Goal: Information Seeking & Learning: Find specific fact

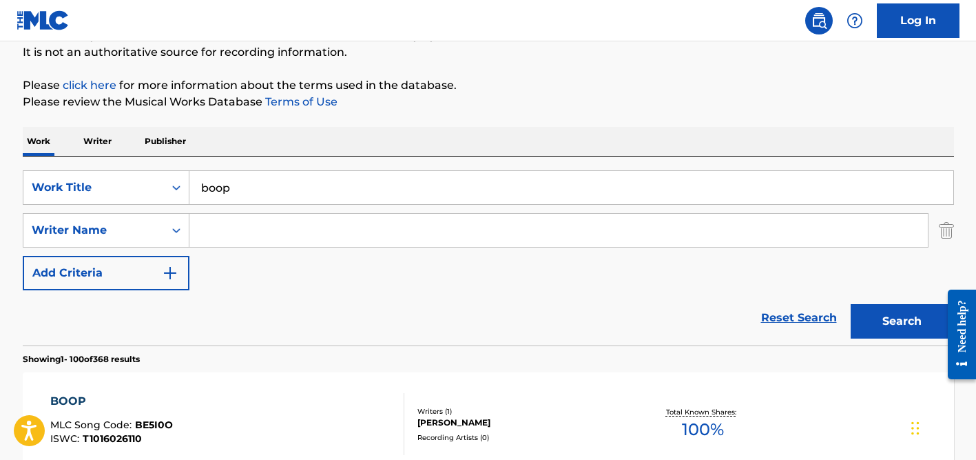
click at [385, 163] on div "SearchWithCriteria08e9da27-e66e-4657-b124-8e6c01b2297c Work Title boop SearchWi…" at bounding box center [489, 250] width 932 height 189
click at [368, 186] on input "boop" at bounding box center [571, 187] width 764 height 33
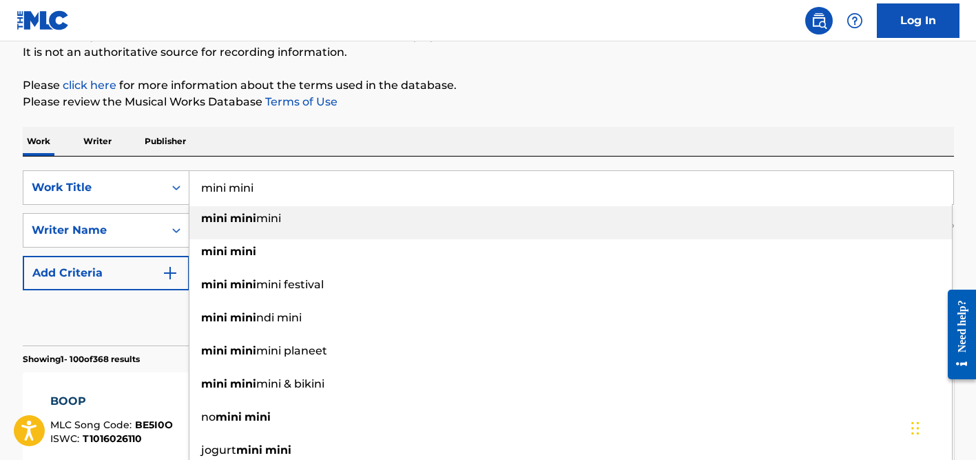
type input "mini mini"
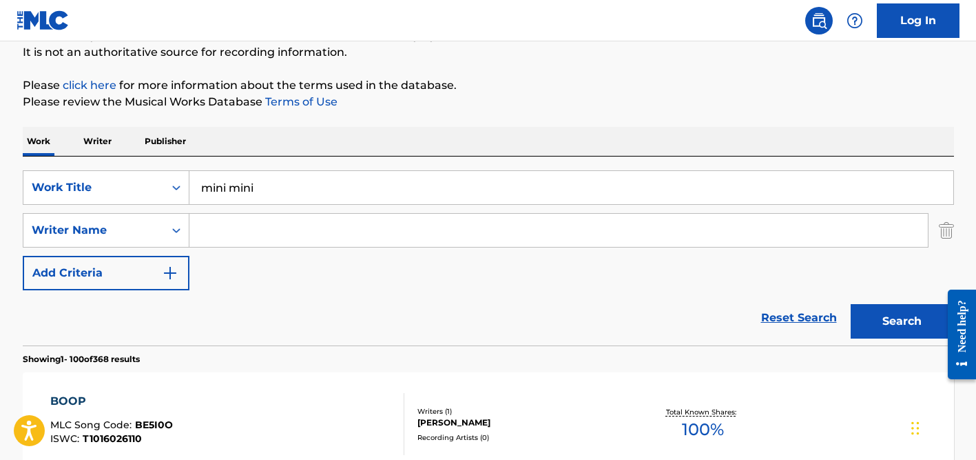
click at [441, 156] on div "SearchWithCriteria08e9da27-e66e-4657-b124-8e6c01b2297c Work Title mini mini Sea…" at bounding box center [489, 250] width 932 height 189
click at [358, 230] on input "Search Form" at bounding box center [558, 230] width 739 height 33
click at [851, 304] on button "Search" at bounding box center [902, 321] width 103 height 34
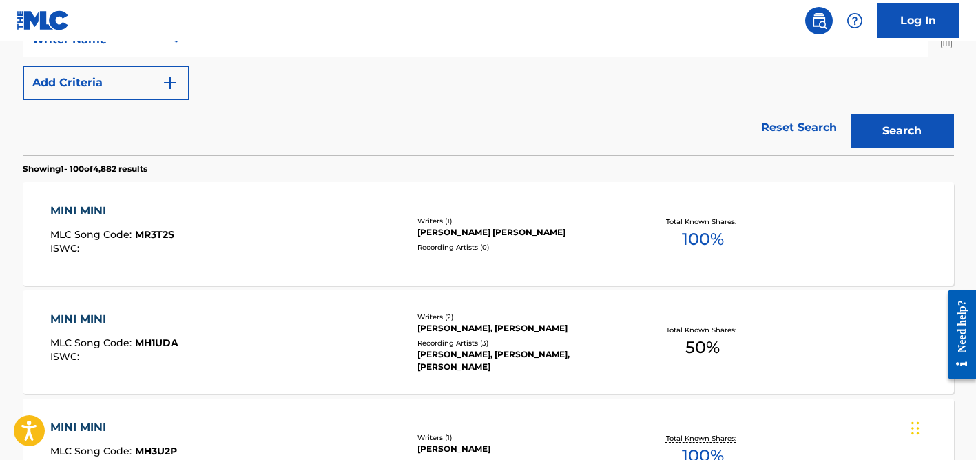
scroll to position [161, 0]
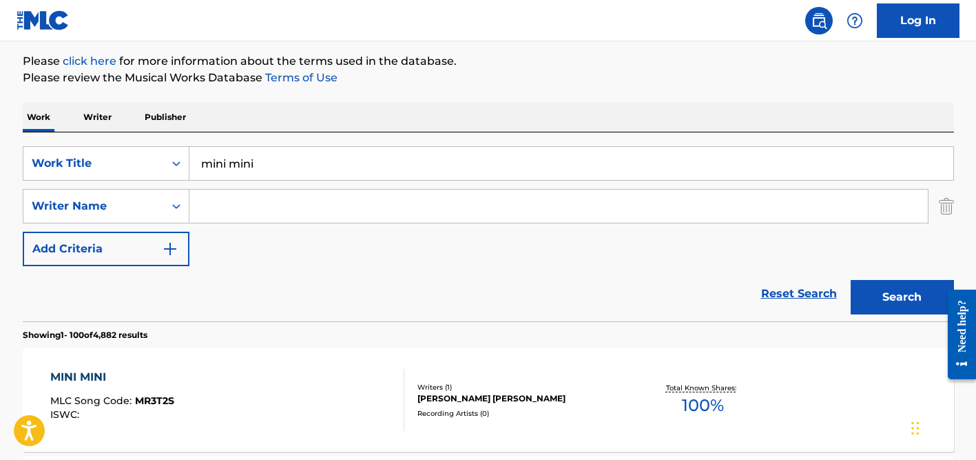
click at [264, 192] on input "Search Form" at bounding box center [558, 205] width 739 height 33
click at [851, 280] on button "Search" at bounding box center [902, 297] width 103 height 34
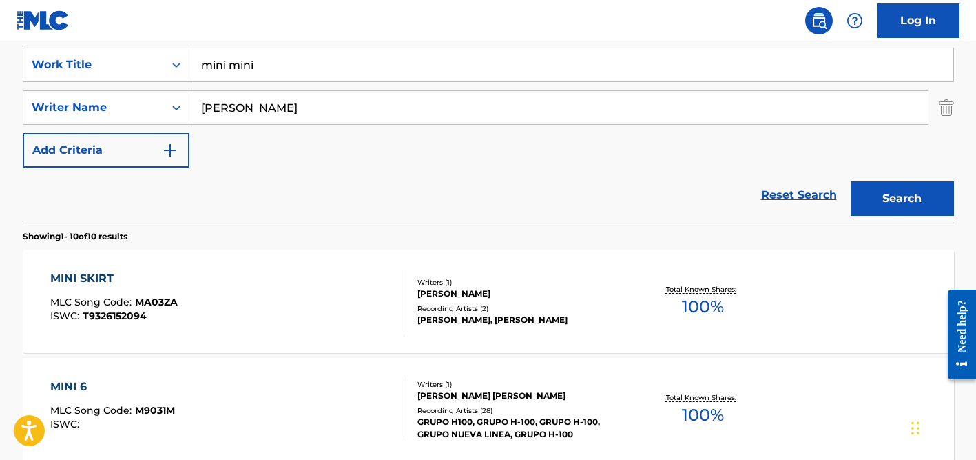
scroll to position [228, 0]
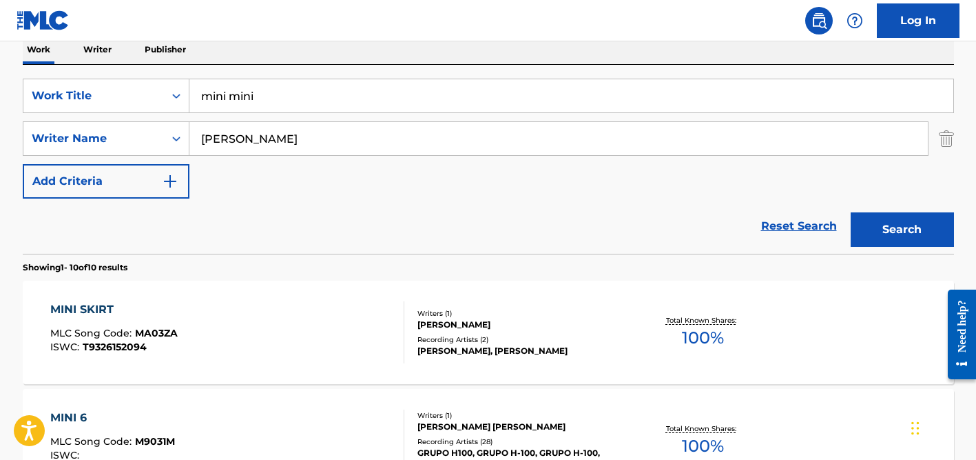
click at [245, 136] on input "[PERSON_NAME]" at bounding box center [558, 138] width 739 height 33
type input "[PERSON_NAME]"
click at [851, 212] on button "Search" at bounding box center [902, 229] width 103 height 34
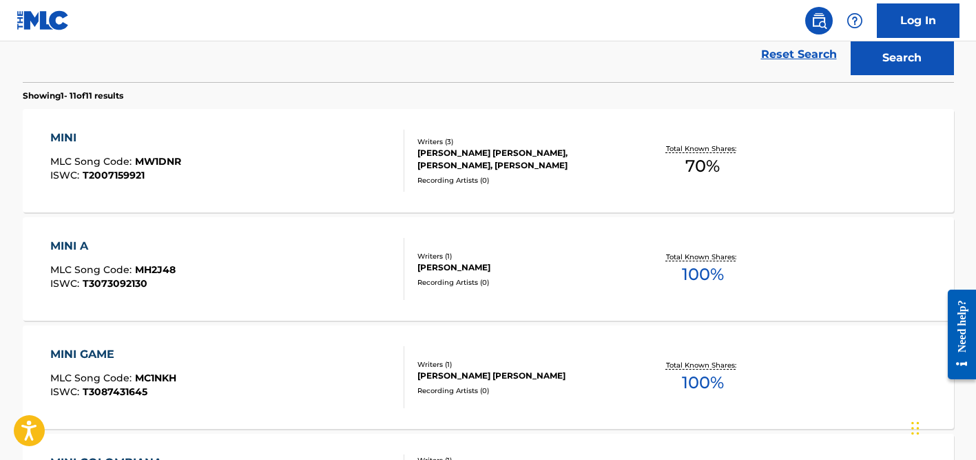
scroll to position [0, 0]
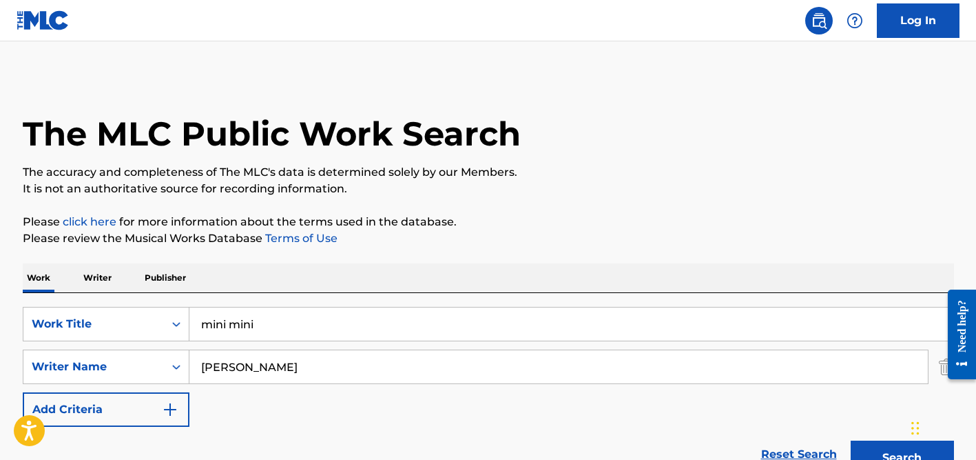
click at [249, 314] on input "mini mini" at bounding box center [571, 323] width 764 height 33
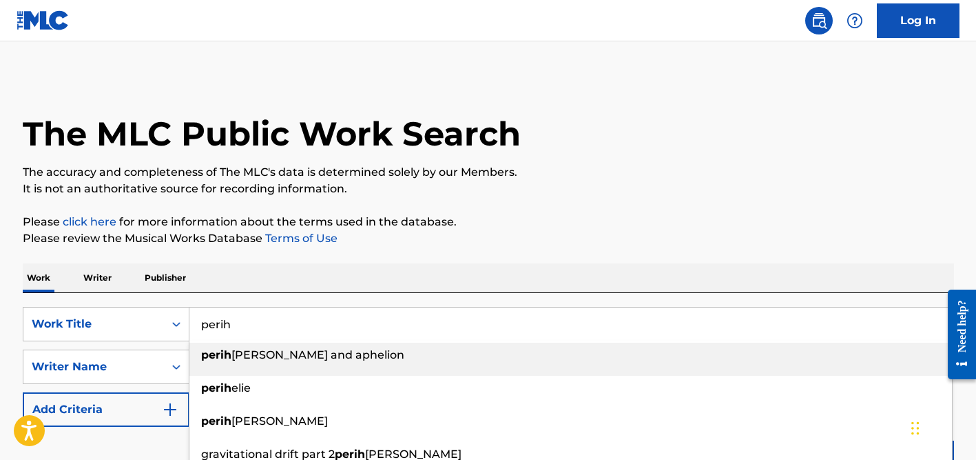
type input "perih"
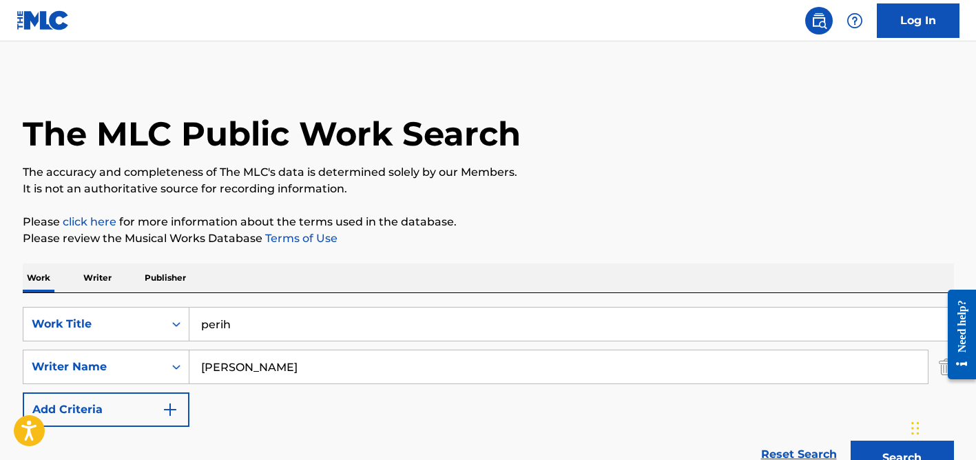
click at [384, 267] on div "Work Writer Publisher" at bounding box center [489, 277] width 932 height 29
click at [270, 367] on input "[PERSON_NAME]" at bounding box center [558, 366] width 739 height 33
paste input "Alwi"
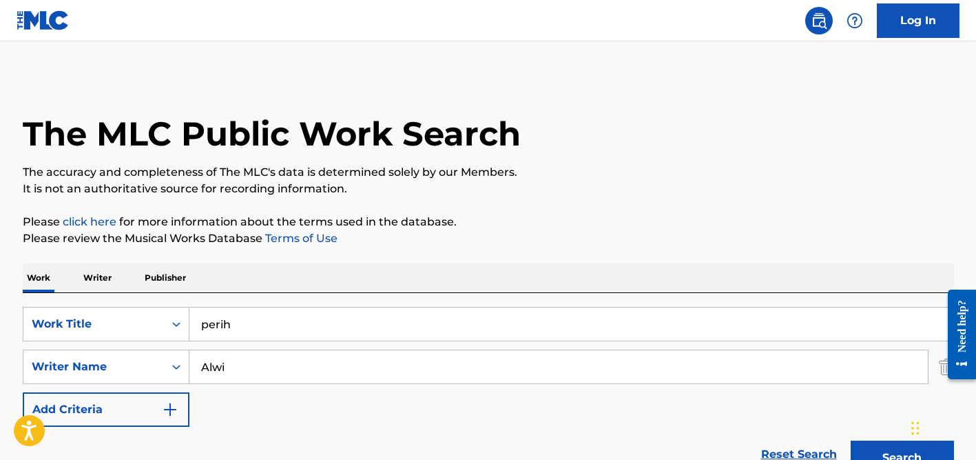
click at [851, 440] on button "Search" at bounding box center [902, 457] width 103 height 34
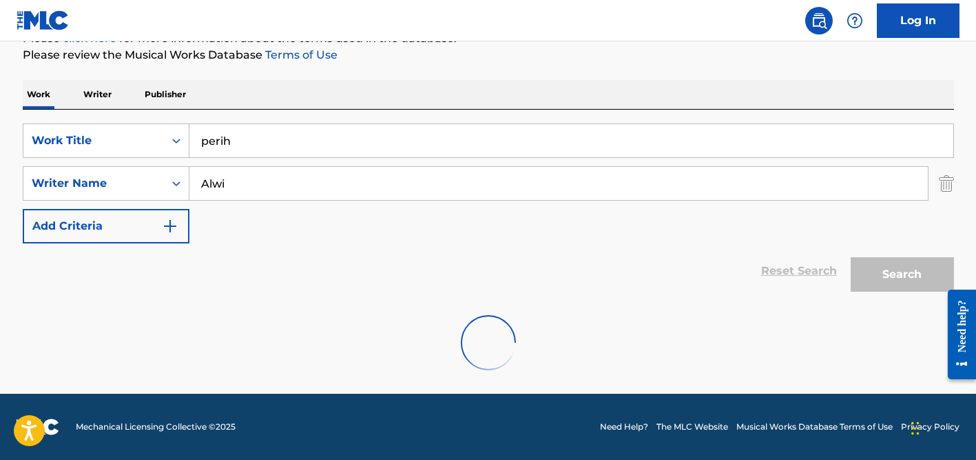
scroll to position [138, 0]
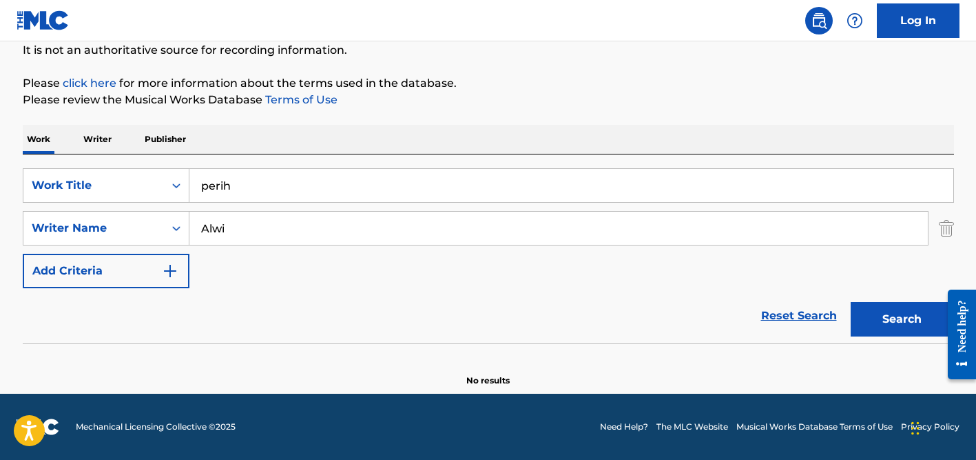
click at [229, 225] on input "Alwi" at bounding box center [558, 228] width 739 height 33
type input "teima"
click at [227, 172] on input "perih" at bounding box center [571, 185] width 764 height 33
click at [228, 184] on input "perih" at bounding box center [571, 185] width 764 height 33
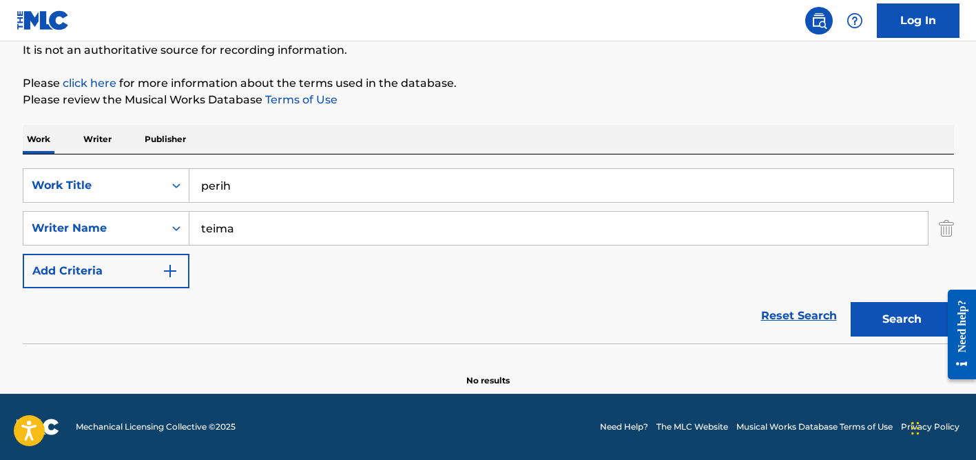
click at [228, 184] on input "perih" at bounding box center [571, 185] width 764 height 33
paste input "Bashufak"
type input "Bashufak"
click at [851, 302] on button "Search" at bounding box center [902, 319] width 103 height 34
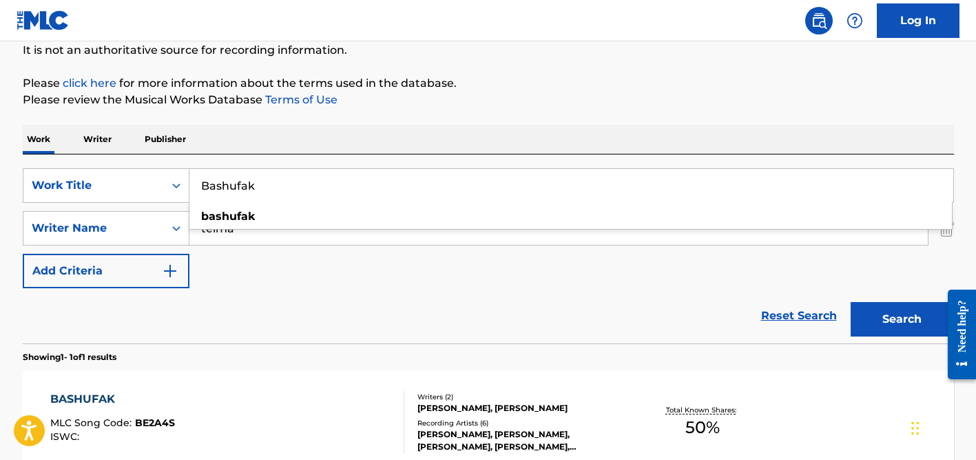
click at [393, 279] on div "SearchWithCriteria08e9da27-e66e-4657-b124-8e6c01b2297c Work Title Bashufak bash…" at bounding box center [489, 228] width 932 height 120
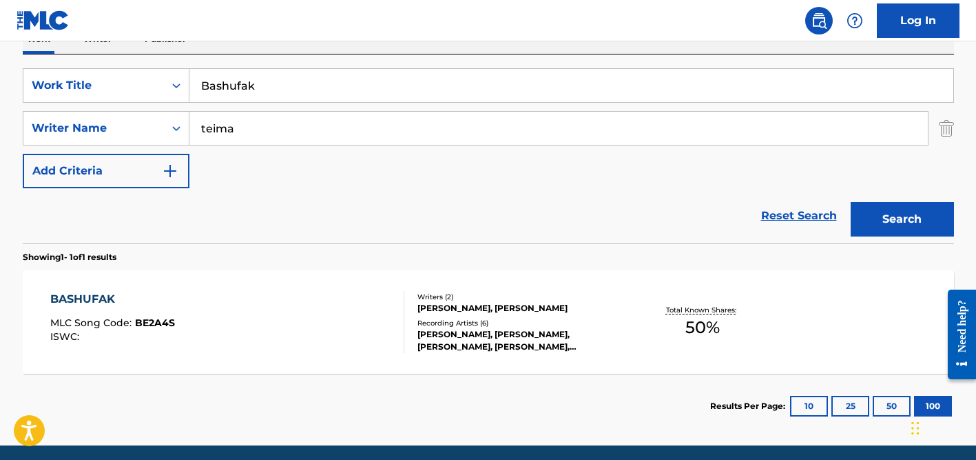
scroll to position [290, 0]
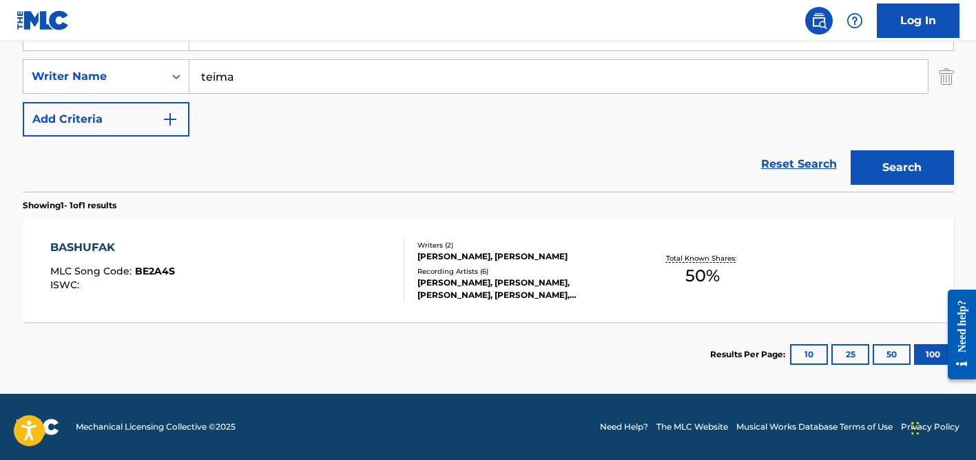
click at [440, 278] on div "[PERSON_NAME], [PERSON_NAME], [PERSON_NAME], [PERSON_NAME], [PERSON_NAME]" at bounding box center [522, 288] width 208 height 25
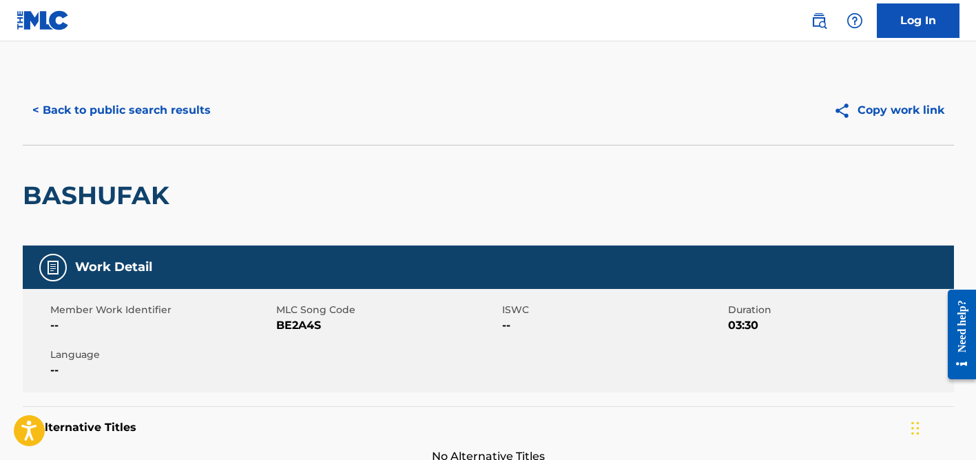
click at [126, 115] on button "< Back to public search results" at bounding box center [122, 110] width 198 height 34
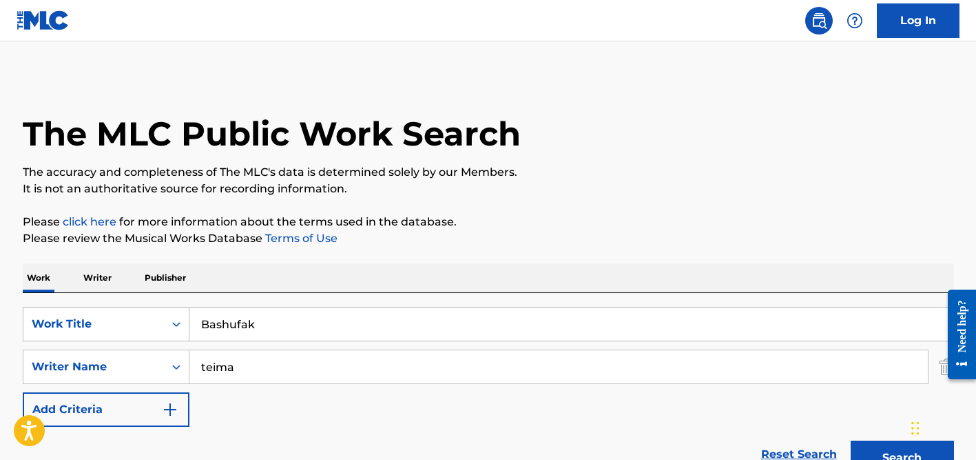
scroll to position [211, 0]
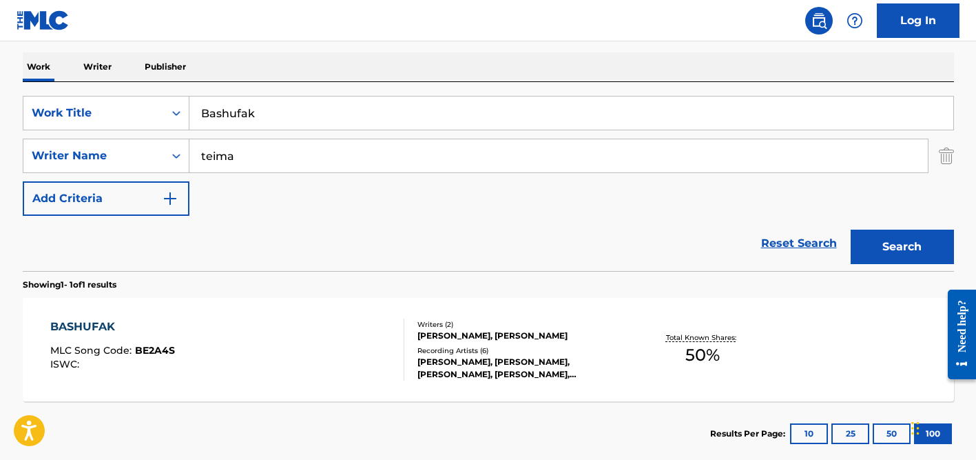
click at [271, 118] on input "Bashufak" at bounding box center [571, 112] width 764 height 33
paste input "Eu Quero"
type input "Eu Quero"
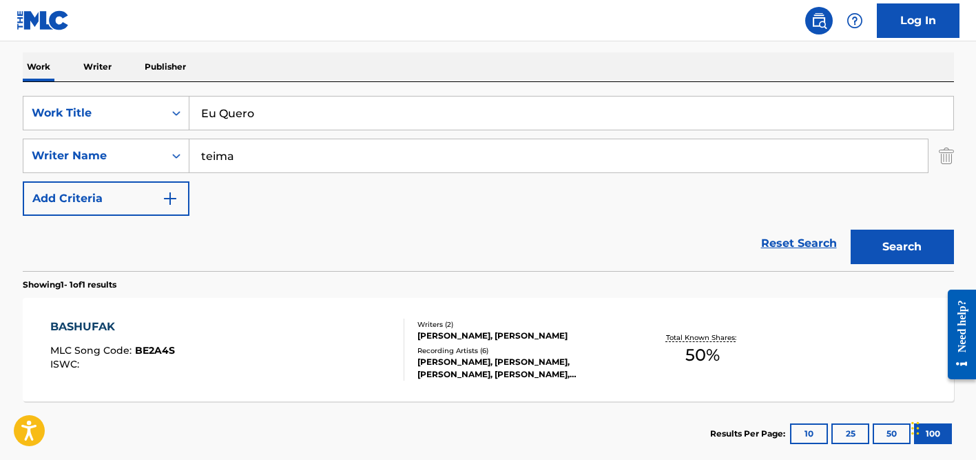
click at [266, 158] on input "teima" at bounding box center [558, 155] width 739 height 33
click at [851, 229] on button "Search" at bounding box center [902, 246] width 103 height 34
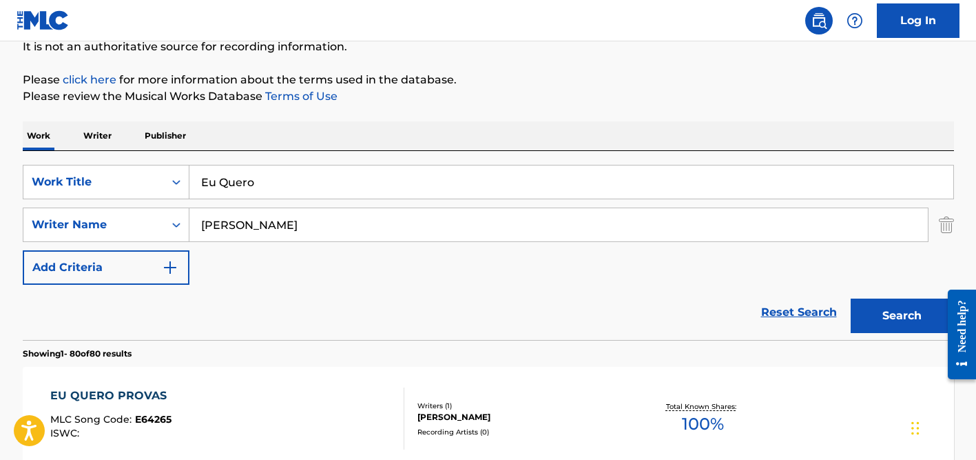
scroll to position [0, 0]
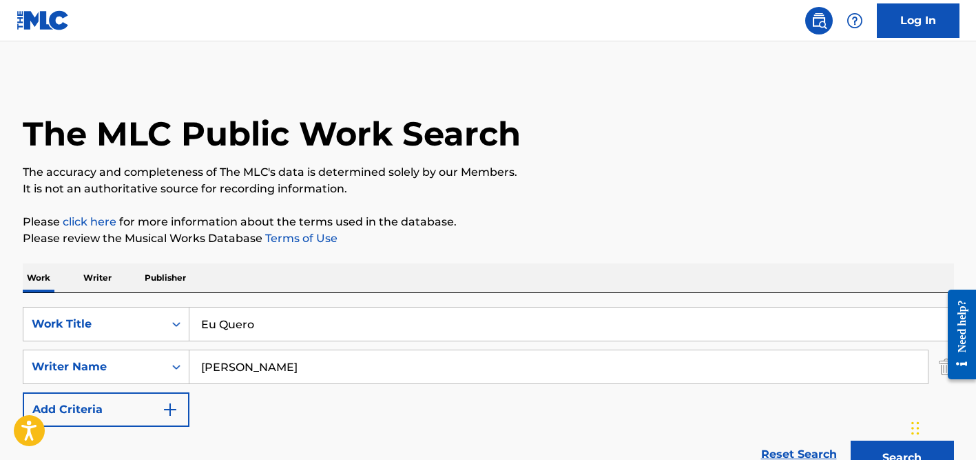
click at [249, 366] on input "[PERSON_NAME]" at bounding box center [558, 366] width 739 height 33
type input "[PERSON_NAME]"
click at [851, 440] on button "Search" at bounding box center [902, 457] width 103 height 34
click at [224, 329] on input "Eu Quero" at bounding box center [571, 323] width 764 height 33
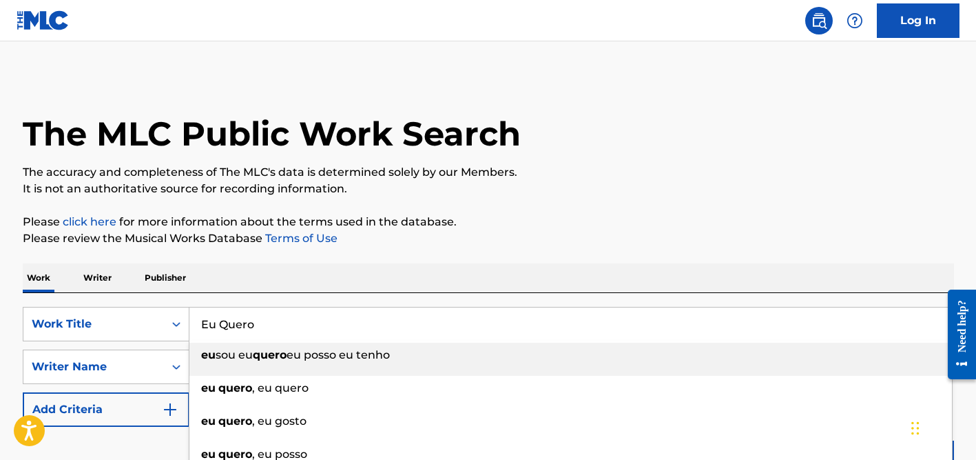
click at [224, 329] on input "Eu Quero" at bounding box center [571, 323] width 764 height 33
paste input "ine Nacht in [GEOGRAPHIC_DATA]"
type input "Eine Nacht in [GEOGRAPHIC_DATA]"
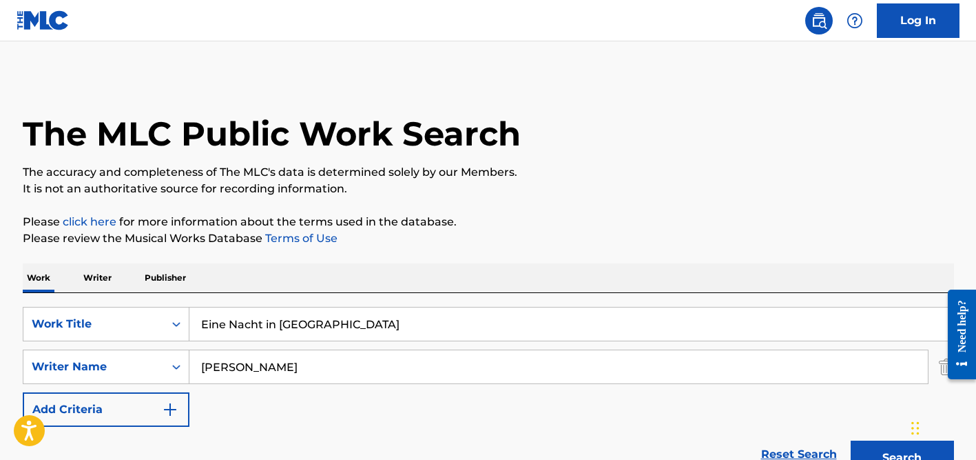
click at [264, 282] on div "Work Writer Publisher" at bounding box center [489, 277] width 932 height 29
click at [260, 363] on input "[PERSON_NAME]" at bounding box center [558, 366] width 739 height 33
click at [851, 440] on button "Search" at bounding box center [902, 457] width 103 height 34
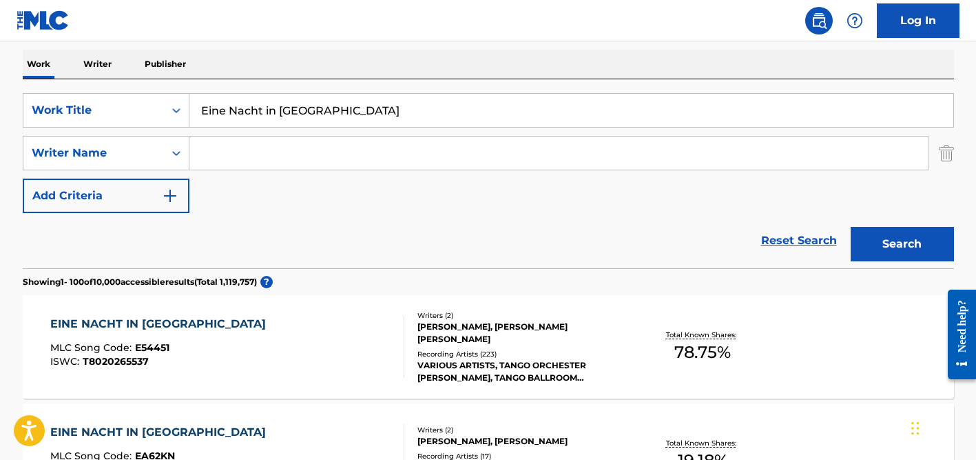
scroll to position [407, 0]
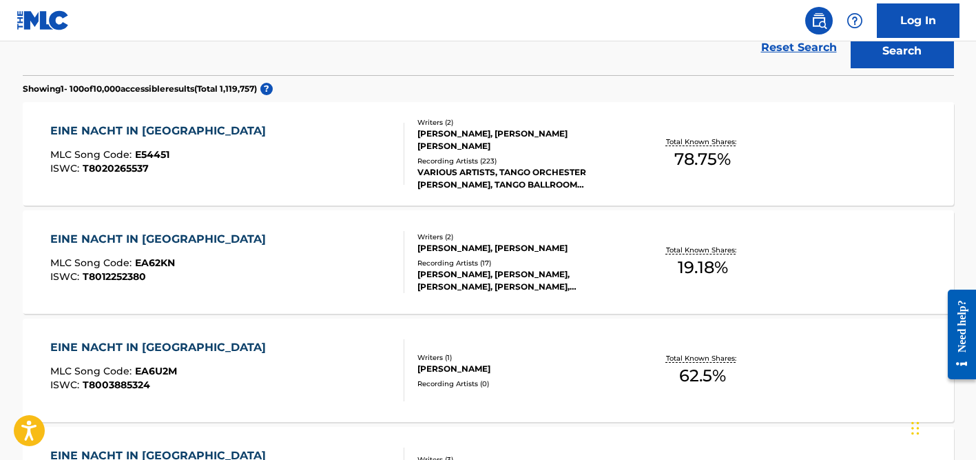
click at [486, 152] on div "Writers ( 2 ) [PERSON_NAME], [PERSON_NAME] [PERSON_NAME] Recording Artists ( 22…" at bounding box center [514, 154] width 221 height 74
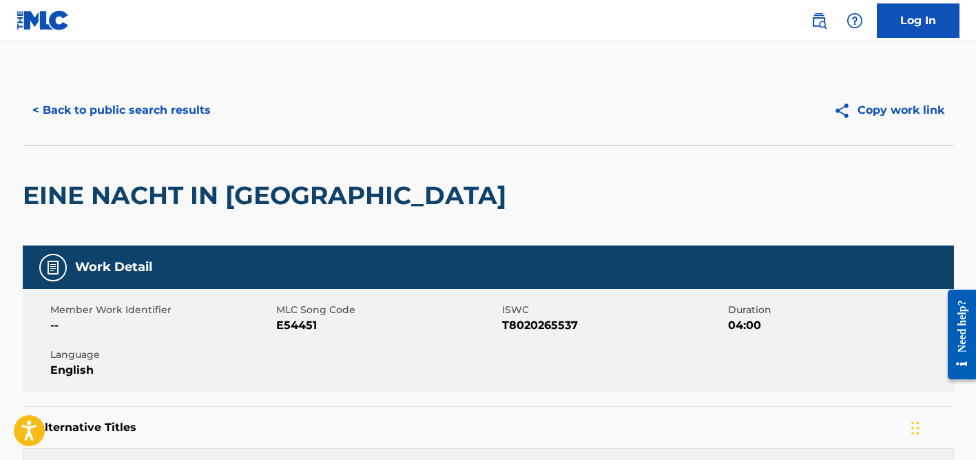
click at [136, 101] on button "< Back to public search results" at bounding box center [122, 110] width 198 height 34
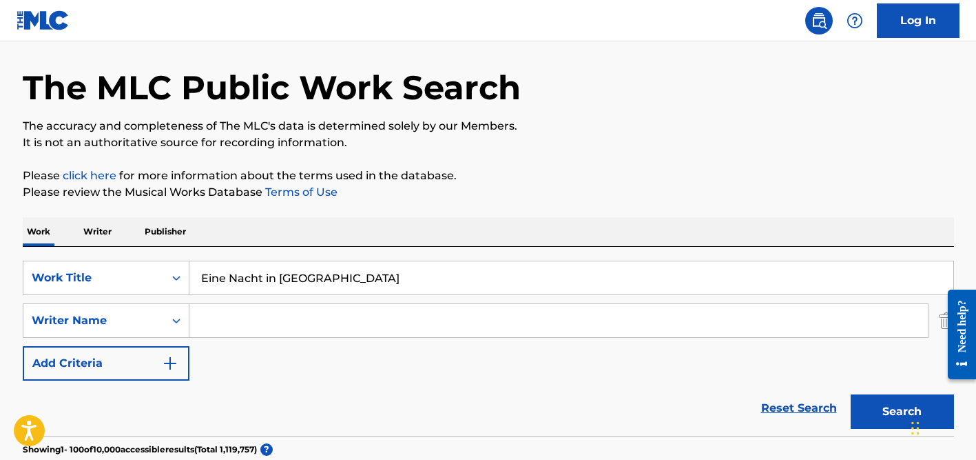
scroll to position [14, 0]
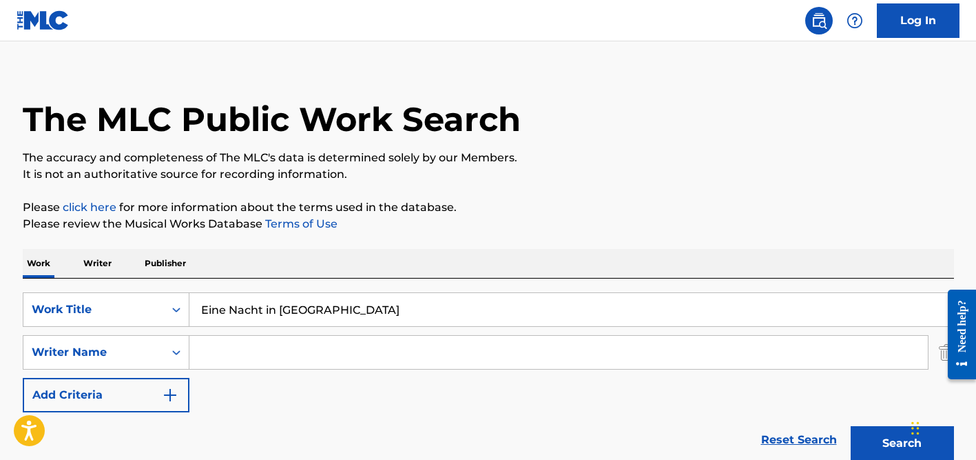
click at [234, 320] on input "Eine Nacht in [GEOGRAPHIC_DATA]" at bounding box center [571, 309] width 764 height 33
paste input "İmkansız [PERSON_NAME]"
click at [205, 306] on input "İmkansız [PERSON_NAME]" at bounding box center [571, 309] width 764 height 33
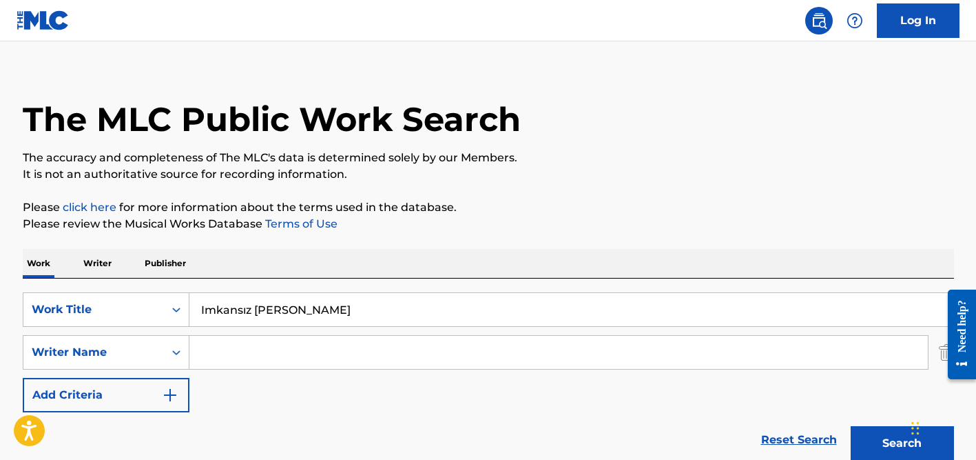
click at [271, 308] on input "Imkansız [PERSON_NAME]" at bounding box center [571, 309] width 764 height 33
click at [247, 309] on input "Imkansız [PERSON_NAME]" at bounding box center [571, 309] width 764 height 33
click at [267, 310] on input "Imkansiz [PERSON_NAME]" at bounding box center [571, 309] width 764 height 33
type input "Imkansiz [PERSON_NAME]"
click at [851, 426] on button "Search" at bounding box center [902, 443] width 103 height 34
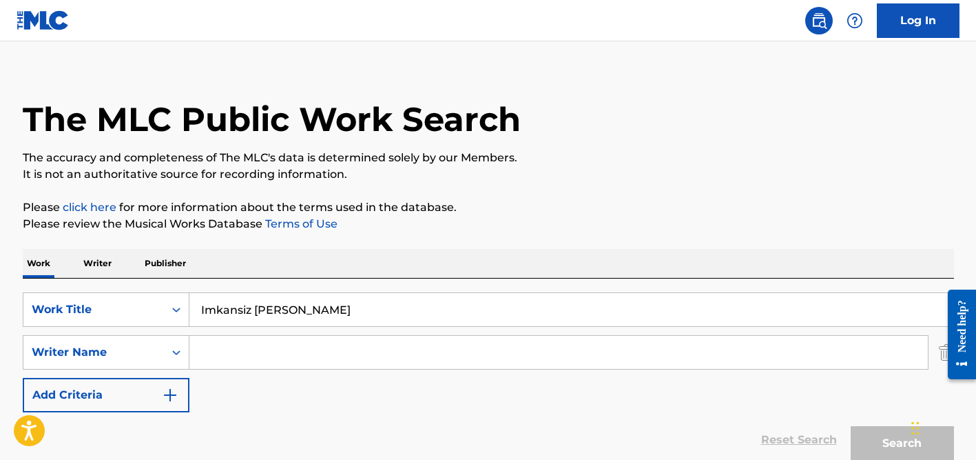
click at [395, 236] on div "The MLC Public Work Search The accuracy and completeness of The MLC's data is d…" at bounding box center [488, 308] width 965 height 494
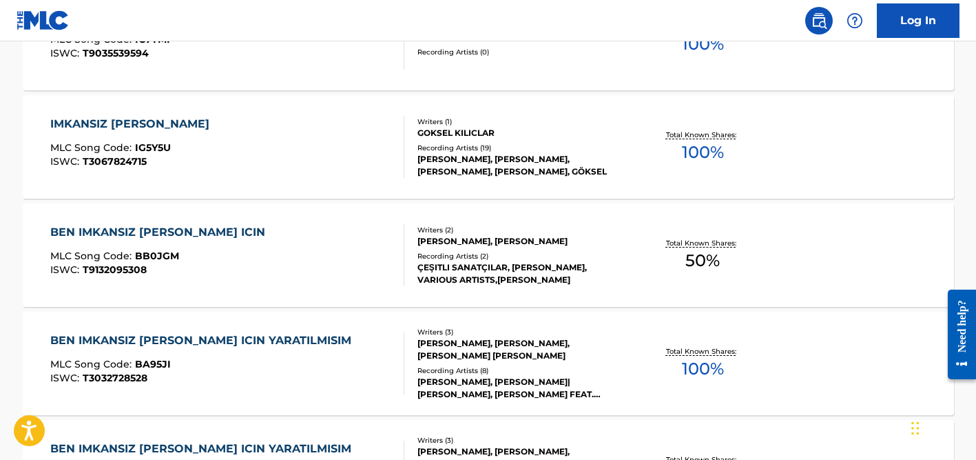
scroll to position [525, 0]
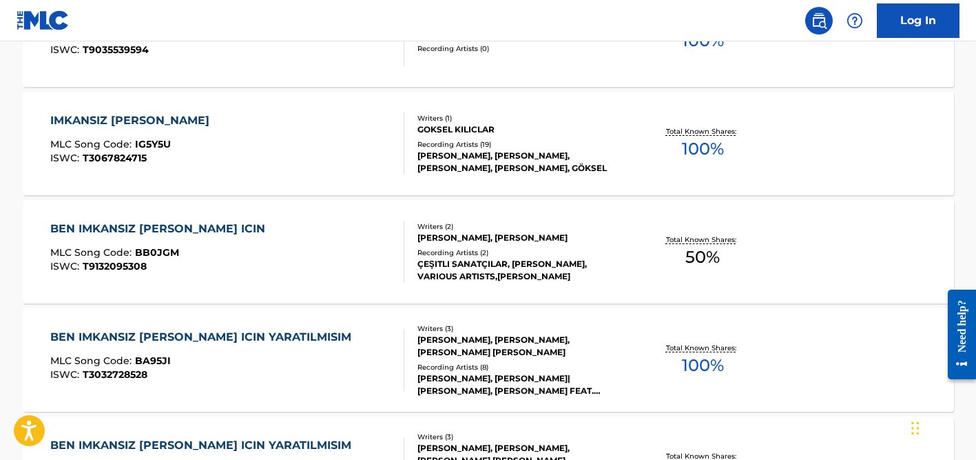
click at [466, 260] on div "ÇEŞITLI SANATÇILAR, [PERSON_NAME], VARIOUS ARTISTS,[PERSON_NAME]" at bounding box center [522, 270] width 208 height 25
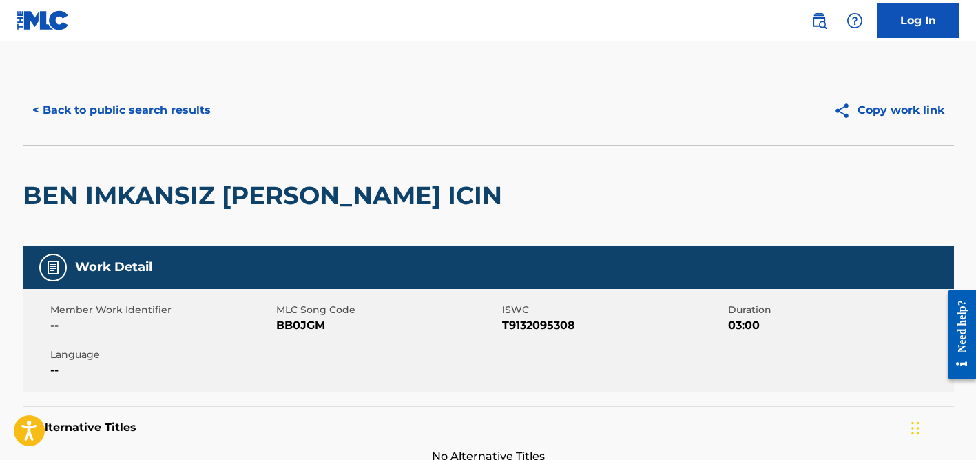
click at [129, 113] on button "< Back to public search results" at bounding box center [122, 110] width 198 height 34
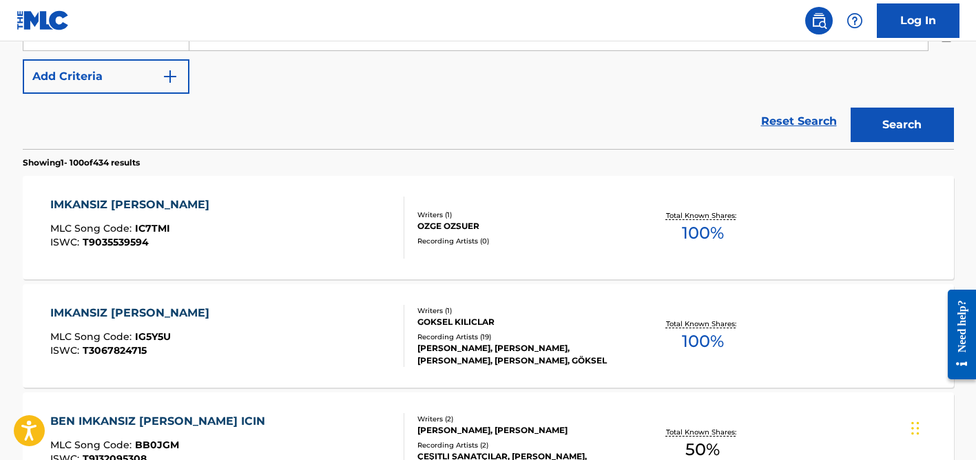
scroll to position [243, 0]
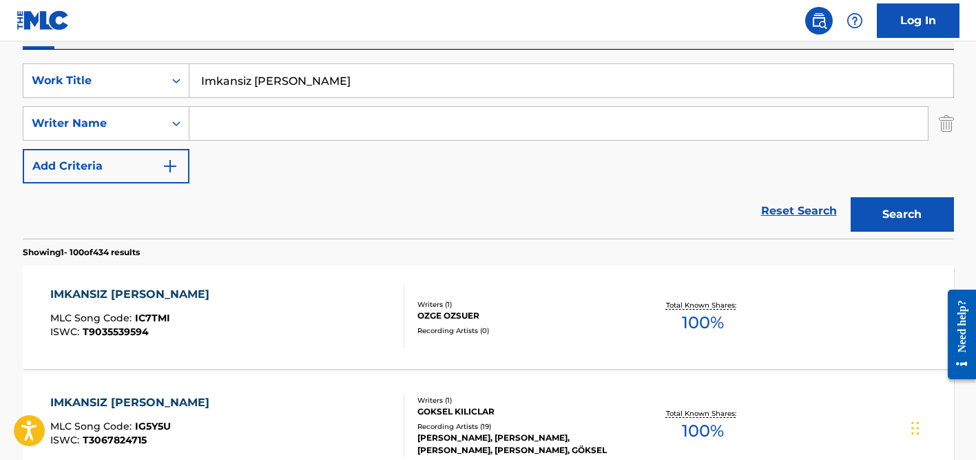
click at [244, 130] on input "Search Form" at bounding box center [558, 123] width 739 height 33
type input "araki"
click at [289, 75] on input "Imkansiz [PERSON_NAME]" at bounding box center [571, 80] width 764 height 33
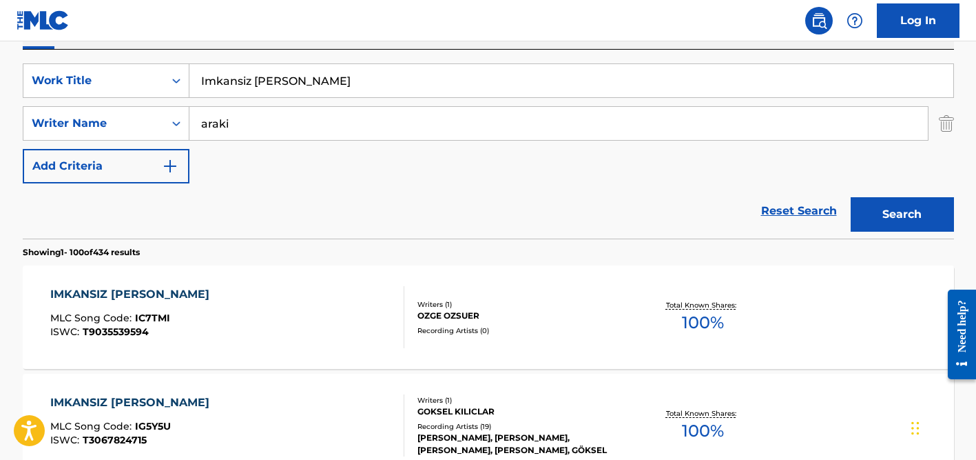
paste input "Chojin Sentai Jetman"
type input "Chojin Sentai Jetman"
click at [851, 197] on button "Search" at bounding box center [902, 214] width 103 height 34
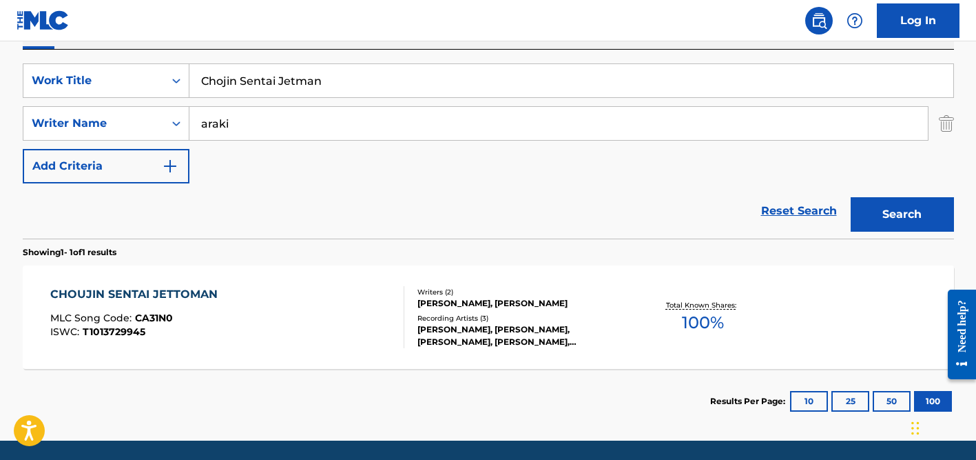
click at [446, 316] on div "Recording Artists ( 3 )" at bounding box center [522, 318] width 208 height 10
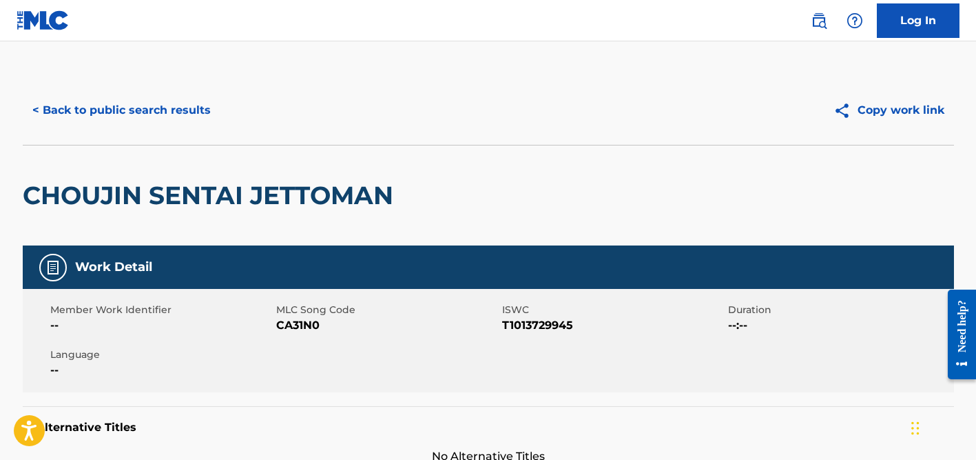
click at [152, 111] on button "< Back to public search results" at bounding box center [122, 110] width 198 height 34
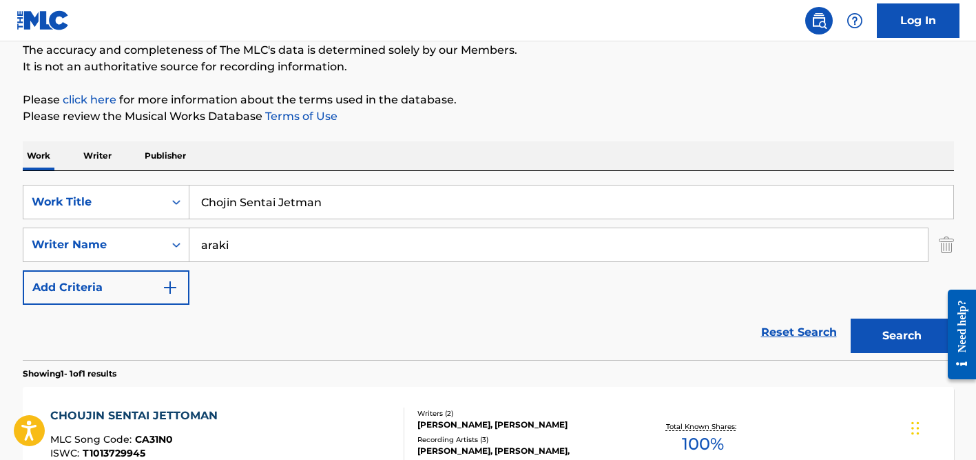
scroll to position [121, 0]
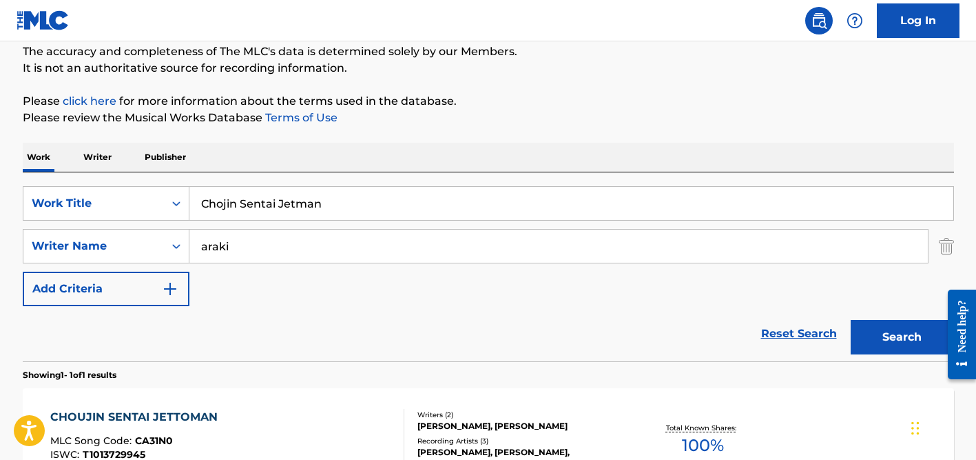
click at [251, 246] on input "araki" at bounding box center [558, 245] width 739 height 33
type input "[PERSON_NAME]"
click at [278, 204] on input "Chojin Sentai Jetman" at bounding box center [571, 203] width 764 height 33
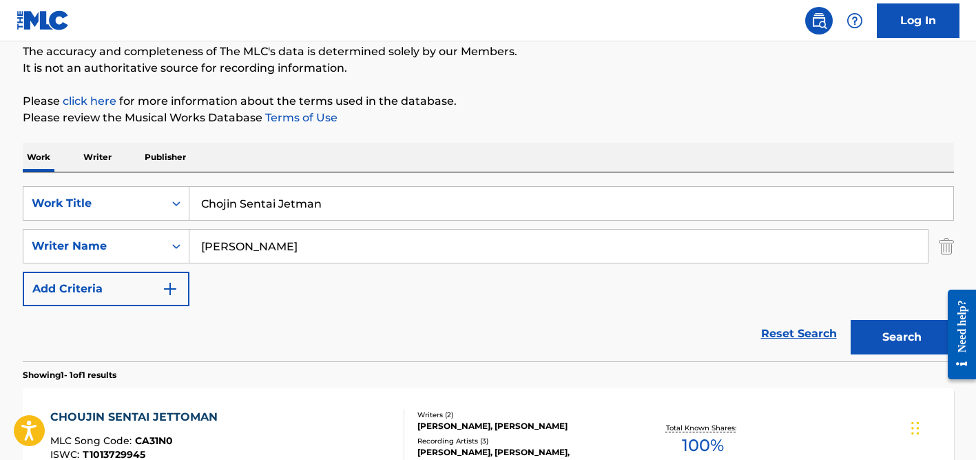
click at [278, 204] on input "Chojin Sentai Jetman" at bounding box center [571, 203] width 764 height 33
paste input "ega de Errar Pra Aprender"
type input "Chega de Errar Pra Aprender"
click at [851, 320] on button "Search" at bounding box center [902, 337] width 103 height 34
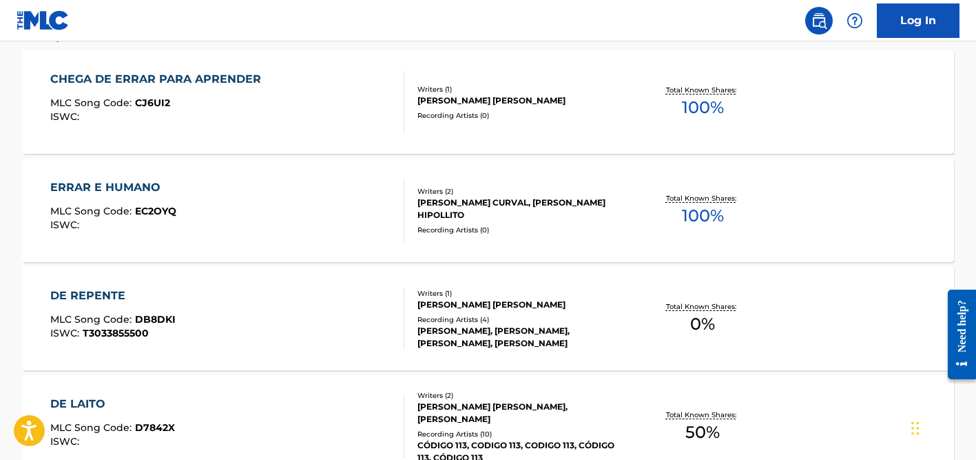
scroll to position [465, 0]
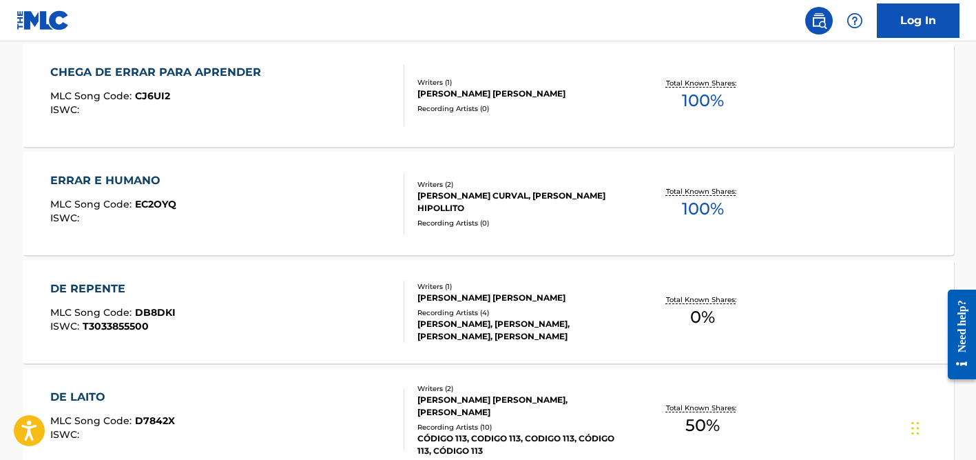
click at [491, 121] on div "CHEGA DE ERRAR PARA APRENDER MLC Song Code : CJ6UI2 ISWC : Writers ( 1 ) [PERSO…" at bounding box center [489, 94] width 932 height 103
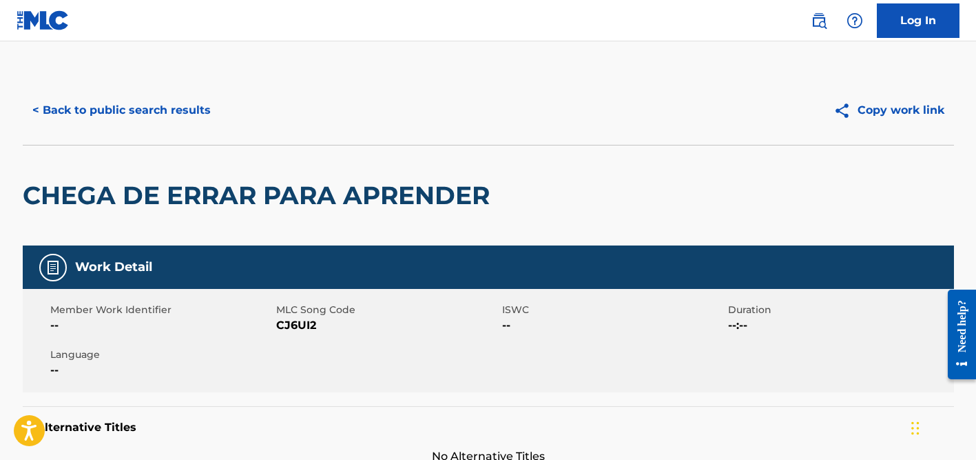
click at [144, 111] on button "< Back to public search results" at bounding box center [122, 110] width 198 height 34
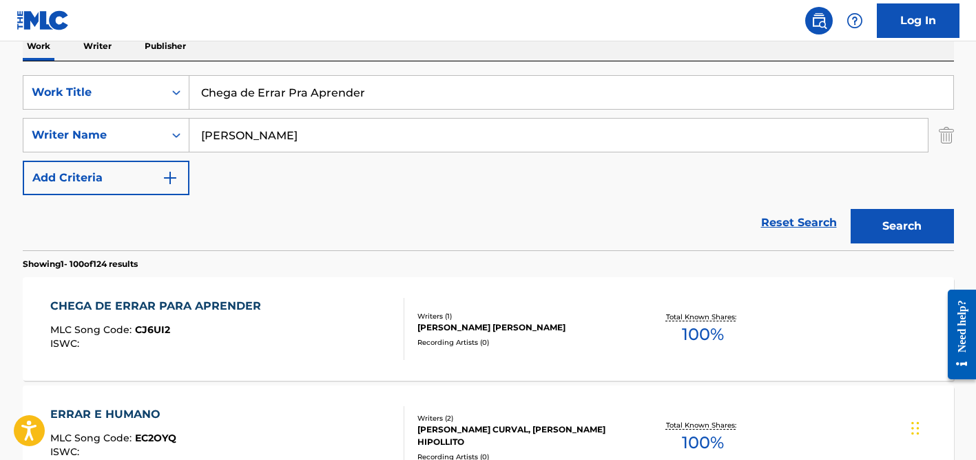
scroll to position [220, 0]
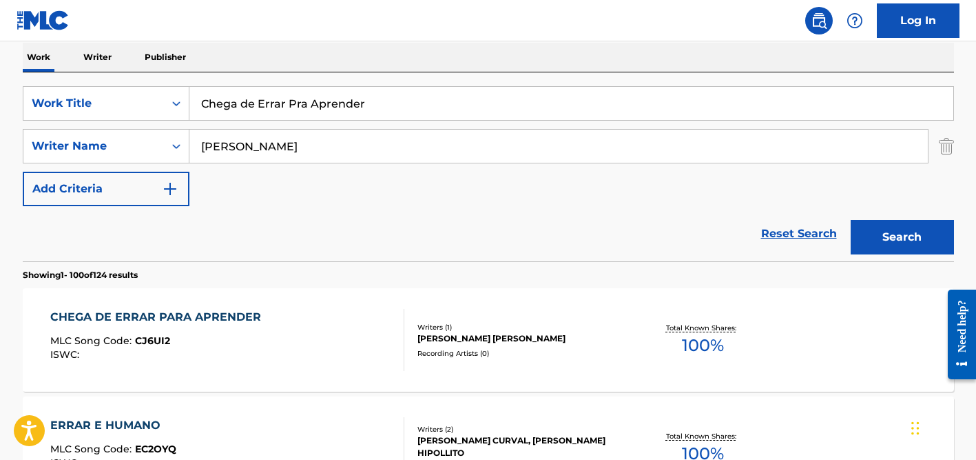
click at [247, 145] on input "[PERSON_NAME]" at bounding box center [558, 146] width 739 height 33
type input "budak"
click at [253, 96] on input "Chega de Errar Pra Aprender" at bounding box center [571, 103] width 764 height 33
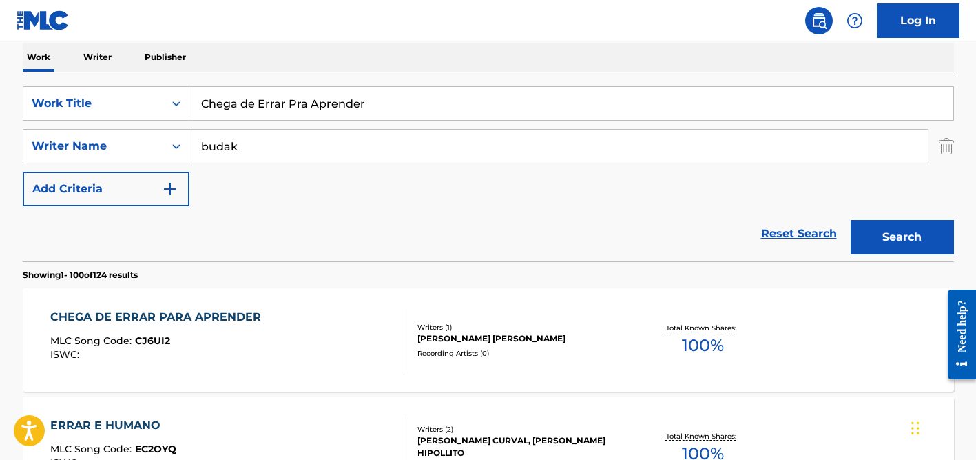
click at [253, 96] on input "Chega de Errar Pra Aprender" at bounding box center [571, 103] width 764 height 33
paste input "[PERSON_NAME]"
click at [851, 220] on button "Search" at bounding box center [902, 237] width 103 height 34
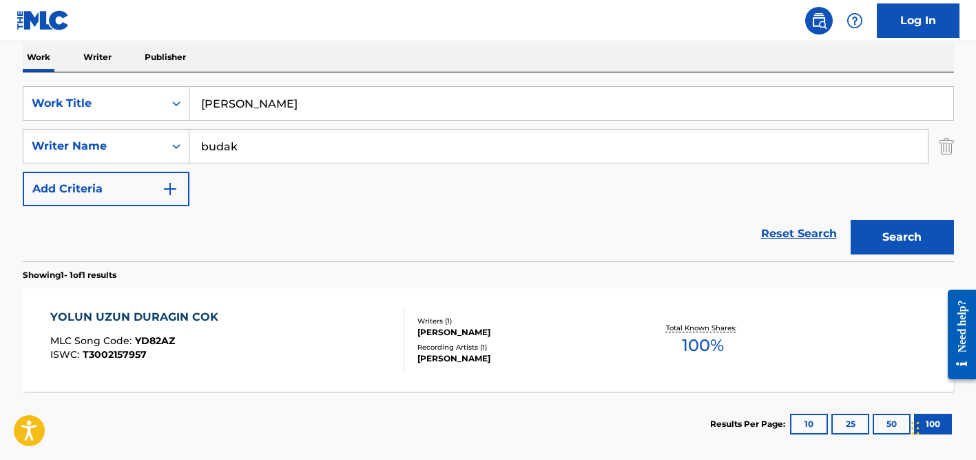
click at [92, 210] on div "Reset Search Search" at bounding box center [489, 233] width 932 height 55
click at [263, 93] on input "[PERSON_NAME]" at bounding box center [571, 103] width 764 height 33
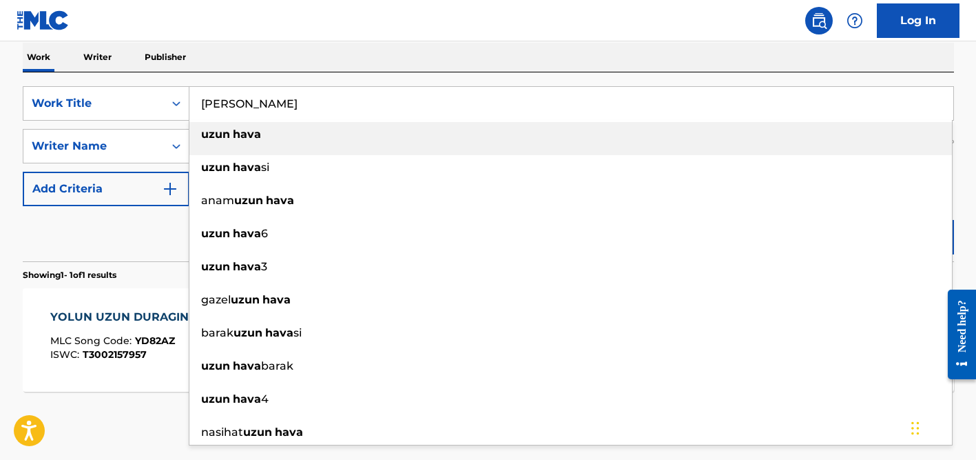
click at [263, 93] on input "[PERSON_NAME]" at bounding box center [571, 103] width 764 height 33
paste input "9 Little Millimeta Boys"
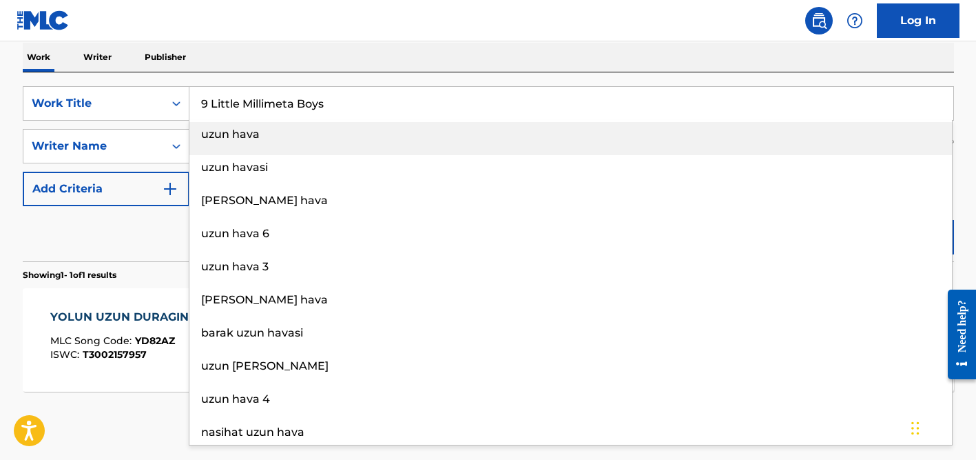
type input "9 Little Millimeta Boys"
click at [271, 67] on div "Work Writer Publisher" at bounding box center [489, 57] width 932 height 29
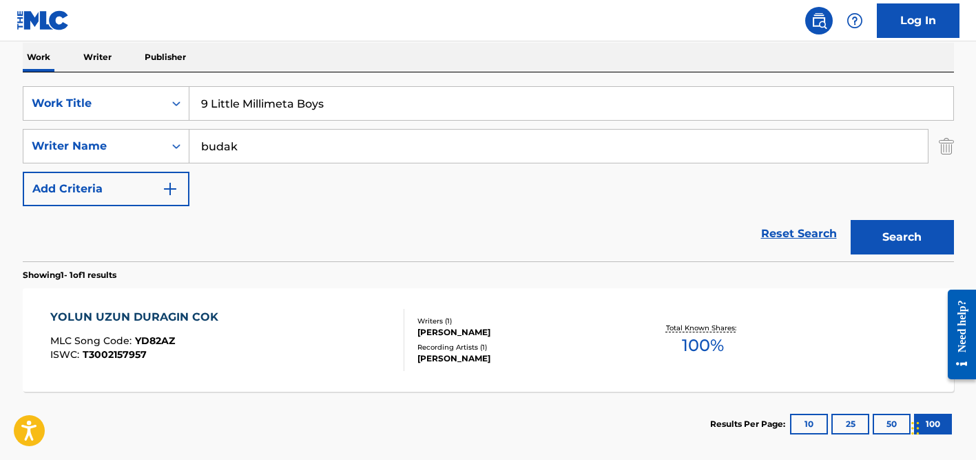
click at [267, 149] on input "budak" at bounding box center [558, 146] width 739 height 33
click at [851, 220] on button "Search" at bounding box center [902, 237] width 103 height 34
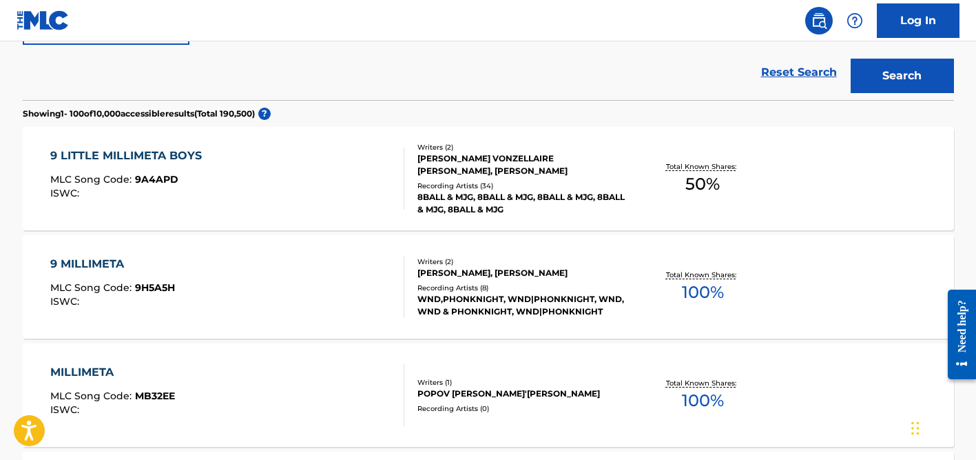
scroll to position [395, 0]
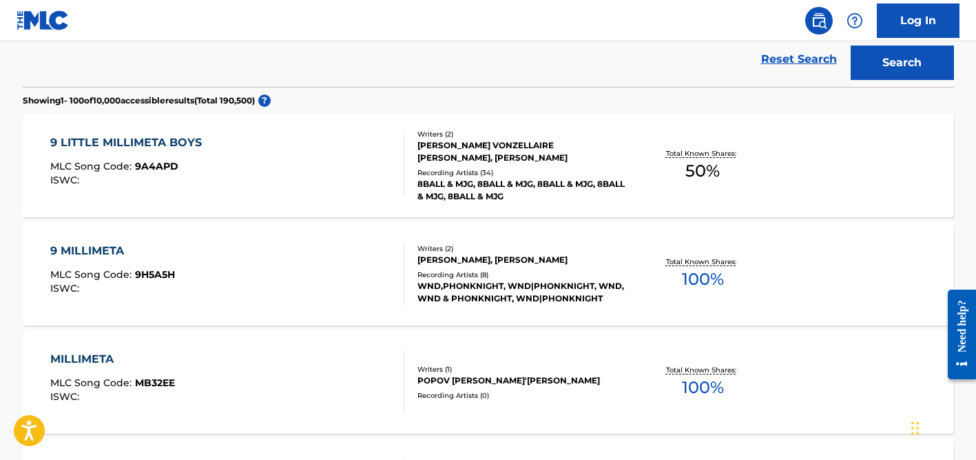
click at [423, 162] on div "[PERSON_NAME] VONZELLAIRE [PERSON_NAME], [PERSON_NAME]" at bounding box center [522, 151] width 208 height 25
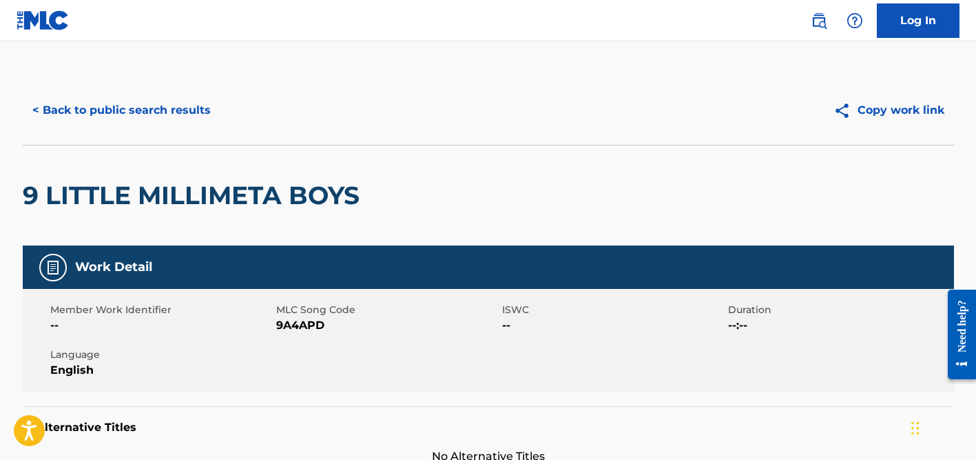
click at [52, 115] on button "< Back to public search results" at bounding box center [122, 110] width 198 height 34
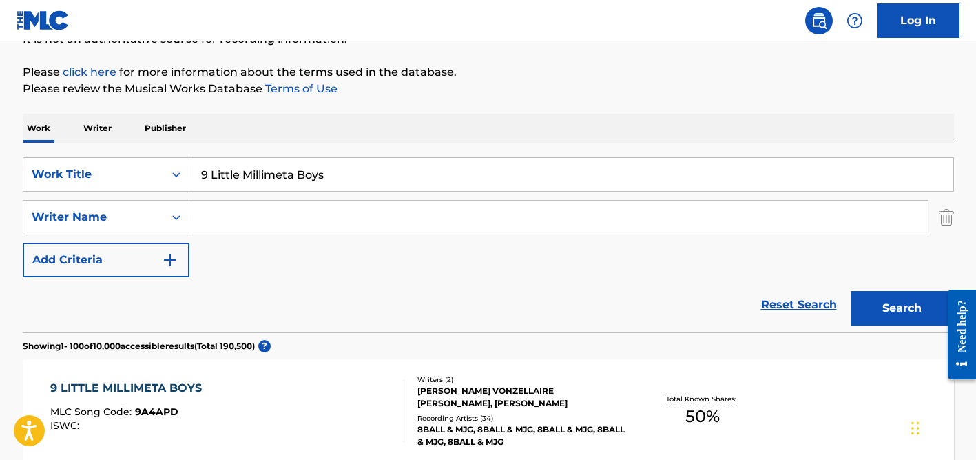
scroll to position [55, 0]
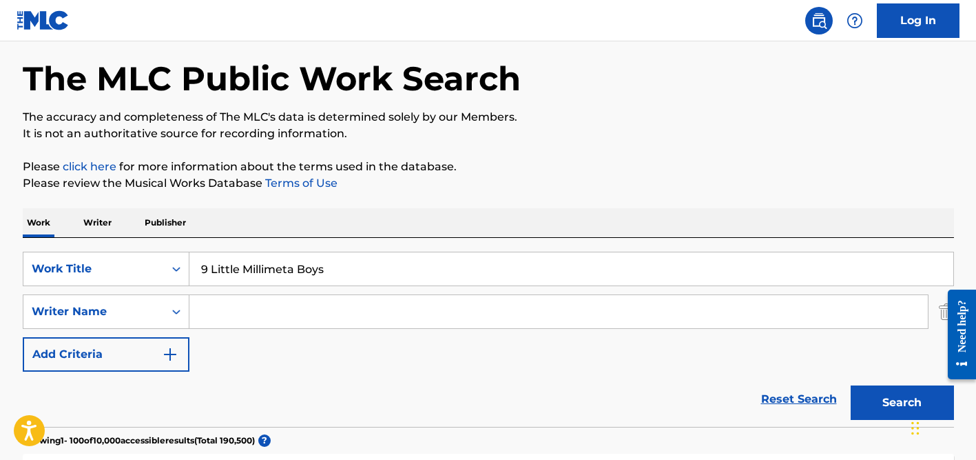
click at [259, 278] on input "9 Little Millimeta Boys" at bounding box center [571, 268] width 764 height 33
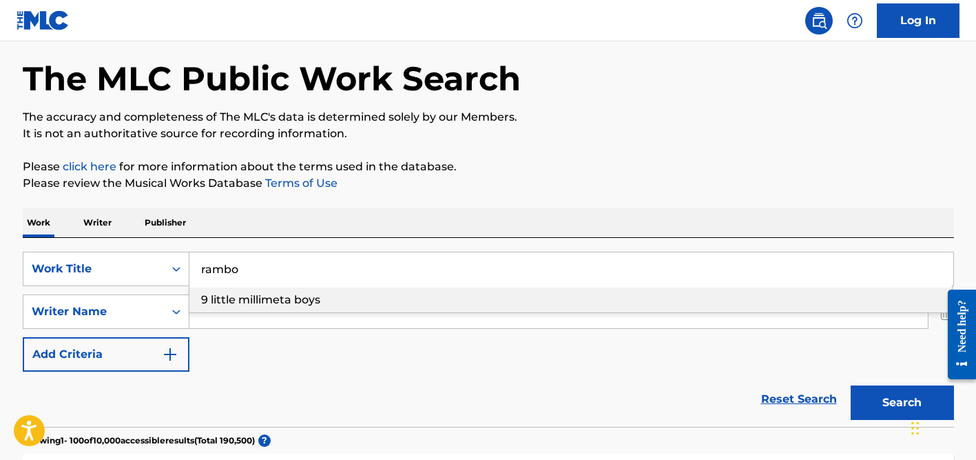
type input "rambo"
click at [260, 314] on input "Search Form" at bounding box center [558, 311] width 739 height 33
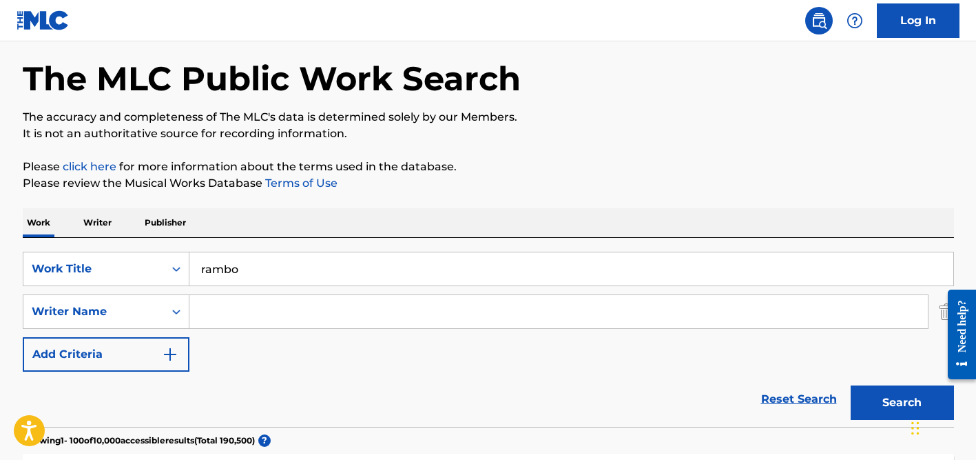
paste input "[PERSON_NAME]"
drag, startPoint x: 239, startPoint y: 309, endPoint x: 195, endPoint y: 308, distance: 44.1
click at [195, 308] on input "[PERSON_NAME]" at bounding box center [558, 311] width 739 height 33
click at [851, 385] on button "Search" at bounding box center [902, 402] width 103 height 34
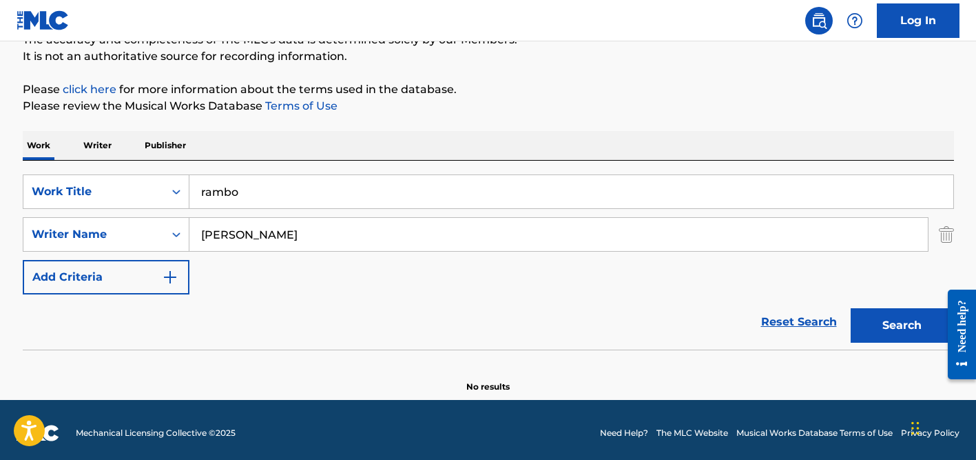
scroll to position [138, 0]
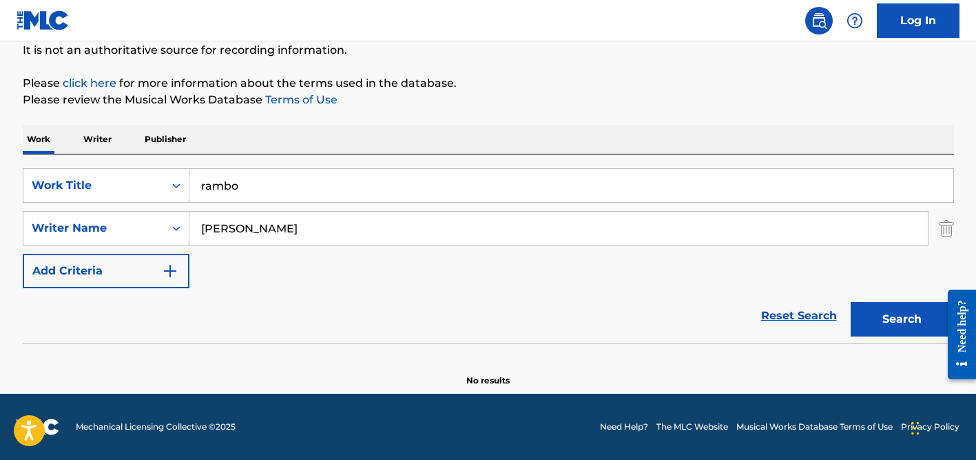
click at [229, 234] on input "[PERSON_NAME]" at bounding box center [558, 228] width 739 height 33
type input "guspa"
click at [236, 199] on input "rambo" at bounding box center [571, 185] width 764 height 33
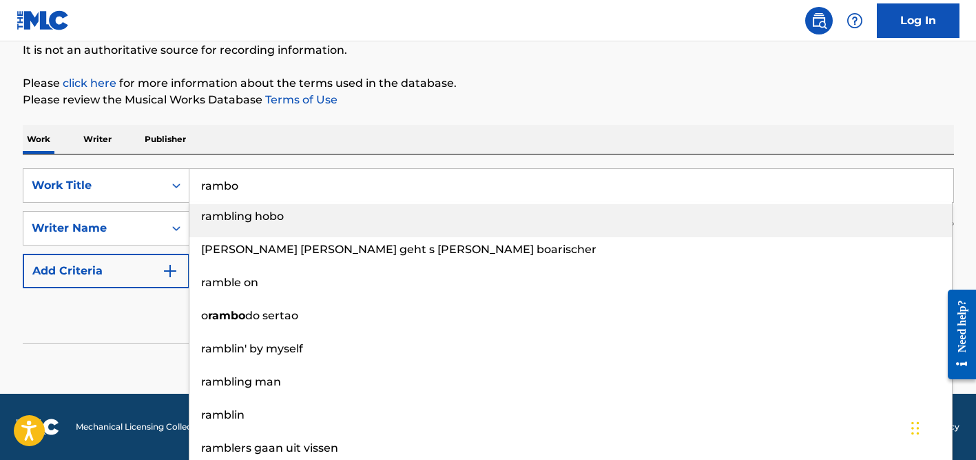
click at [236, 199] on input "rambo" at bounding box center [571, 185] width 764 height 33
paste input "Penghuni Hati [PERSON_NAME]"
type input "Penghuni Hati [PERSON_NAME]"
click at [300, 154] on div "SearchWithCriteria08e9da27-e66e-4657-b124-8e6c01b2297c Work Title Penghuni Hati…" at bounding box center [489, 248] width 932 height 189
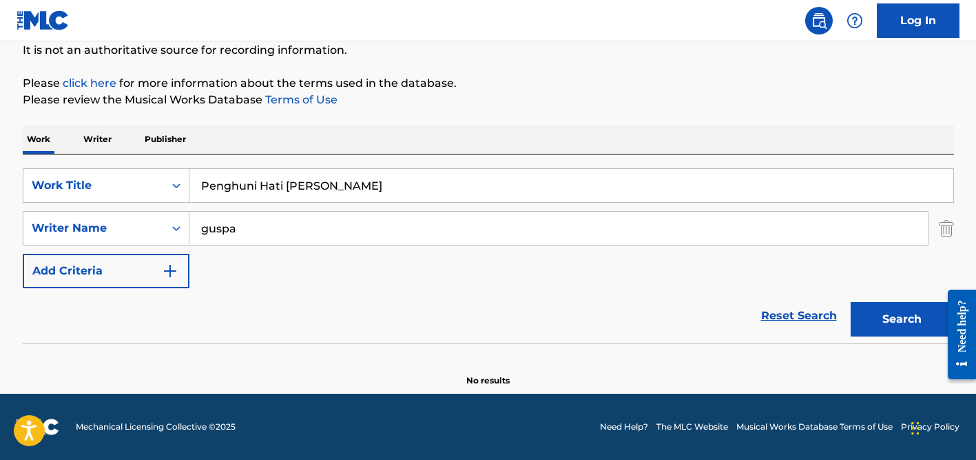
click at [300, 223] on input "guspa" at bounding box center [558, 228] width 739 height 33
click at [851, 302] on button "Search" at bounding box center [902, 319] width 103 height 34
click at [240, 229] on input "guspa" at bounding box center [558, 228] width 739 height 33
type input "maddi"
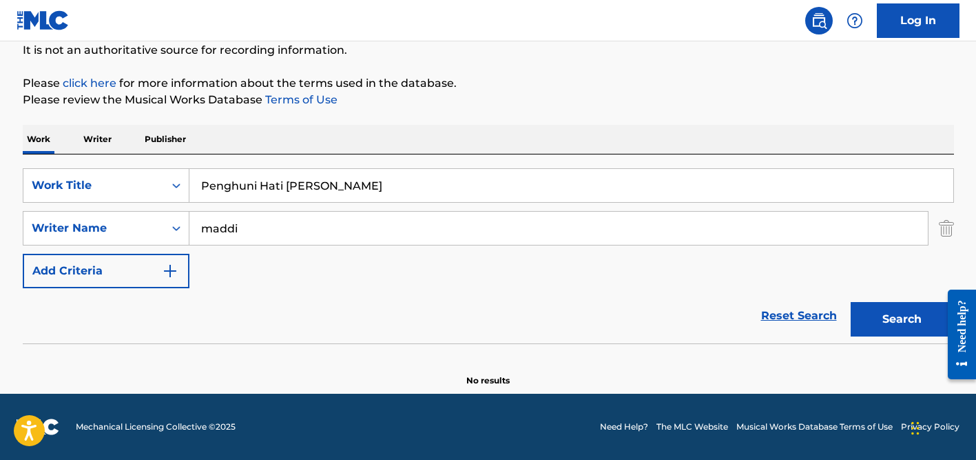
click at [248, 197] on input "Penghuni Hati [PERSON_NAME]" at bounding box center [571, 185] width 764 height 33
paste input "[PERSON_NAME]"
type input "[PERSON_NAME]"
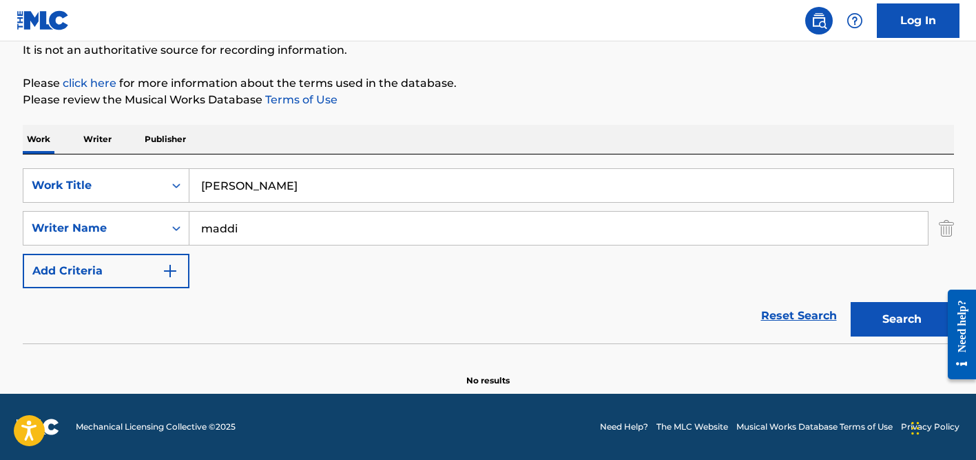
click at [296, 232] on input "maddi" at bounding box center [558, 228] width 739 height 33
click at [851, 302] on button "Search" at bounding box center [902, 319] width 103 height 34
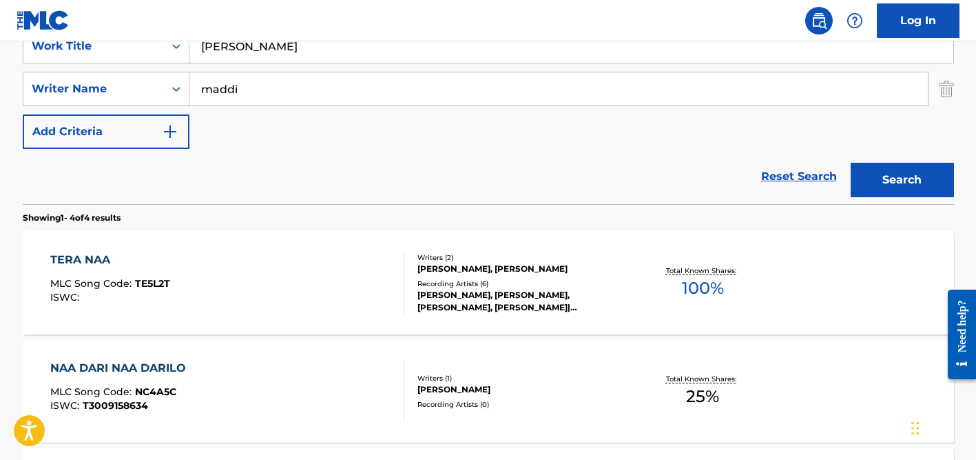
scroll to position [289, 0]
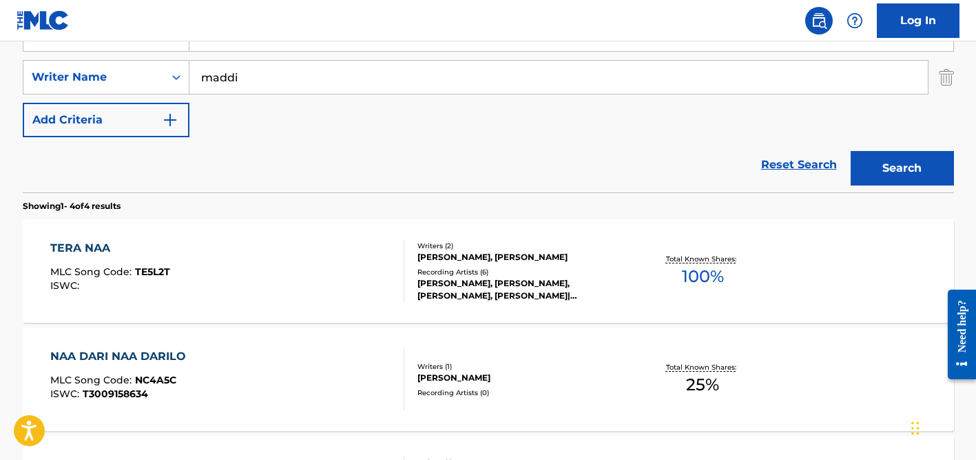
click at [451, 271] on div "Recording Artists ( 6 )" at bounding box center [522, 272] width 208 height 10
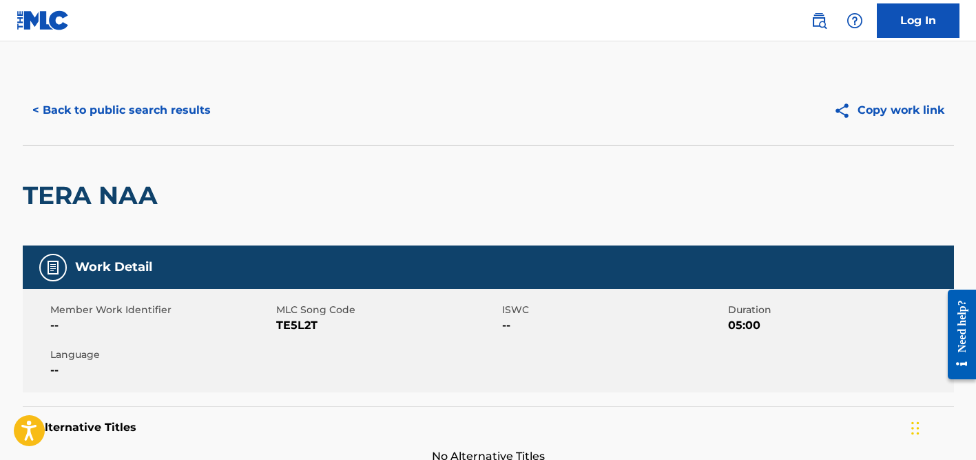
click at [154, 118] on button "< Back to public search results" at bounding box center [122, 110] width 198 height 34
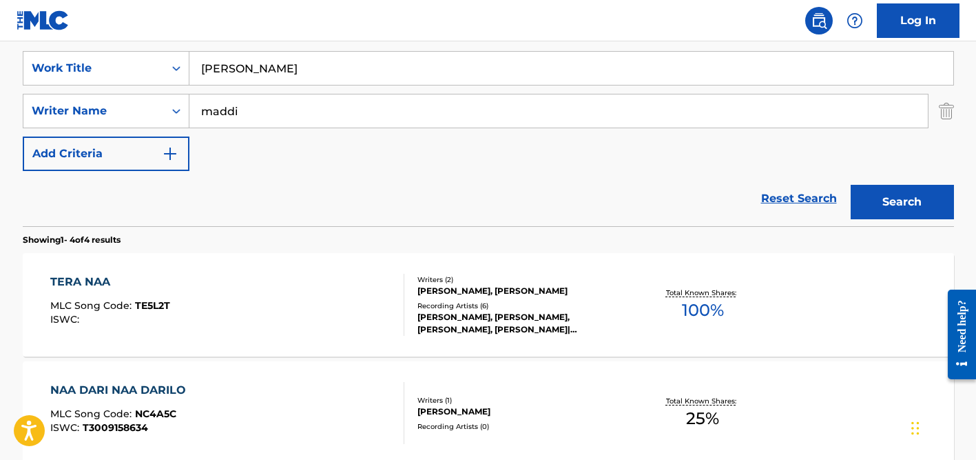
scroll to position [198, 0]
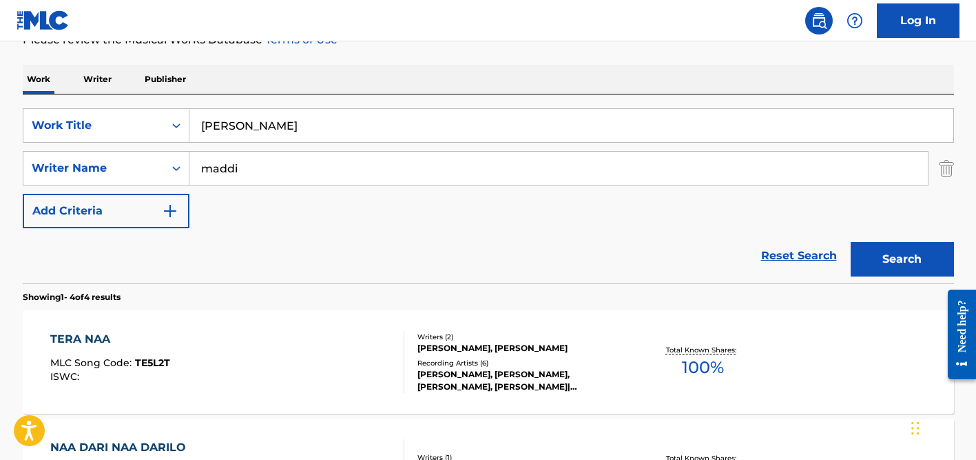
click at [260, 124] on input "[PERSON_NAME]" at bounding box center [571, 125] width 764 height 33
paste input "Koi Pather Na [PERSON_NAME]"
type input "Koi Pather Na [PERSON_NAME]"
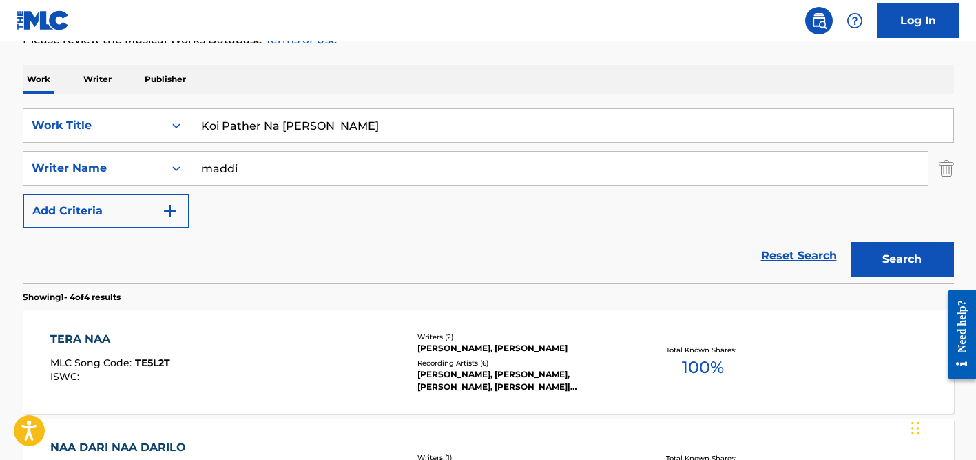
click at [266, 150] on div "SearchWithCriteria08e9da27-e66e-4657-b124-8e6c01b2297c Work Title Koi Pather Na…" at bounding box center [489, 168] width 932 height 120
click at [266, 151] on div "maddi" at bounding box center [558, 168] width 739 height 34
click at [281, 175] on input "maddi" at bounding box center [558, 168] width 739 height 33
type input "[PERSON_NAME]"
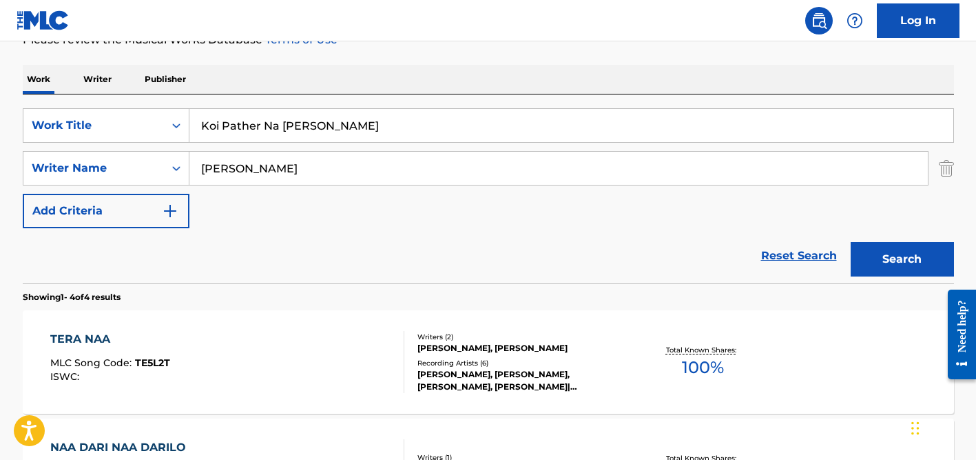
click at [851, 242] on button "Search" at bounding box center [902, 259] width 103 height 34
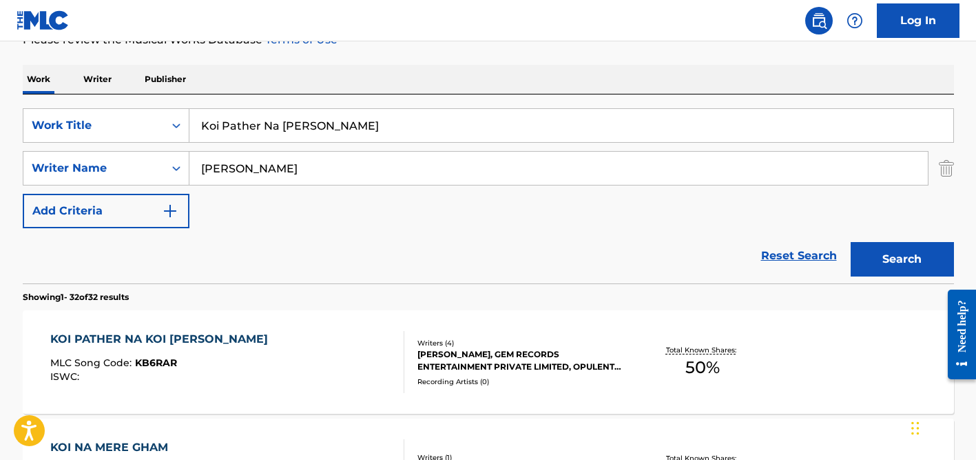
click at [285, 128] on input "Koi Pather Na [PERSON_NAME]" at bounding box center [571, 125] width 764 height 33
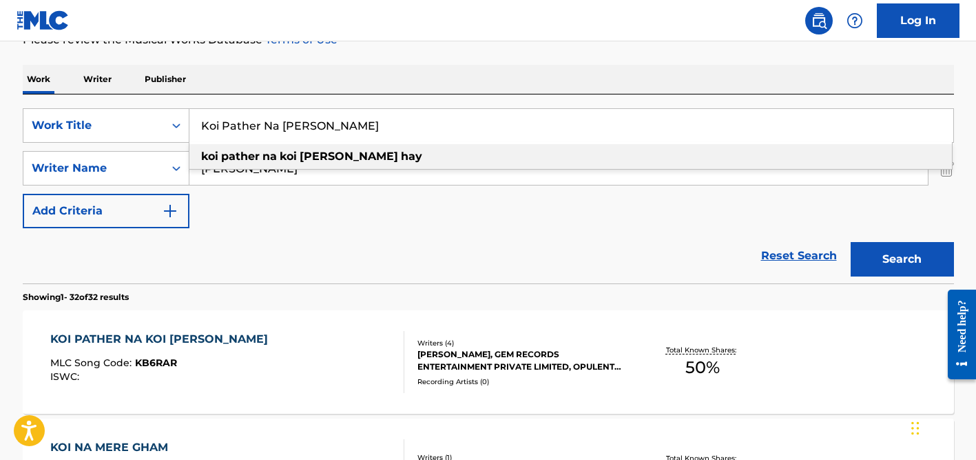
click at [285, 128] on input "Koi Pather Na [PERSON_NAME]" at bounding box center [571, 125] width 764 height 33
paste input "Ordinar"
type input "Ordinary"
click at [287, 92] on div "Work Writer Publisher" at bounding box center [489, 79] width 932 height 29
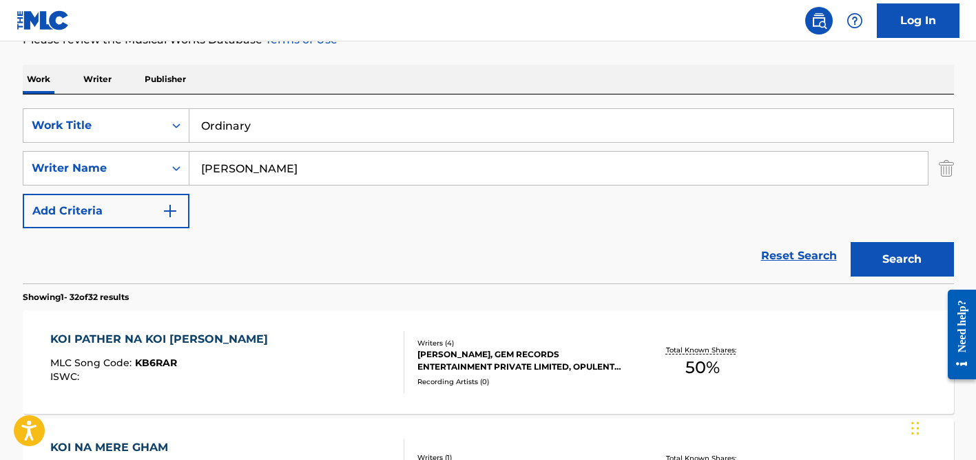
click at [268, 167] on input "[PERSON_NAME]" at bounding box center [558, 168] width 739 height 33
type input "[PERSON_NAME]"
click at [851, 242] on button "Search" at bounding box center [902, 259] width 103 height 34
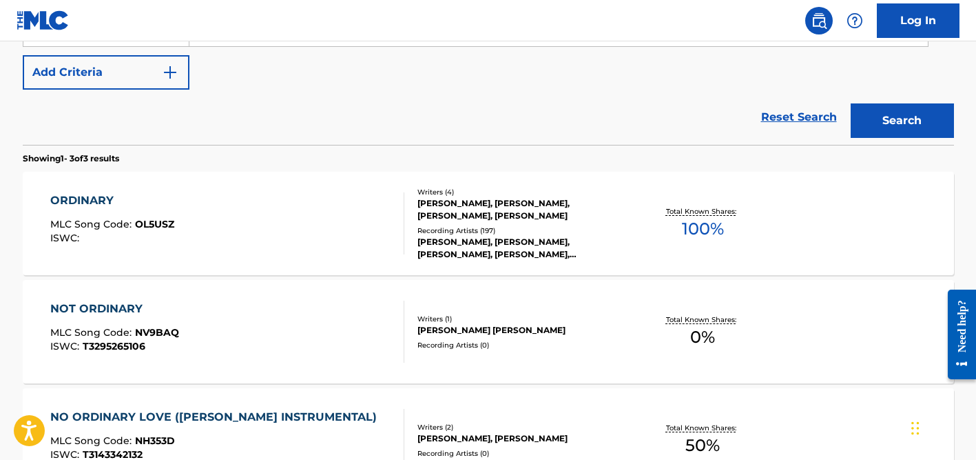
scroll to position [338, 0]
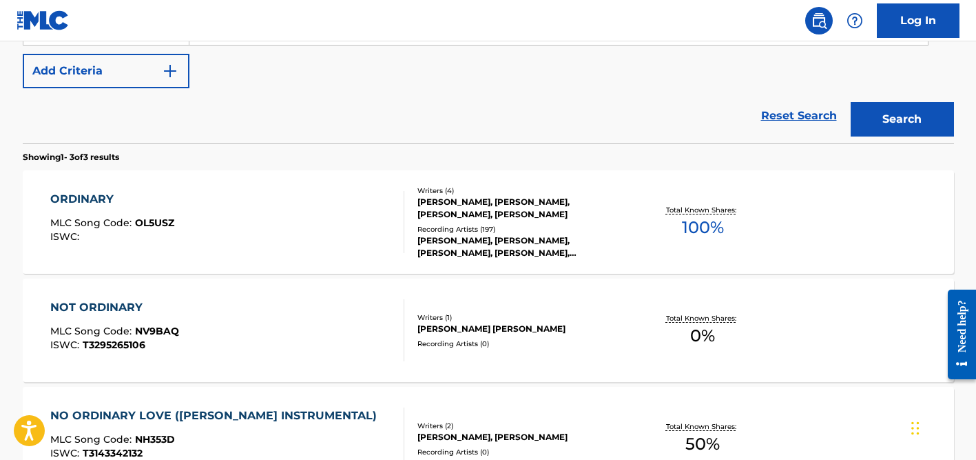
click at [464, 236] on div "[PERSON_NAME], [PERSON_NAME], [PERSON_NAME], [PERSON_NAME], [PERSON_NAME]" at bounding box center [522, 246] width 208 height 25
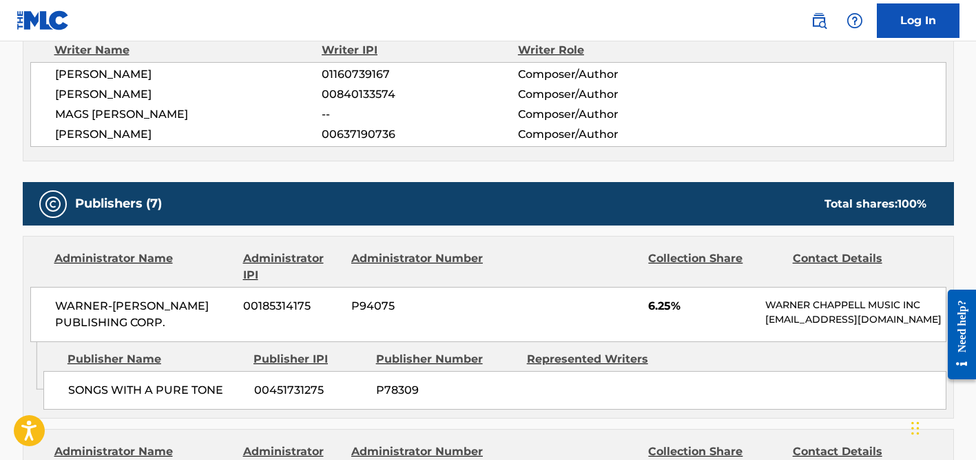
scroll to position [46, 0]
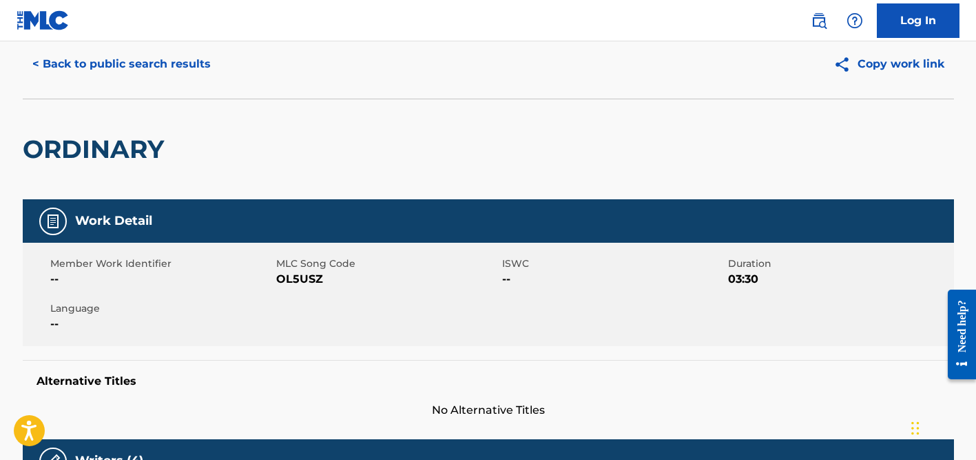
click at [133, 61] on button "< Back to public search results" at bounding box center [122, 64] width 198 height 34
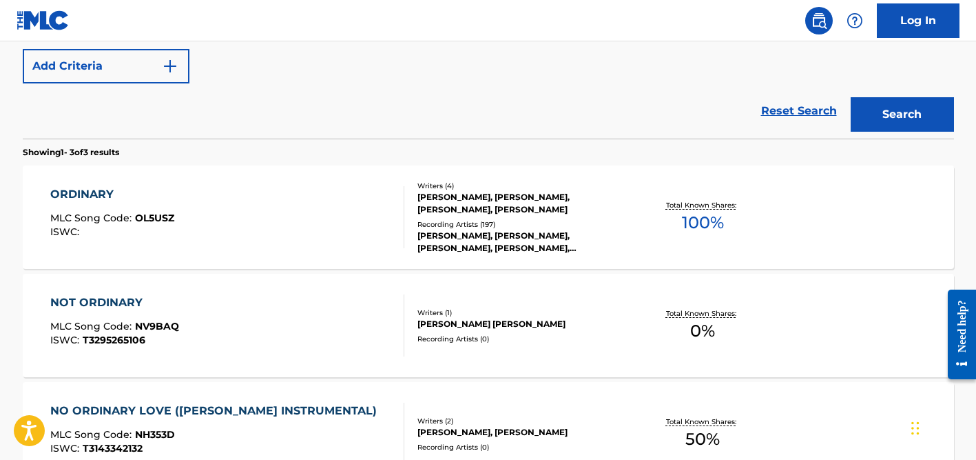
scroll to position [230, 0]
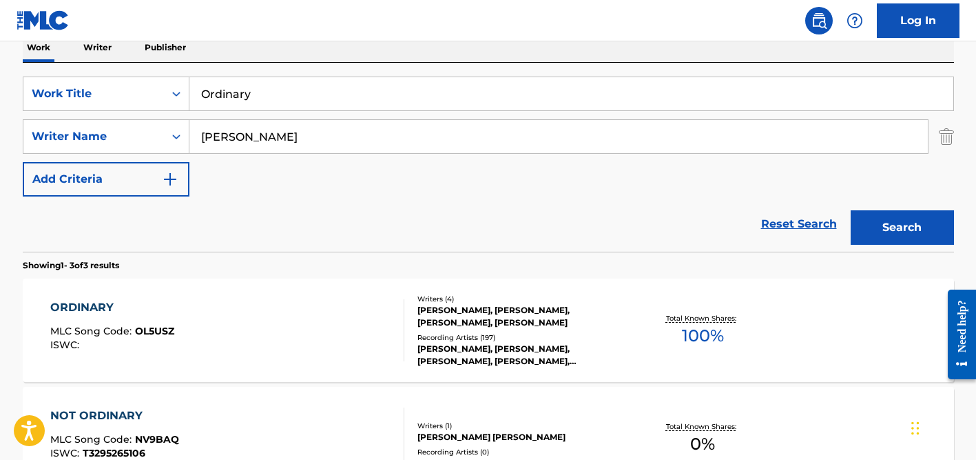
click at [238, 135] on input "[PERSON_NAME]" at bounding box center [558, 136] width 739 height 33
type input "tha shocka"
click at [245, 107] on input "Ordinary" at bounding box center [571, 93] width 764 height 33
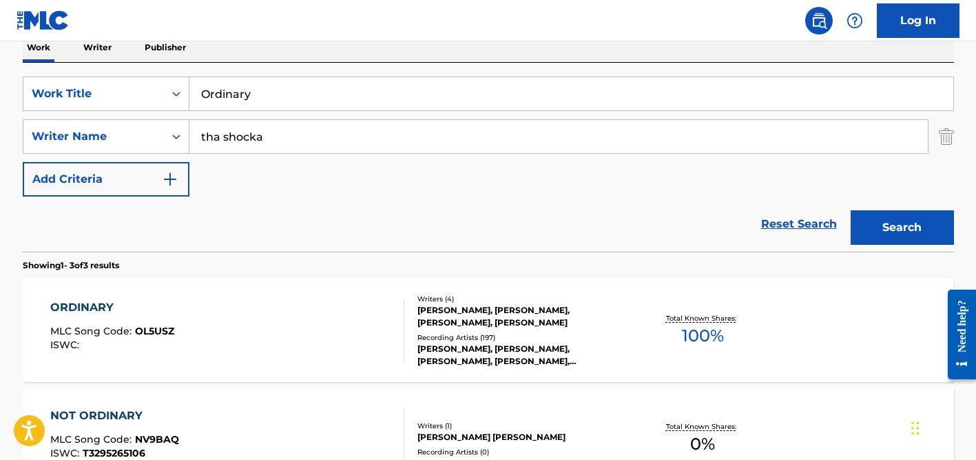
click at [245, 107] on input "Ordinary" at bounding box center [571, 93] width 764 height 33
paste input "[PERSON_NAME]"
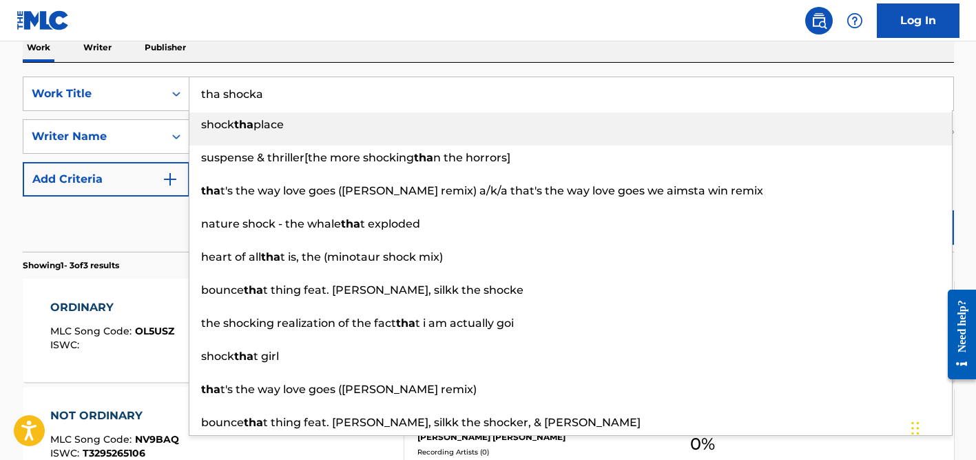
type input "tha shocka"
drag, startPoint x: 288, startPoint y: 65, endPoint x: 285, endPoint y: 84, distance: 18.8
click at [288, 65] on div "SearchWithCriteria08e9da27-e66e-4657-b124-8e6c01b2297c Work Title tha shocka sh…" at bounding box center [489, 157] width 932 height 189
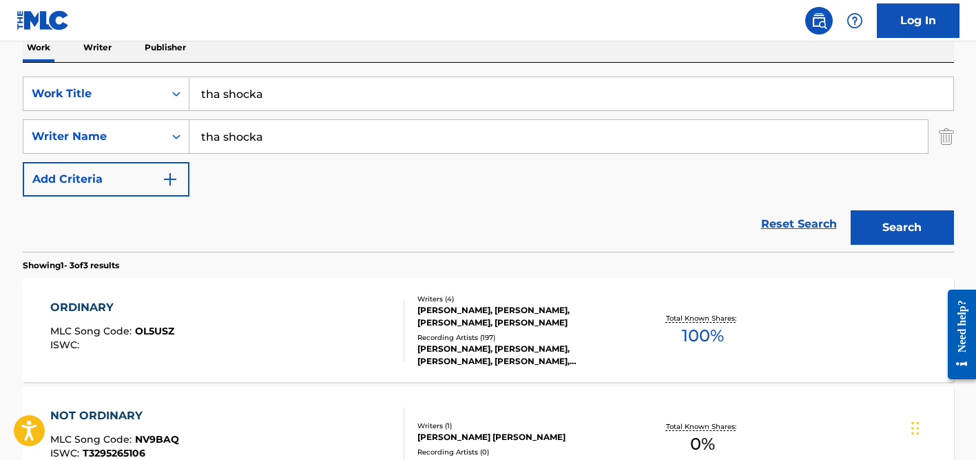
click at [273, 127] on input "tha shocka" at bounding box center [558, 136] width 739 height 33
type input "brown"
click at [851, 210] on button "Search" at bounding box center [902, 227] width 103 height 34
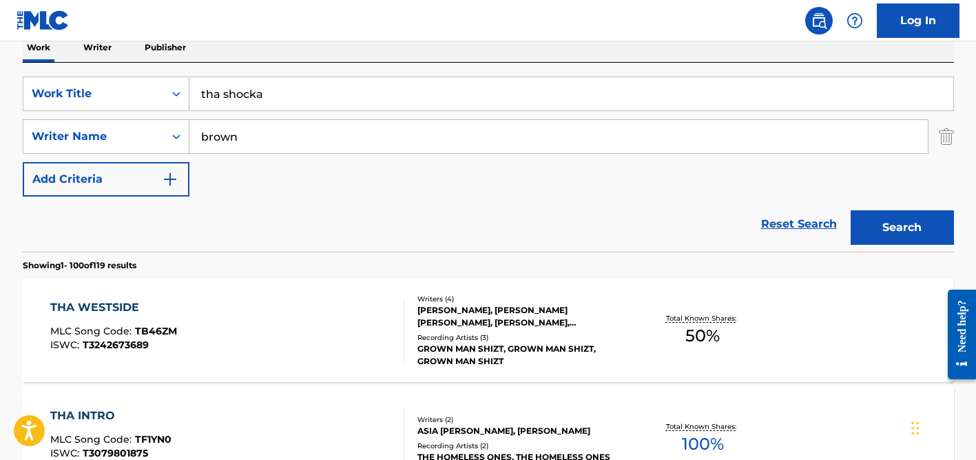
click at [272, 87] on input "tha shocka" at bounding box center [571, 93] width 764 height 33
paste input "El Hombre de tu Vid"
type input "El Hombre de tu Vida"
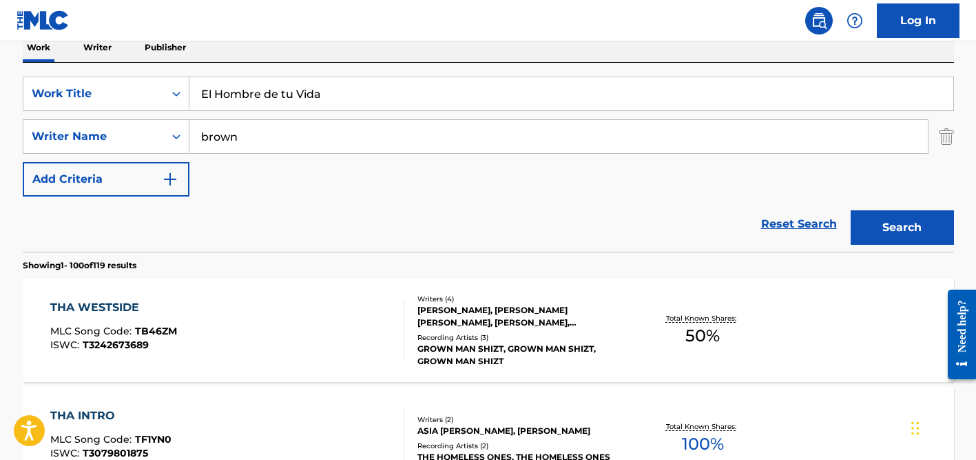
click at [265, 134] on input "brown" at bounding box center [558, 136] width 739 height 33
click at [851, 210] on button "Search" at bounding box center [902, 227] width 103 height 34
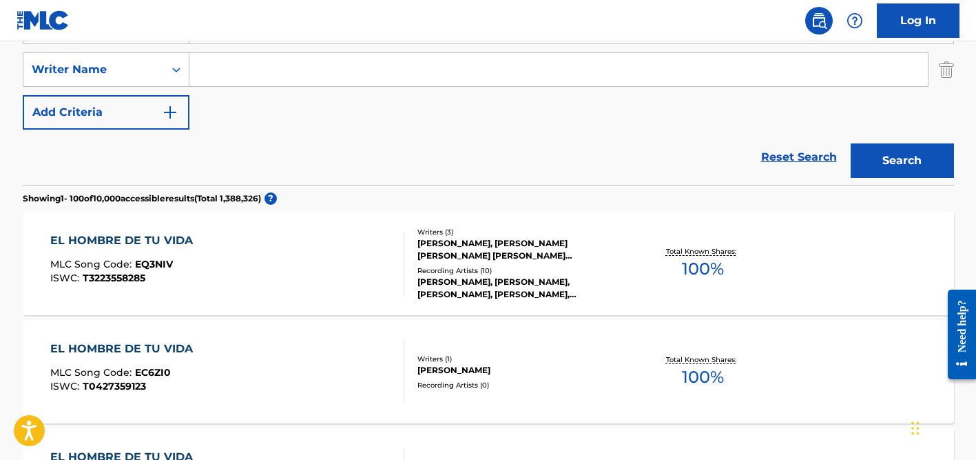
scroll to position [300, 0]
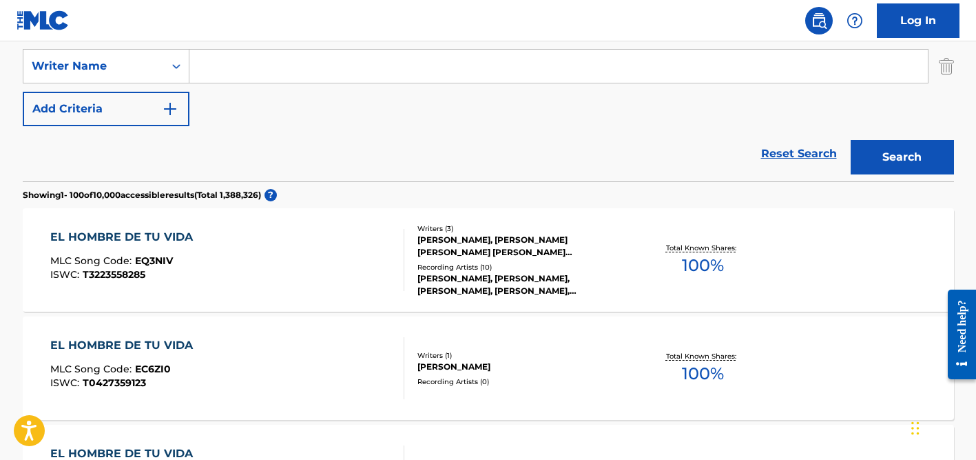
click at [462, 244] on div "[PERSON_NAME], [PERSON_NAME] [PERSON_NAME] [PERSON_NAME] [PERSON_NAME]" at bounding box center [522, 246] width 208 height 25
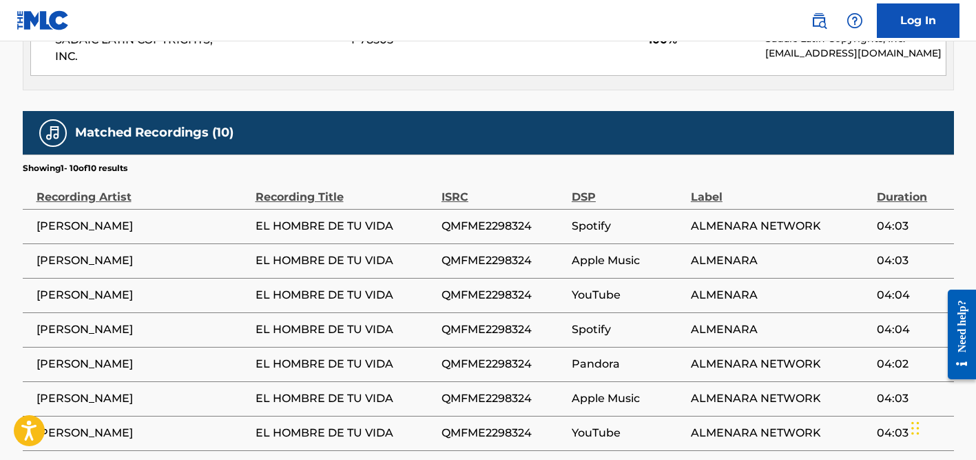
scroll to position [854, 0]
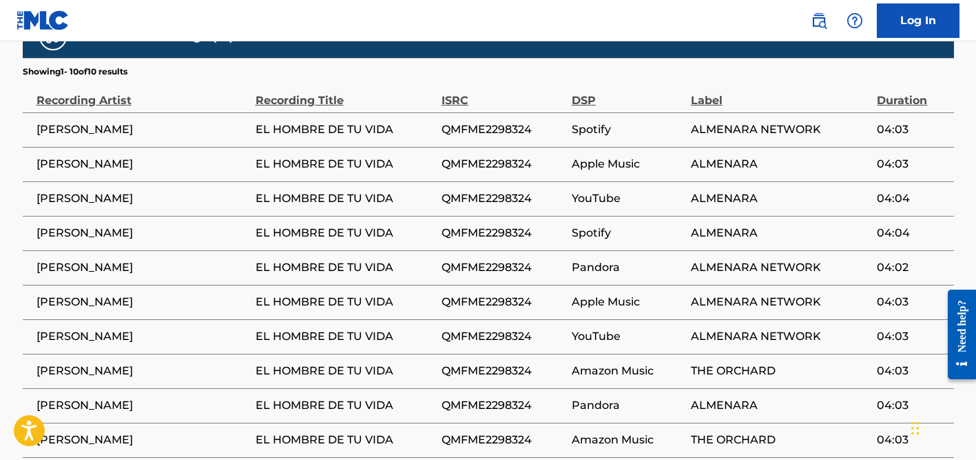
click at [77, 225] on span "[PERSON_NAME]" at bounding box center [143, 233] width 212 height 17
copy div "[PERSON_NAME]"
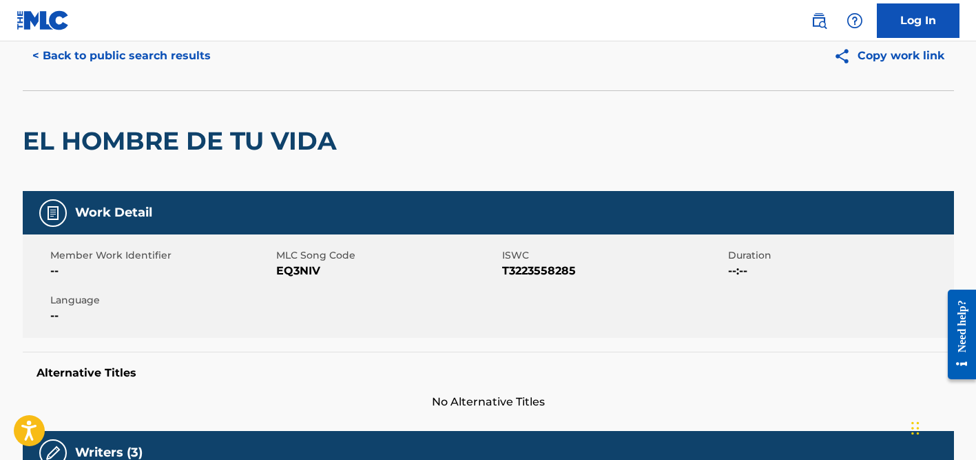
scroll to position [0, 0]
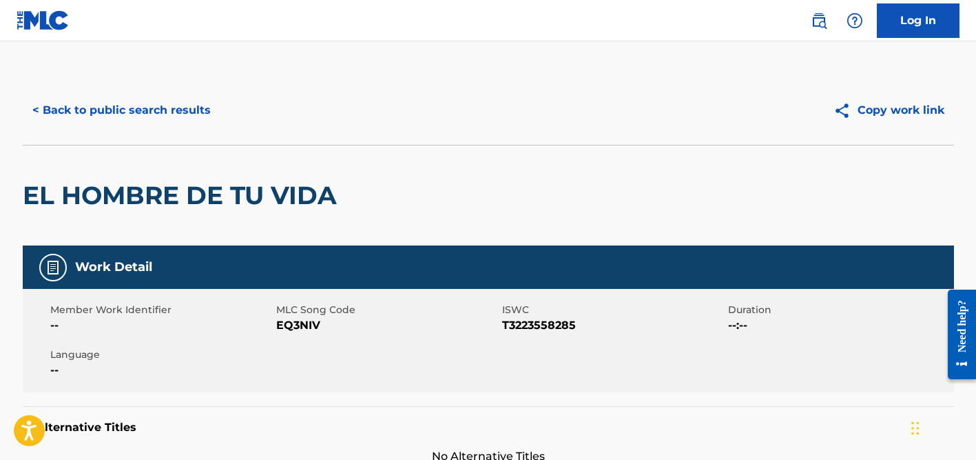
click at [135, 104] on button "< Back to public search results" at bounding box center [122, 110] width 198 height 34
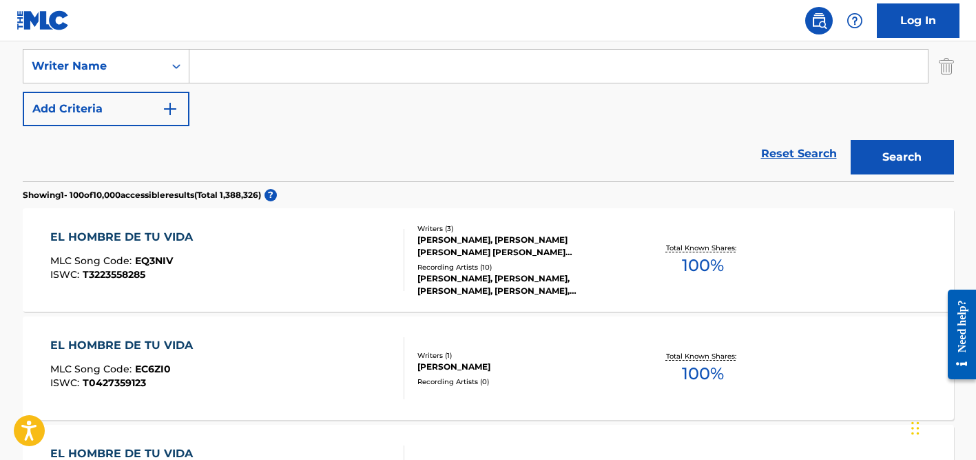
click at [253, 75] on input "Search Form" at bounding box center [558, 66] width 739 height 33
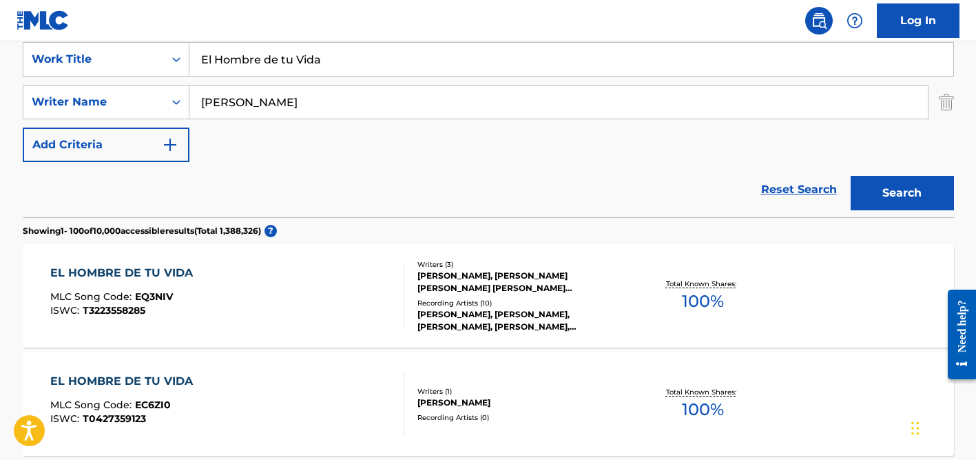
scroll to position [216, 0]
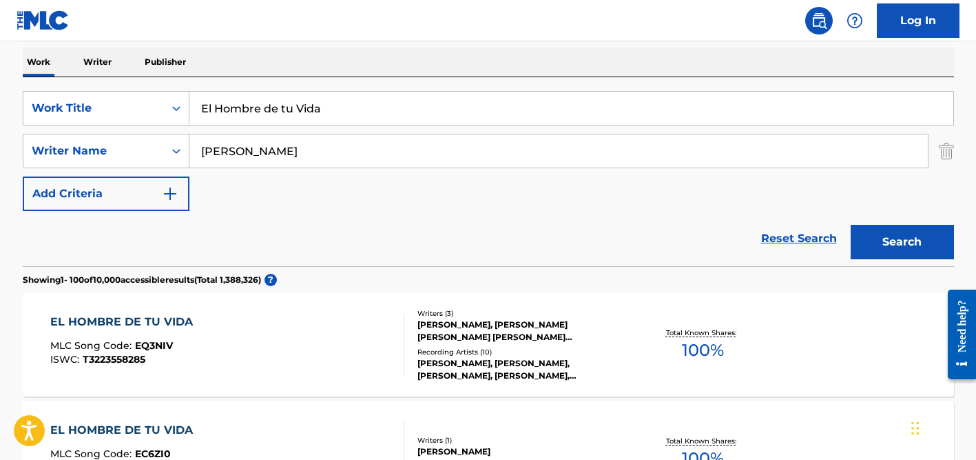
type input "[PERSON_NAME]"
click at [254, 100] on input "El Hombre de tu Vida" at bounding box center [571, 108] width 764 height 33
paste input "Sufrimiento"
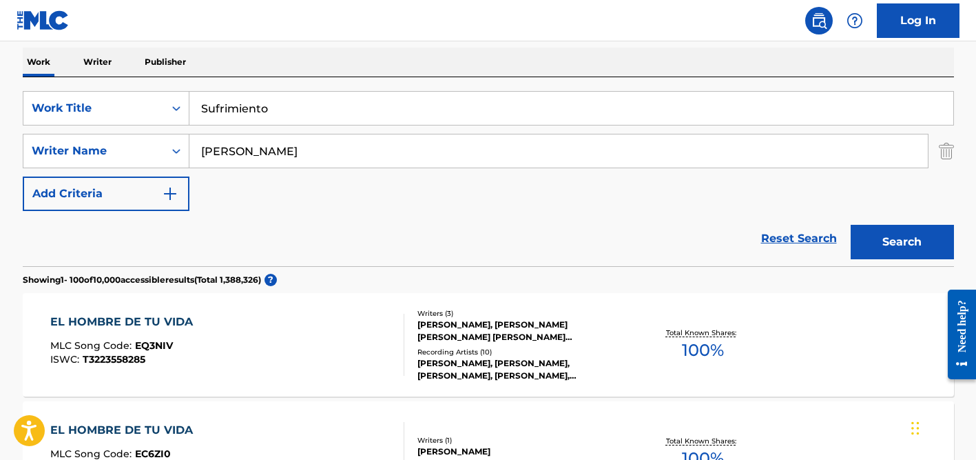
type input "Sufrimiento"
click at [851, 225] on button "Search" at bounding box center [902, 242] width 103 height 34
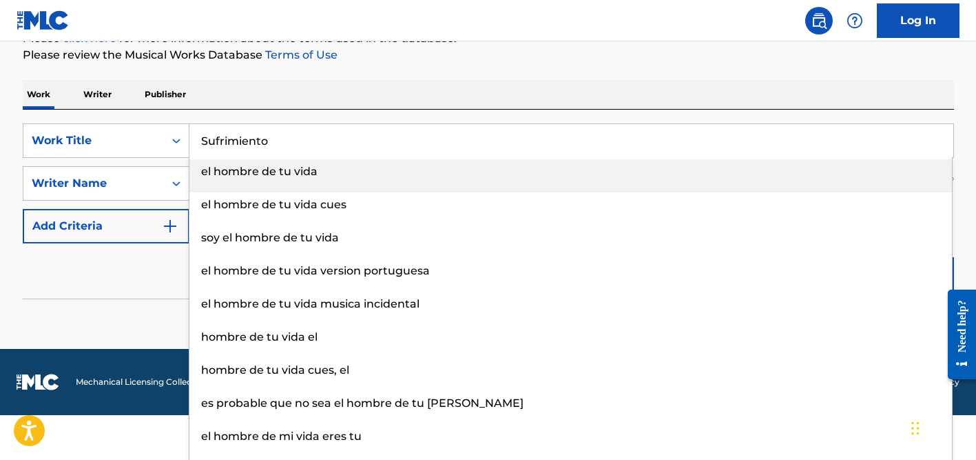
scroll to position [138, 0]
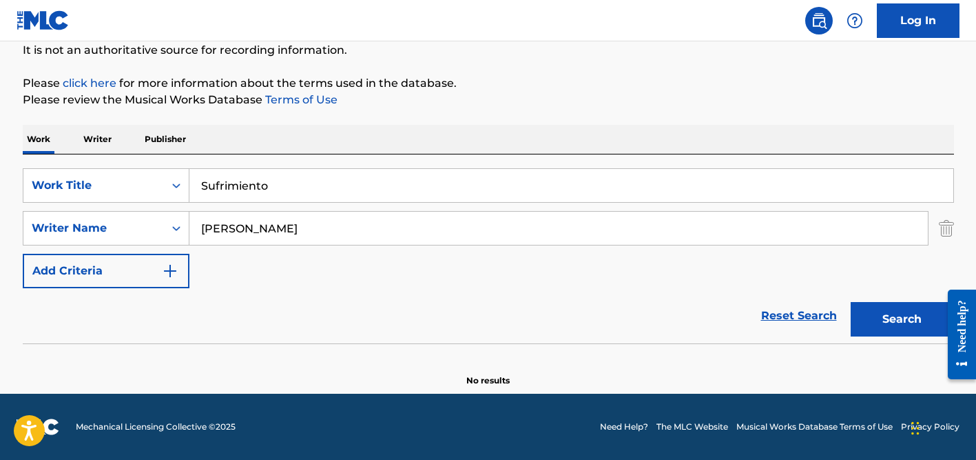
click at [372, 130] on div "Work Writer Publisher" at bounding box center [489, 139] width 932 height 29
click at [303, 213] on input "[PERSON_NAME]" at bounding box center [558, 228] width 739 height 33
click at [851, 302] on button "Search" at bounding box center [902, 319] width 103 height 34
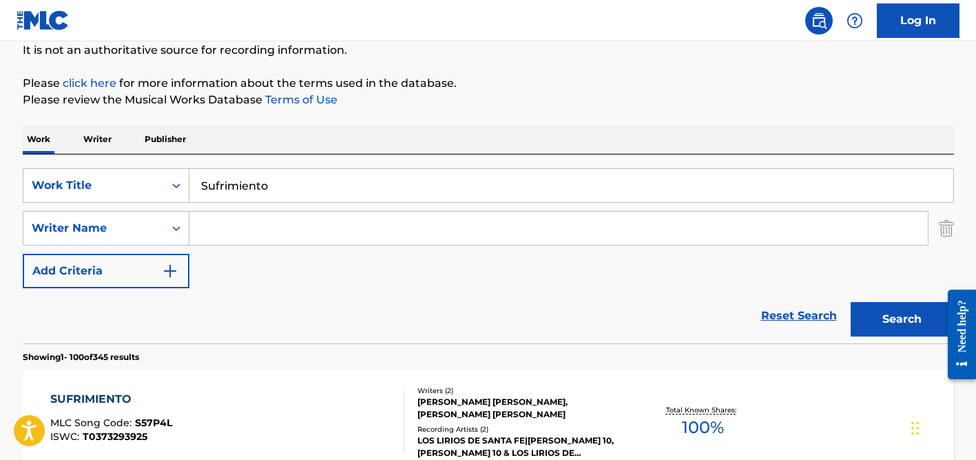
click at [207, 196] on input "Sufrimiento" at bounding box center [571, 185] width 764 height 33
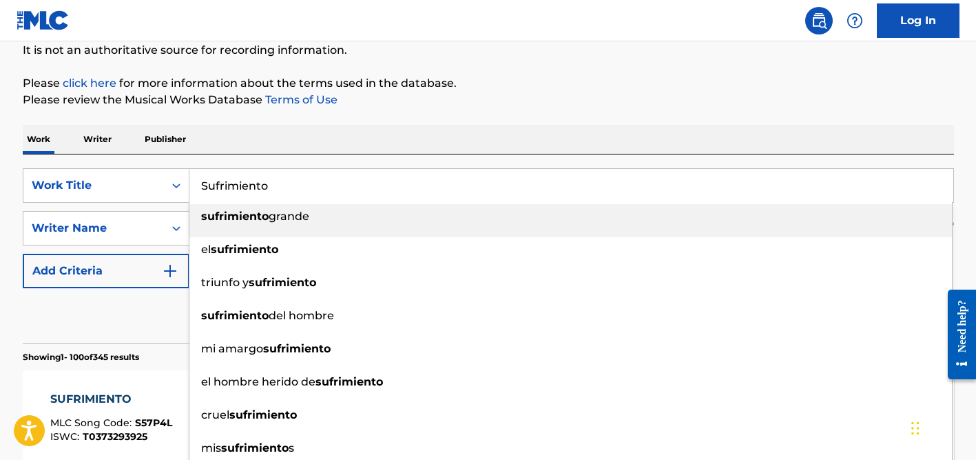
click at [207, 196] on input "Sufrimiento" at bounding box center [571, 185] width 764 height 33
paste input "Como La Flor"
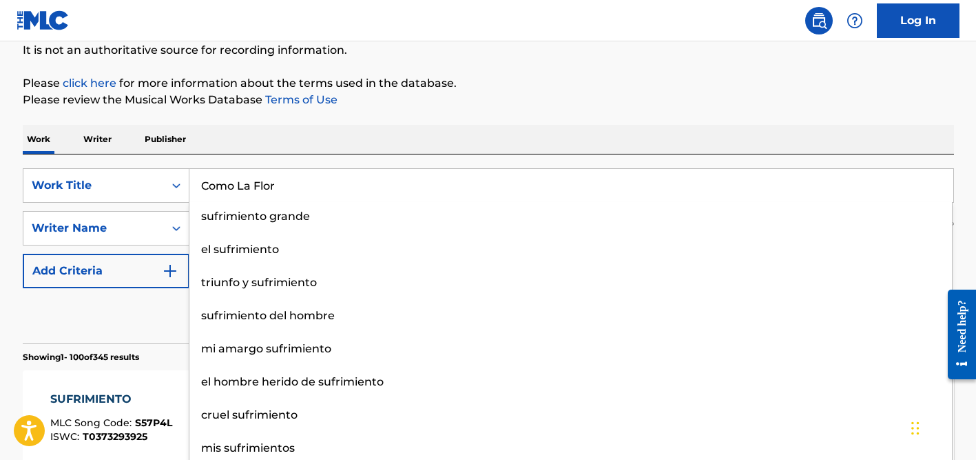
type input "Como La Flor"
click at [370, 156] on div "SearchWithCriteria08e9da27-e66e-4657-b124-8e6c01b2297c Work Title Como La Flor …" at bounding box center [489, 248] width 932 height 189
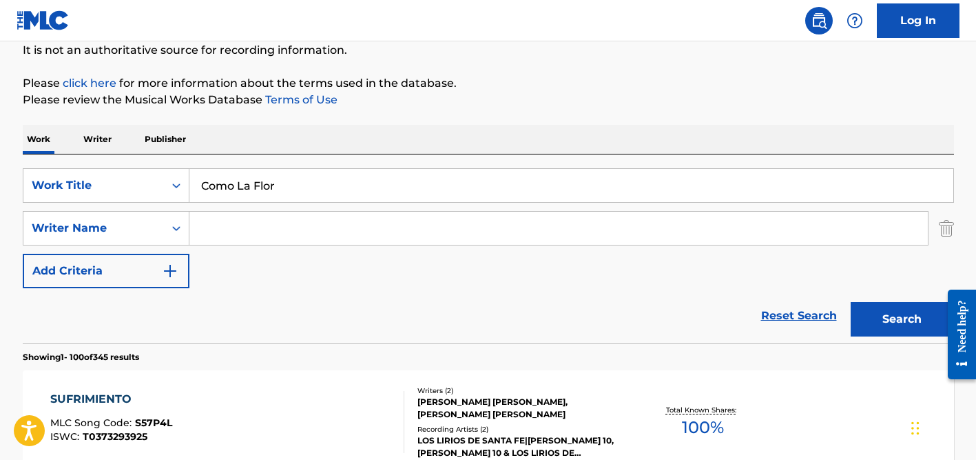
click at [305, 227] on input "Search Form" at bounding box center [558, 228] width 739 height 33
type input "[PERSON_NAME]"
click at [851, 302] on button "Search" at bounding box center [902, 319] width 103 height 34
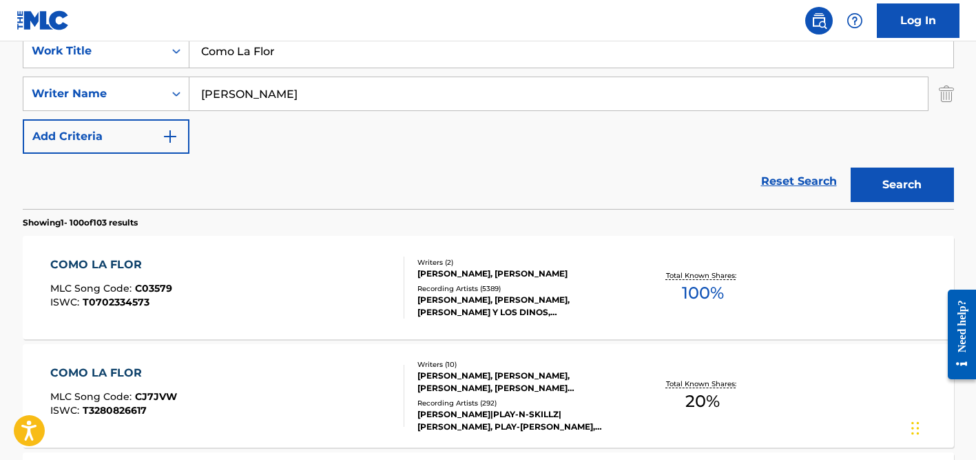
scroll to position [275, 0]
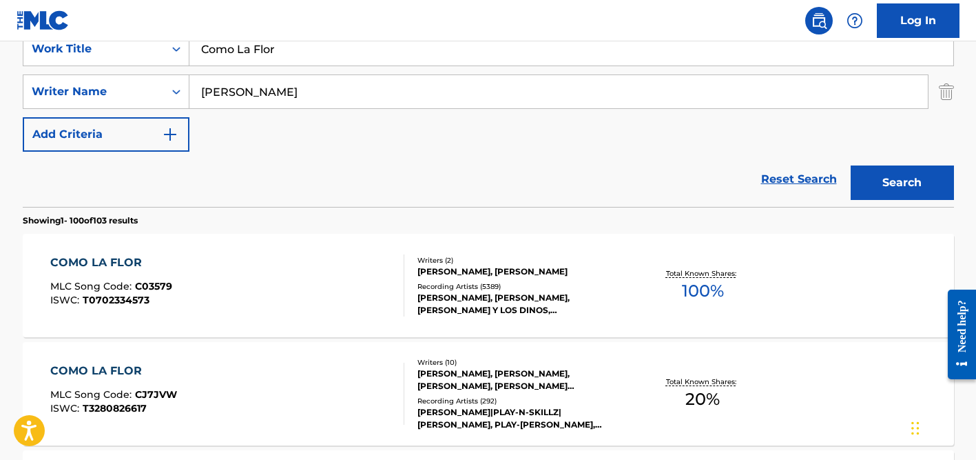
click at [480, 270] on div "[PERSON_NAME], [PERSON_NAME]" at bounding box center [522, 271] width 208 height 12
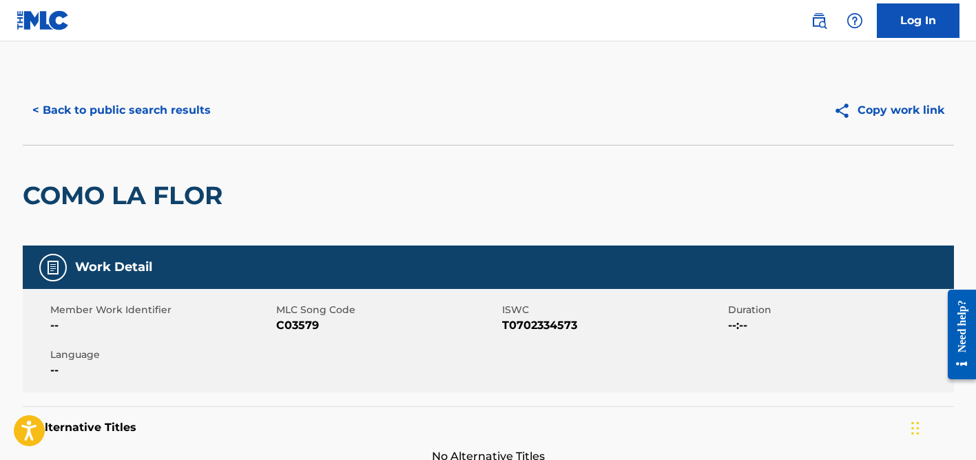
click at [112, 112] on button "< Back to public search results" at bounding box center [122, 110] width 198 height 34
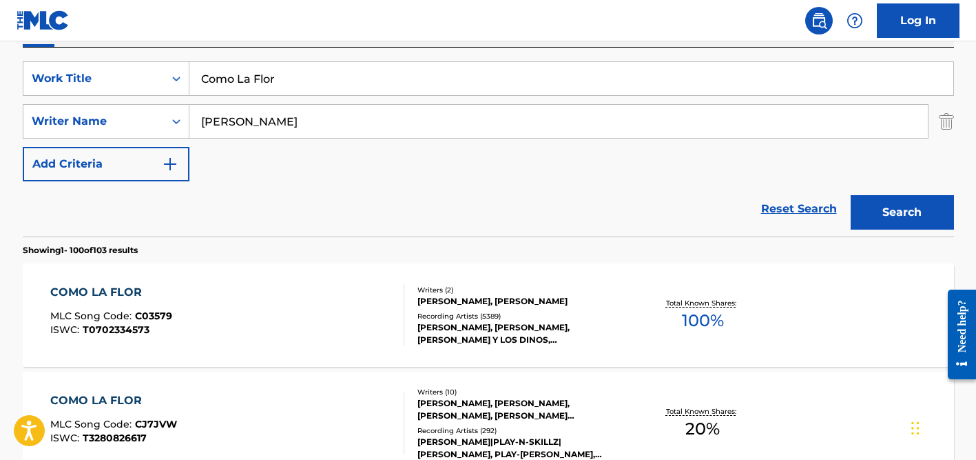
scroll to position [216, 0]
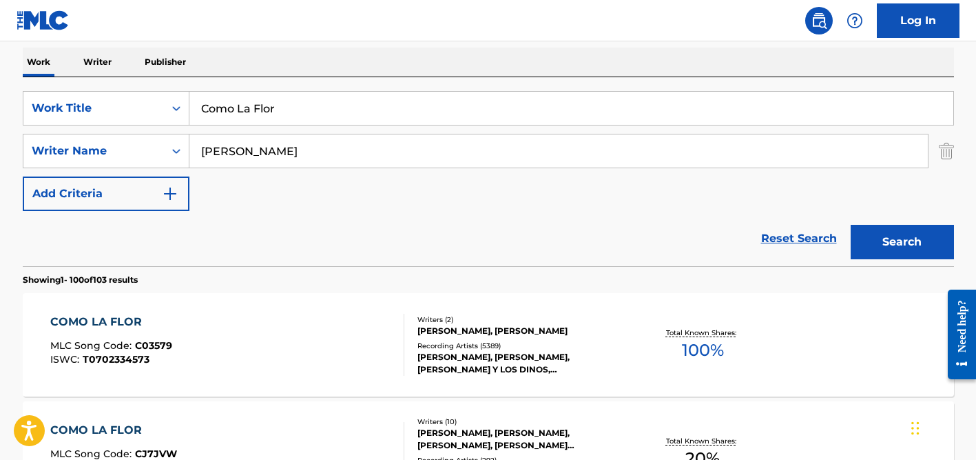
click at [249, 151] on input "[PERSON_NAME]" at bounding box center [558, 150] width 739 height 33
click at [212, 150] on input "pulet" at bounding box center [558, 150] width 739 height 33
type input "poulet"
click at [225, 124] on div "Como La Flor" at bounding box center [571, 108] width 765 height 34
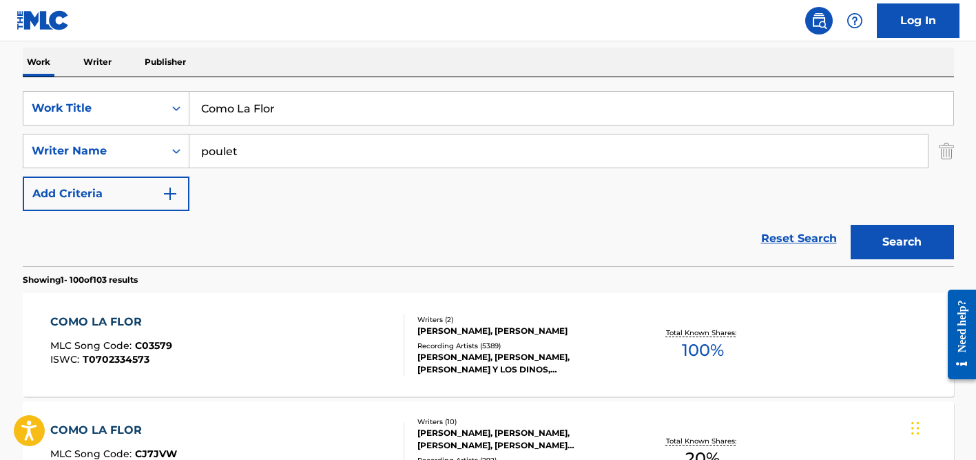
click at [236, 100] on input "Como La Flor" at bounding box center [571, 108] width 764 height 33
paste input "Sound of Freedom"
type input "Sound of Freedom"
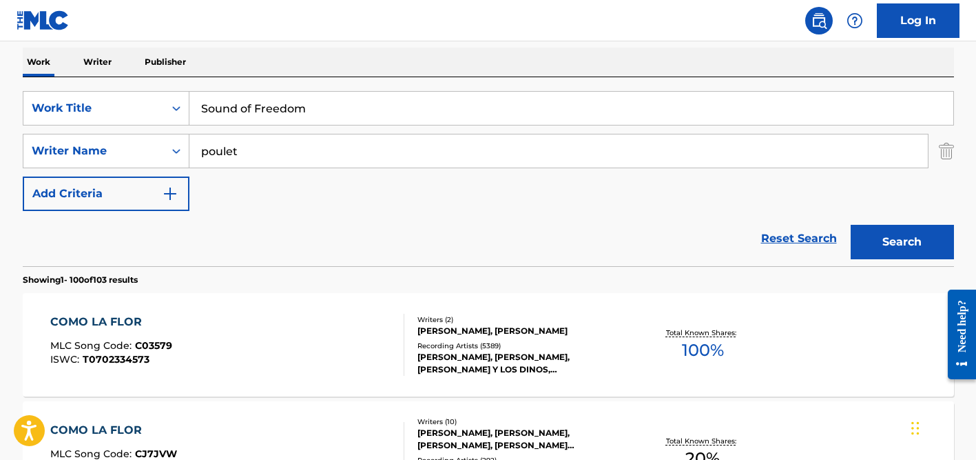
click at [851, 225] on button "Search" at bounding box center [902, 242] width 103 height 34
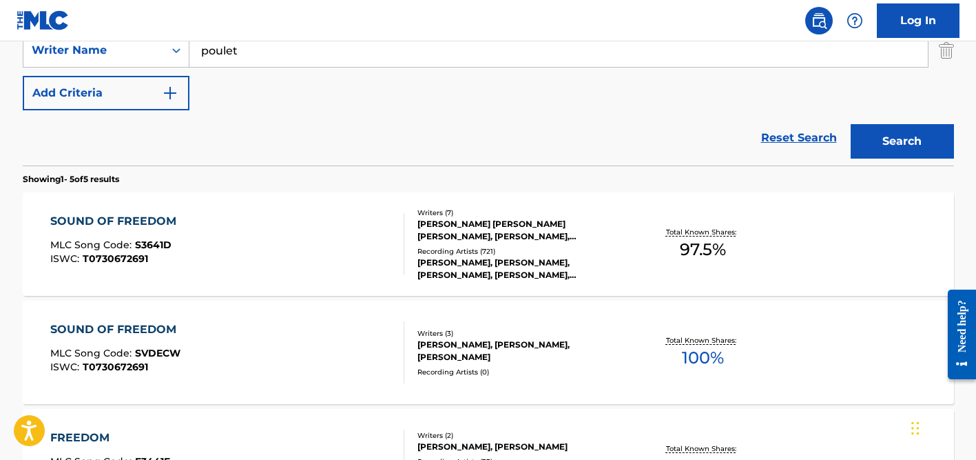
scroll to position [336, 0]
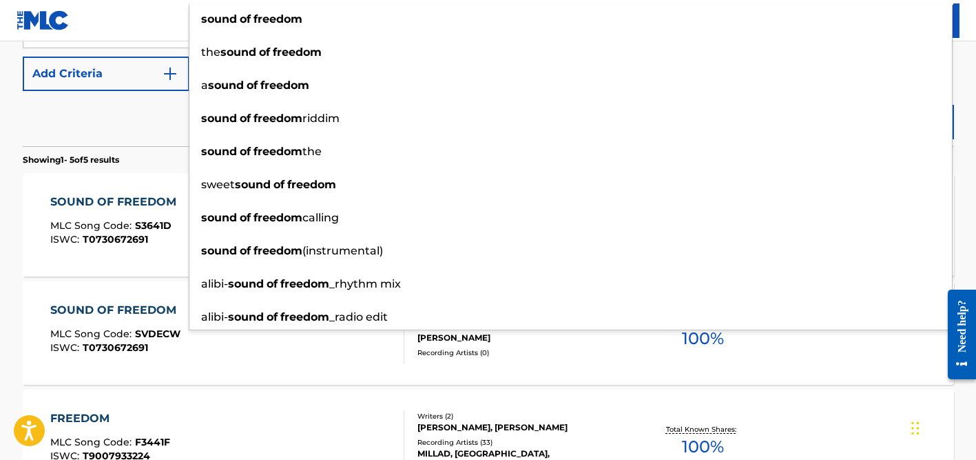
click at [134, 123] on div "Reset Search Search" at bounding box center [489, 118] width 932 height 55
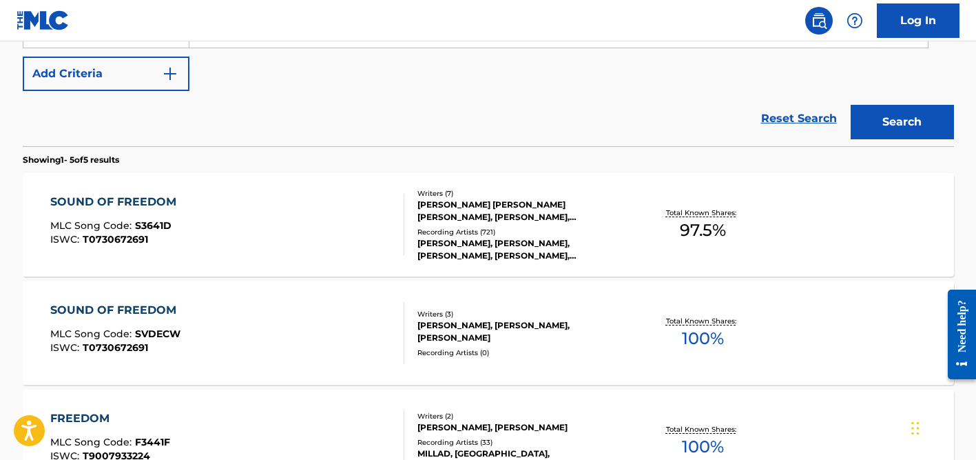
click at [520, 247] on div "[PERSON_NAME], [PERSON_NAME], [PERSON_NAME], [PERSON_NAME], [PERSON_NAME], D'MI…" at bounding box center [522, 249] width 208 height 25
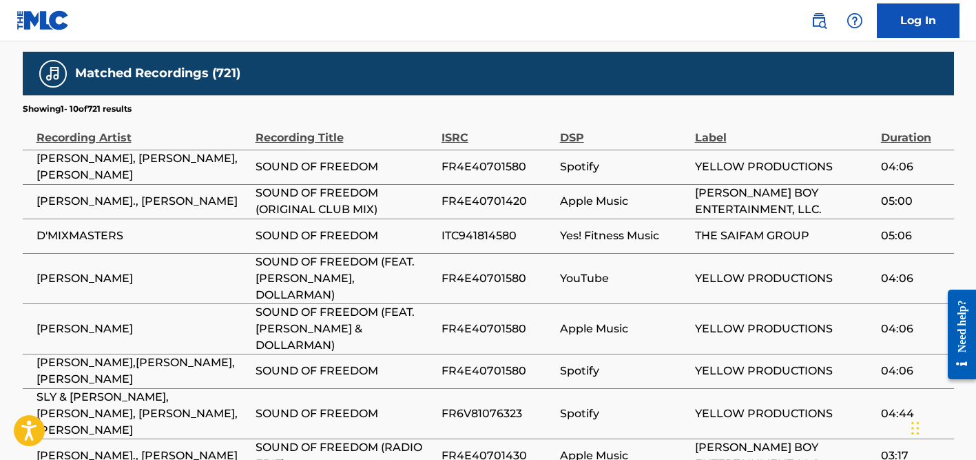
scroll to position [1191, 0]
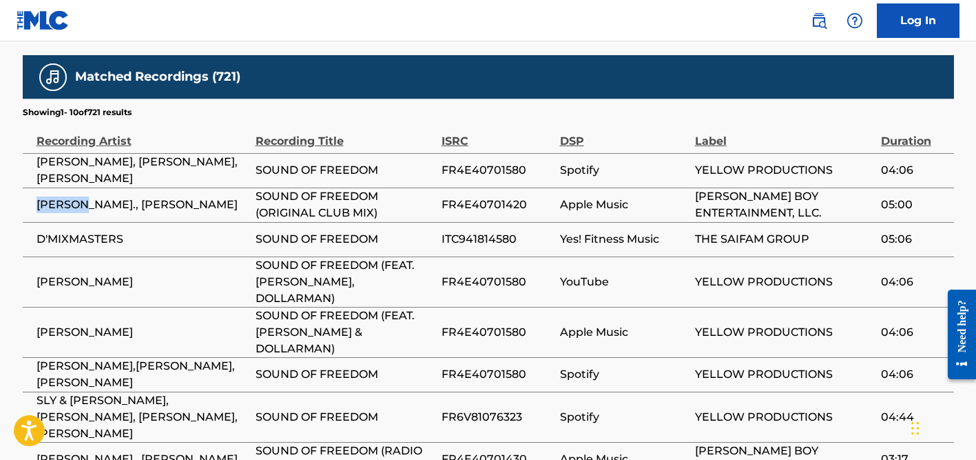
drag, startPoint x: 39, startPoint y: 170, endPoint x: 85, endPoint y: 172, distance: 46.2
click at [85, 196] on span "[PERSON_NAME]., [PERSON_NAME]" at bounding box center [143, 204] width 212 height 17
copy span "[PERSON_NAME]"
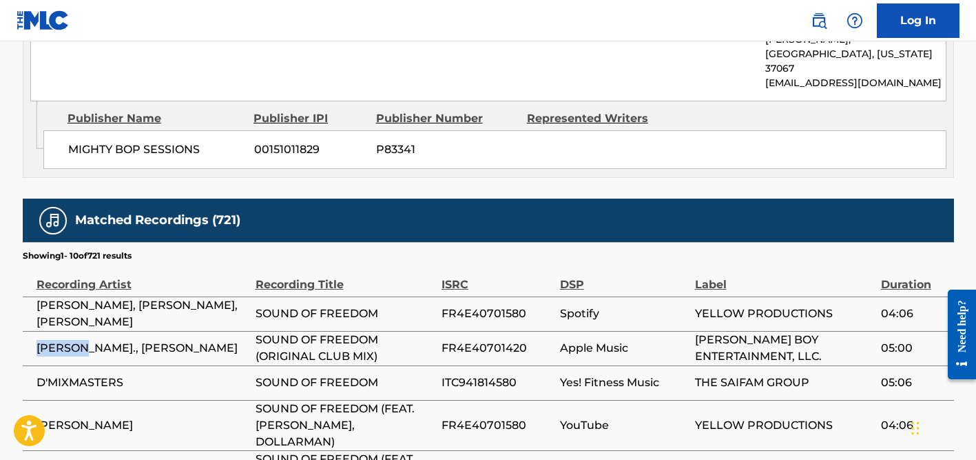
scroll to position [956, 0]
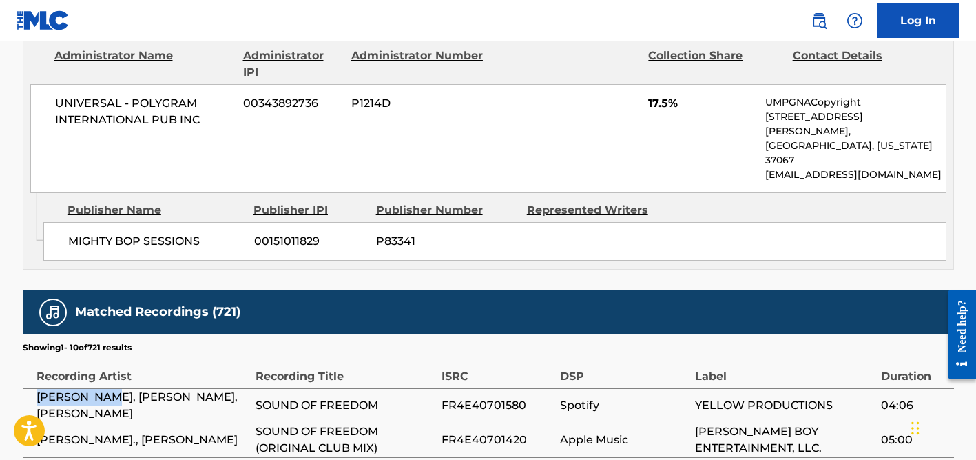
drag, startPoint x: 114, startPoint y: 365, endPoint x: 30, endPoint y: 358, distance: 84.3
click at [30, 388] on td "[PERSON_NAME], [PERSON_NAME], [PERSON_NAME]" at bounding box center [139, 405] width 233 height 34
copy span "[PERSON_NAME]"
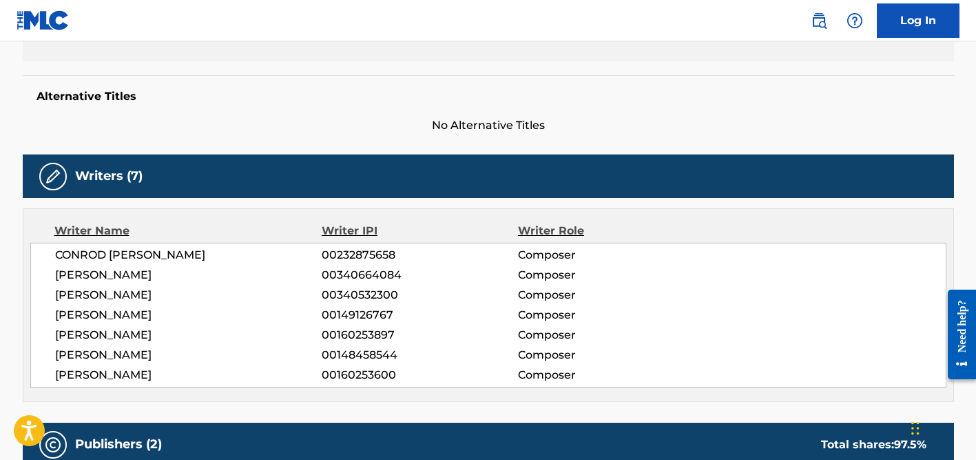
scroll to position [0, 0]
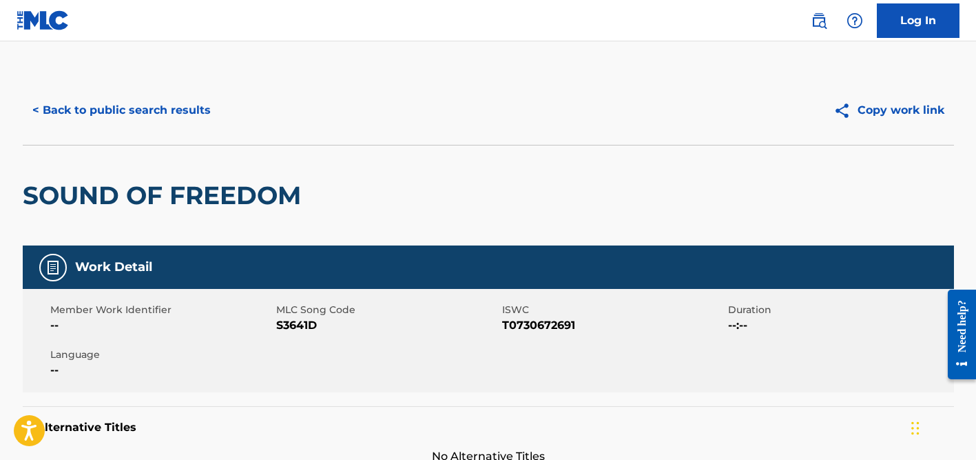
click at [129, 101] on button "< Back to public search results" at bounding box center [122, 110] width 198 height 34
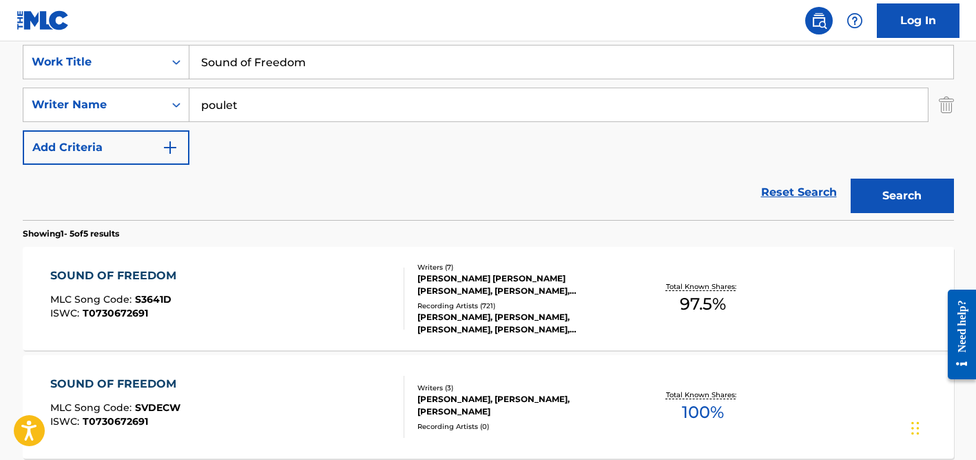
scroll to position [226, 0]
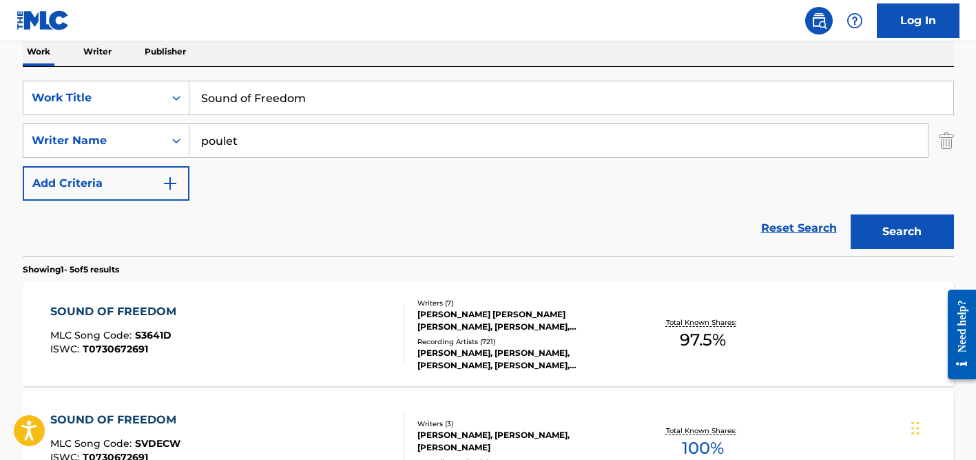
click at [263, 107] on input "Sound of Freedom" at bounding box center [571, 97] width 764 height 33
paste input "Get up ([DEMOGRAPHIC_DATA] Rap)"
type input "Get up ([DEMOGRAPHIC_DATA] Rap)"
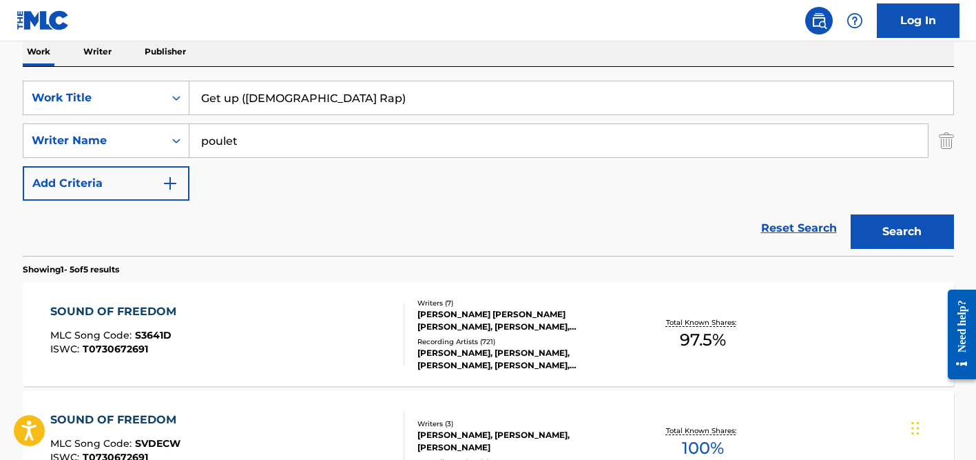
click at [260, 134] on input "poulet" at bounding box center [558, 140] width 739 height 33
click at [851, 214] on button "Search" at bounding box center [902, 231] width 103 height 34
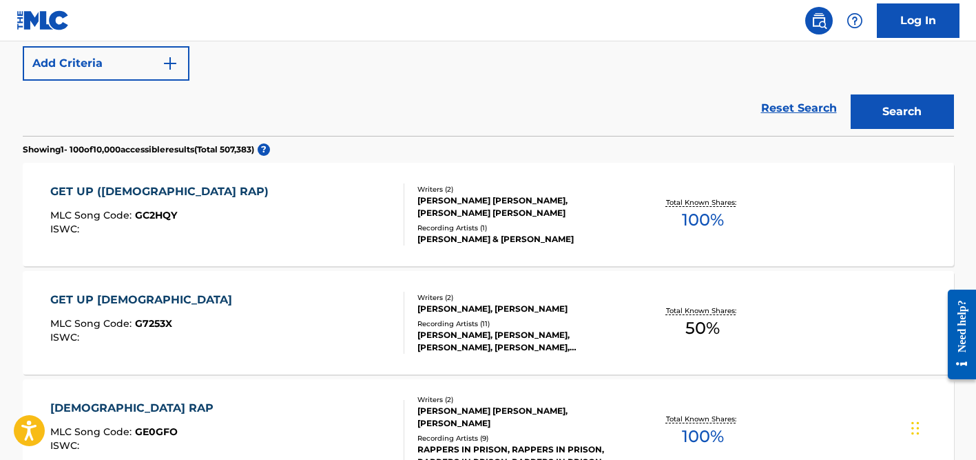
scroll to position [356, 0]
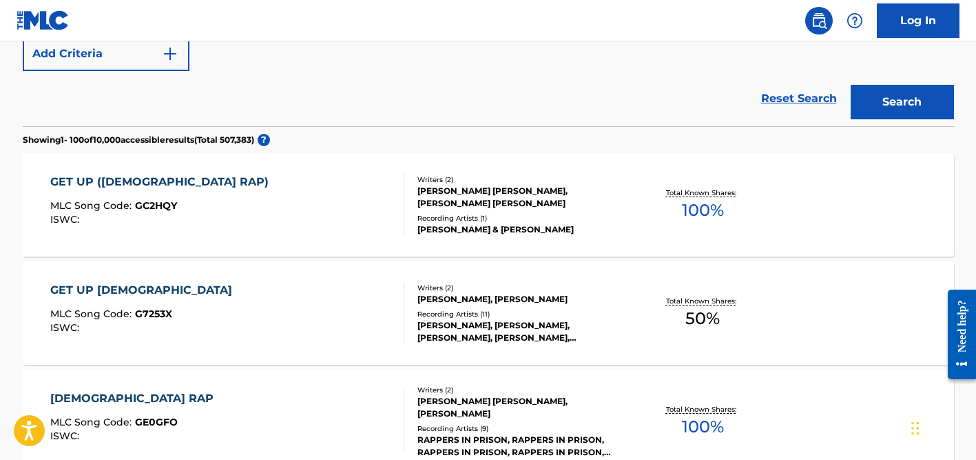
click at [462, 225] on div "[PERSON_NAME] & [PERSON_NAME]" at bounding box center [522, 229] width 208 height 12
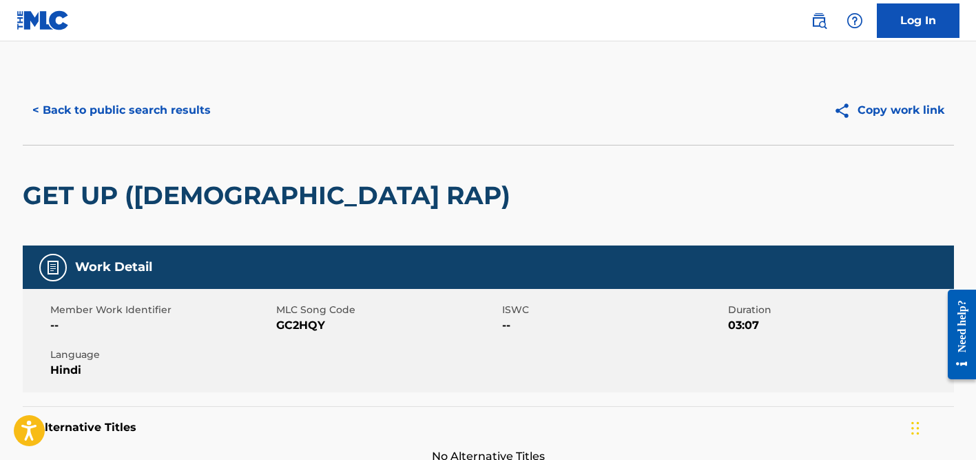
click at [158, 112] on button "< Back to public search results" at bounding box center [122, 110] width 198 height 34
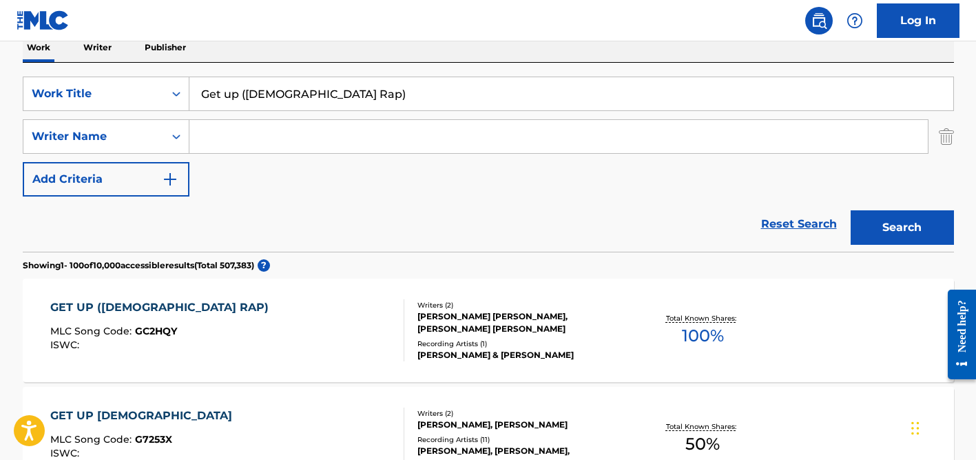
scroll to position [162, 0]
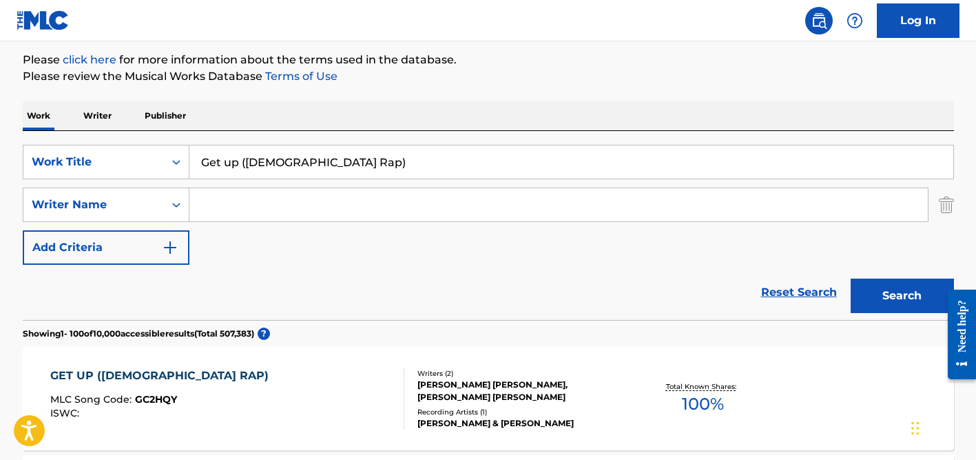
click at [256, 159] on input "Get up ([DEMOGRAPHIC_DATA] Rap)" at bounding box center [571, 161] width 764 height 33
paste input "[PERSON_NAME]'s tha Night"
click at [851, 278] on button "Search" at bounding box center [902, 295] width 103 height 34
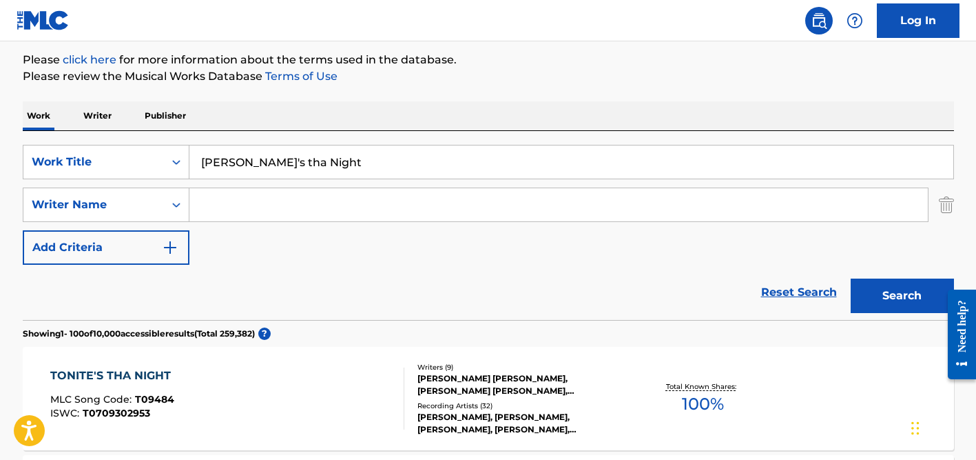
scroll to position [163, 0]
click at [309, 159] on input "[PERSON_NAME]'s tha Night" at bounding box center [571, 161] width 764 height 33
paste input "enda Biru"
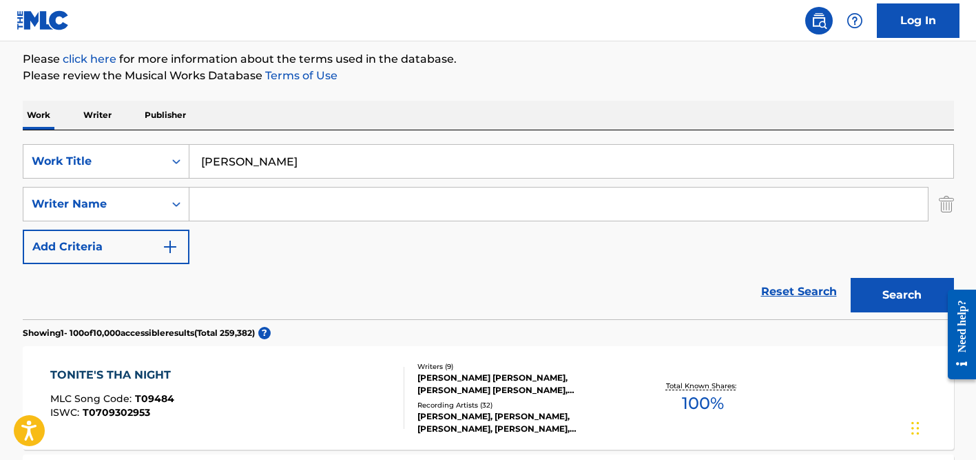
type input "[PERSON_NAME]"
click at [851, 278] on button "Search" at bounding box center [902, 295] width 103 height 34
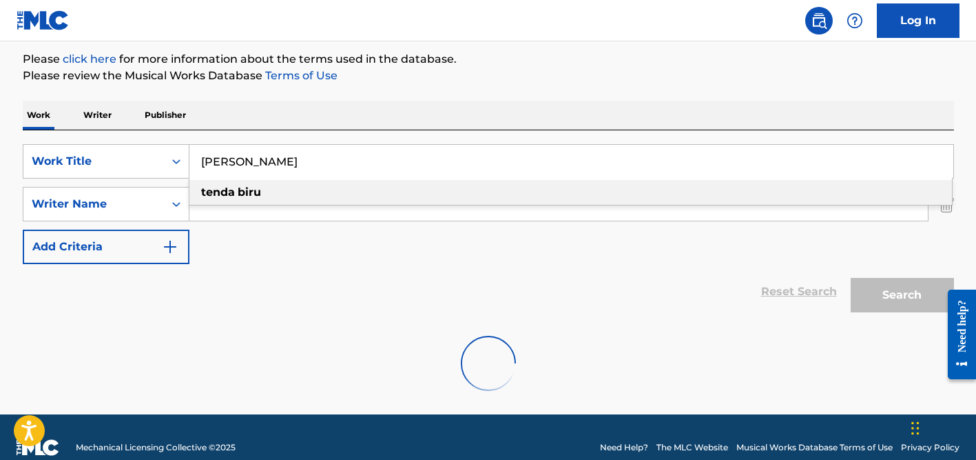
click at [384, 125] on div "Work Writer Publisher" at bounding box center [489, 115] width 932 height 29
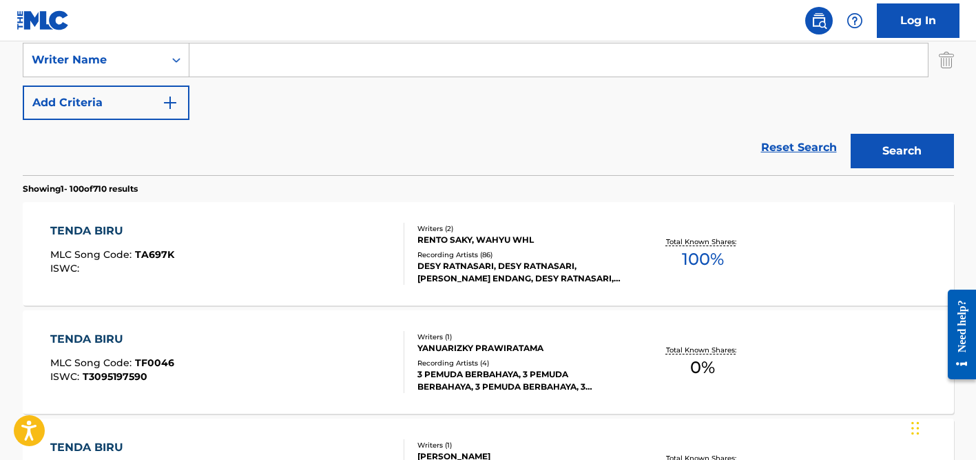
scroll to position [337, 0]
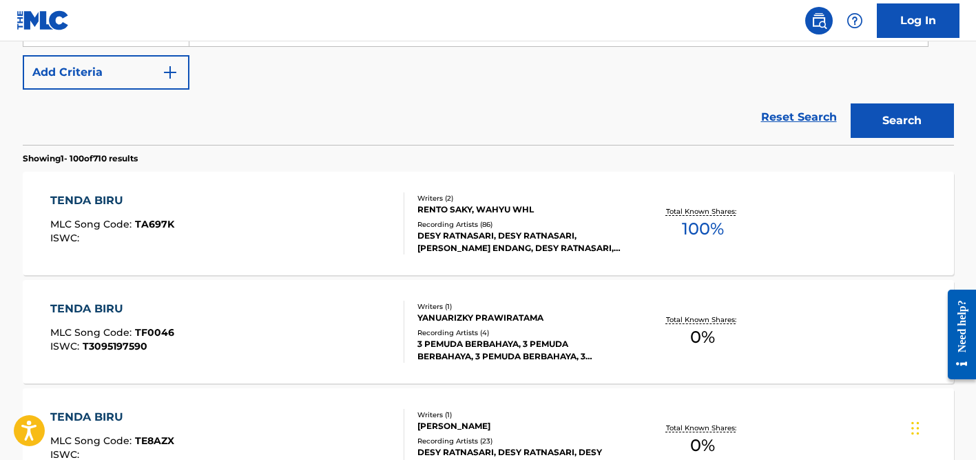
click at [464, 251] on div "DESY RATNASARI, DESY RATNASARI, [PERSON_NAME] ENDANG, DESY RATNASARI, DESY RATN…" at bounding box center [522, 241] width 208 height 25
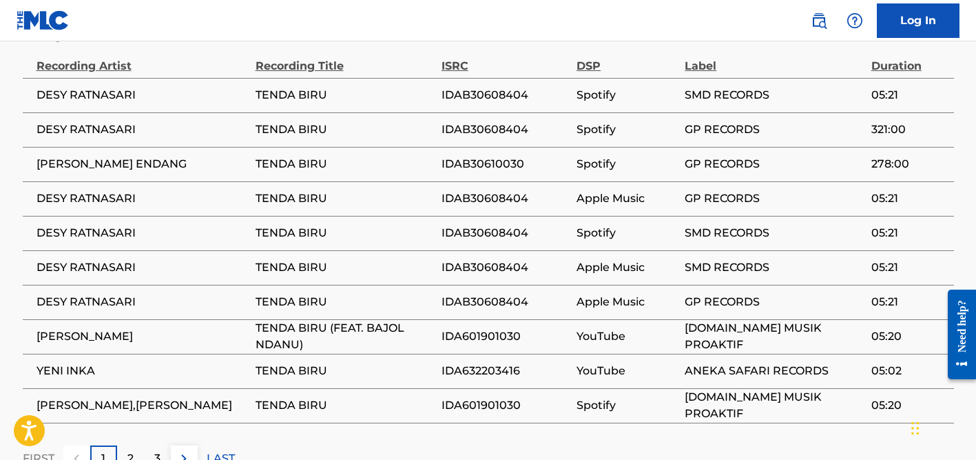
scroll to position [1066, 0]
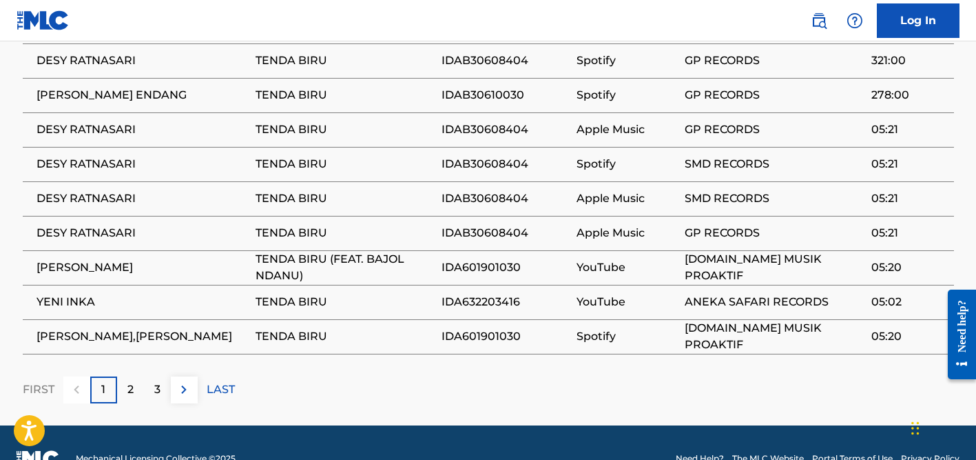
click at [134, 376] on div "2" at bounding box center [130, 389] width 27 height 27
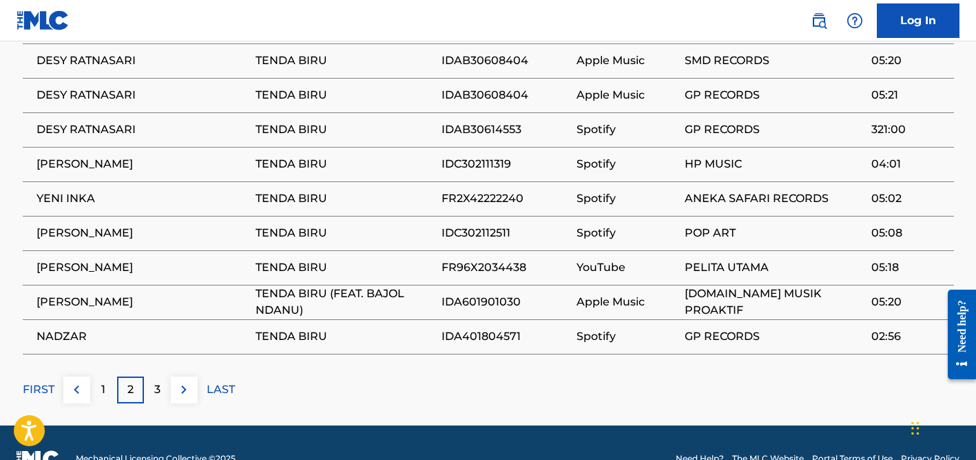
click at [159, 381] on p "3" at bounding box center [157, 389] width 6 height 17
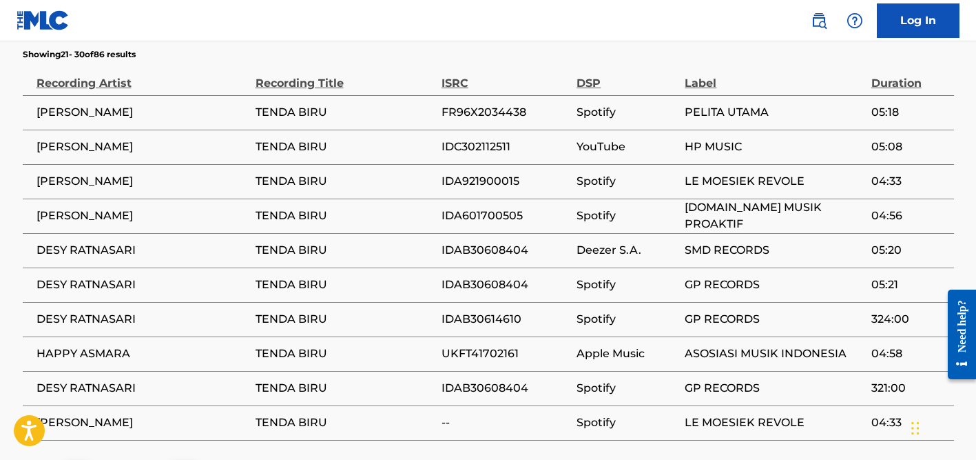
scroll to position [989, 0]
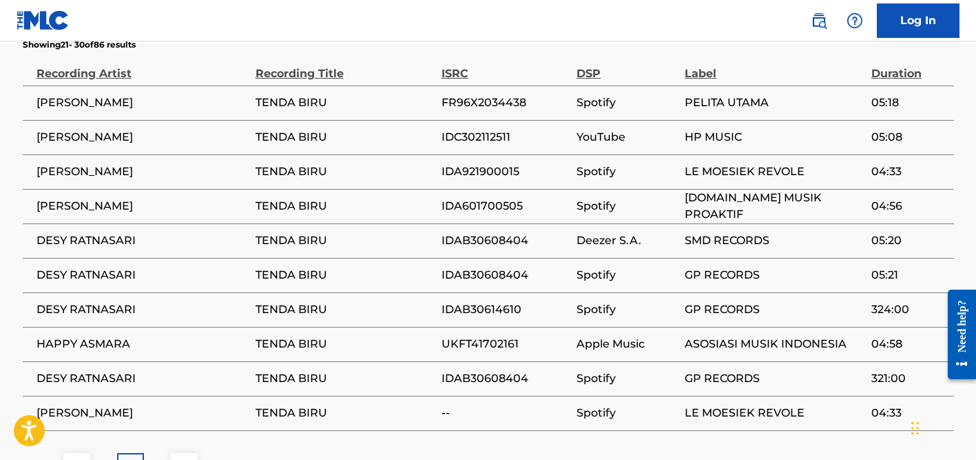
click at [156, 457] on p "4" at bounding box center [158, 465] width 8 height 17
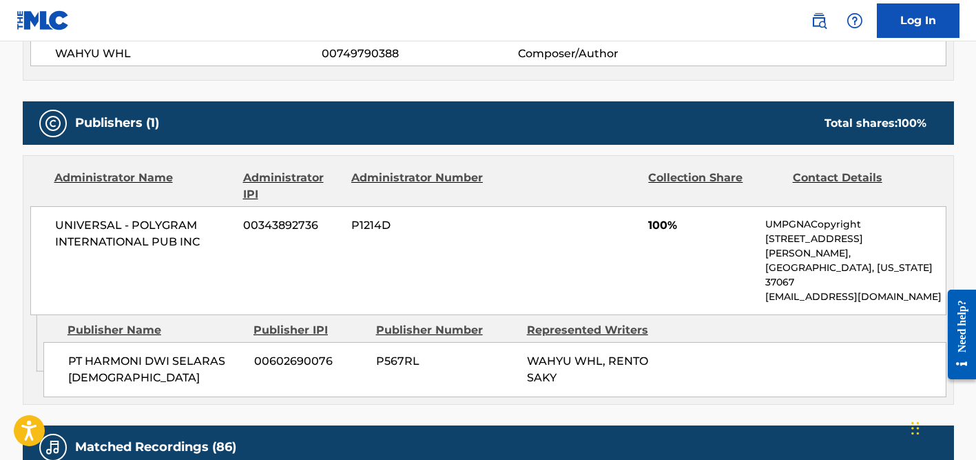
scroll to position [0, 0]
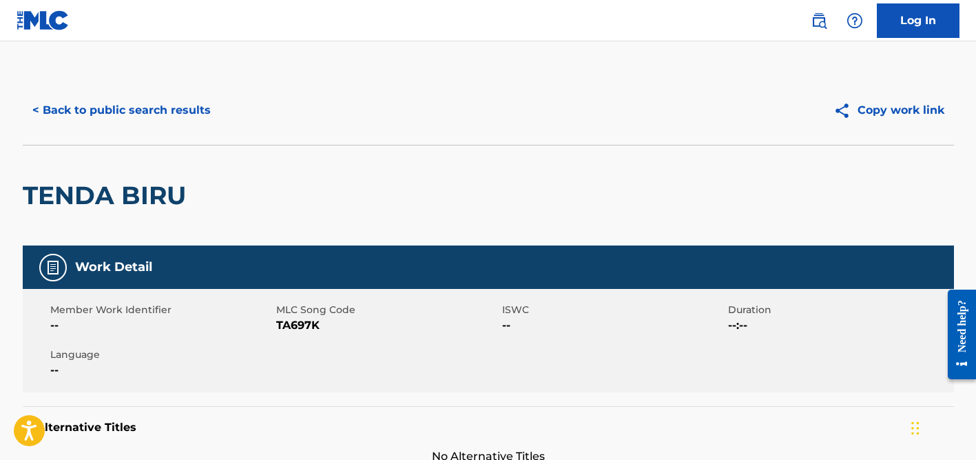
click at [153, 114] on button "< Back to public search results" at bounding box center [122, 110] width 198 height 34
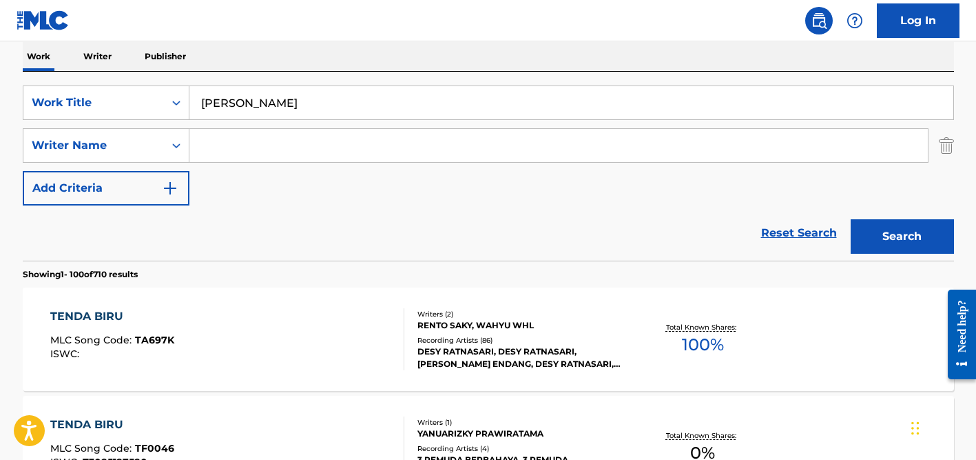
scroll to position [196, 0]
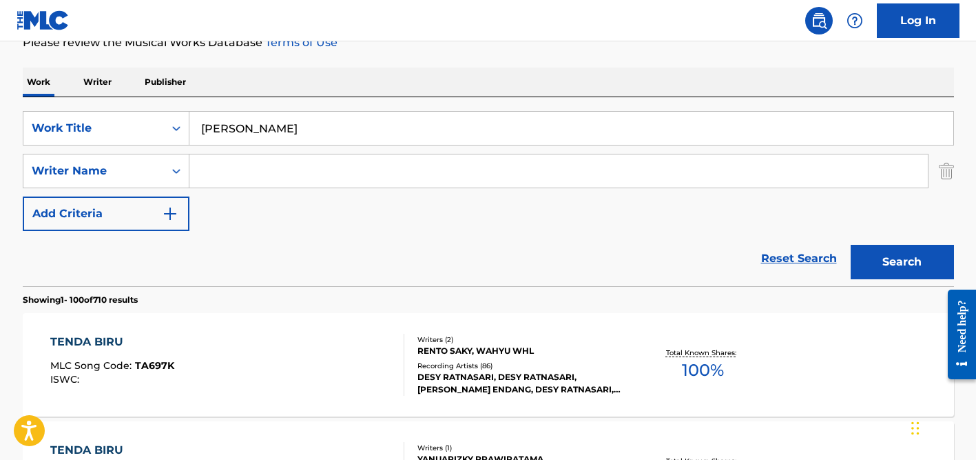
click at [226, 165] on input "Search Form" at bounding box center [558, 170] width 739 height 33
type input "[DEMOGRAPHIC_DATA]"
click at [238, 127] on input "[PERSON_NAME]" at bounding box center [571, 128] width 764 height 33
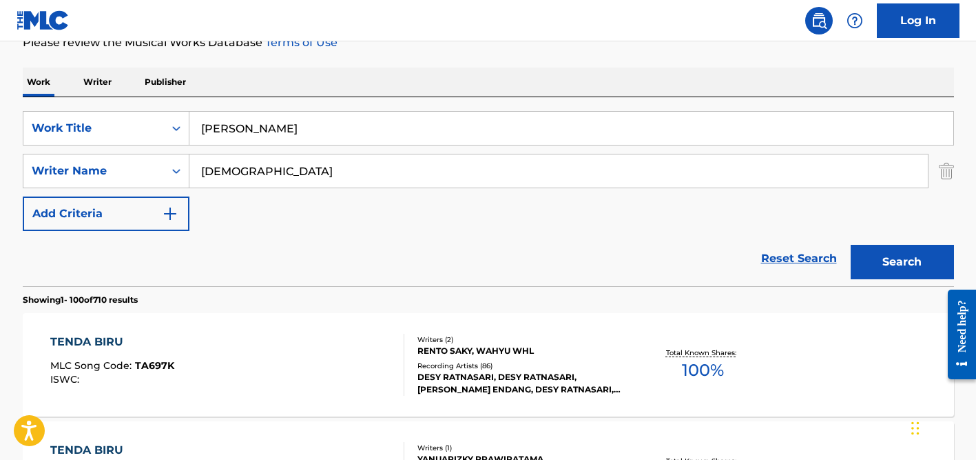
paste input "VIOLENTO"
type input "VIOLENTO"
click at [851, 245] on button "Search" at bounding box center [902, 262] width 103 height 34
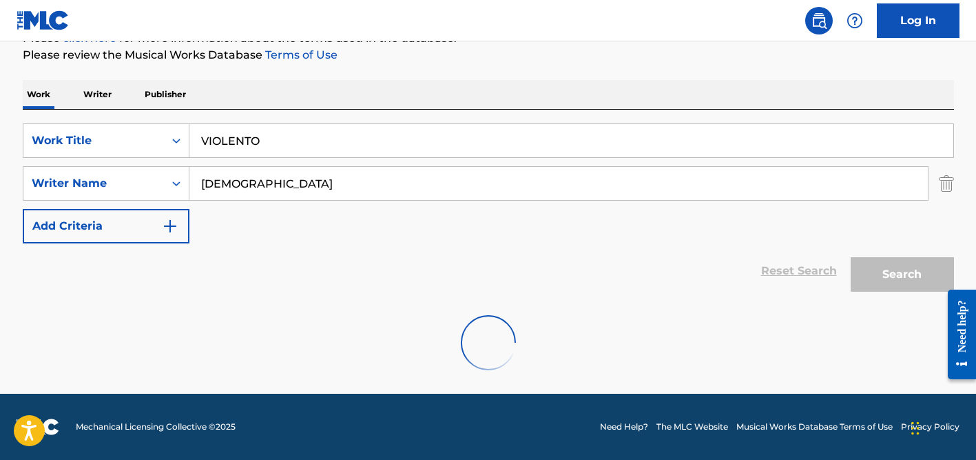
scroll to position [183, 0]
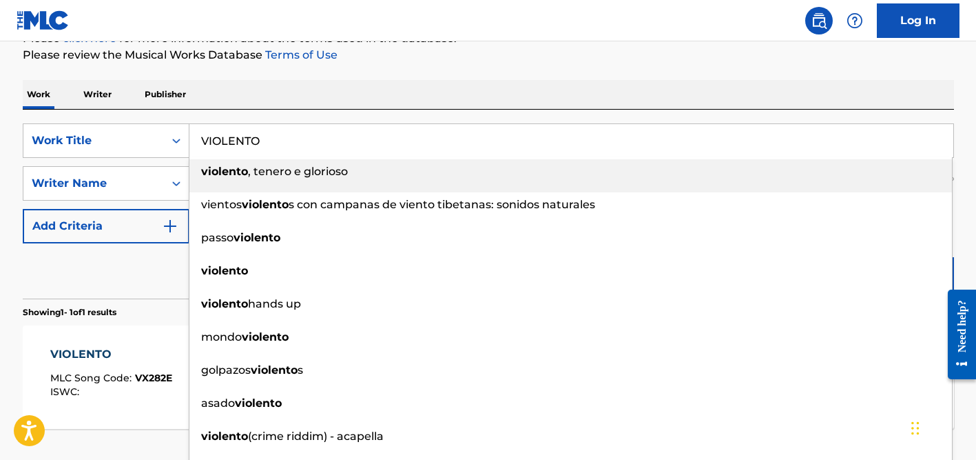
click at [322, 112] on div "SearchWithCriteria08e9da27-e66e-4657-b124-8e6c01b2297c Work Title VIOLENTO viol…" at bounding box center [489, 204] width 932 height 189
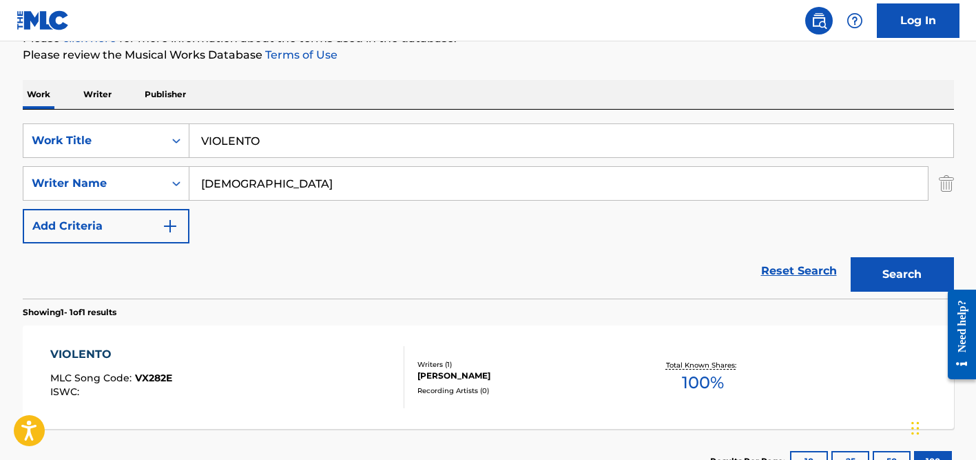
scroll to position [290, 0]
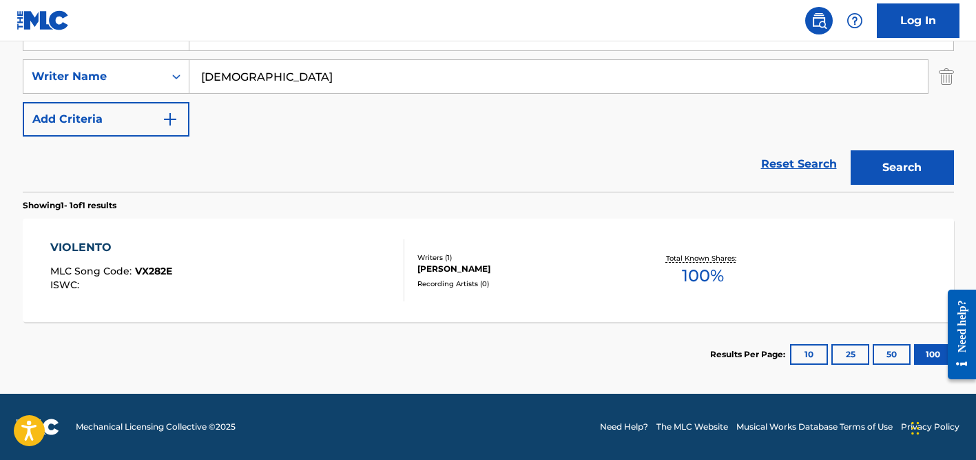
click at [445, 276] on div "Writers ( 1 ) [PERSON_NAME] Recording Artists ( 0 )" at bounding box center [514, 270] width 221 height 37
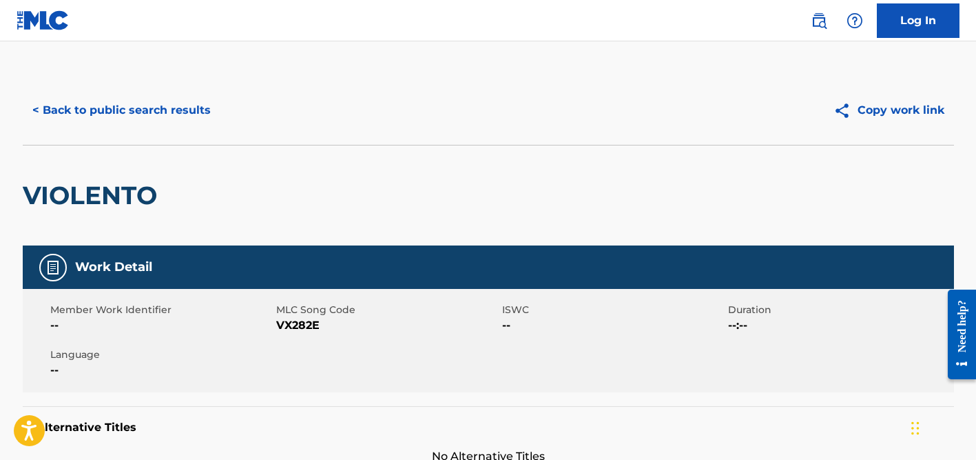
click at [155, 103] on button "< Back to public search results" at bounding box center [122, 110] width 198 height 34
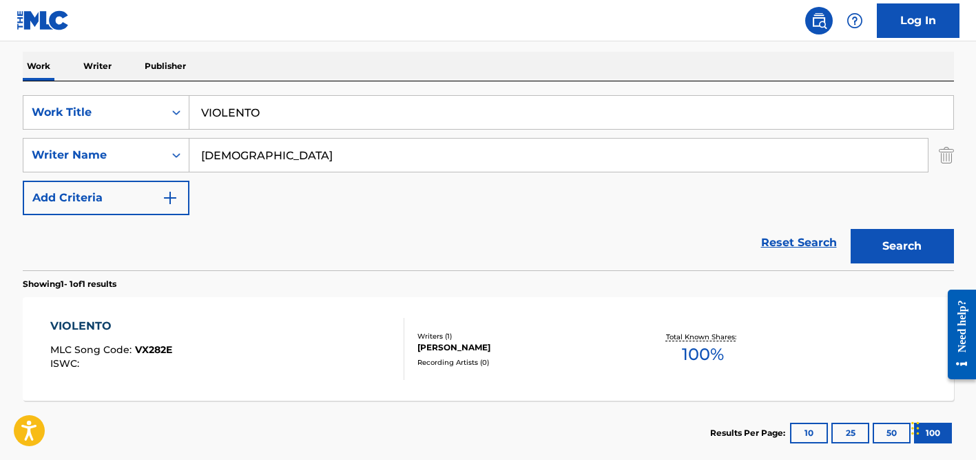
click at [242, 106] on input "VIOLENTO" at bounding box center [571, 112] width 764 height 33
paste input "Monks"
type input "Monks"
click at [259, 154] on input "[DEMOGRAPHIC_DATA]" at bounding box center [558, 154] width 739 height 33
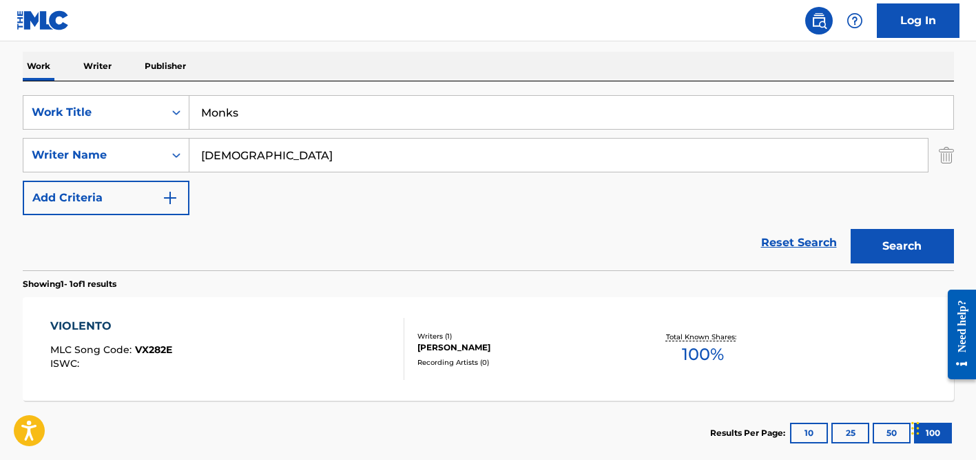
click at [259, 154] on input "[DEMOGRAPHIC_DATA]" at bounding box center [558, 154] width 739 height 33
type input "ocean"
click at [851, 229] on button "Search" at bounding box center [902, 246] width 103 height 34
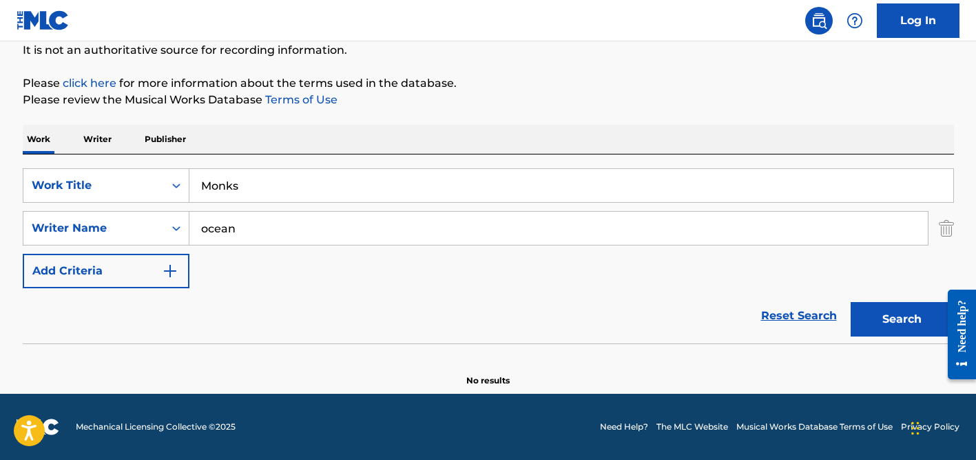
scroll to position [138, 0]
click at [246, 218] on input "ocean" at bounding box center [558, 228] width 739 height 33
click at [851, 302] on button "Search" at bounding box center [902, 319] width 103 height 34
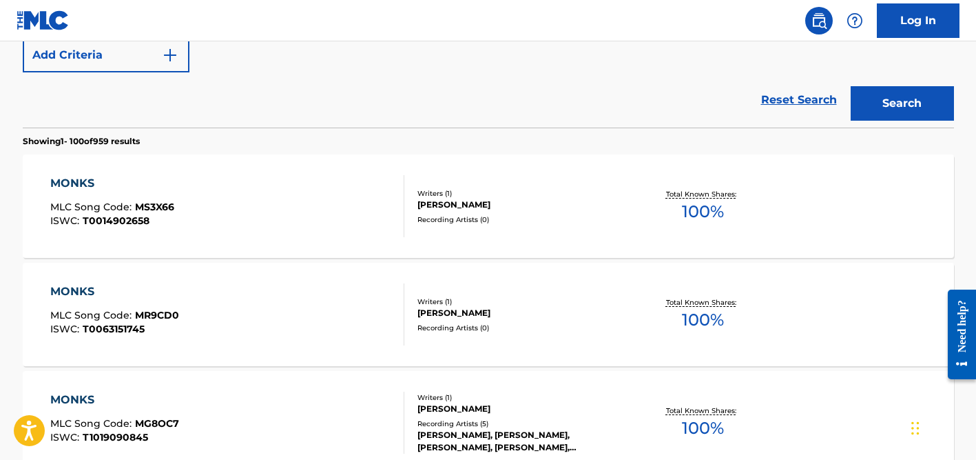
scroll to position [0, 0]
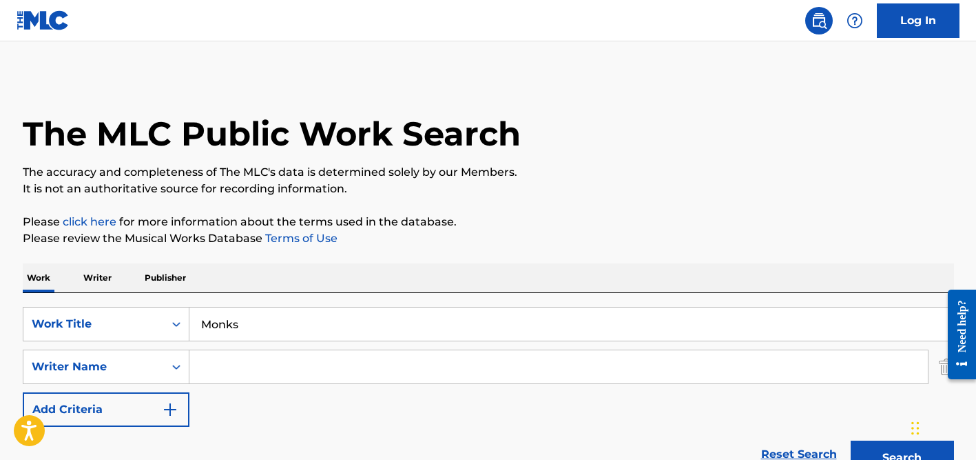
click at [229, 325] on input "Monks" at bounding box center [571, 323] width 764 height 33
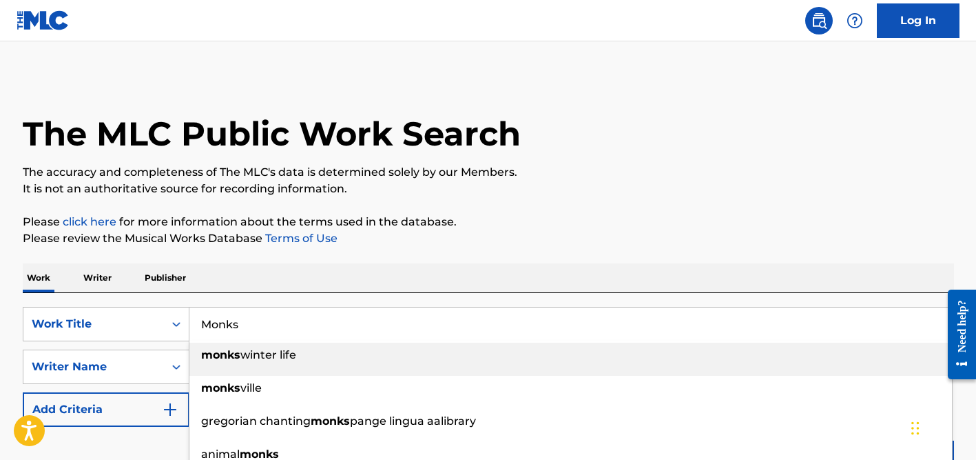
click at [229, 325] on input "Monks" at bounding box center [571, 323] width 764 height 33
paste input "y Love"
type input "My Love"
click at [280, 278] on div "Work Writer Publisher" at bounding box center [489, 277] width 932 height 29
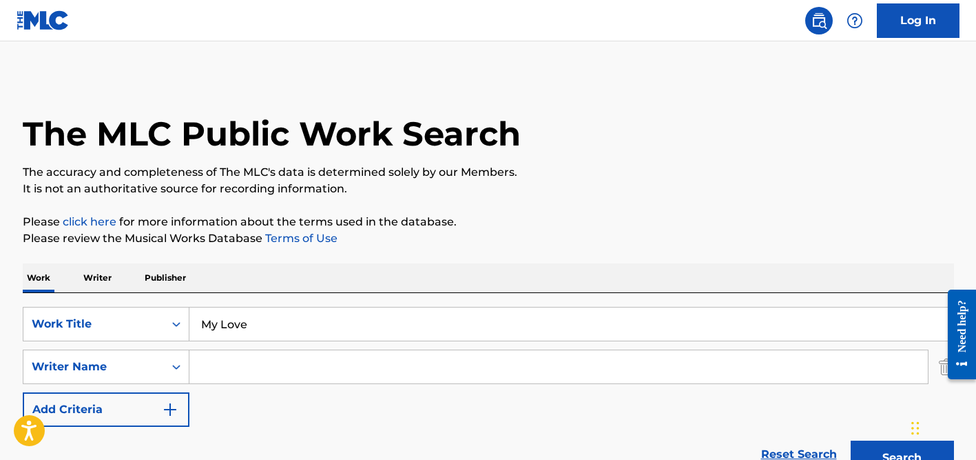
click at [273, 362] on input "Search Form" at bounding box center [558, 366] width 739 height 33
click at [851, 440] on button "Search" at bounding box center [902, 457] width 103 height 34
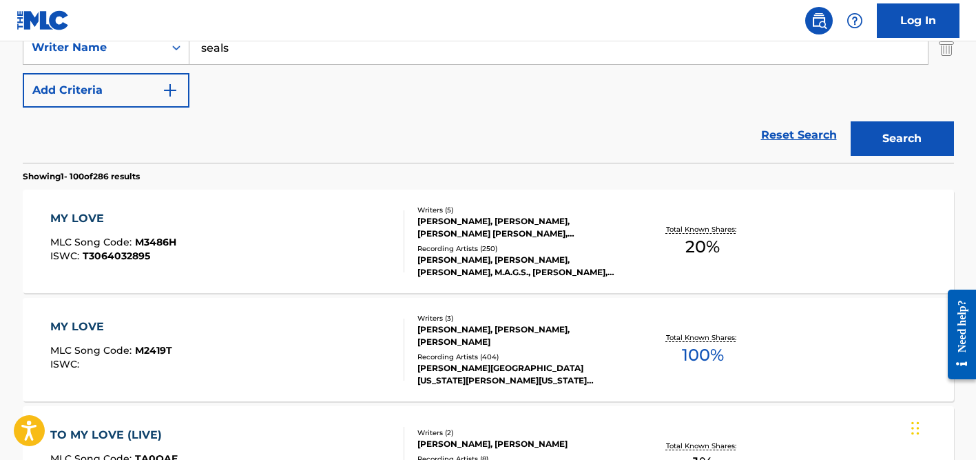
scroll to position [280, 0]
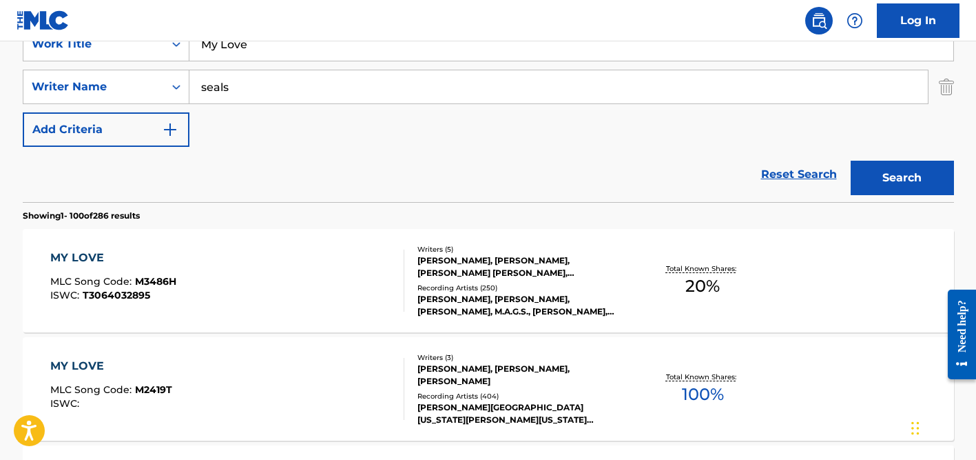
click at [257, 95] on input "seals" at bounding box center [558, 86] width 739 height 33
type input "hedfors"
click at [260, 56] on input "My Love" at bounding box center [571, 44] width 764 height 33
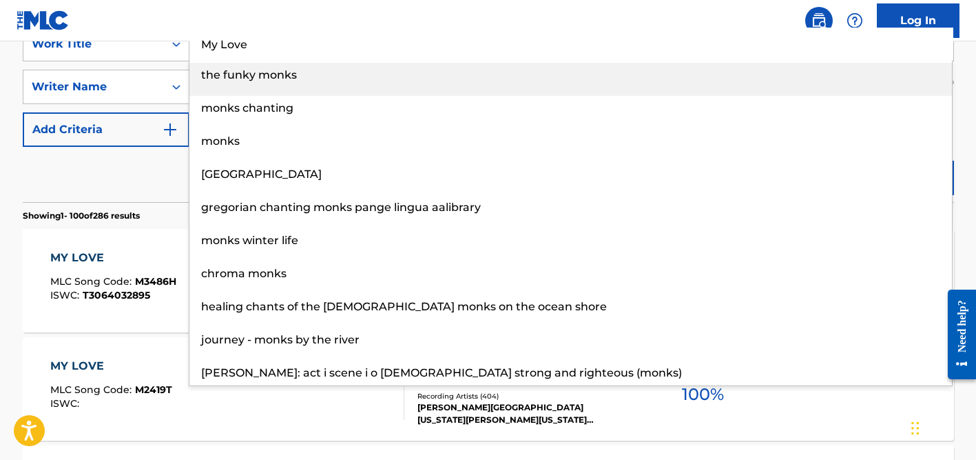
click at [260, 56] on input "My Love" at bounding box center [571, 44] width 764 height 33
paste input "Leave the World Behind"
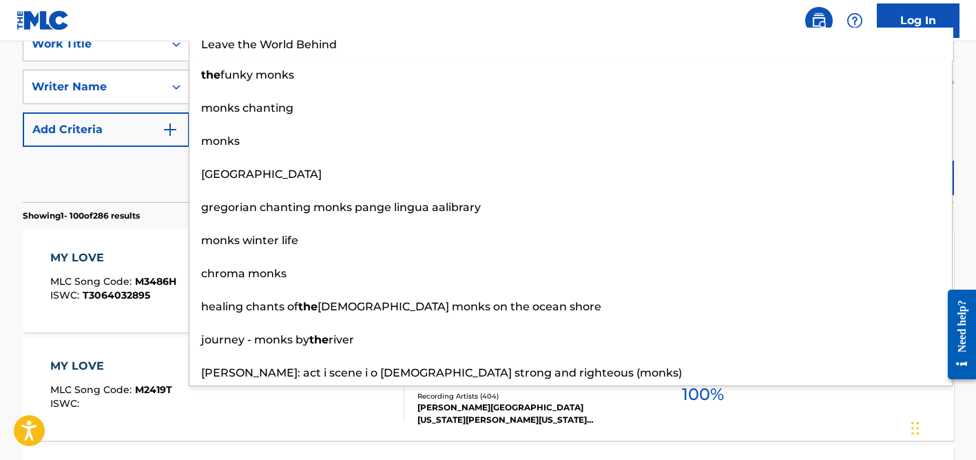
type input "Leave the World Behind"
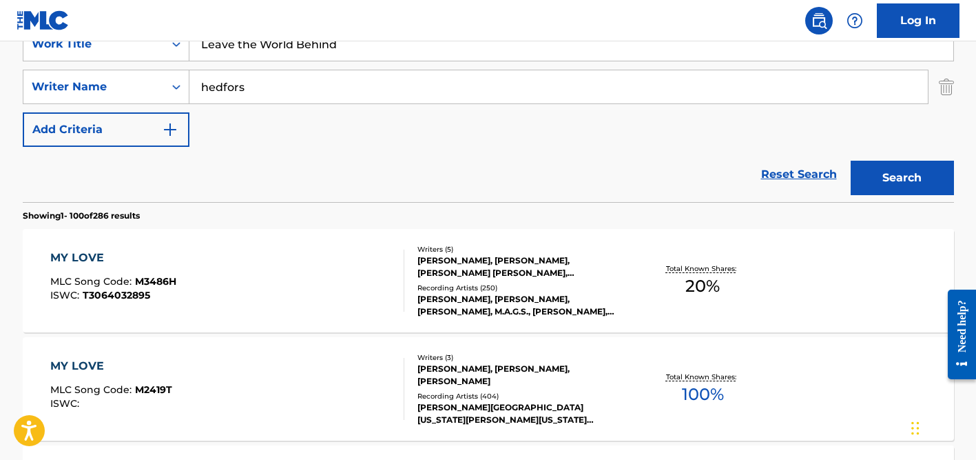
drag, startPoint x: 126, startPoint y: 175, endPoint x: 205, endPoint y: 131, distance: 90.7
click at [127, 174] on div "Reset Search Search" at bounding box center [489, 174] width 932 height 55
click at [269, 84] on input "hedfors" at bounding box center [558, 86] width 739 height 33
click at [851, 161] on button "Search" at bounding box center [902, 178] width 103 height 34
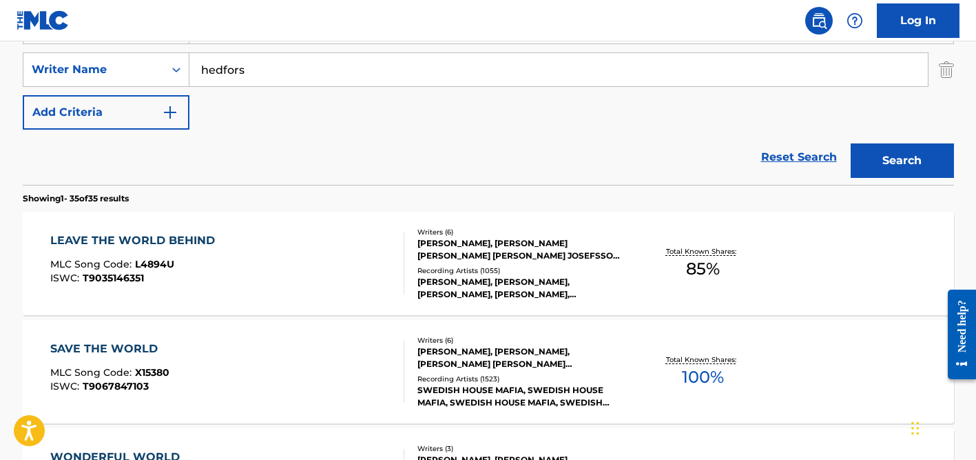
scroll to position [333, 0]
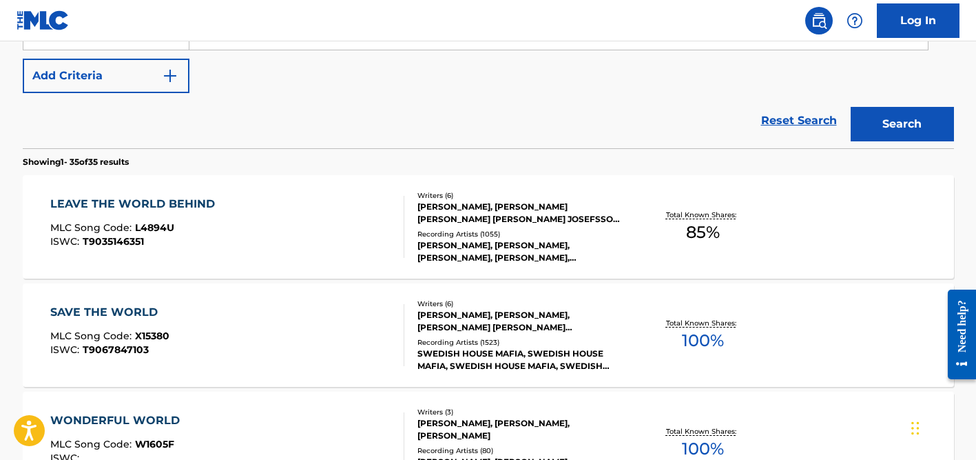
click at [451, 229] on div "Recording Artists ( 1055 )" at bounding box center [522, 234] width 208 height 10
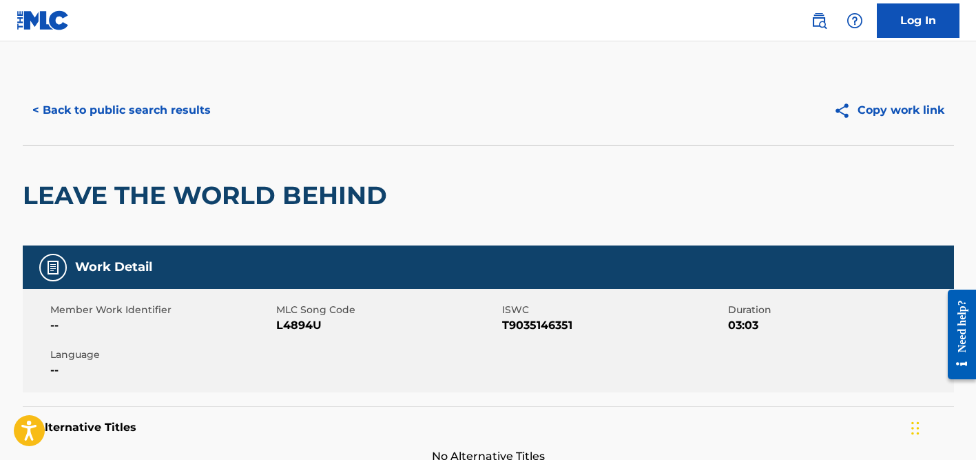
click at [181, 88] on div "< Back to public search results Copy work link" at bounding box center [489, 110] width 932 height 69
click at [181, 100] on button "< Back to public search results" at bounding box center [122, 110] width 198 height 34
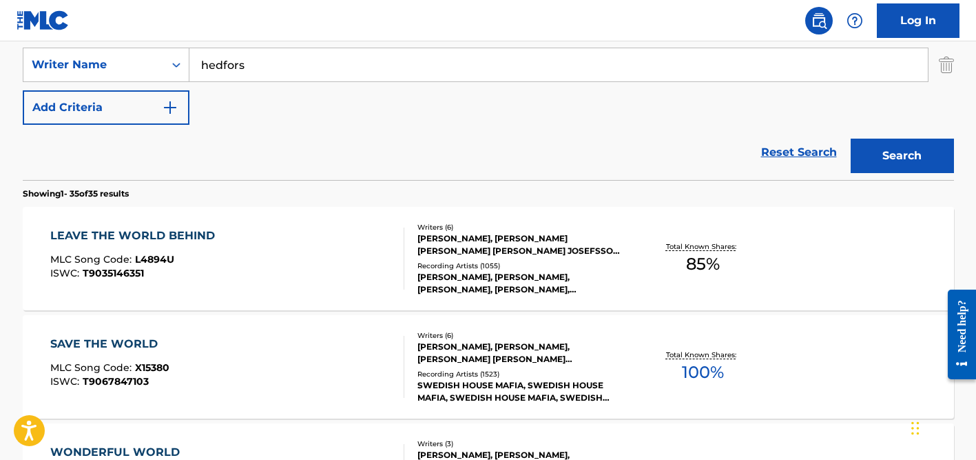
scroll to position [240, 0]
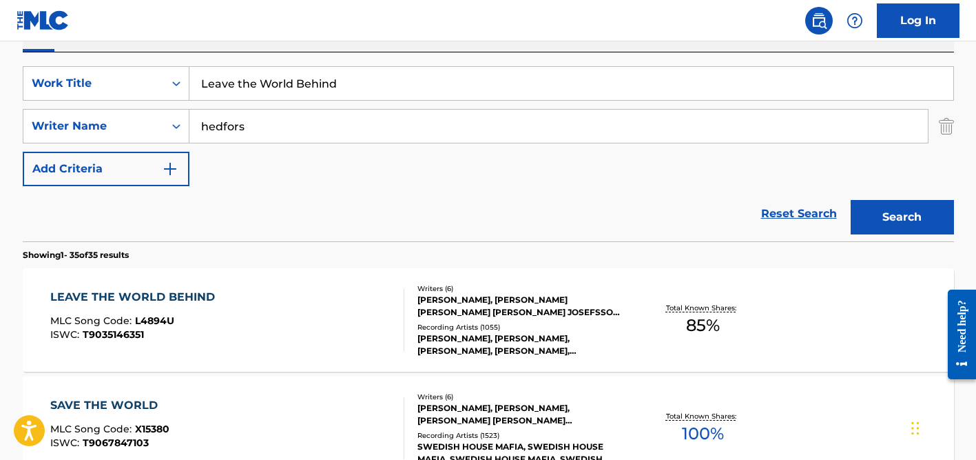
click at [238, 129] on input "hedfors" at bounding box center [558, 126] width 739 height 33
type input "[PERSON_NAME]"
click at [267, 83] on input "Leave the World Behind" at bounding box center [571, 83] width 764 height 33
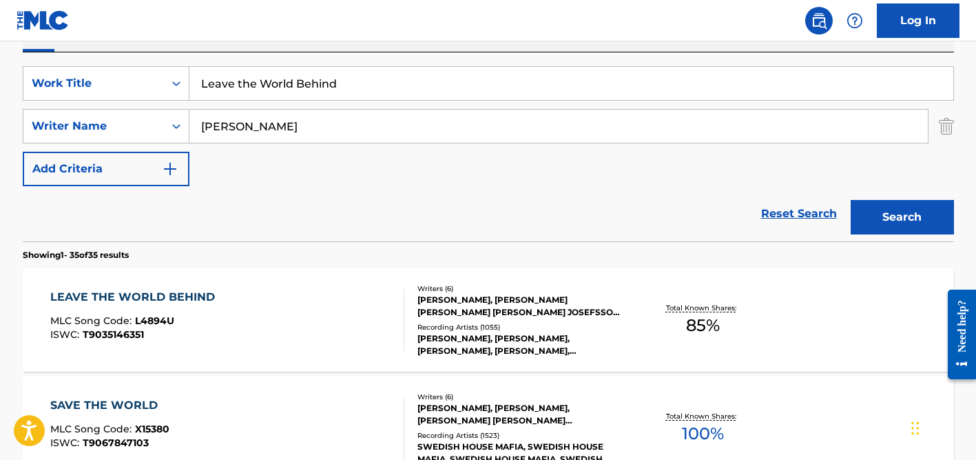
click at [267, 83] on input "Leave the World Behind" at bounding box center [571, 83] width 764 height 33
paste input "Milagres e Maravilhas"
type input "Milagres e Maravilhas"
click at [300, 123] on input "[PERSON_NAME]" at bounding box center [558, 126] width 739 height 33
click at [851, 200] on button "Search" at bounding box center [902, 217] width 103 height 34
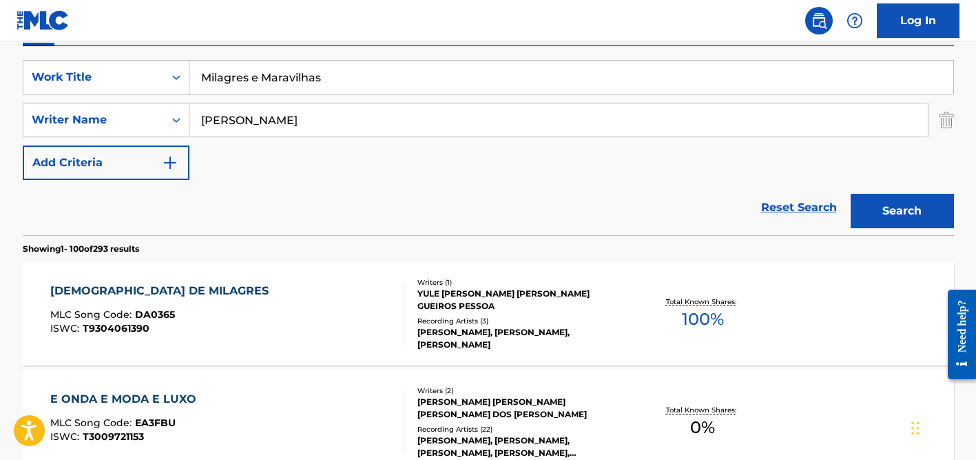
scroll to position [88, 0]
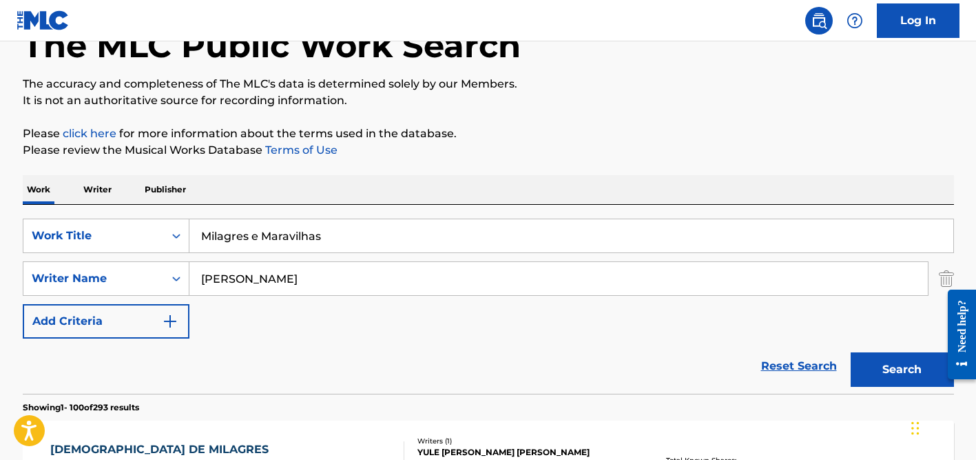
click at [231, 285] on input "[PERSON_NAME]" at bounding box center [558, 278] width 739 height 33
click at [851, 352] on button "Search" at bounding box center [902, 369] width 103 height 34
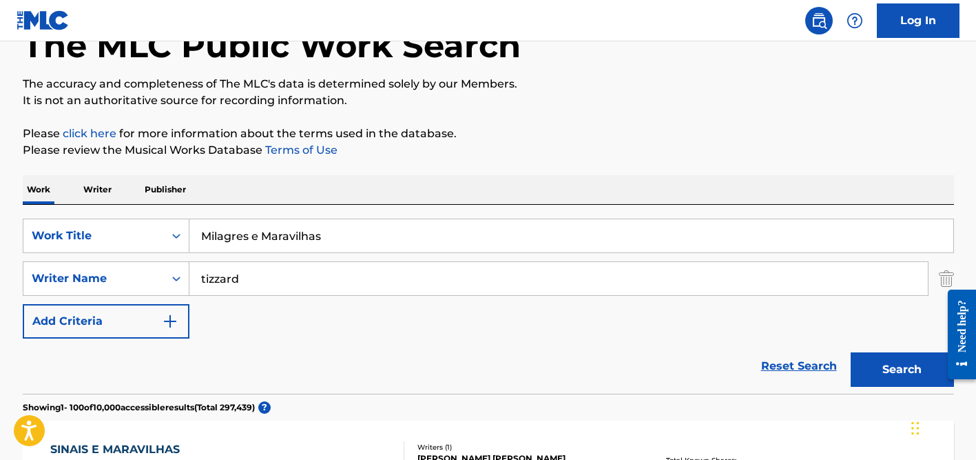
type input "tizzard"
click at [266, 236] on input "Milagres e Maravilhas" at bounding box center [571, 235] width 764 height 33
paste input "Following the Sun"
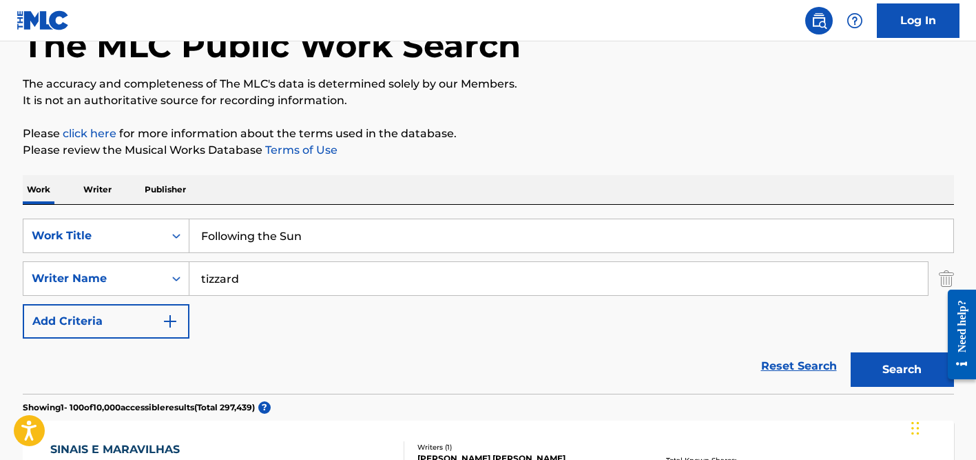
type input "Following the Sun"
click at [851, 352] on button "Search" at bounding box center [902, 369] width 103 height 34
click at [551, 125] on p "Please click here for more information about the terms used in the database." at bounding box center [489, 133] width 932 height 17
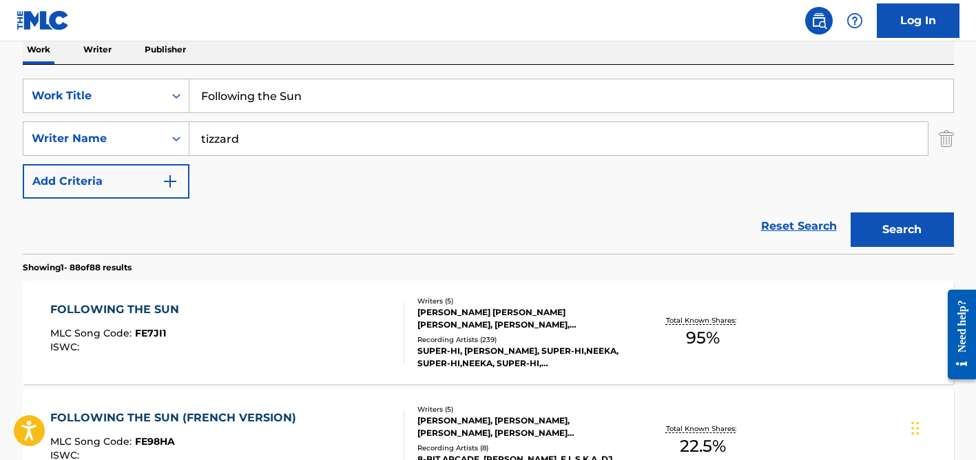
scroll to position [232, 0]
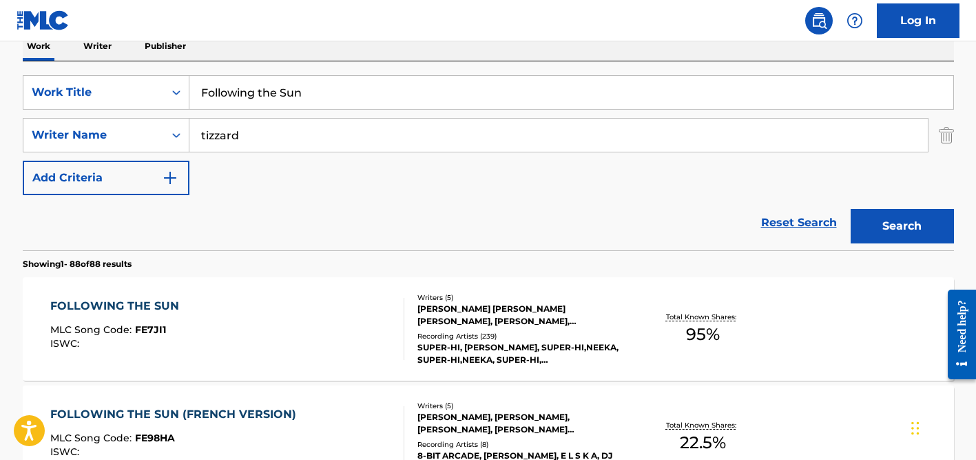
click at [485, 326] on div "[PERSON_NAME] [PERSON_NAME] [PERSON_NAME], [PERSON_NAME], [PERSON_NAME]" at bounding box center [522, 314] width 208 height 25
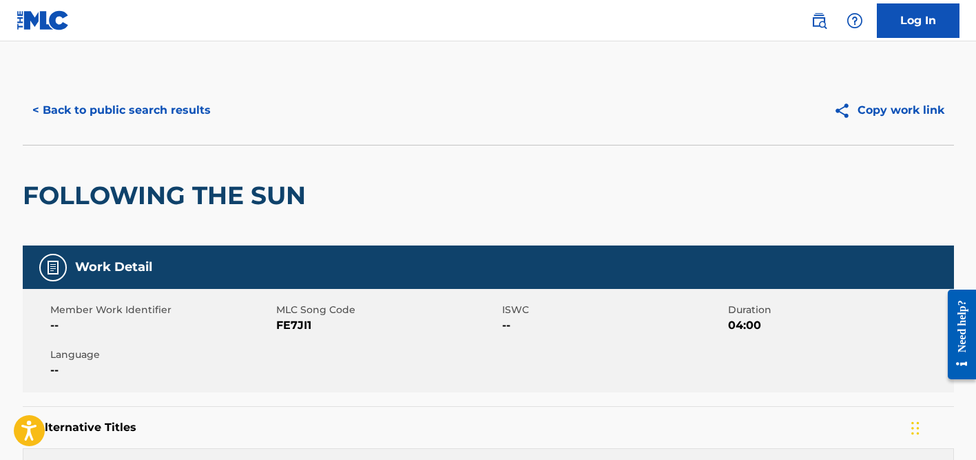
click at [178, 106] on button "< Back to public search results" at bounding box center [122, 110] width 198 height 34
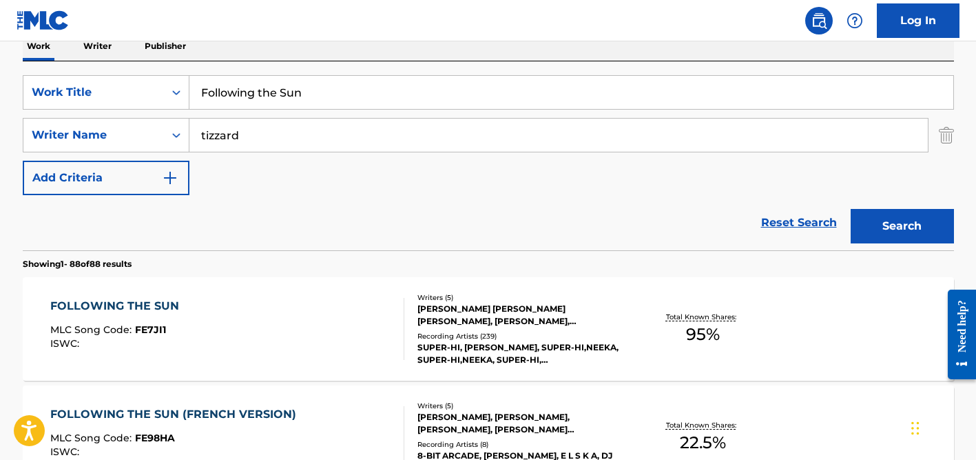
scroll to position [171, 0]
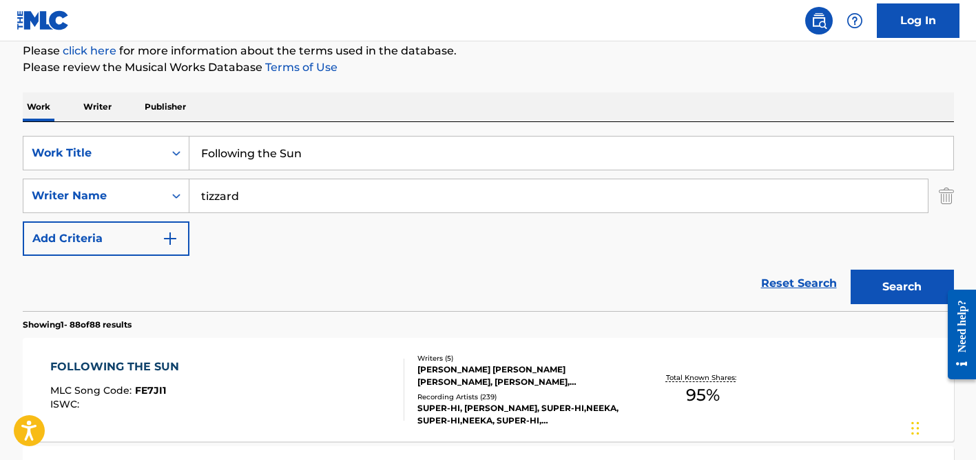
click at [243, 154] on input "Following the Sun" at bounding box center [571, 152] width 764 height 33
paste input "Quien Eres Tu"
type input "Quien Eres Tu"
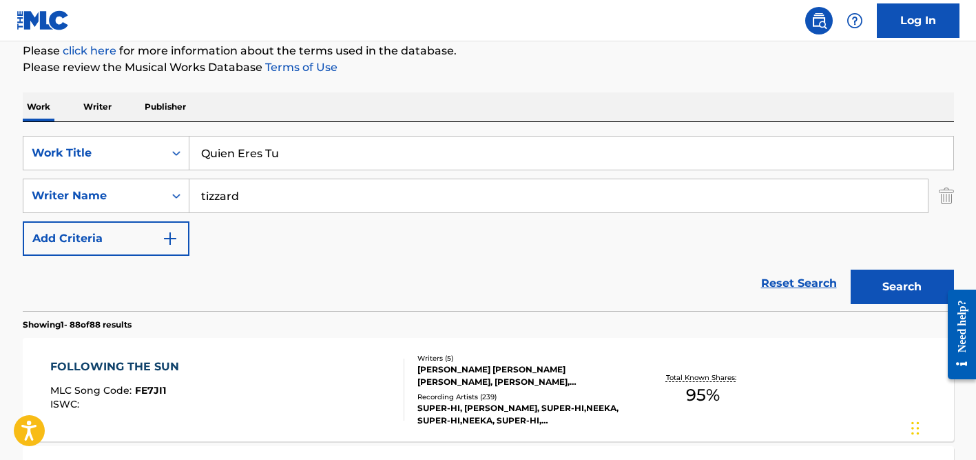
click at [252, 187] on input "tizzard" at bounding box center [558, 195] width 739 height 33
click at [851, 269] on button "Search" at bounding box center [902, 286] width 103 height 34
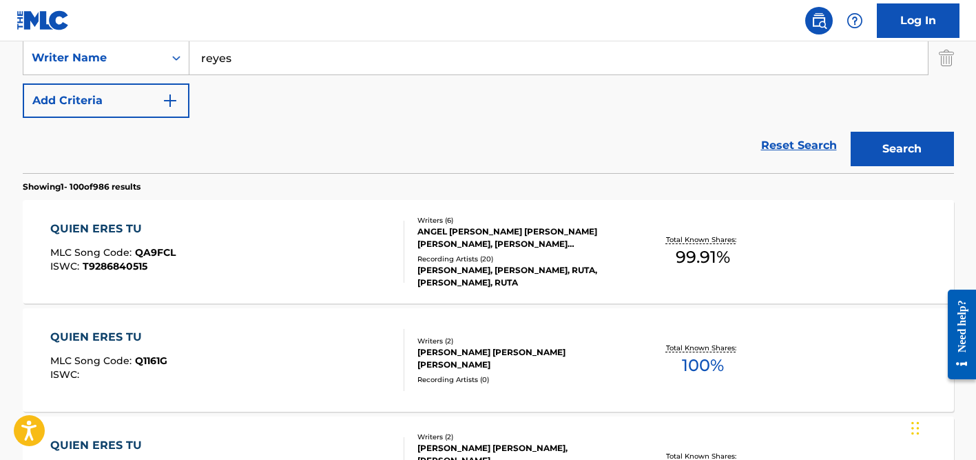
scroll to position [0, 0]
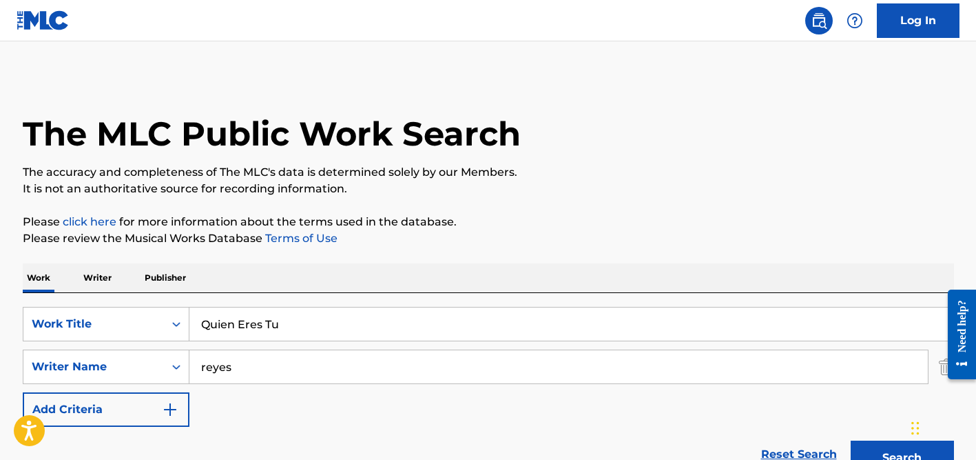
click at [240, 365] on input "reyes" at bounding box center [558, 366] width 739 height 33
paste input "[PERSON_NAME]"
drag, startPoint x: 228, startPoint y: 363, endPoint x: 174, endPoint y: 362, distance: 53.8
click at [174, 362] on div "SearchWithCriteria3f9d688b-0c87-4528-af52-234dd7fbaa15 Writer Name [PERSON_NAME]" at bounding box center [489, 366] width 932 height 34
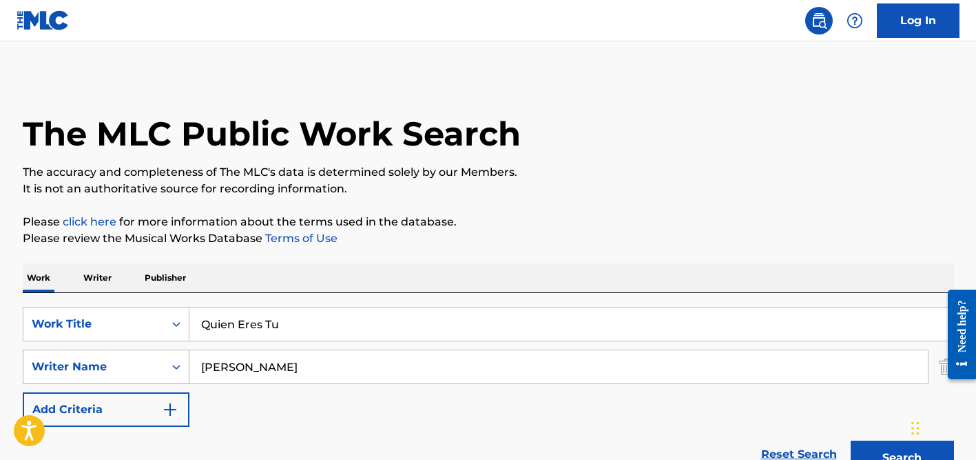
type input "[PERSON_NAME]"
click at [851, 440] on button "Search" at bounding box center [902, 457] width 103 height 34
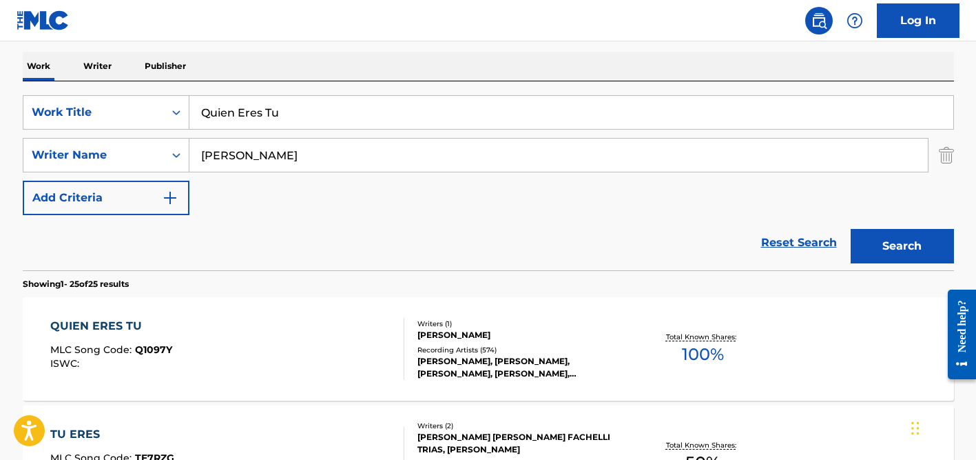
scroll to position [321, 0]
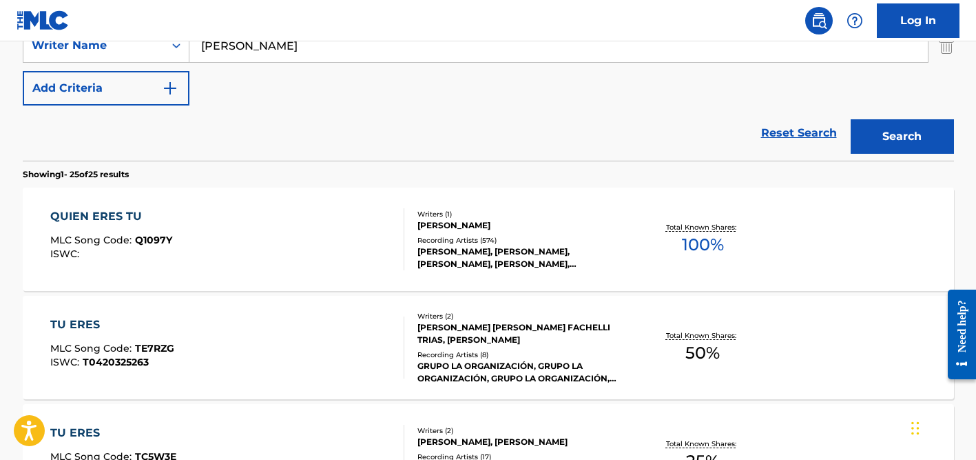
click at [475, 249] on div "[PERSON_NAME], [PERSON_NAME], [PERSON_NAME], [PERSON_NAME], [PERSON_NAME]" at bounding box center [522, 257] width 208 height 25
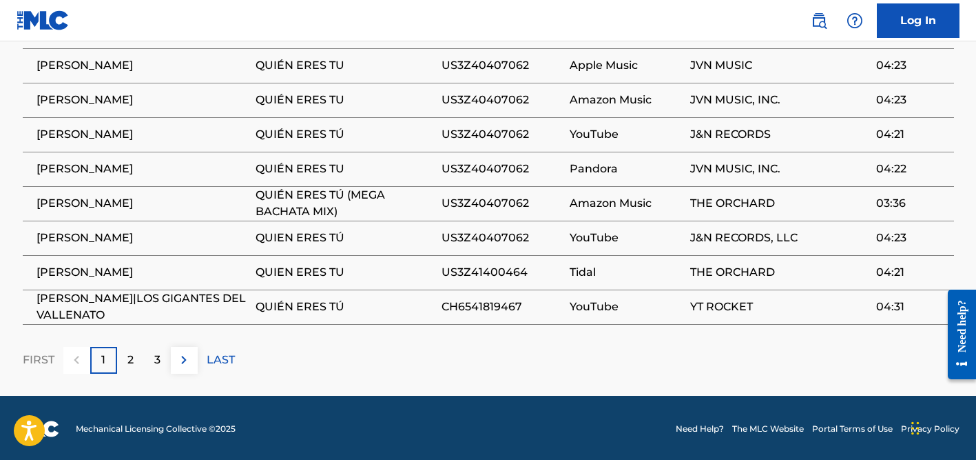
scroll to position [936, 0]
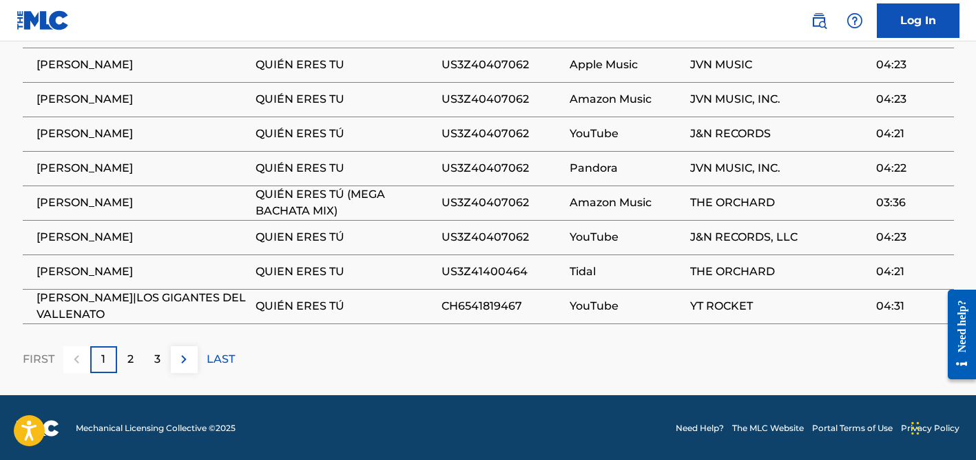
click at [122, 301] on span "[PERSON_NAME]|LOS GIGANTES DEL VALLENATO" at bounding box center [143, 305] width 212 height 33
copy div "[PERSON_NAME]|LOS GIGANTES DEL VALLENATO"
click at [133, 358] on div "2" at bounding box center [130, 359] width 27 height 27
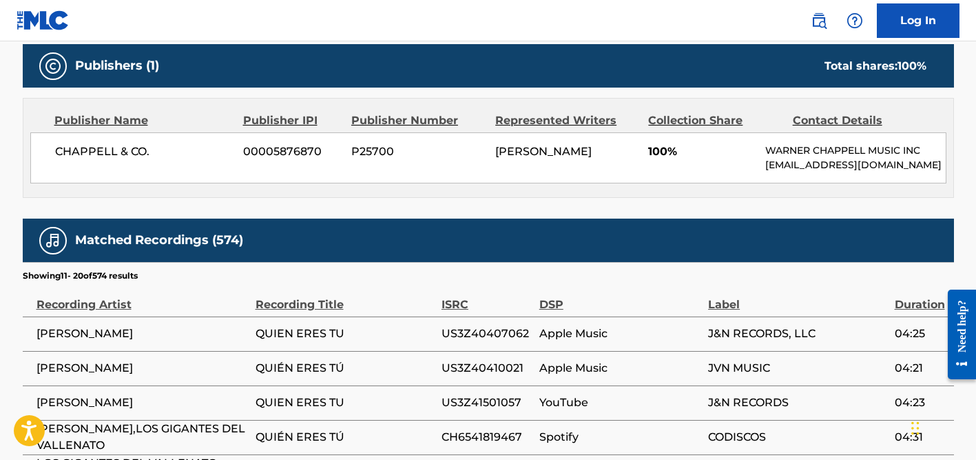
scroll to position [589, 0]
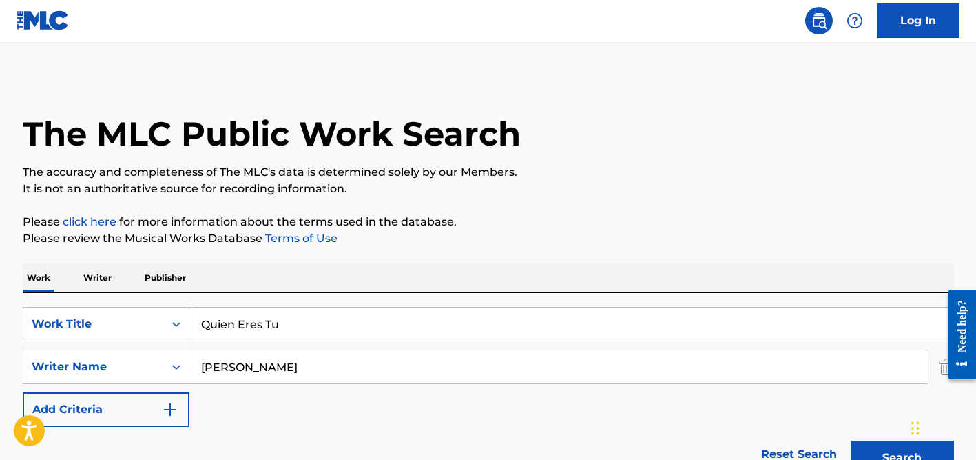
click at [258, 326] on input "Quien Eres Tu" at bounding box center [571, 323] width 764 height 33
paste input "Mouloudia Dziriya"
type input "Mouloudia Dziriya"
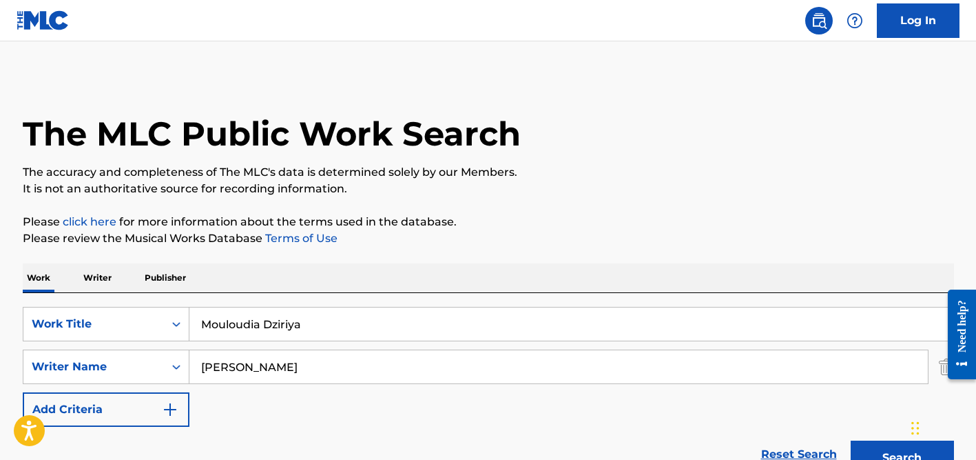
click at [254, 363] on input "[PERSON_NAME]" at bounding box center [558, 366] width 739 height 33
click at [851, 440] on button "Search" at bounding box center [902, 457] width 103 height 34
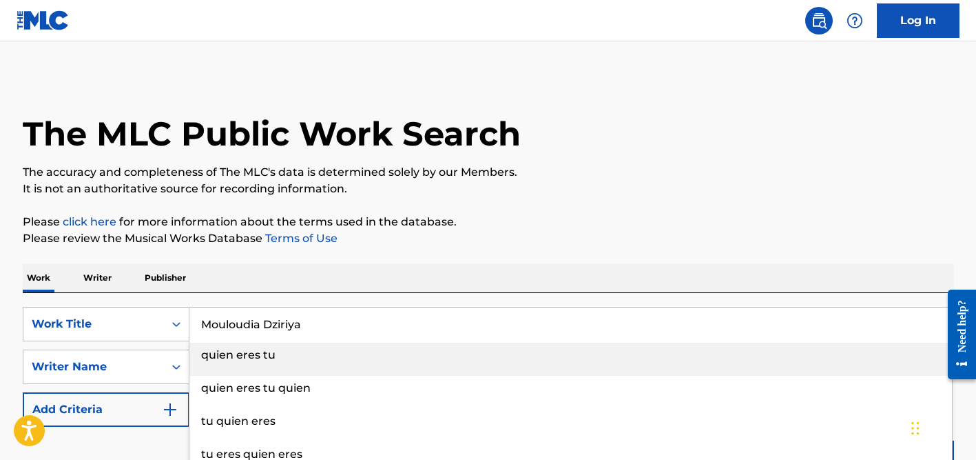
click at [294, 334] on input "Mouloudia Dziriya" at bounding box center [571, 323] width 764 height 33
paste input "Gout Nan"
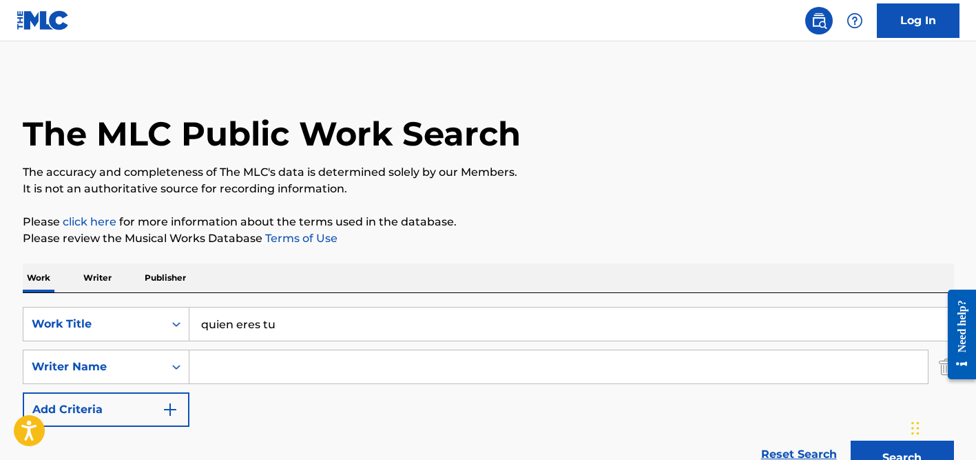
click at [294, 334] on input "quien eres tu" at bounding box center [571, 323] width 764 height 33
paste input "[PERSON_NAME]"
click at [851, 440] on button "Search" at bounding box center [902, 457] width 103 height 34
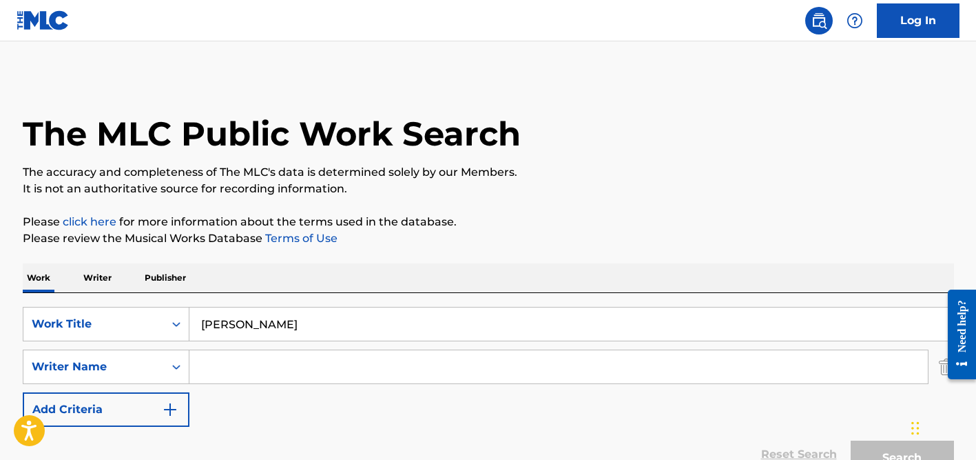
scroll to position [183, 0]
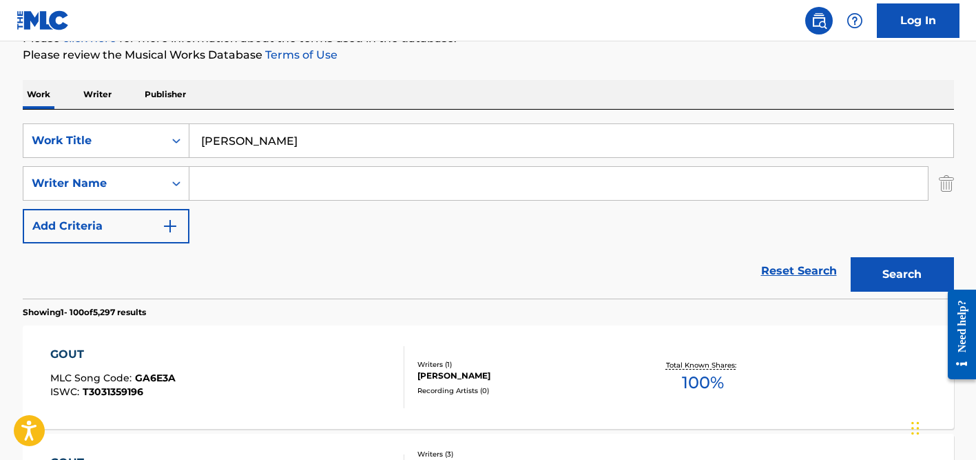
click at [285, 129] on input "[PERSON_NAME]" at bounding box center [571, 140] width 764 height 33
paste input "More Ujjain Ke [DATE] Karo Krip"
type input "More Ujjain Ke [DATE] [PERSON_NAME]"
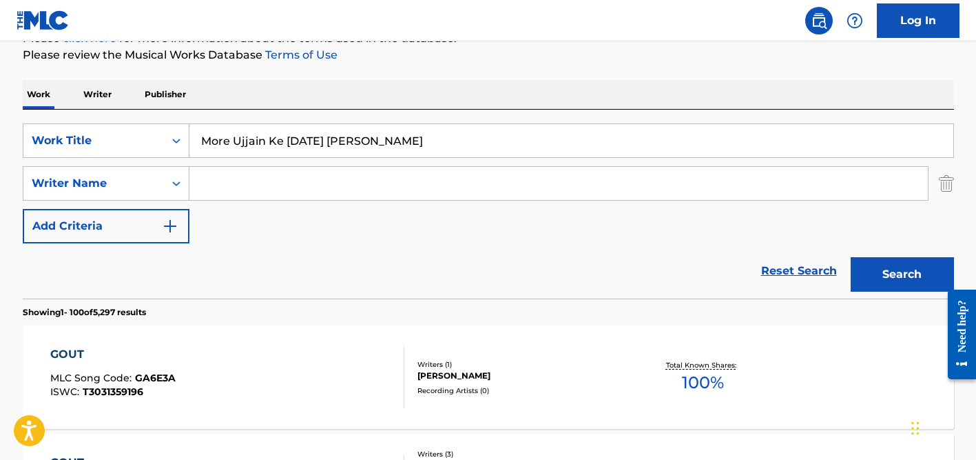
click at [296, 173] on input "Search Form" at bounding box center [558, 183] width 739 height 33
type input "[PERSON_NAME]"
click at [851, 257] on button "Search" at bounding box center [902, 274] width 103 height 34
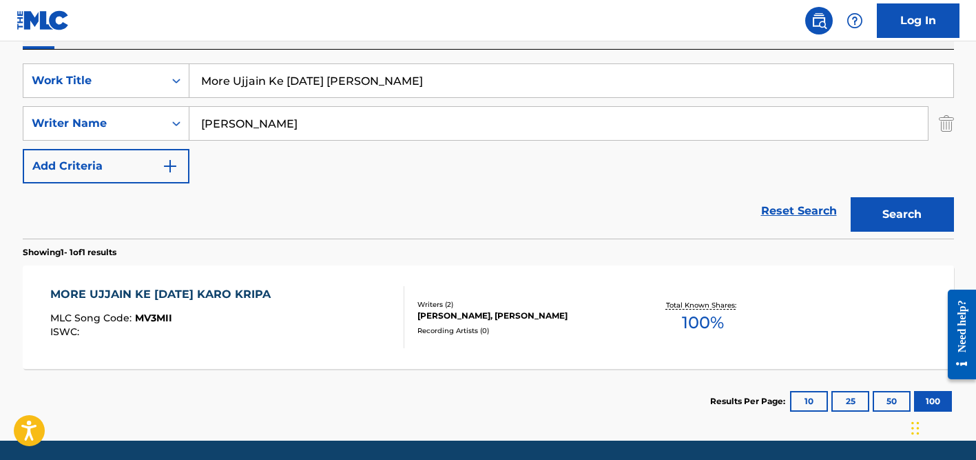
scroll to position [234, 0]
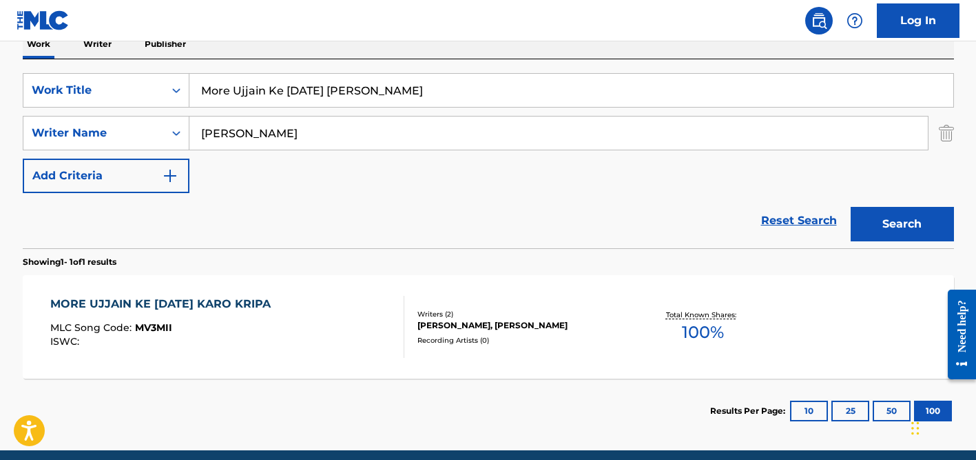
click at [250, 105] on input "More Ujjain Ke [DATE] [PERSON_NAME]" at bounding box center [571, 90] width 764 height 33
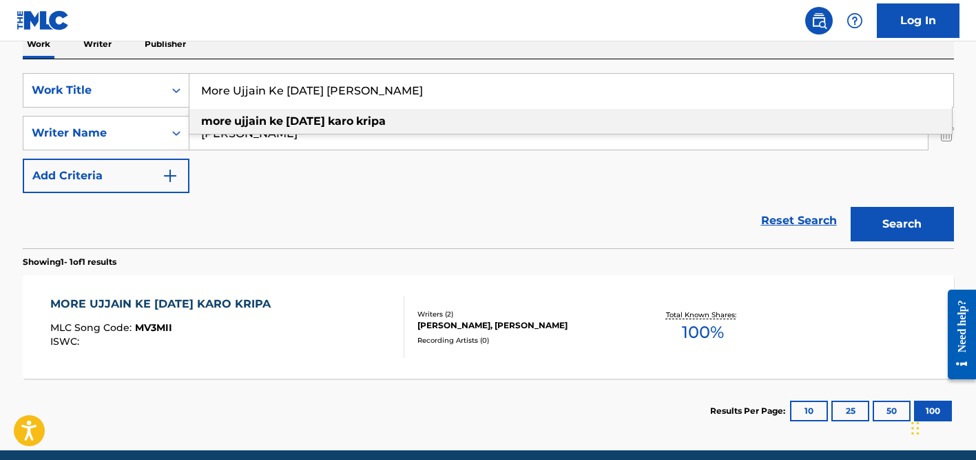
click at [250, 105] on input "More Ujjain Ke [DATE] [PERSON_NAME]" at bounding box center [571, 90] width 764 height 33
paste input "Lie To Me"
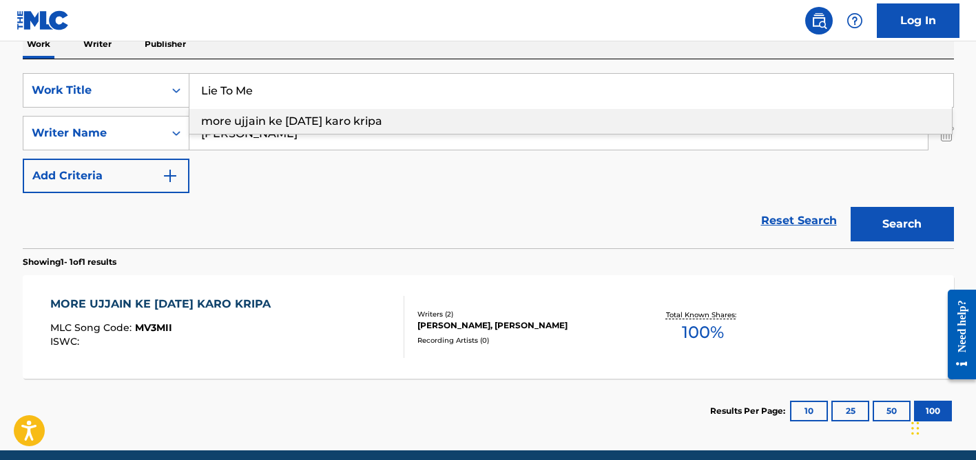
type input "Lie To Me"
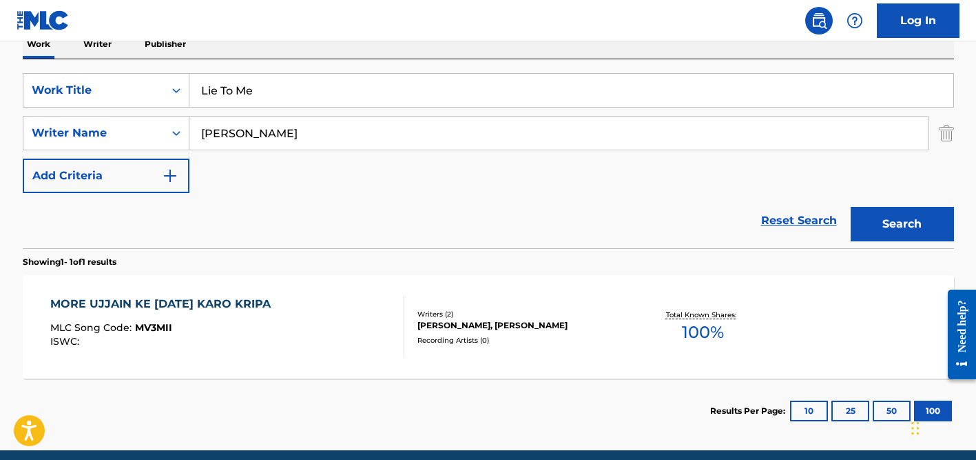
click at [259, 199] on div "Reset Search Search" at bounding box center [489, 220] width 932 height 55
click at [259, 131] on input "[PERSON_NAME]" at bounding box center [558, 132] width 739 height 33
type input "jovi"
click at [851, 207] on button "Search" at bounding box center [902, 224] width 103 height 34
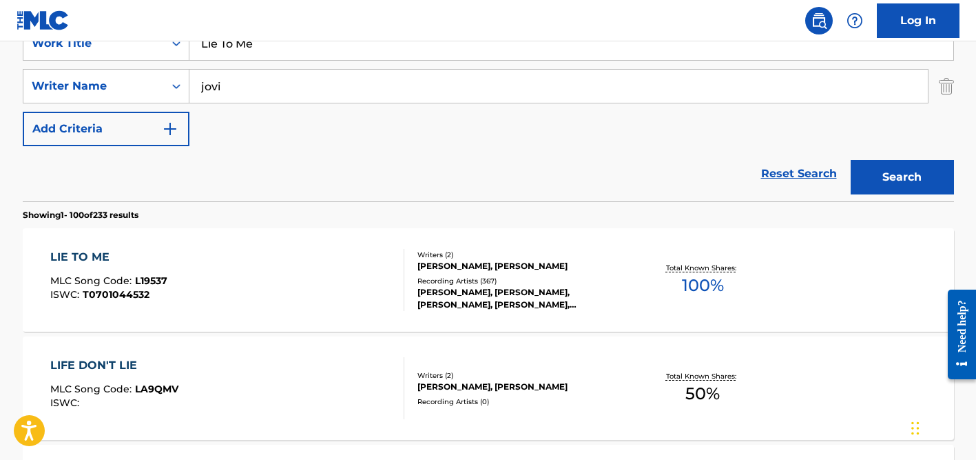
scroll to position [271, 0]
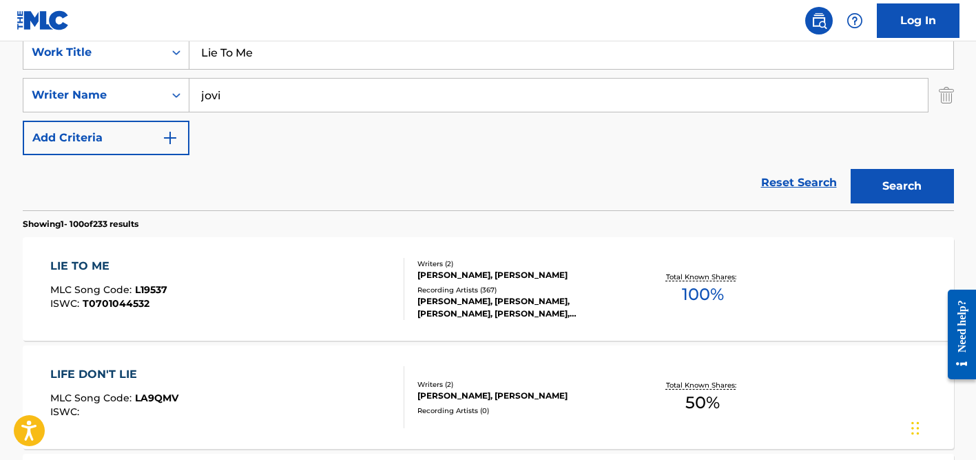
click at [289, 99] on input "jovi" at bounding box center [558, 95] width 739 height 33
click at [296, 65] on input "Lie To Me" at bounding box center [571, 52] width 764 height 33
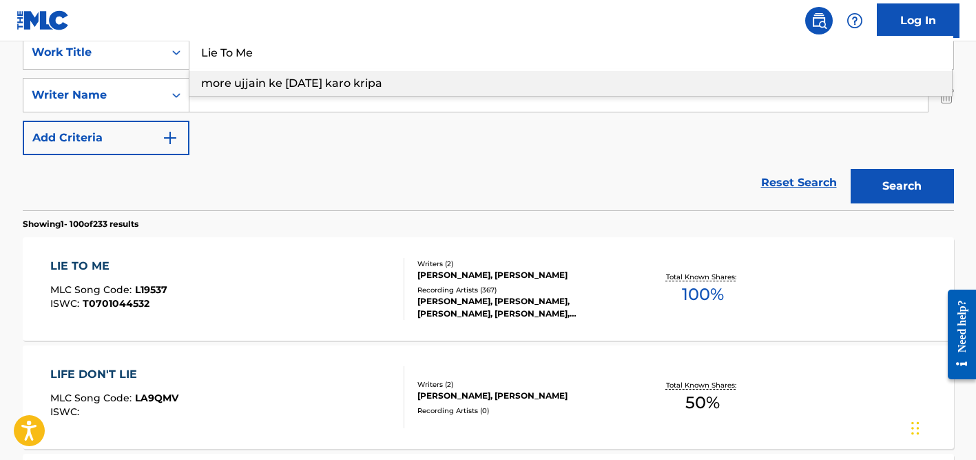
click at [296, 66] on input "Lie To Me" at bounding box center [571, 52] width 764 height 33
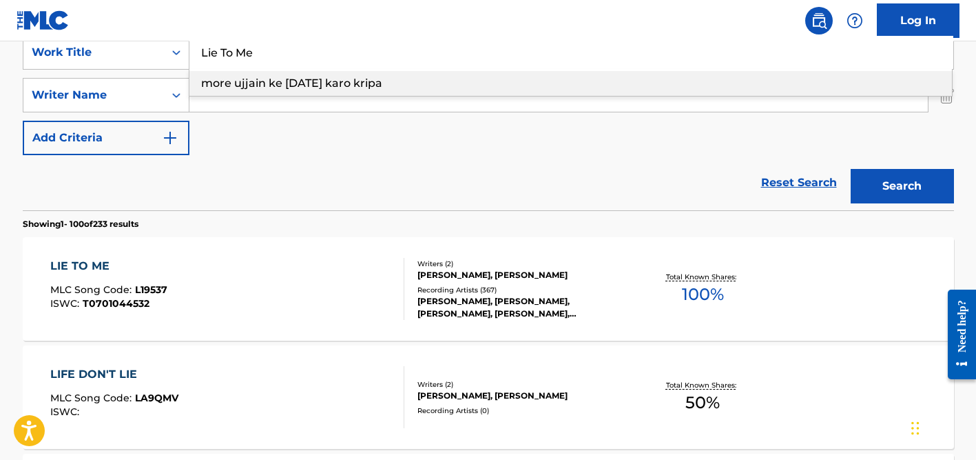
paste input "Super pop (De Mansinho)"
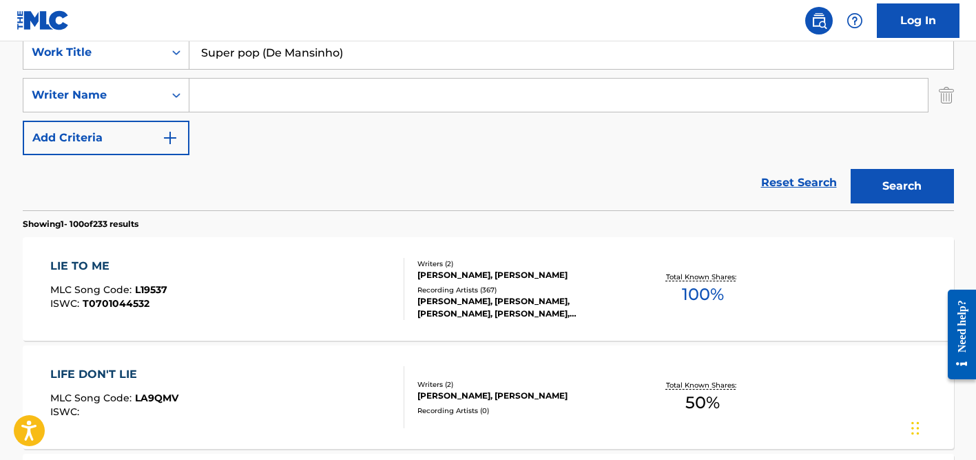
click at [851, 169] on button "Search" at bounding box center [902, 186] width 103 height 34
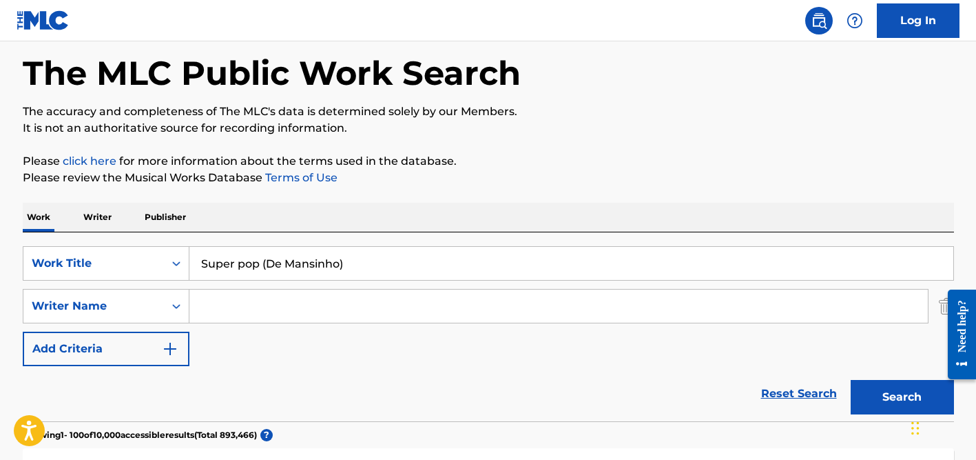
scroll to position [0, 0]
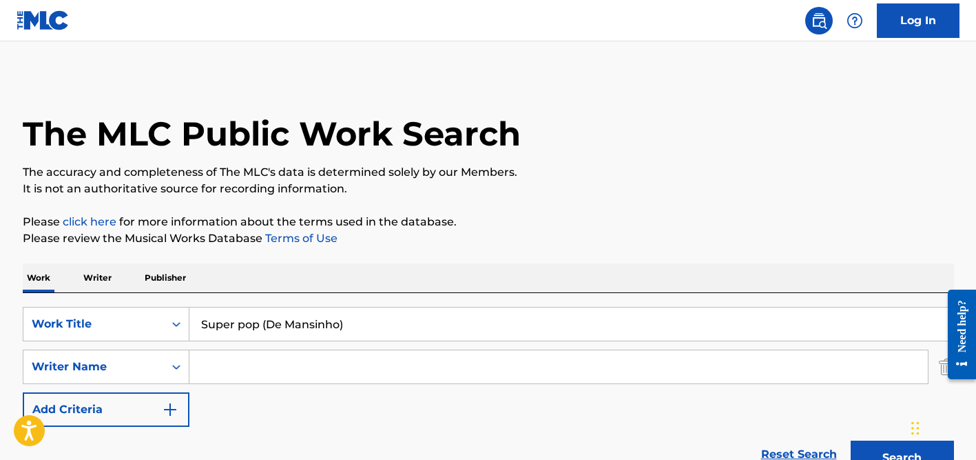
click at [258, 327] on input "Super pop (De Mansinho)" at bounding box center [571, 323] width 764 height 33
paste input "[PERSON_NAME]"
click at [268, 322] on input "[PERSON_NAME]" at bounding box center [571, 323] width 764 height 33
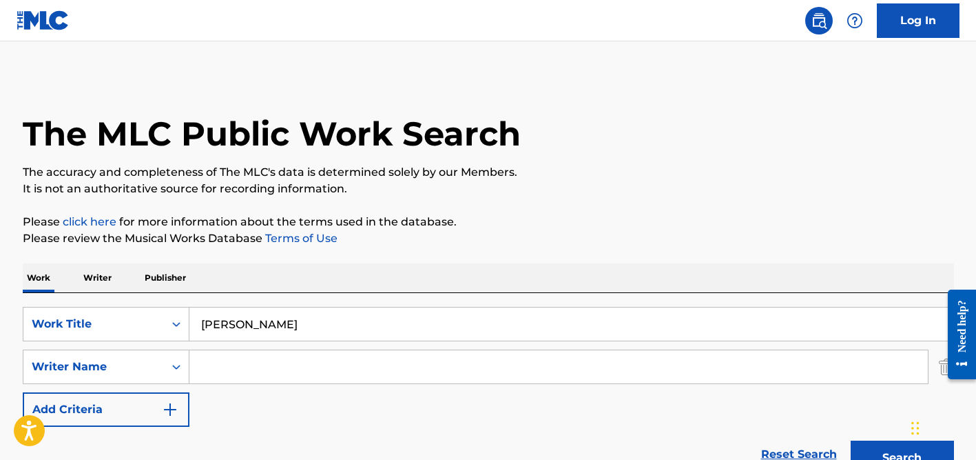
click at [316, 323] on input "[PERSON_NAME]" at bounding box center [571, 323] width 764 height 33
click at [851, 440] on button "Search" at bounding box center [902, 457] width 103 height 34
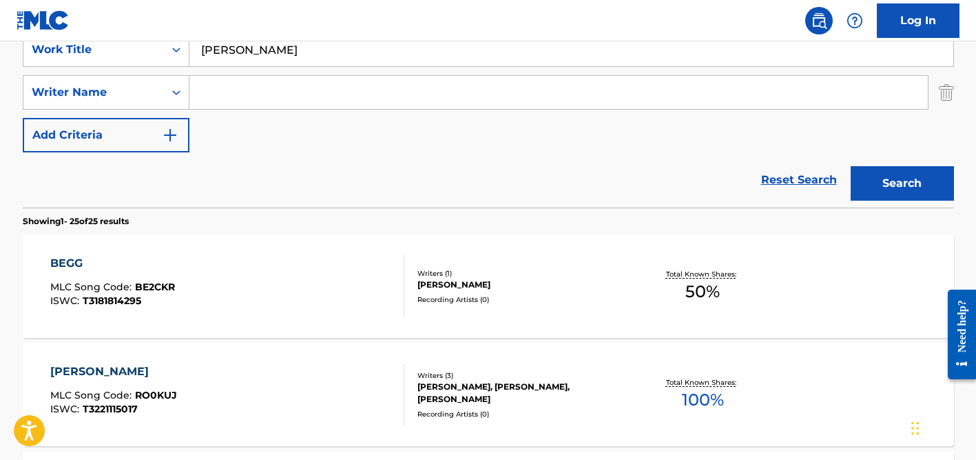
scroll to position [280, 0]
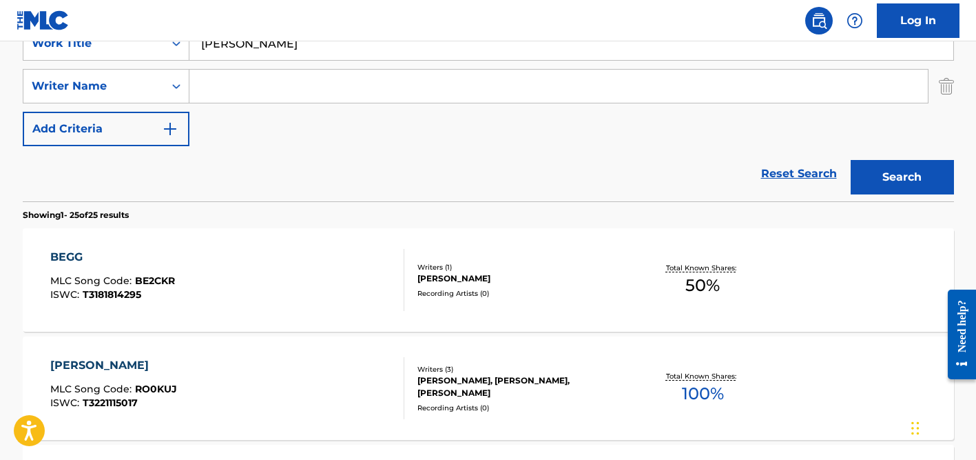
click at [298, 50] on input "[PERSON_NAME]" at bounding box center [571, 43] width 764 height 33
paste input "[PERSON_NAME] Miền Trun"
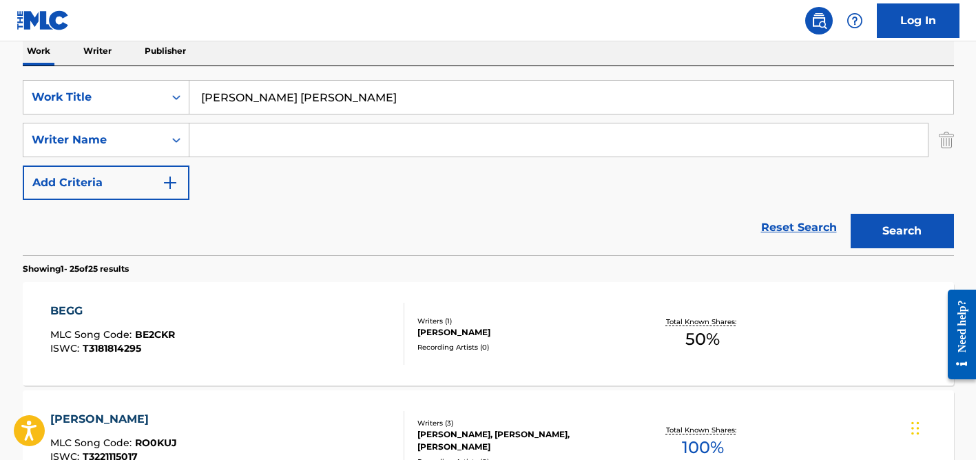
scroll to position [203, 0]
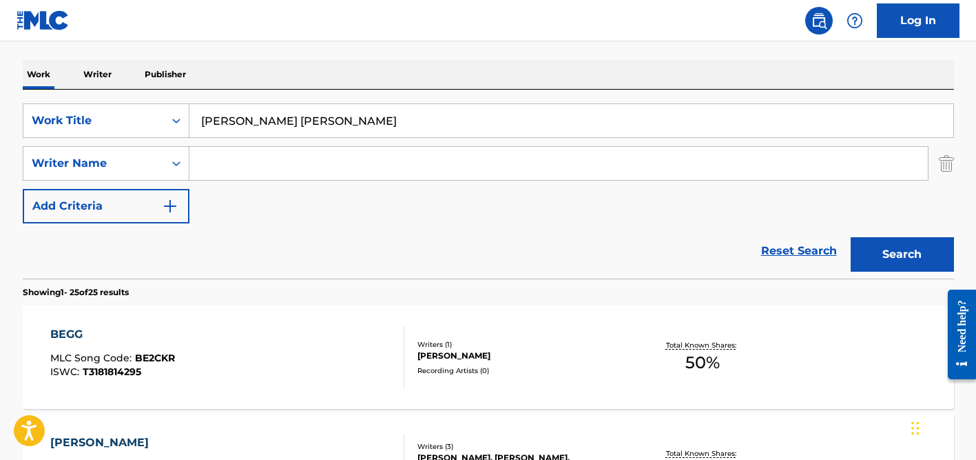
click at [229, 118] on input "[PERSON_NAME] [PERSON_NAME]" at bounding box center [571, 120] width 764 height 33
click at [262, 121] on input "[PERSON_NAME] [PERSON_NAME]" at bounding box center [571, 120] width 764 height 33
click at [295, 119] on input "[PERSON_NAME] [PERSON_NAME]" at bounding box center [571, 120] width 764 height 33
type input "[PERSON_NAME] [PERSON_NAME]"
click at [851, 237] on button "Search" at bounding box center [902, 254] width 103 height 34
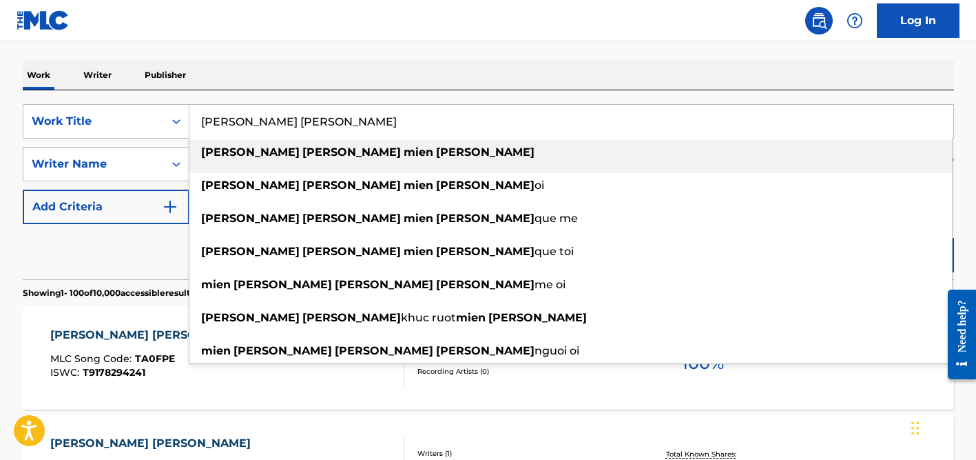
scroll to position [205, 0]
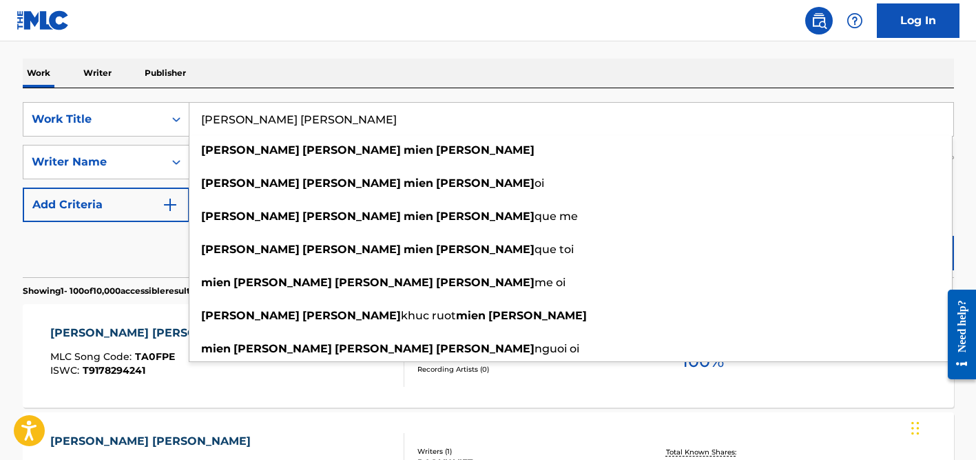
click at [126, 250] on div "Reset Search Search" at bounding box center [489, 249] width 932 height 55
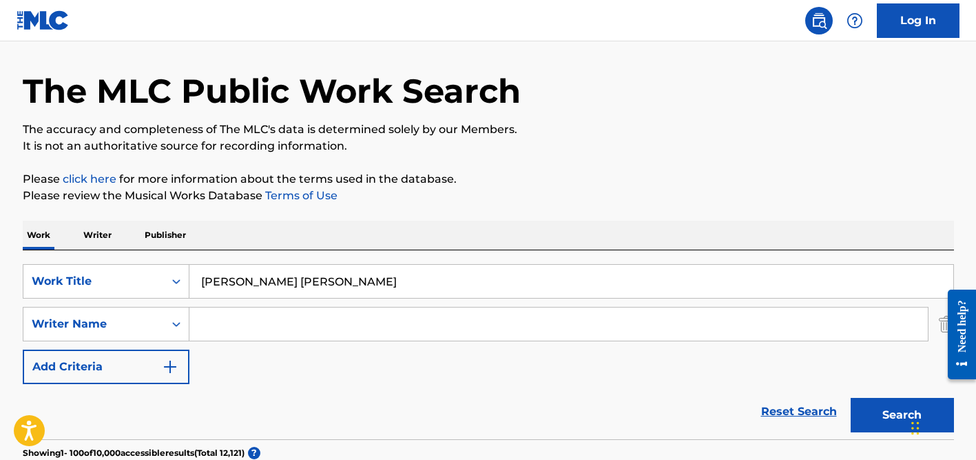
scroll to position [13, 0]
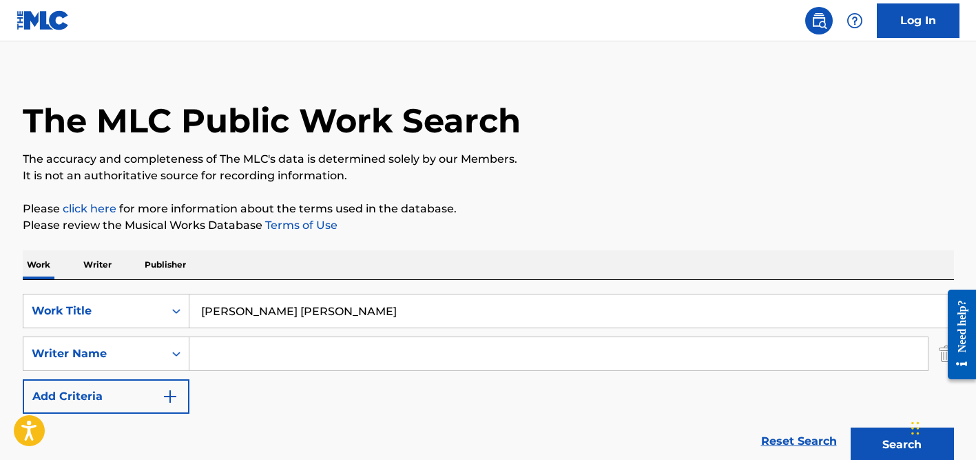
click at [276, 348] on input "Search Form" at bounding box center [558, 353] width 739 height 33
type input "flores"
click at [296, 313] on input "[PERSON_NAME] [PERSON_NAME]" at bounding box center [571, 310] width 764 height 33
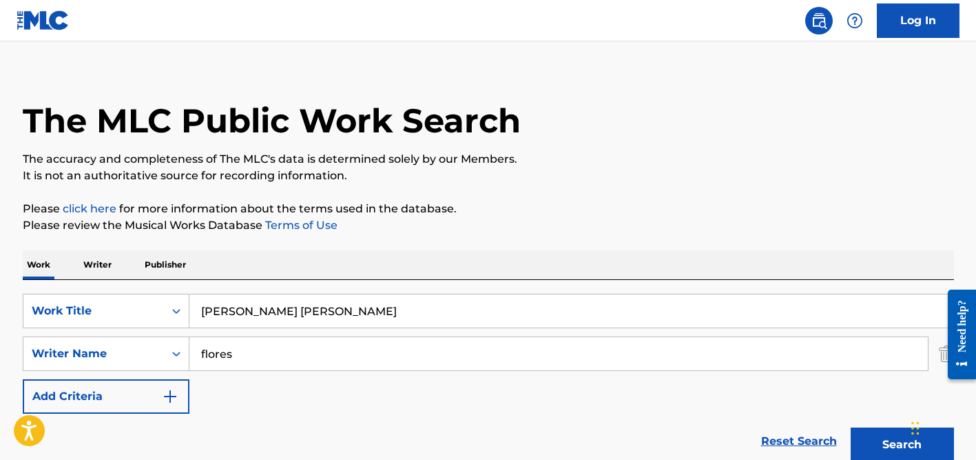
paste input "Ama-me (Ámame)"
click at [851, 427] on button "Search" at bounding box center [902, 444] width 103 height 34
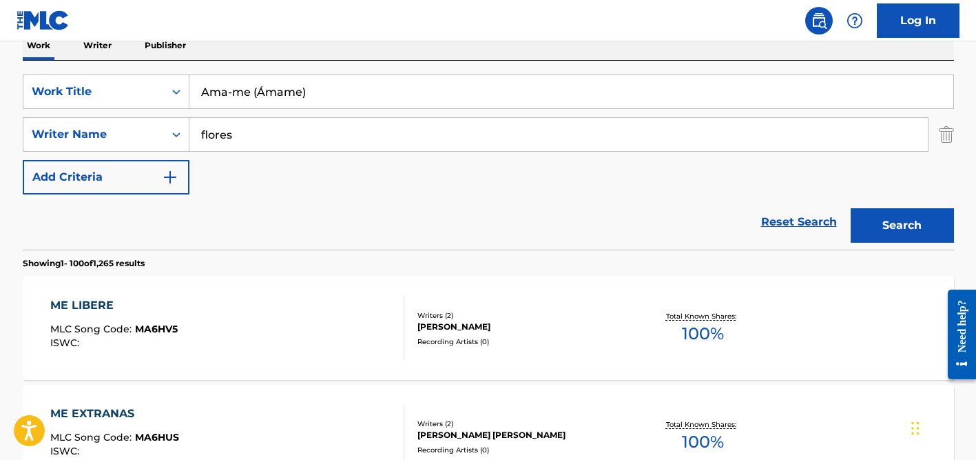
scroll to position [237, 0]
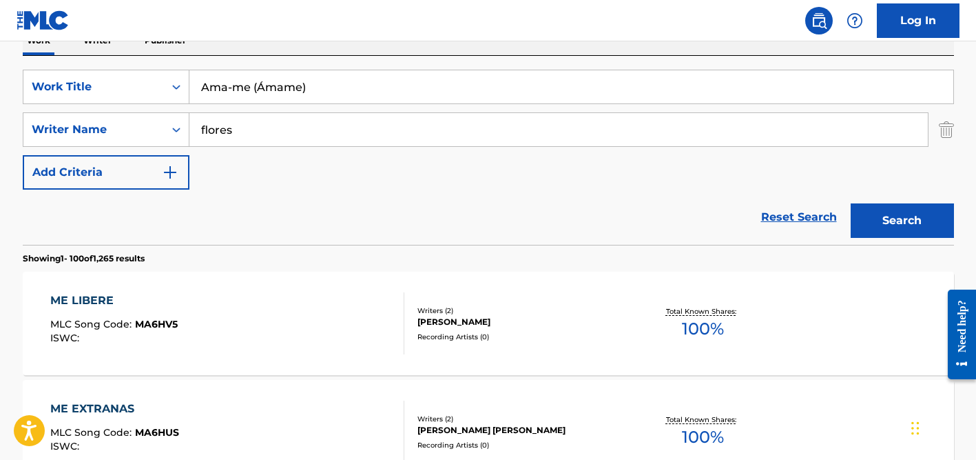
drag, startPoint x: 311, startPoint y: 88, endPoint x: 251, endPoint y: 86, distance: 59.3
click at [251, 87] on input "Ama-me (Ámame)" at bounding box center [571, 86] width 764 height 33
click at [296, 77] on input "Ama-me (Ámame)" at bounding box center [571, 86] width 764 height 33
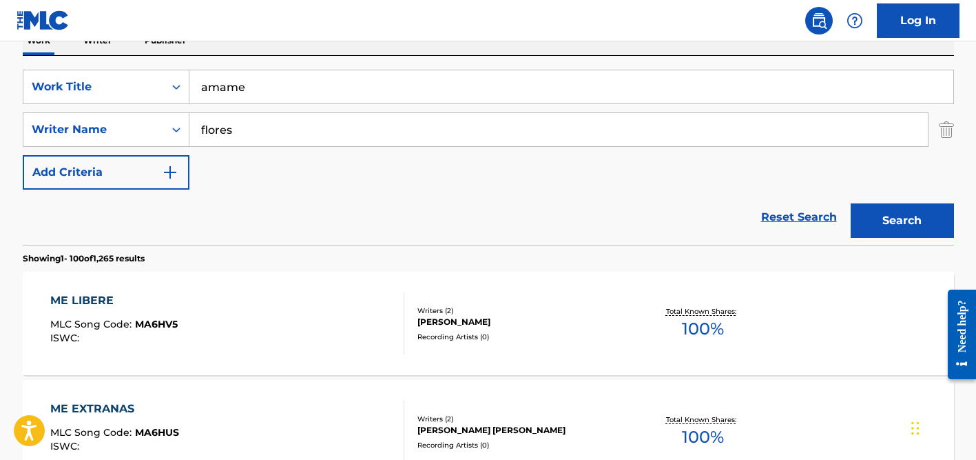
type input "amame"
click at [851, 203] on button "Search" at bounding box center [902, 220] width 103 height 34
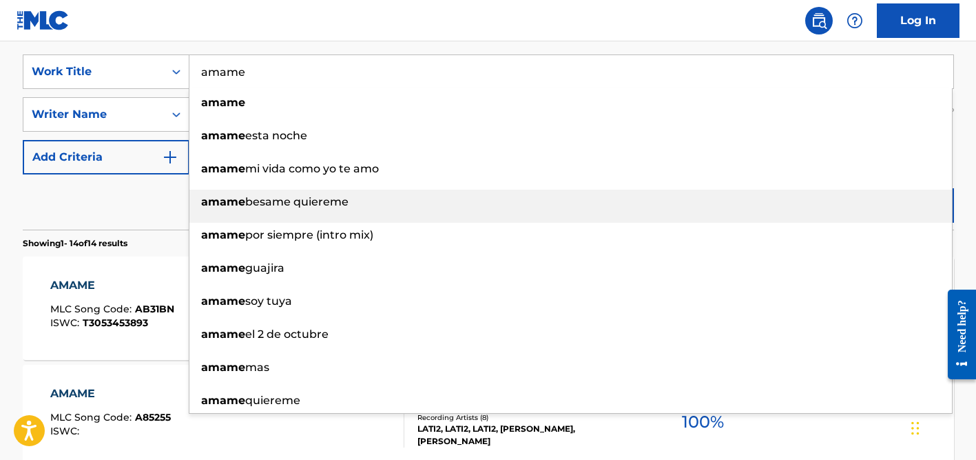
scroll to position [260, 0]
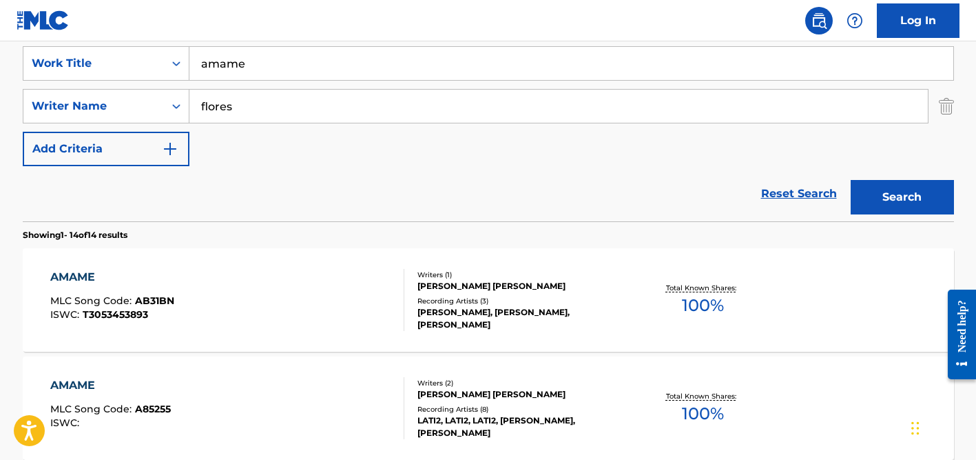
click at [122, 193] on div "Reset Search Search" at bounding box center [489, 193] width 932 height 55
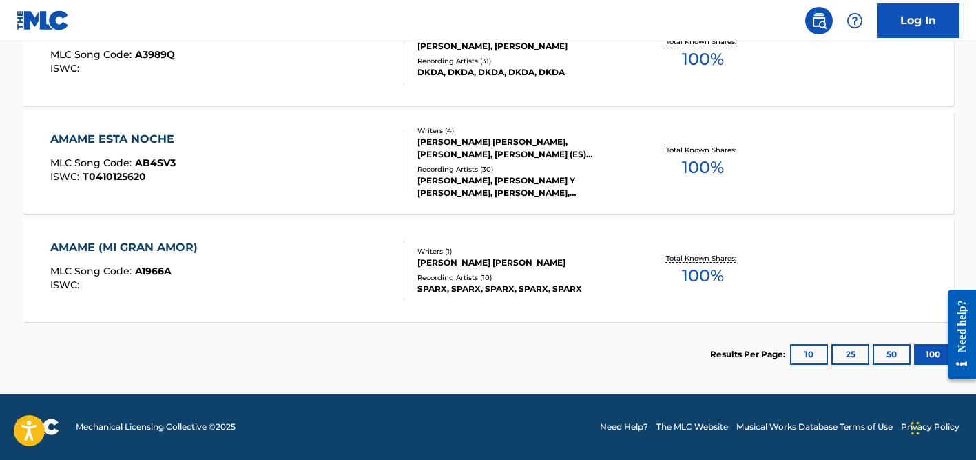
click at [455, 258] on div "[PERSON_NAME] [PERSON_NAME]" at bounding box center [522, 262] width 208 height 12
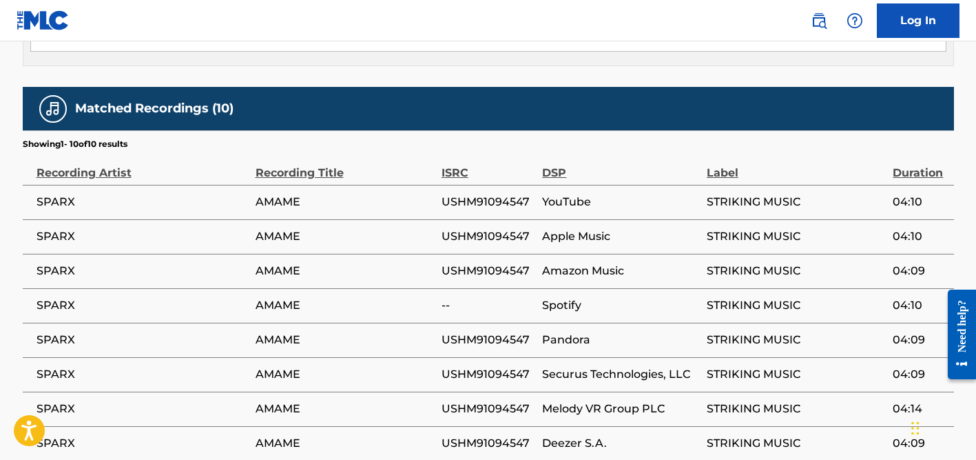
scroll to position [874, 0]
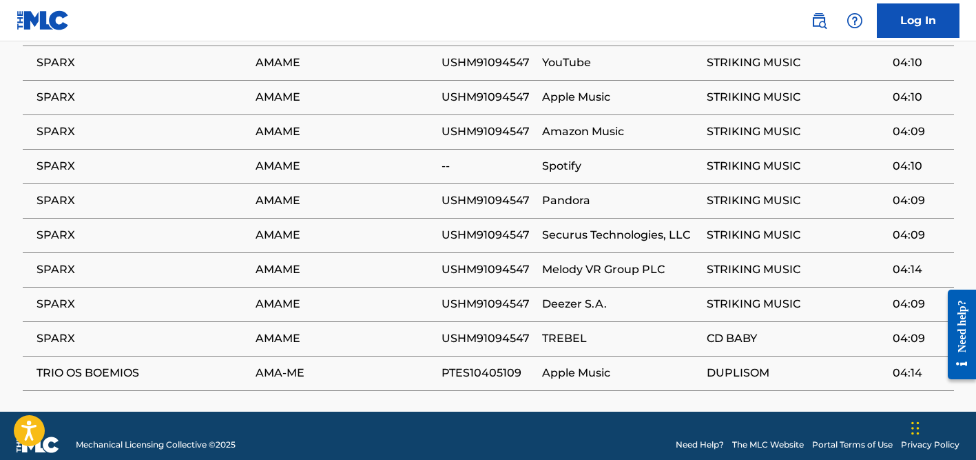
click at [68, 330] on span "SPARX" at bounding box center [143, 338] width 212 height 17
copy div "SPARX"
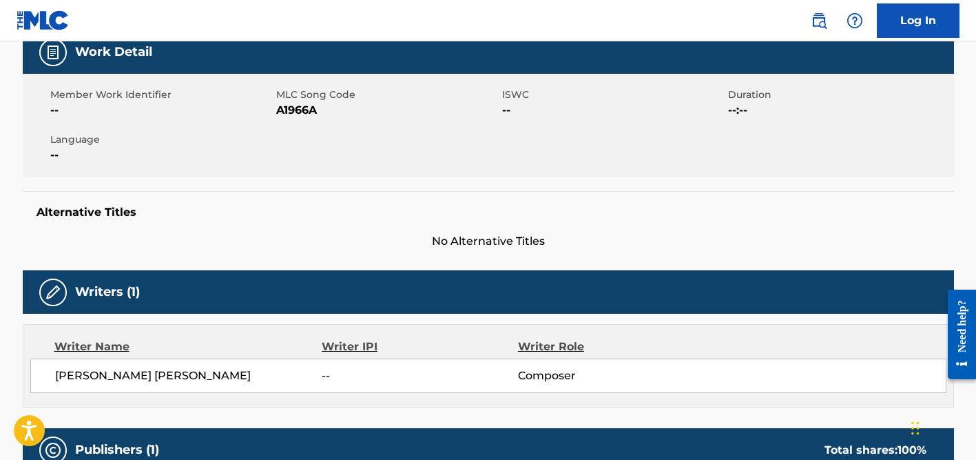
scroll to position [0, 0]
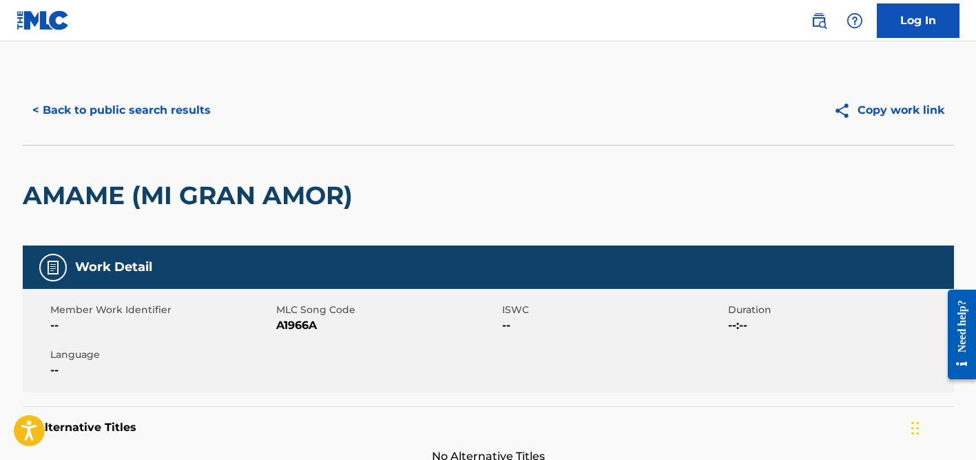
click at [196, 111] on button "< Back to public search results" at bounding box center [122, 110] width 198 height 34
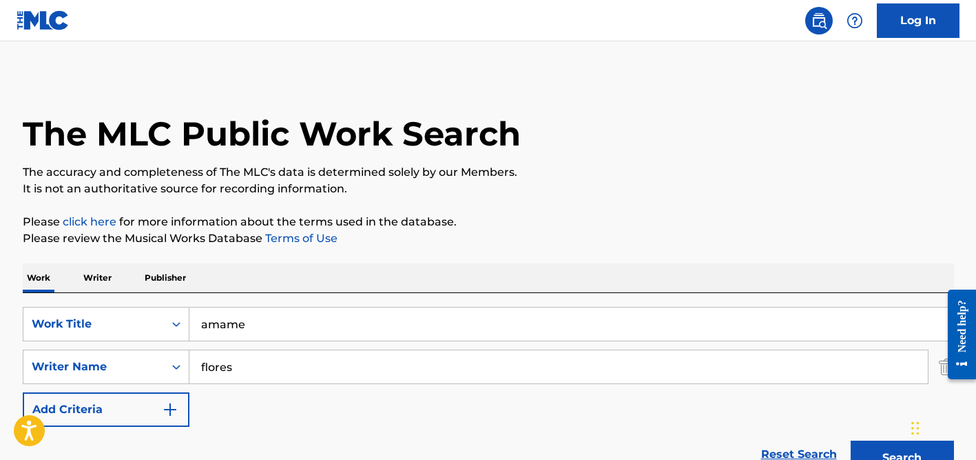
click at [227, 373] on input "flores" at bounding box center [558, 366] width 739 height 33
type input "[PERSON_NAME]"
click at [236, 331] on input "amame" at bounding box center [571, 323] width 764 height 33
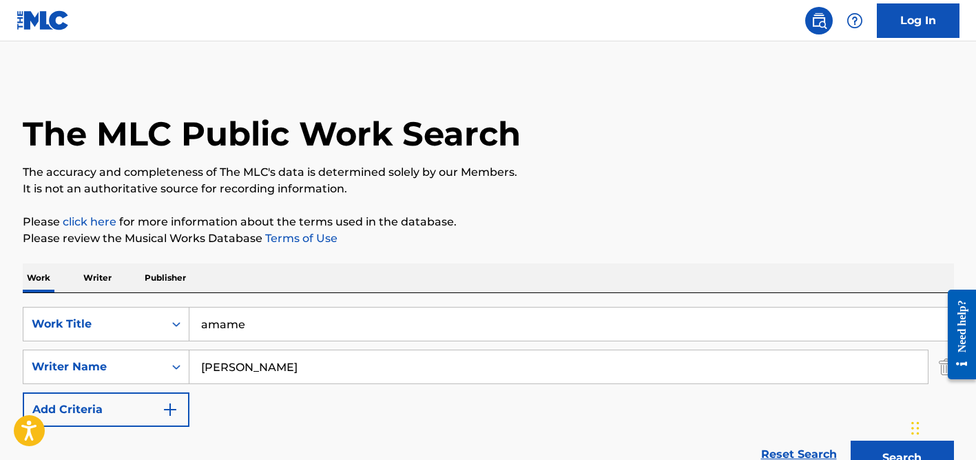
click at [236, 331] on input "amame" at bounding box center [571, 323] width 764 height 33
paste input "Soda Pop"
type input "Soda Pop"
click at [851, 440] on button "Search" at bounding box center [902, 457] width 103 height 34
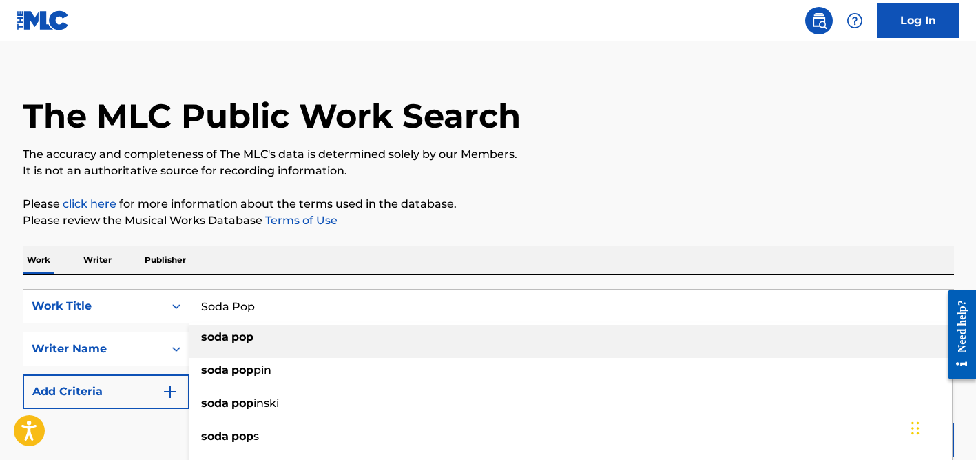
click at [540, 249] on div "Work Writer Publisher" at bounding box center [489, 259] width 932 height 29
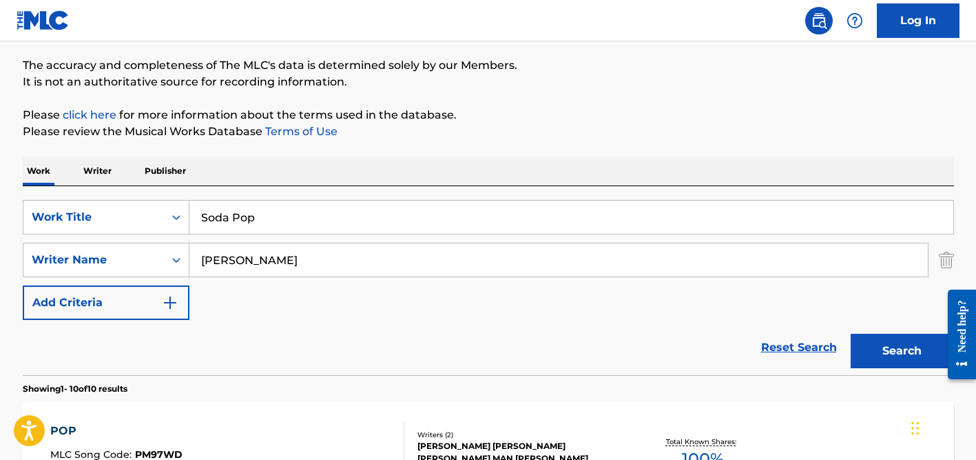
scroll to position [84, 0]
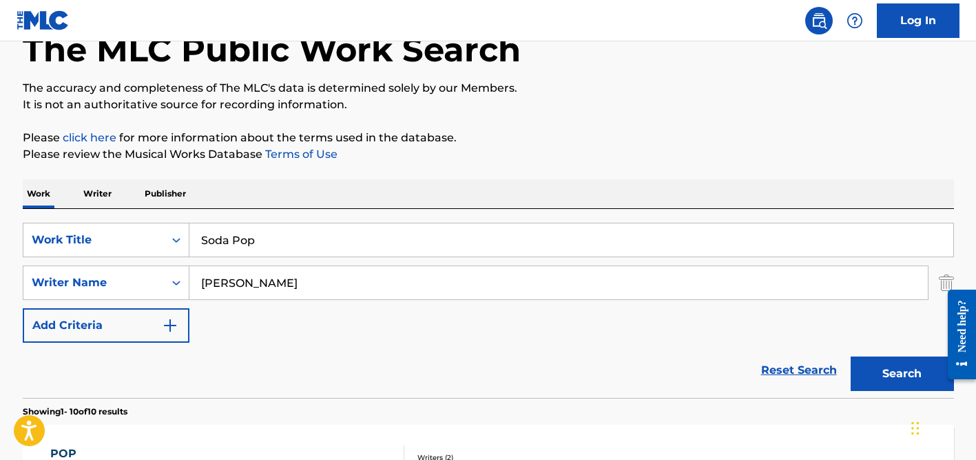
click at [263, 276] on input "[PERSON_NAME]" at bounding box center [558, 282] width 739 height 33
type input "lacey"
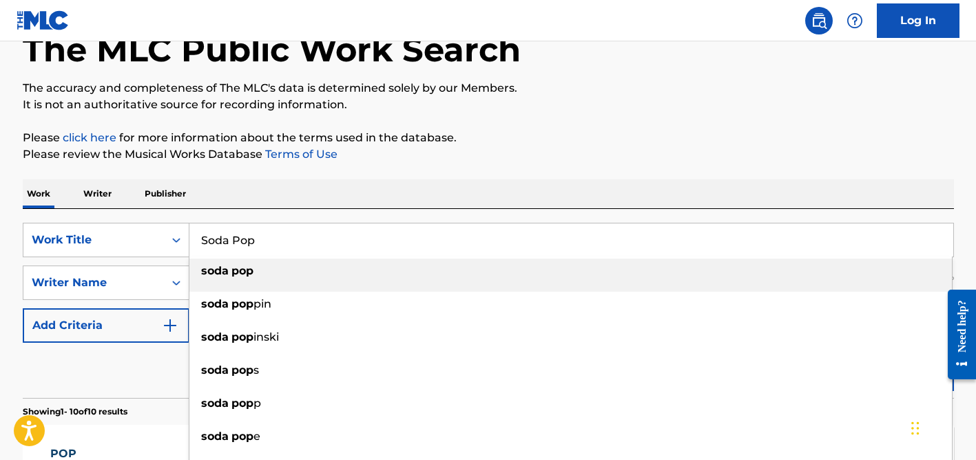
click at [276, 238] on input "Soda Pop" at bounding box center [571, 239] width 764 height 33
click at [274, 236] on input "Soda Pop" at bounding box center [571, 239] width 764 height 33
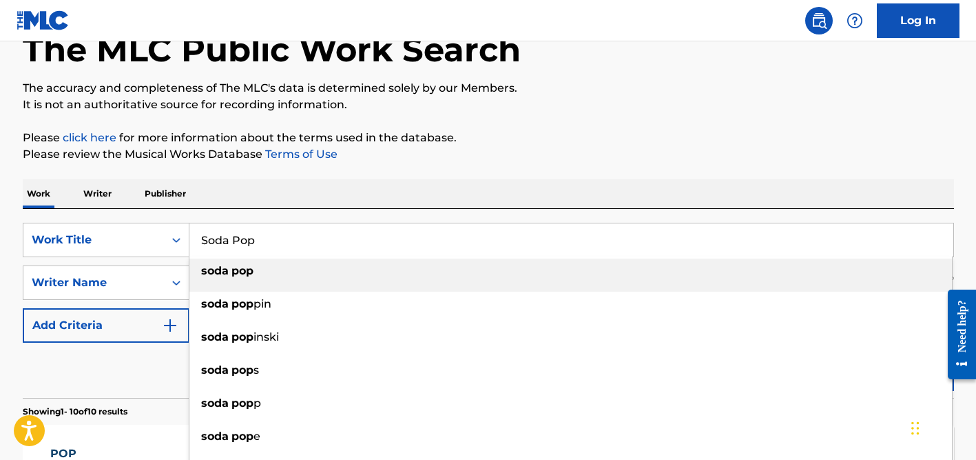
paste input "Ain't I Good For You"
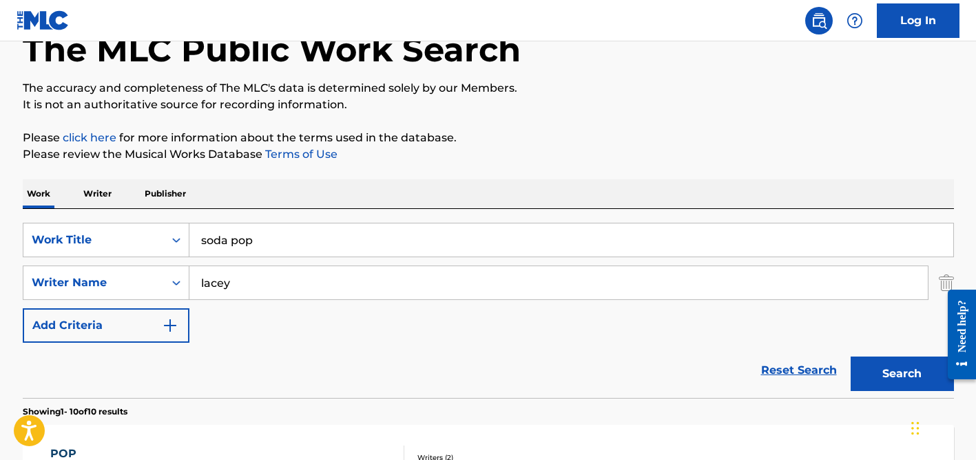
click at [274, 236] on input "soda pop" at bounding box center [571, 239] width 764 height 33
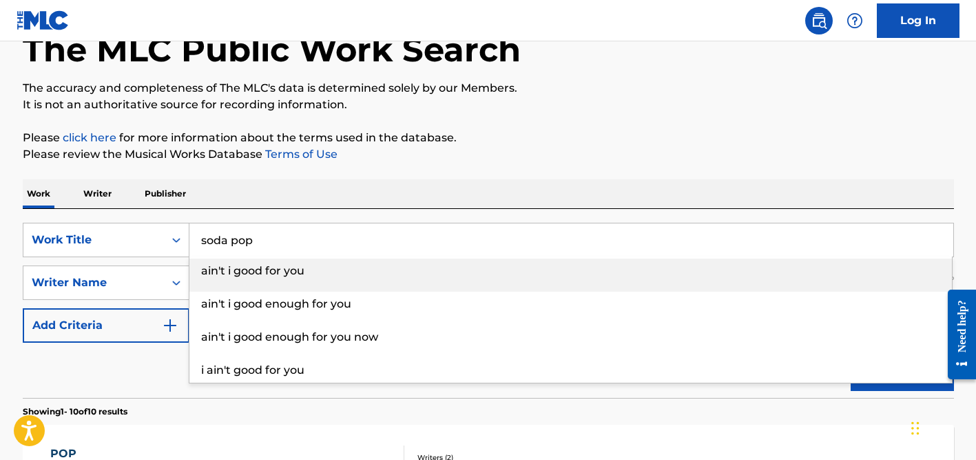
click at [274, 236] on input "soda pop" at bounding box center [571, 239] width 764 height 33
paste input "Ain't I Good For You"
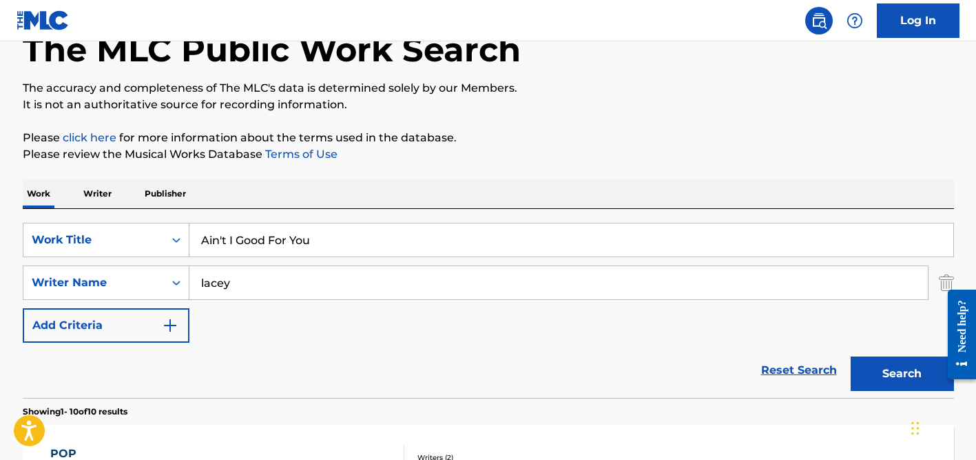
click at [305, 192] on div "Work Writer Publisher" at bounding box center [489, 193] width 932 height 29
click at [305, 284] on input "lacey" at bounding box center [558, 282] width 739 height 33
click at [851, 356] on button "Search" at bounding box center [902, 373] width 103 height 34
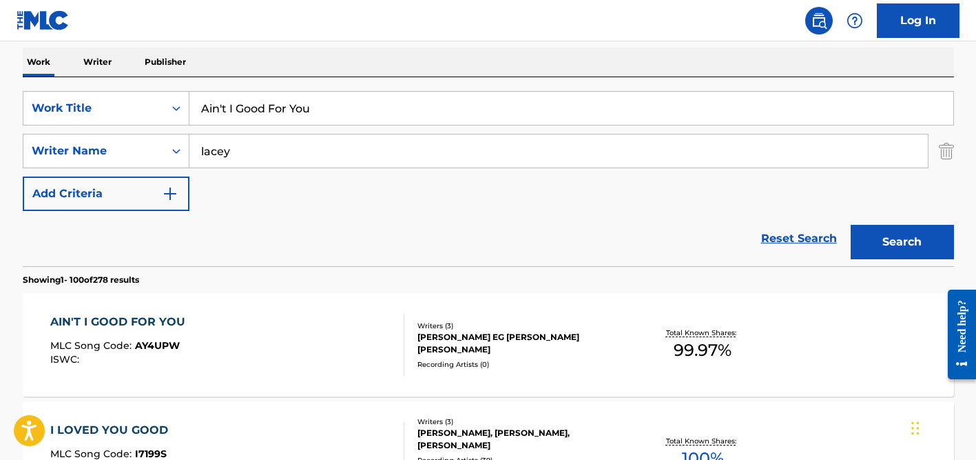
scroll to position [170, 0]
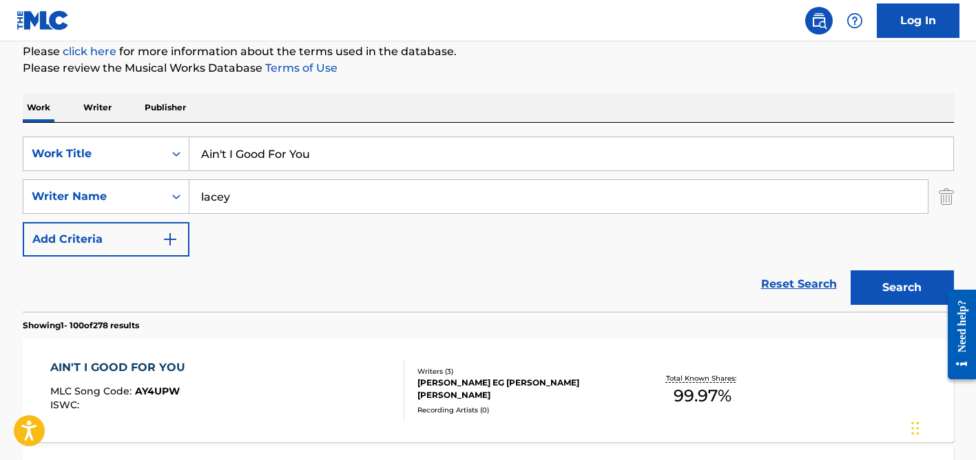
click at [279, 152] on input "Ain't I Good For You" at bounding box center [571, 153] width 764 height 33
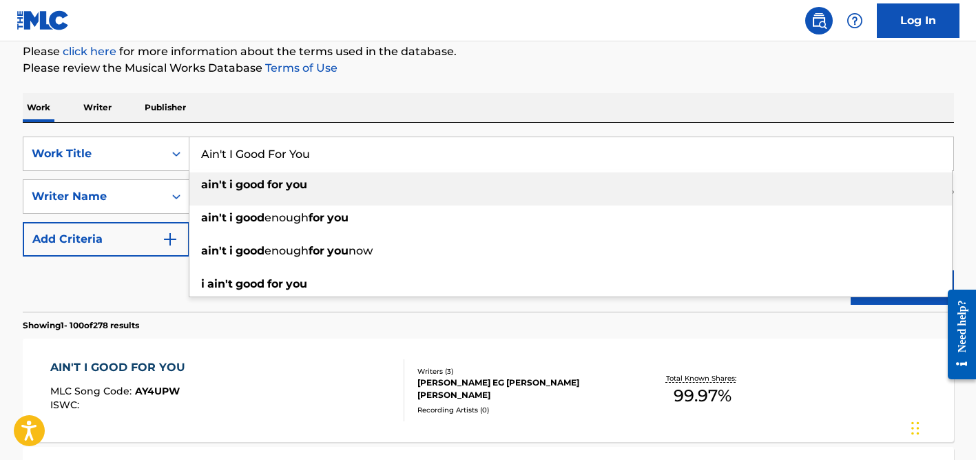
click at [279, 152] on input "Ain't I Good For You" at bounding box center [571, 153] width 764 height 33
click at [283, 151] on input "Ain't I Good For You" at bounding box center [571, 153] width 764 height 33
paste input "Your Nature"
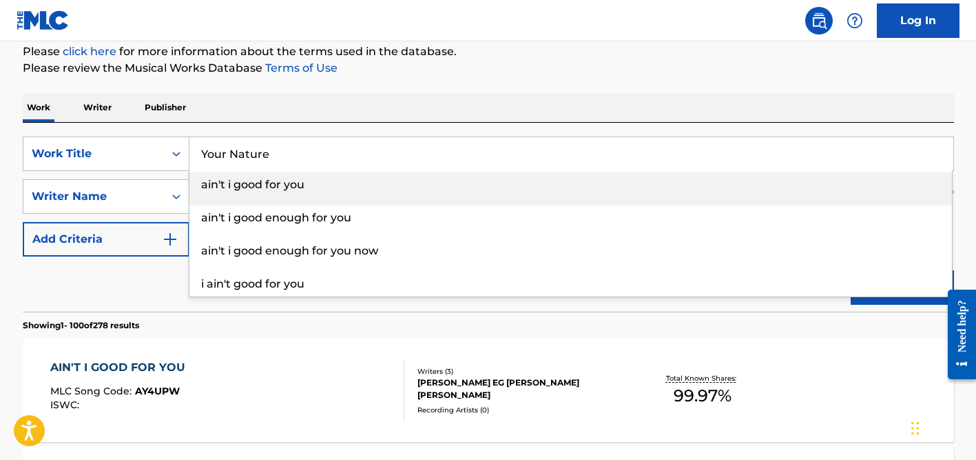
type input "Your Nature"
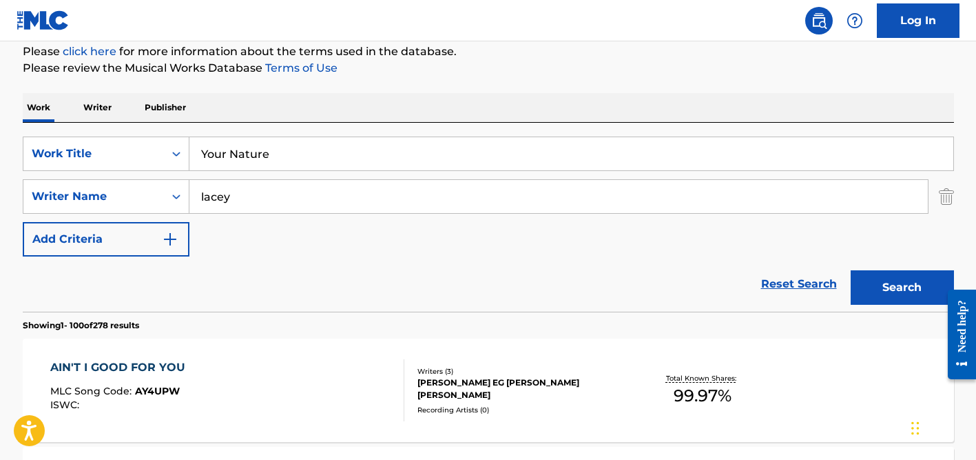
click at [295, 121] on div "Work Writer Publisher" at bounding box center [489, 107] width 932 height 29
click at [275, 209] on input "lacey" at bounding box center [558, 196] width 739 height 33
click at [851, 270] on button "Search" at bounding box center [902, 287] width 103 height 34
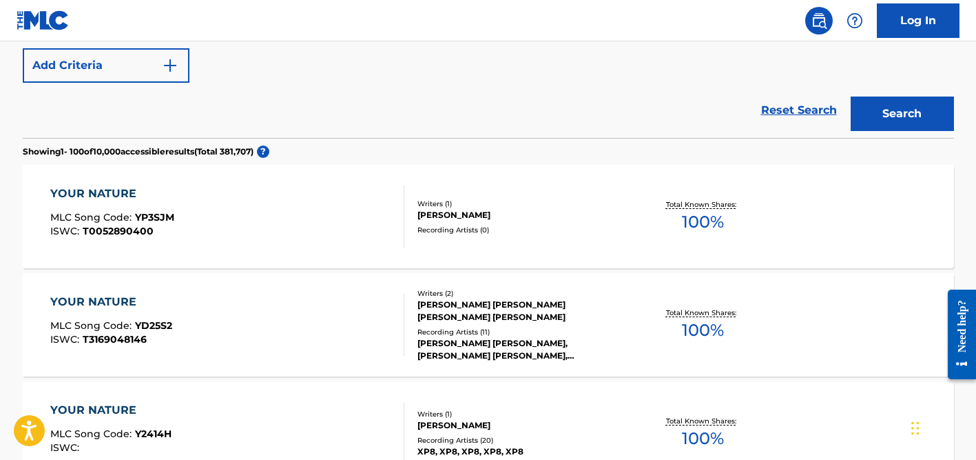
scroll to position [965, 0]
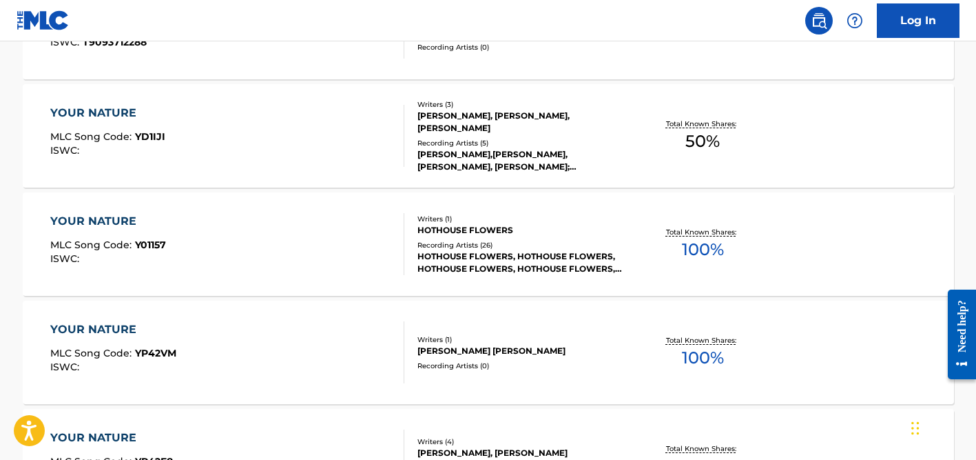
click at [470, 248] on div "Recording Artists ( 26 )" at bounding box center [522, 245] width 208 height 10
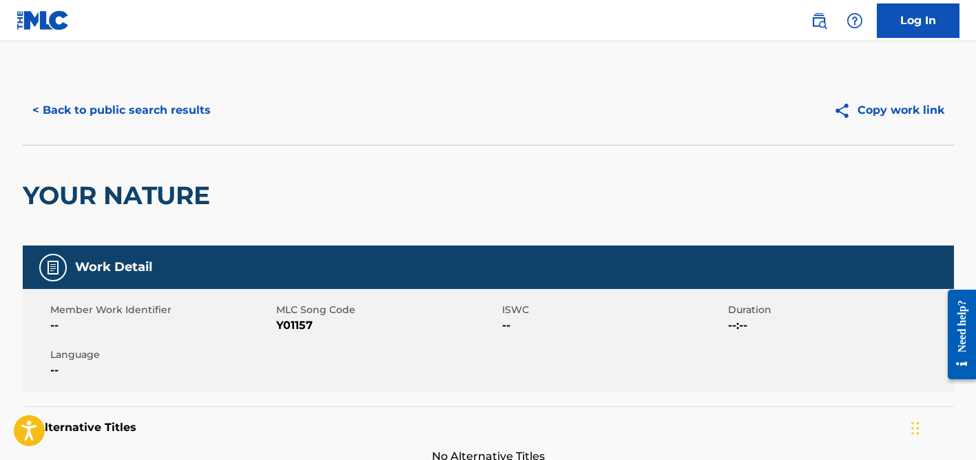
click at [171, 107] on button "< Back to public search results" at bounding box center [122, 110] width 198 height 34
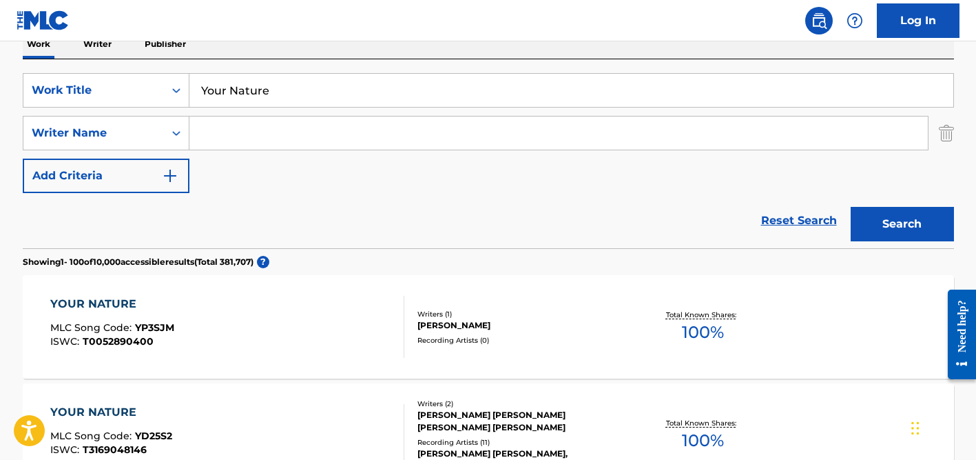
scroll to position [194, 0]
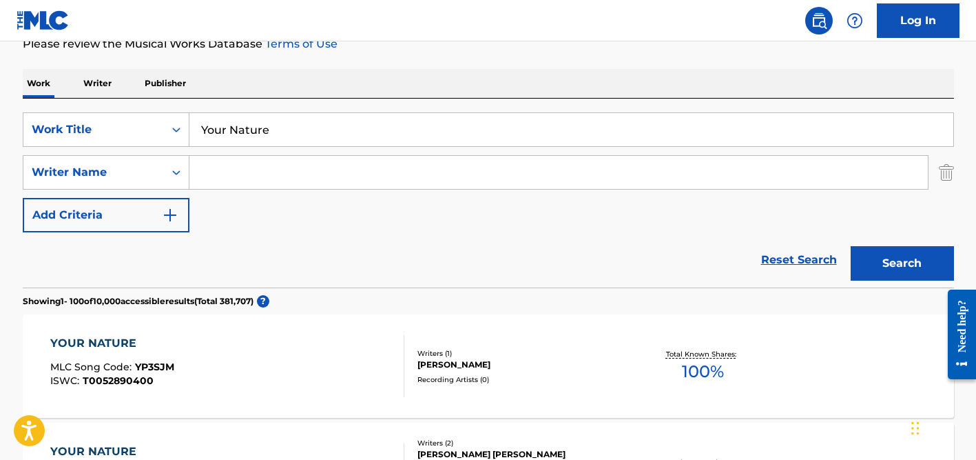
click at [326, 171] on input "Search Form" at bounding box center [558, 172] width 739 height 33
type input "[PERSON_NAME]"
click at [338, 126] on input "Your Nature" at bounding box center [571, 129] width 764 height 33
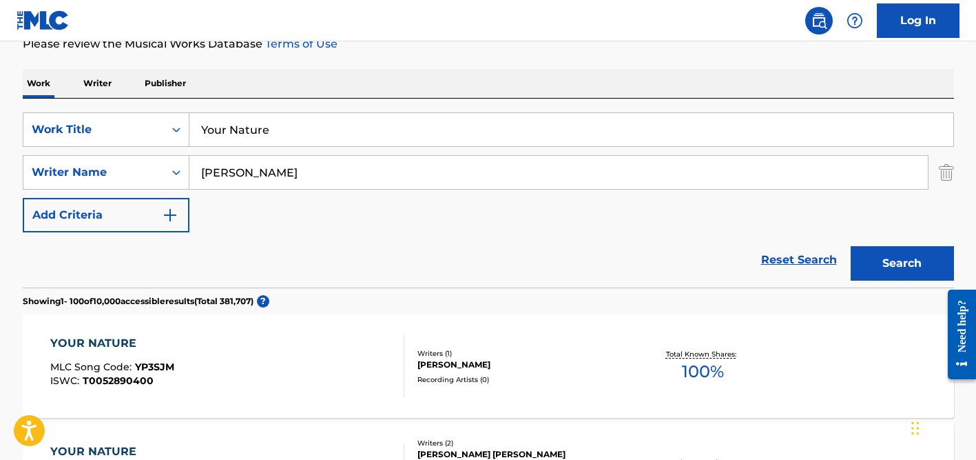
paste input "[PERSON_NAME]"
type input "[PERSON_NAME]"
click at [851, 246] on button "Search" at bounding box center [902, 263] width 103 height 34
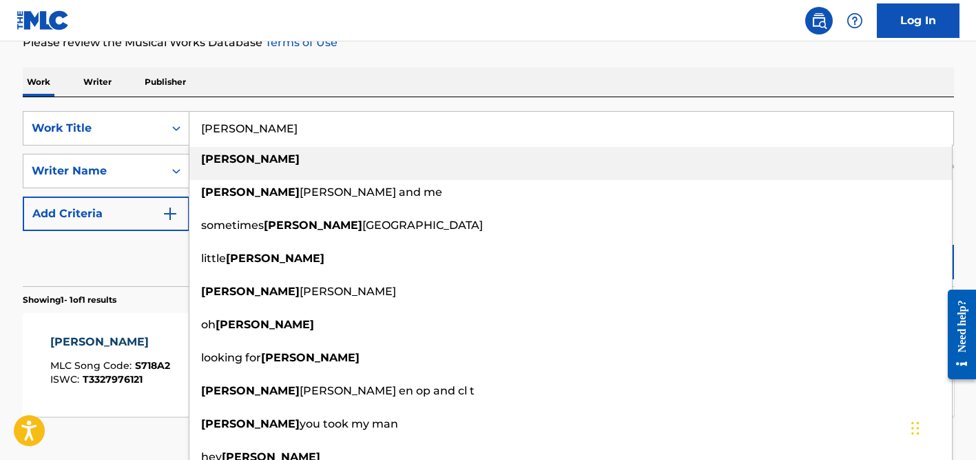
click at [524, 65] on div "The MLC Public Work Search The accuracy and completeness of The MLC's data is d…" at bounding box center [488, 180] width 965 height 601
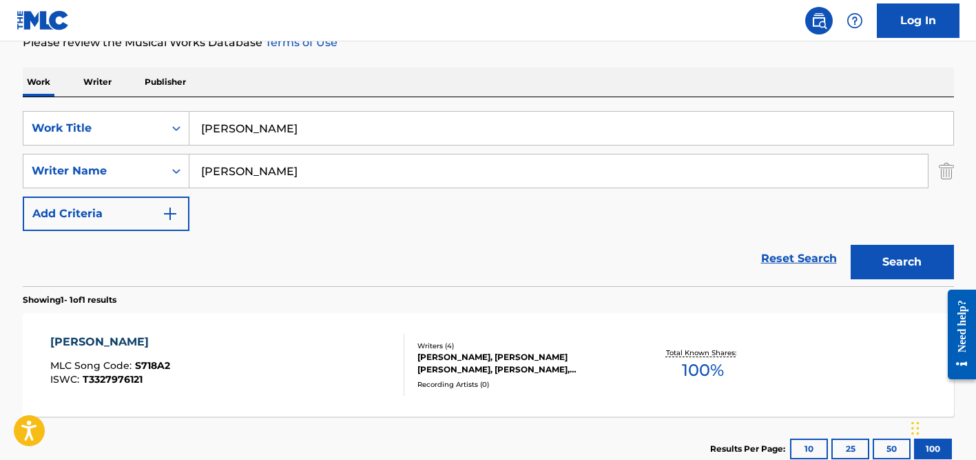
scroll to position [290, 0]
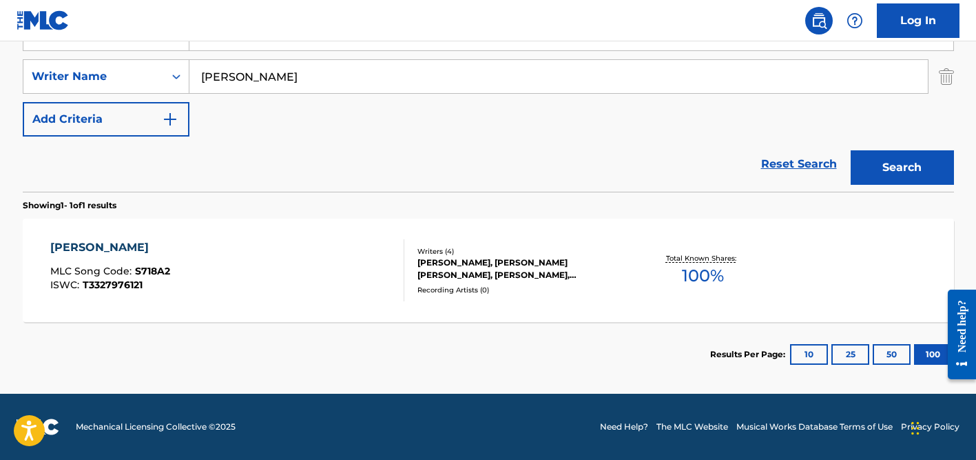
click at [518, 276] on div "[PERSON_NAME], [PERSON_NAME] [PERSON_NAME], [PERSON_NAME], [PERSON_NAME]" at bounding box center [522, 268] width 208 height 25
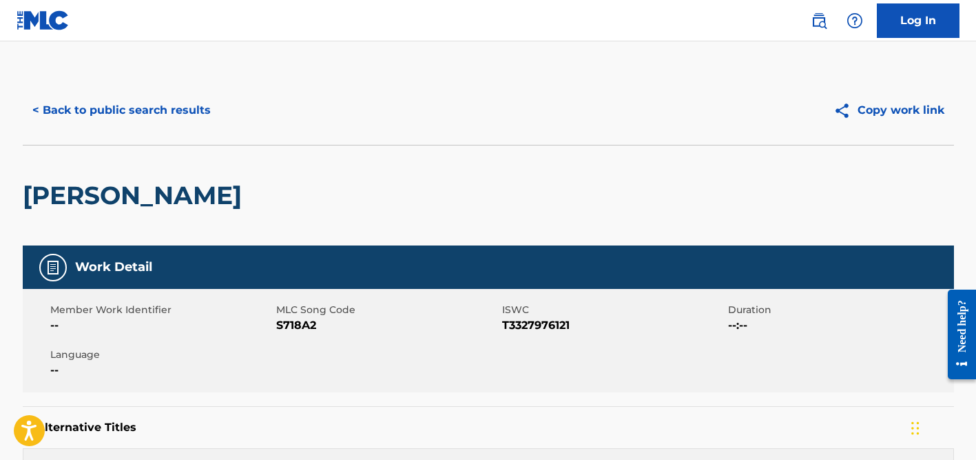
click at [134, 117] on button "< Back to public search results" at bounding box center [122, 110] width 198 height 34
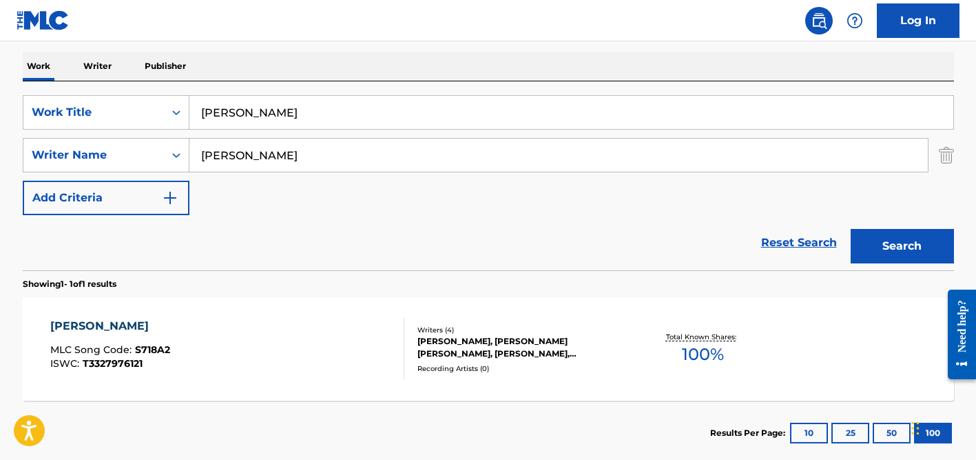
click at [225, 161] on input "[PERSON_NAME]" at bounding box center [558, 154] width 739 height 33
type input "[PERSON_NAME]"
click at [258, 123] on input "[PERSON_NAME]" at bounding box center [571, 112] width 764 height 33
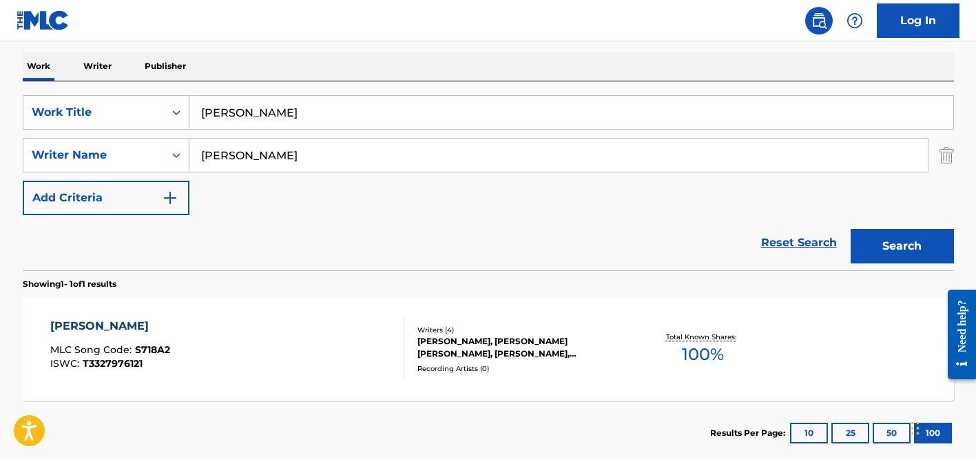
click at [258, 123] on input "[PERSON_NAME]" at bounding box center [571, 112] width 764 height 33
paste input "Las Ciudades"
type input "Las Ciudades"
click at [851, 229] on button "Search" at bounding box center [902, 246] width 103 height 34
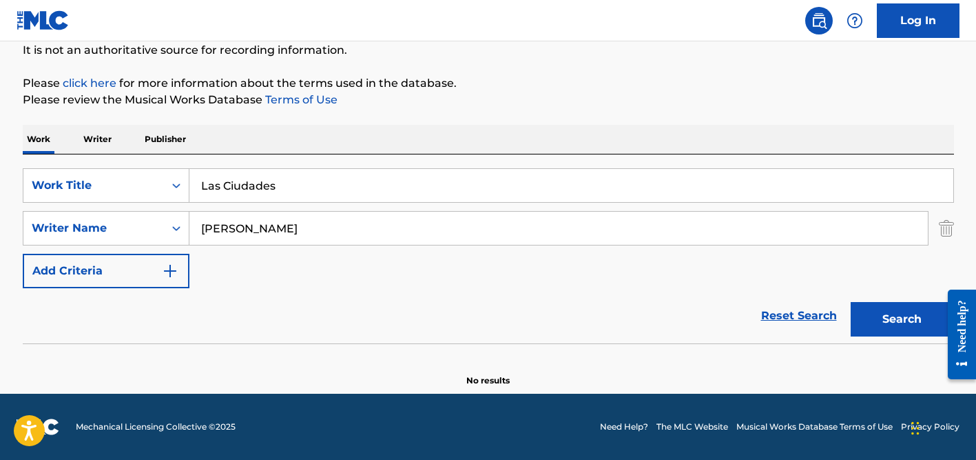
scroll to position [138, 0]
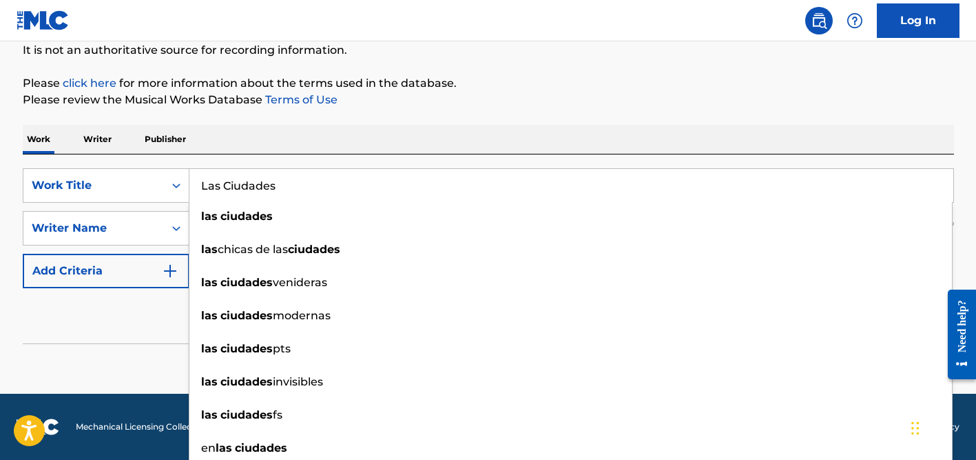
click at [150, 313] on div "Reset Search Search" at bounding box center [489, 315] width 932 height 55
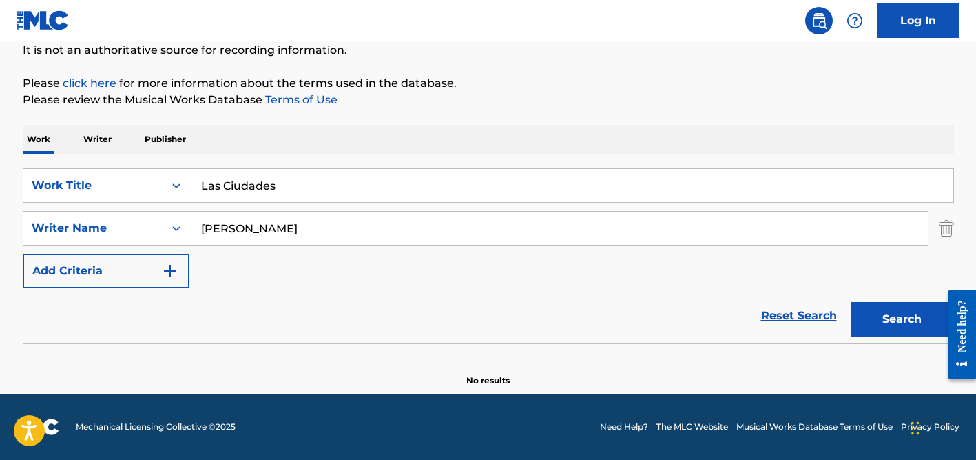
click at [232, 228] on input "[PERSON_NAME]" at bounding box center [558, 228] width 739 height 33
click at [851, 302] on button "Search" at bounding box center [902, 319] width 103 height 34
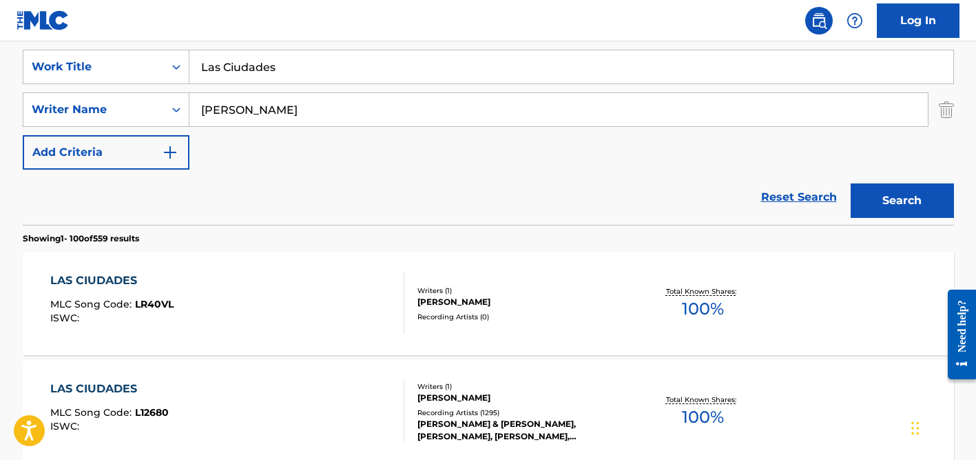
scroll to position [263, 0]
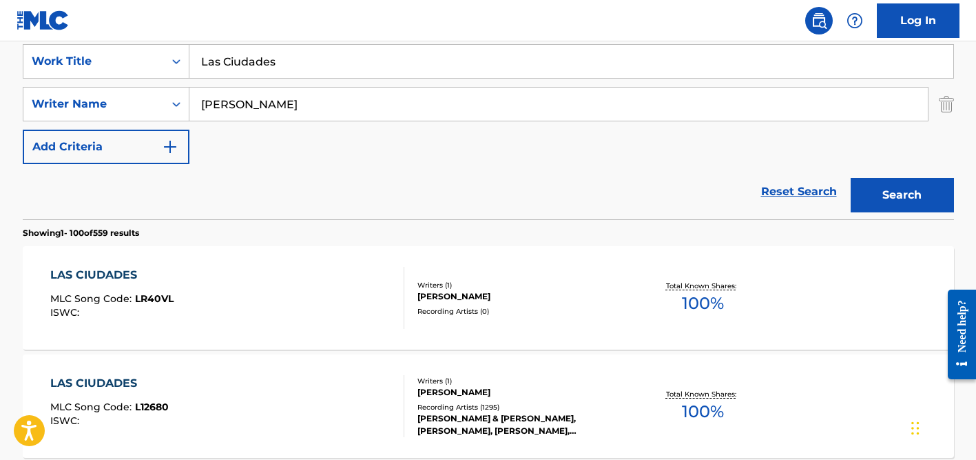
click at [276, 103] on input "[PERSON_NAME]" at bounding box center [558, 104] width 739 height 33
type input "[PERSON_NAME]"
click at [293, 72] on input "Las Ciudades" at bounding box center [571, 61] width 764 height 33
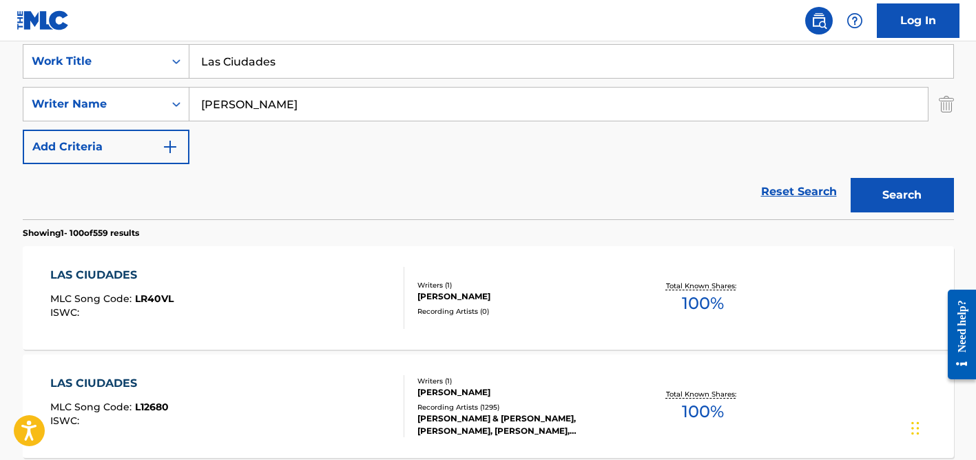
click at [293, 72] on input "Las Ciudades" at bounding box center [571, 61] width 764 height 33
paste input "Eroi Solitari"
type input "Eroi Solitari"
click at [290, 160] on div "SearchWithCriteria08e9da27-e66e-4657-b124-8e6c01b2297c Work Title Eroi Solitari…" at bounding box center [489, 104] width 932 height 120
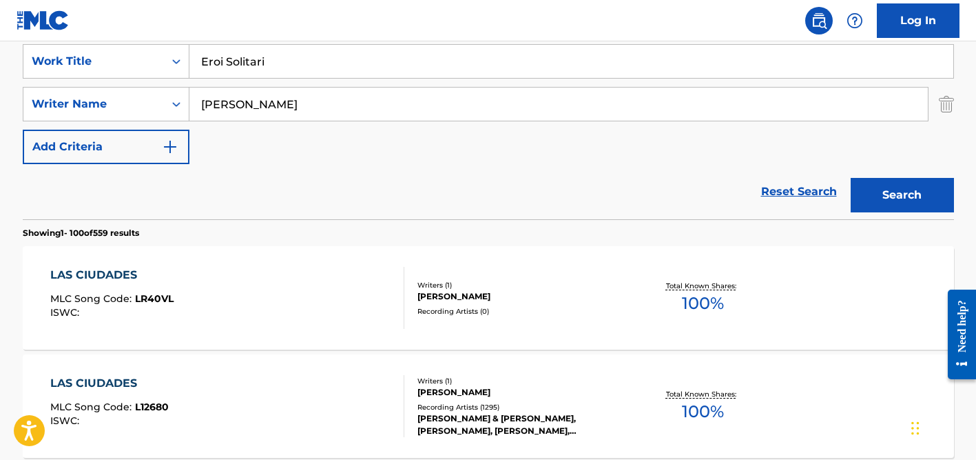
click at [300, 97] on input "[PERSON_NAME]" at bounding box center [558, 104] width 739 height 33
click at [851, 178] on button "Search" at bounding box center [902, 195] width 103 height 34
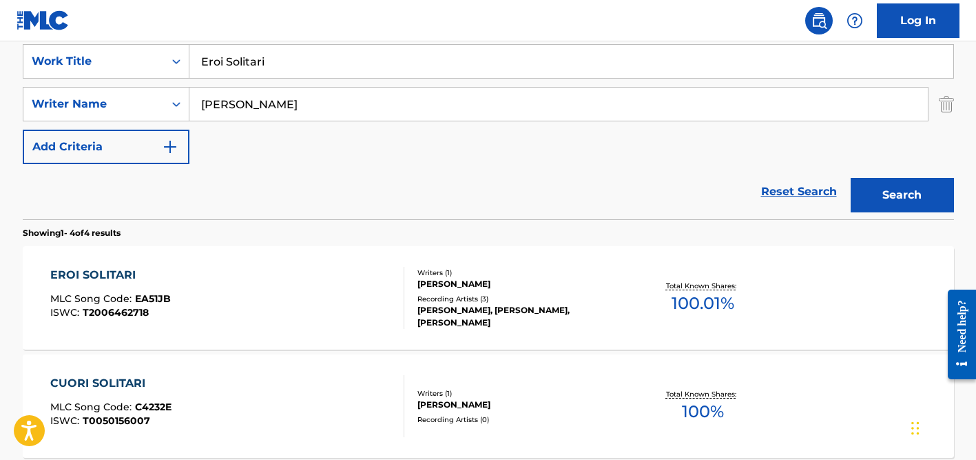
click at [455, 294] on div "Recording Artists ( 3 )" at bounding box center [522, 299] width 208 height 10
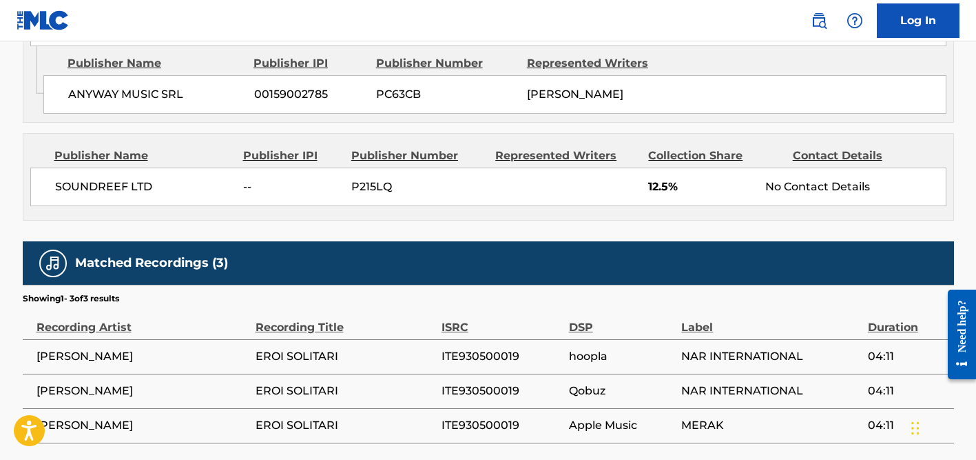
scroll to position [957, 0]
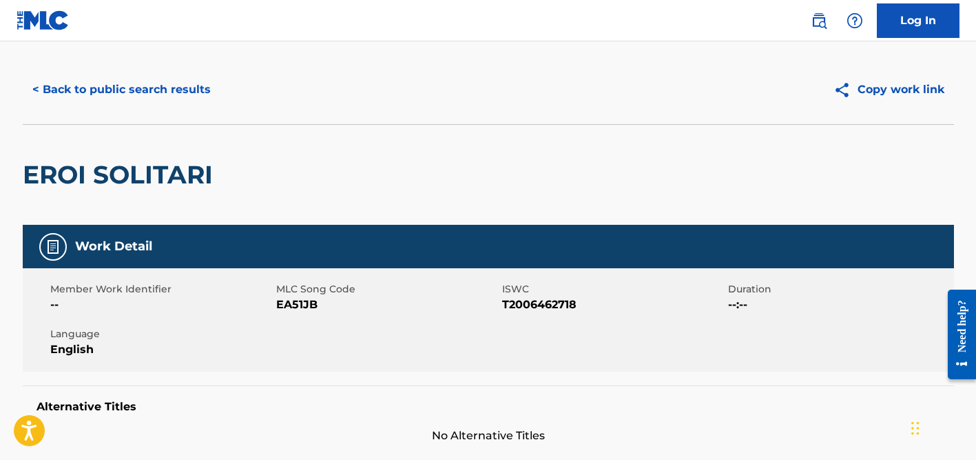
click at [88, 83] on button "< Back to public search results" at bounding box center [122, 89] width 198 height 34
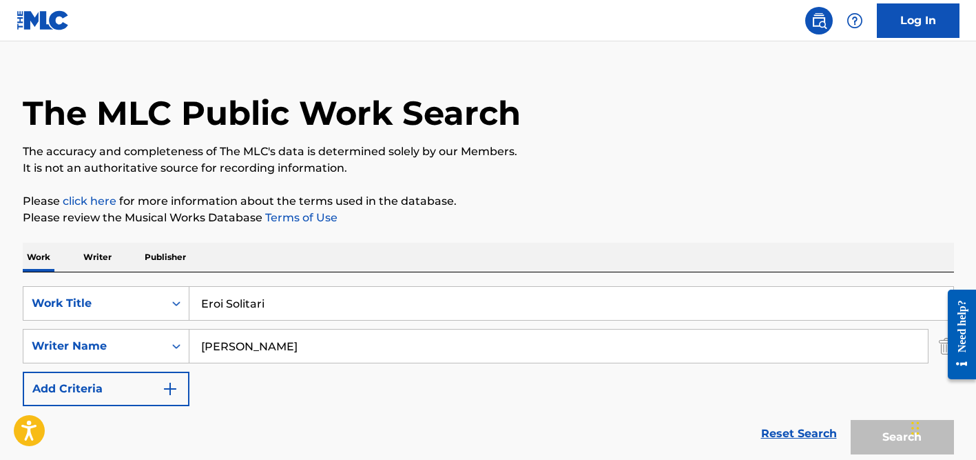
scroll to position [263, 0]
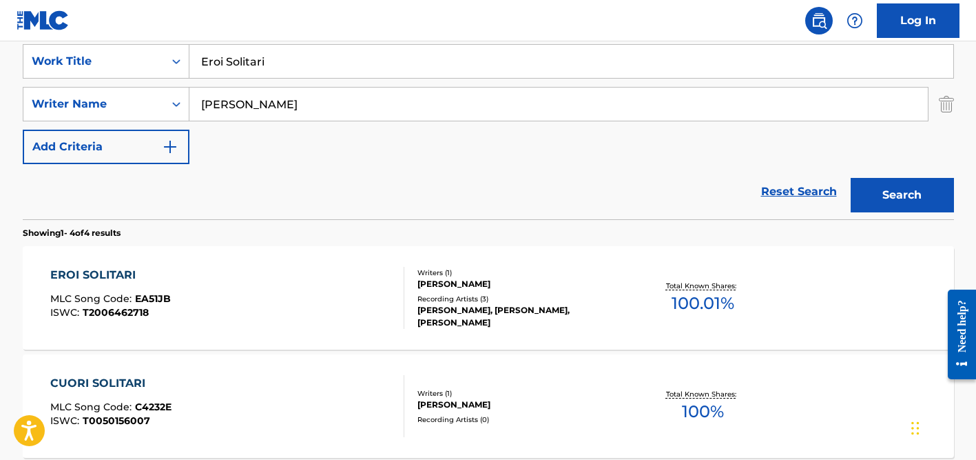
click at [282, 74] on input "Eroi Solitari" at bounding box center [571, 61] width 764 height 33
paste input "Bakayarou"
type input "Bakayarou"
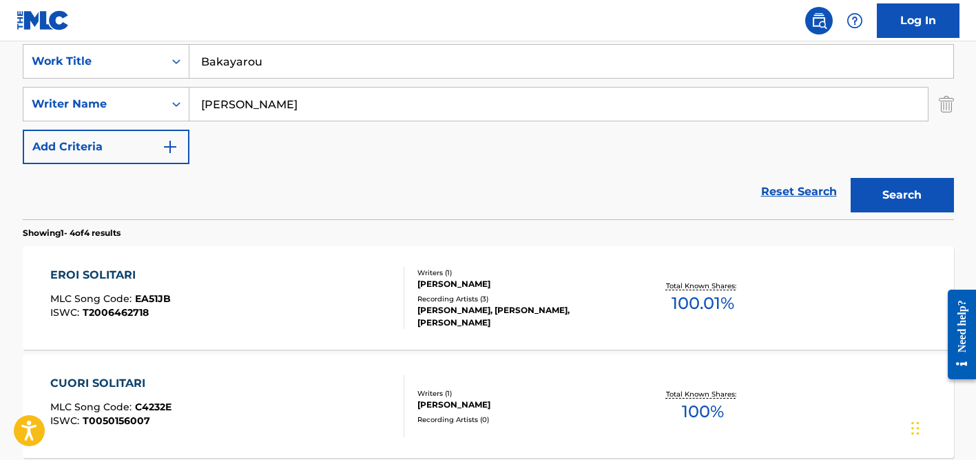
click at [274, 111] on input "[PERSON_NAME]" at bounding box center [558, 104] width 739 height 33
click at [851, 178] on button "Search" at bounding box center [902, 195] width 103 height 34
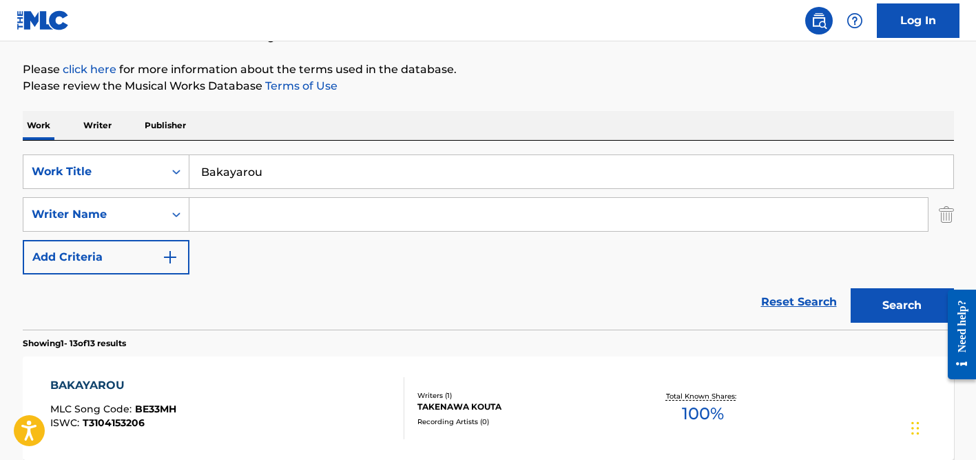
scroll to position [145, 0]
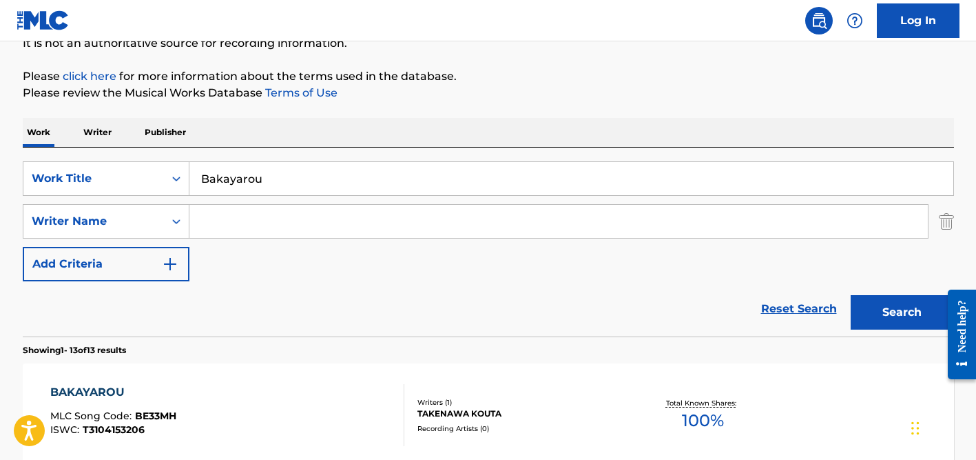
click at [262, 225] on input "Search Form" at bounding box center [558, 221] width 739 height 33
type input "[PERSON_NAME]"
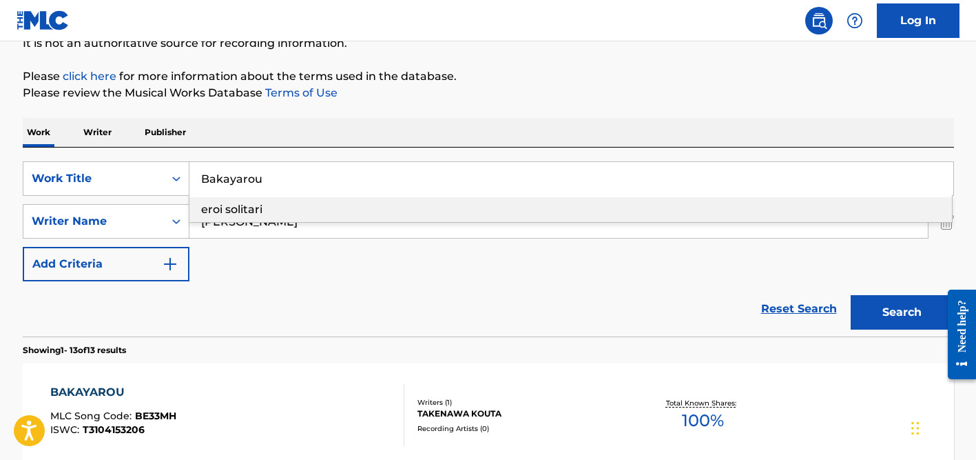
click at [241, 176] on input "Bakayarou" at bounding box center [571, 178] width 764 height 33
paste input "QUE HABILIDAD"
type input "QUE HABILIDAD"
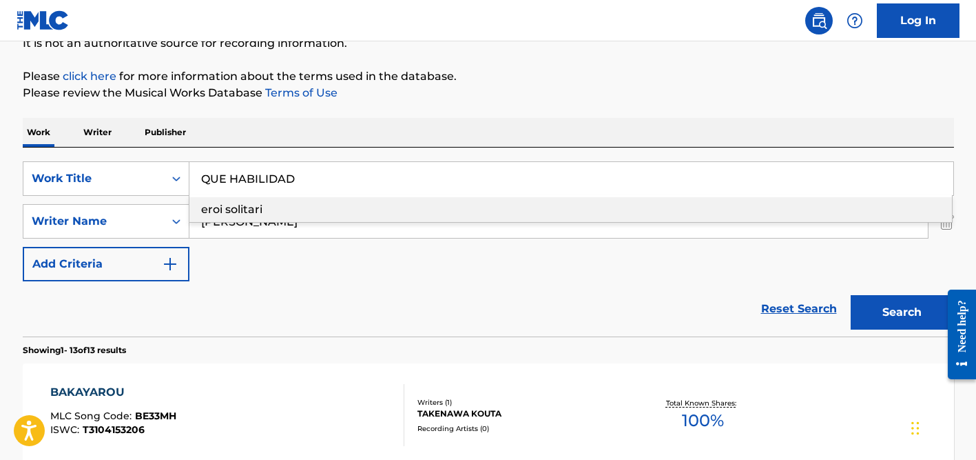
click at [275, 141] on div "Work Writer Publisher" at bounding box center [489, 132] width 932 height 29
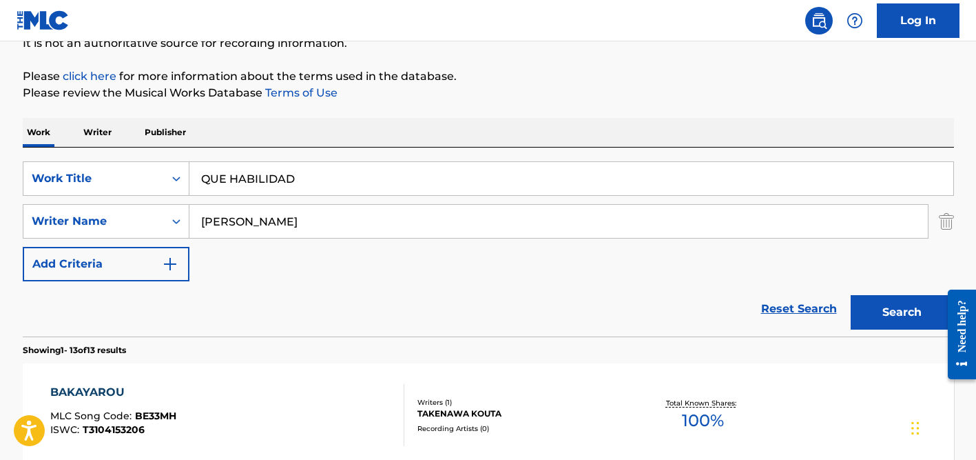
click at [275, 209] on input "[PERSON_NAME]" at bounding box center [558, 221] width 739 height 33
click at [851, 295] on button "Search" at bounding box center [902, 312] width 103 height 34
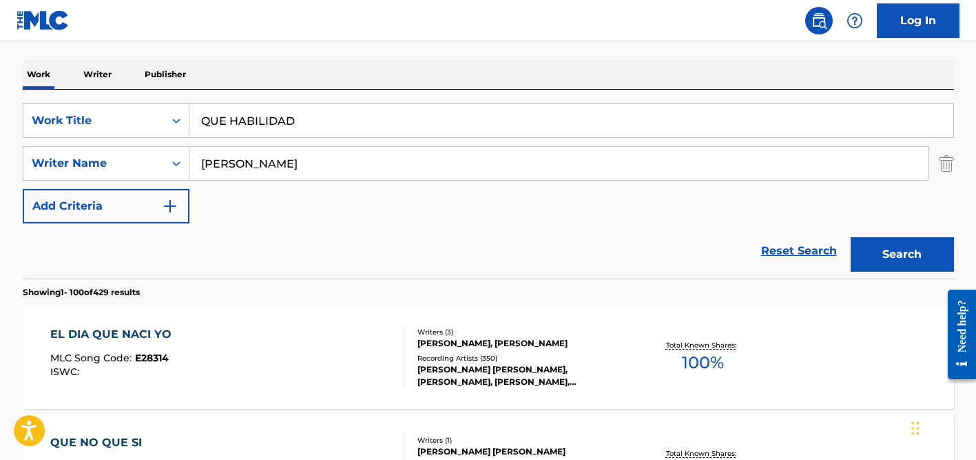
scroll to position [158, 0]
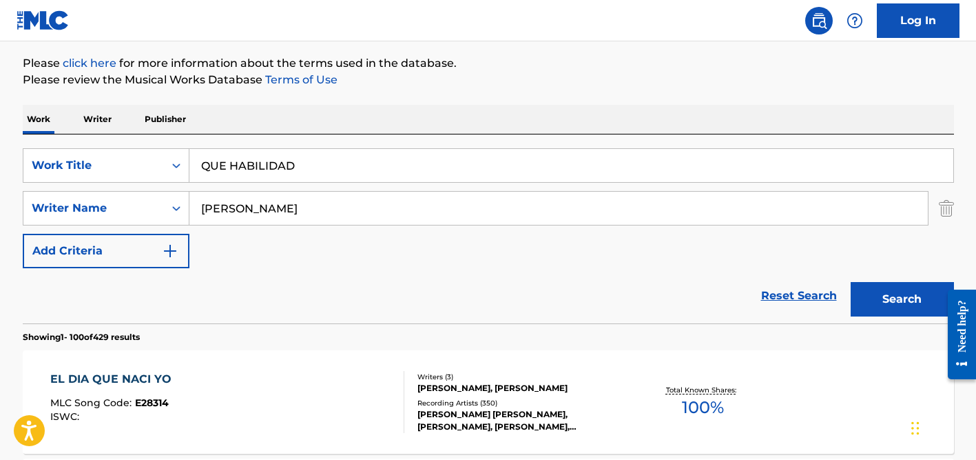
click at [281, 218] on input "[PERSON_NAME]" at bounding box center [558, 208] width 739 height 33
click at [851, 282] on button "Search" at bounding box center [902, 299] width 103 height 34
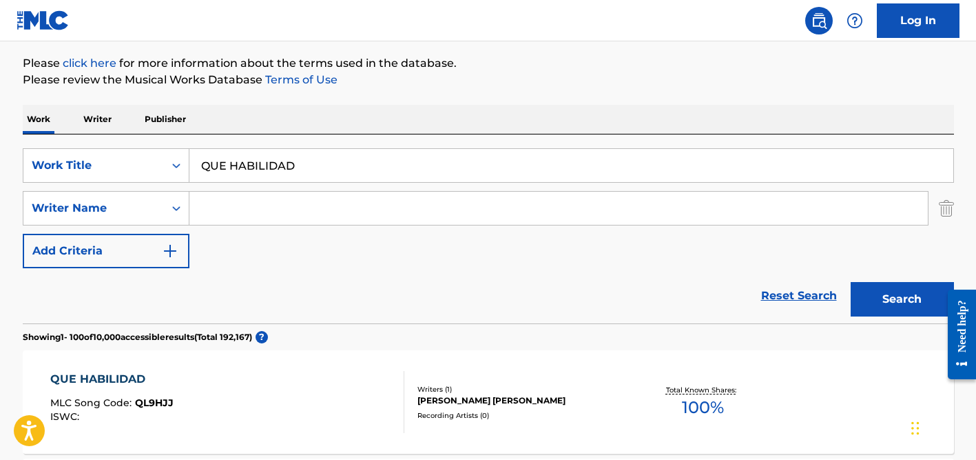
click at [283, 156] on input "QUE HABILIDAD" at bounding box center [571, 165] width 764 height 33
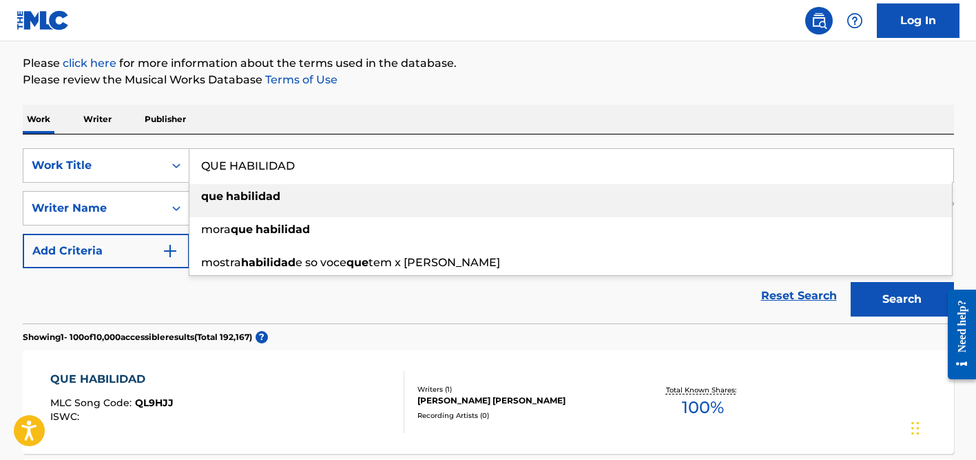
click at [283, 156] on input "QUE HABILIDAD" at bounding box center [571, 165] width 764 height 33
paste input "La Cumparsita"
type input "La Cumparsita"
click at [350, 132] on div "Work Writer Publisher" at bounding box center [489, 119] width 932 height 29
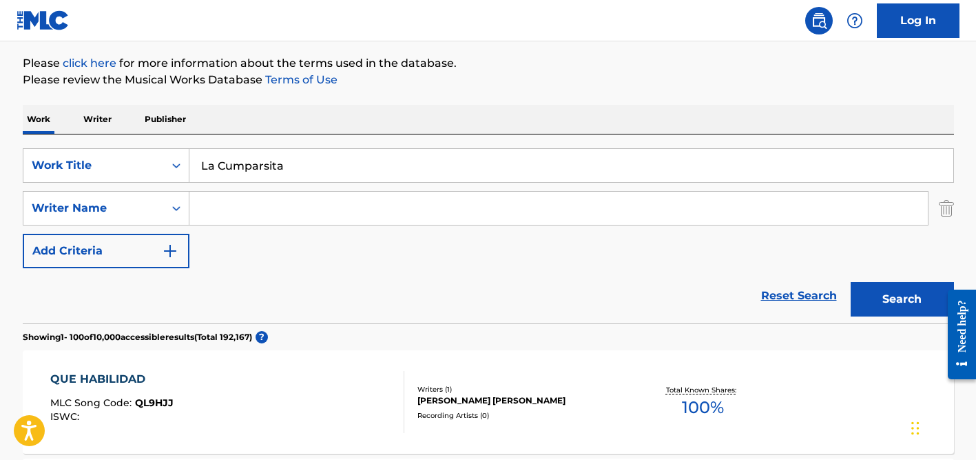
click at [291, 203] on input "Search Form" at bounding box center [558, 208] width 739 height 33
paste input "[PERSON_NAME]"
click at [233, 205] on input "[PERSON_NAME]" at bounding box center [558, 208] width 739 height 33
type input "[PERSON_NAME]"
click at [851, 282] on button "Search" at bounding box center [902, 299] width 103 height 34
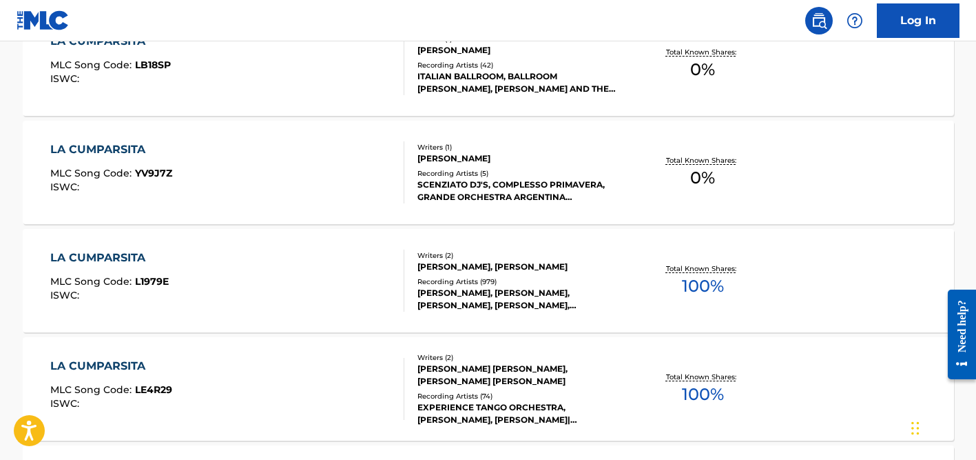
scroll to position [607, 0]
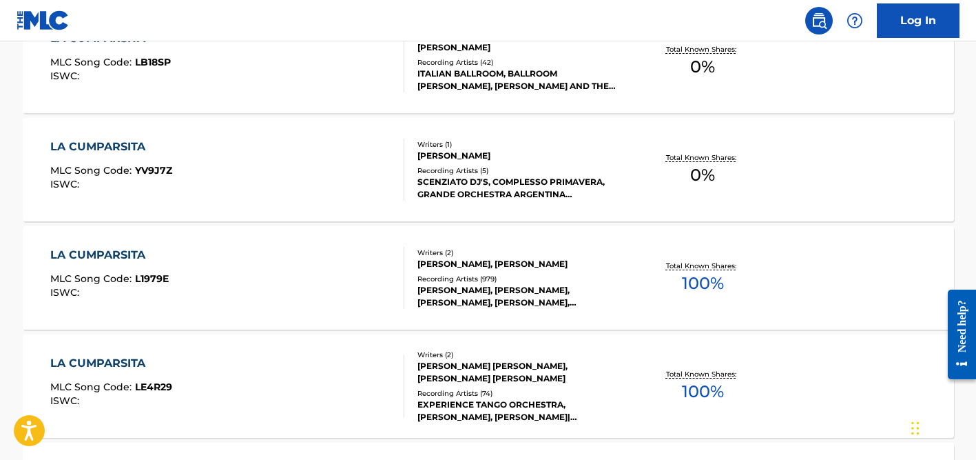
click at [469, 295] on div "[PERSON_NAME], [PERSON_NAME], [PERSON_NAME], [PERSON_NAME], [PERSON_NAME]" at bounding box center [522, 296] width 208 height 25
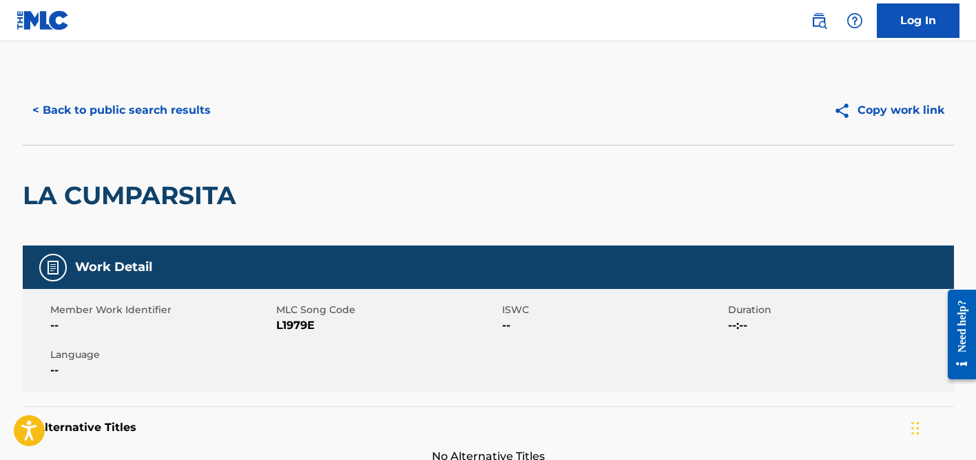
click at [167, 94] on button "< Back to public search results" at bounding box center [122, 110] width 198 height 34
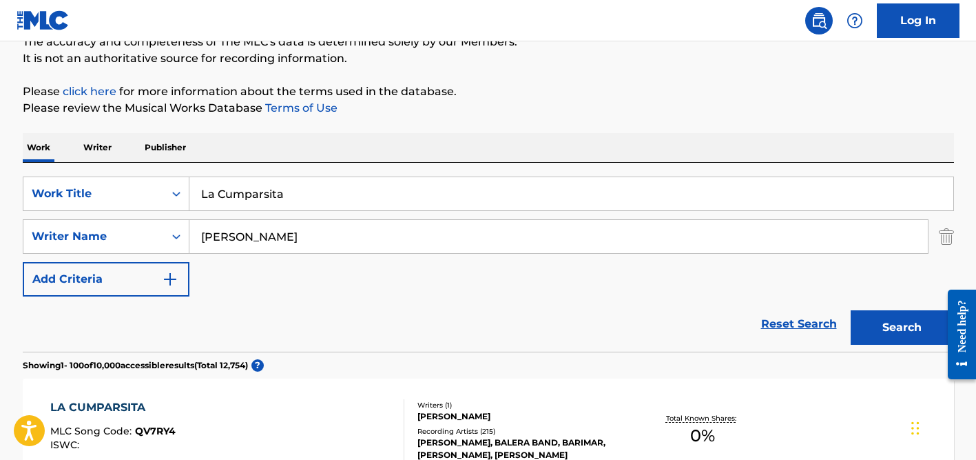
scroll to position [44, 0]
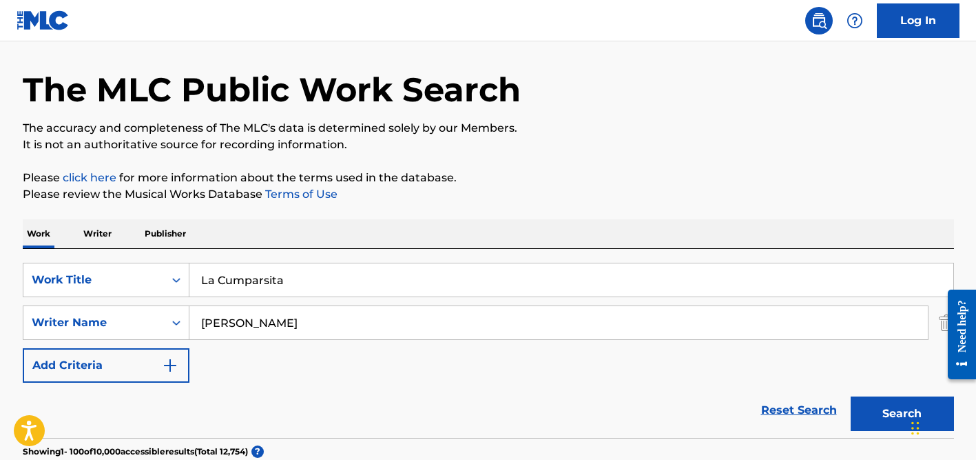
click at [305, 286] on input "La Cumparsita" at bounding box center [571, 279] width 764 height 33
click at [305, 285] on input "La Cumparsita" at bounding box center [571, 279] width 764 height 33
drag, startPoint x: 280, startPoint y: 282, endPoint x: 179, endPoint y: 276, distance: 101.5
click at [179, 276] on div "SearchWithCriteria08e9da27-e66e-4657-b124-8e6c01b2297c Work Title La Cumparsita…" at bounding box center [489, 280] width 932 height 34
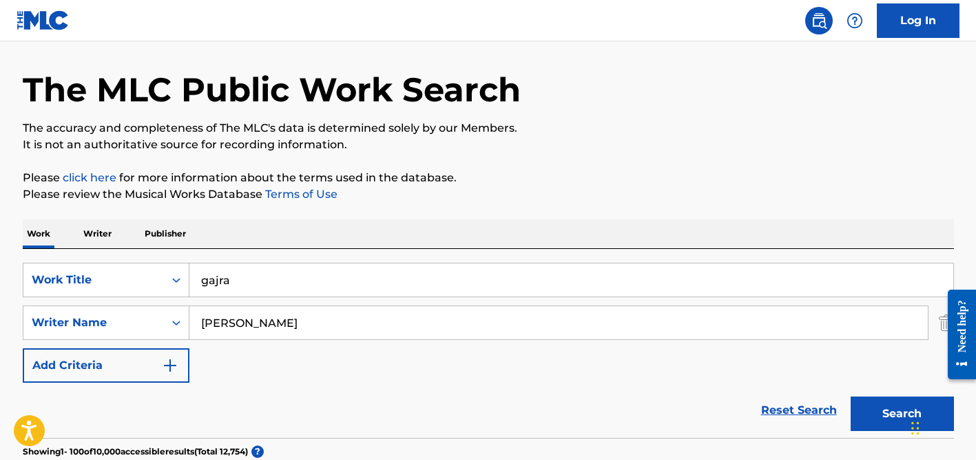
type input "gajra"
click at [276, 327] on input "[PERSON_NAME]" at bounding box center [558, 322] width 739 height 33
click at [851, 396] on button "Search" at bounding box center [902, 413] width 103 height 34
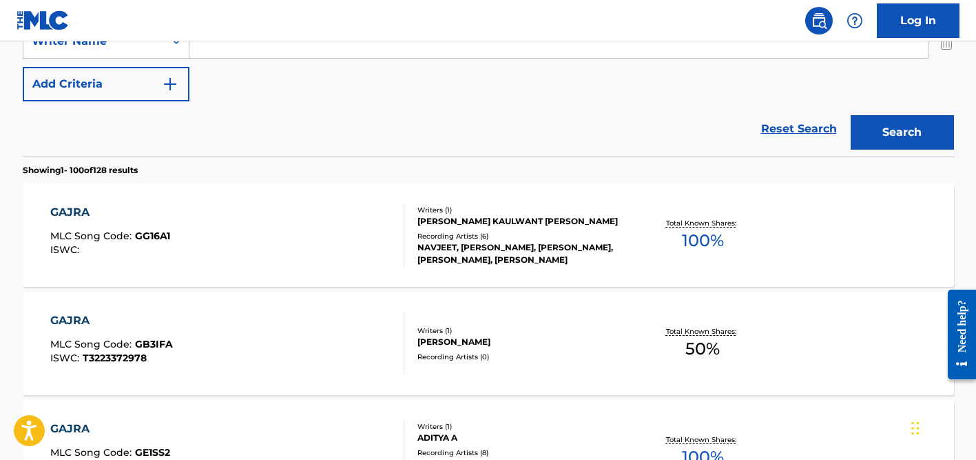
scroll to position [357, 0]
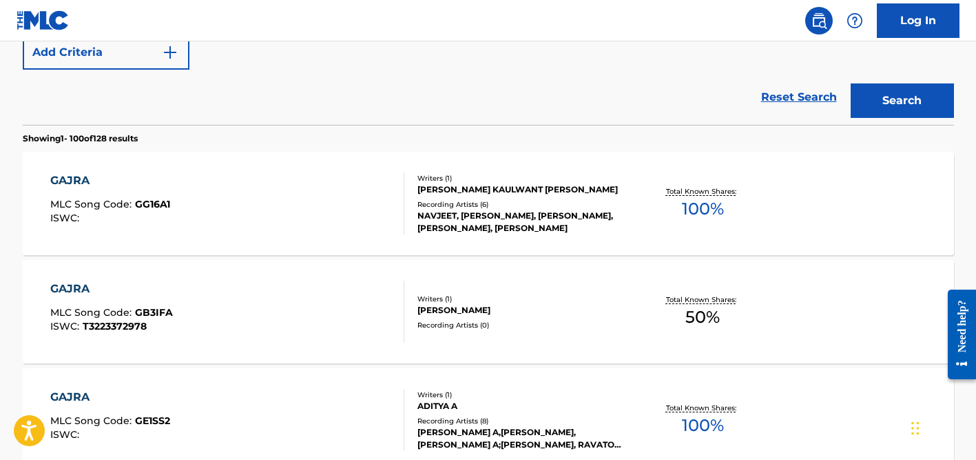
click at [472, 210] on div "NAVJEET, [PERSON_NAME], [PERSON_NAME], [PERSON_NAME], [PERSON_NAME]" at bounding box center [522, 221] width 208 height 25
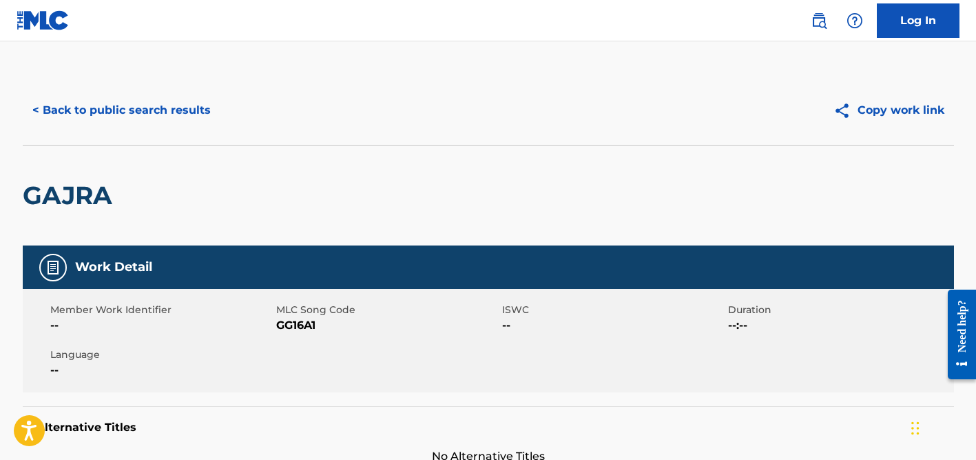
click at [155, 101] on button "< Back to public search results" at bounding box center [122, 110] width 198 height 34
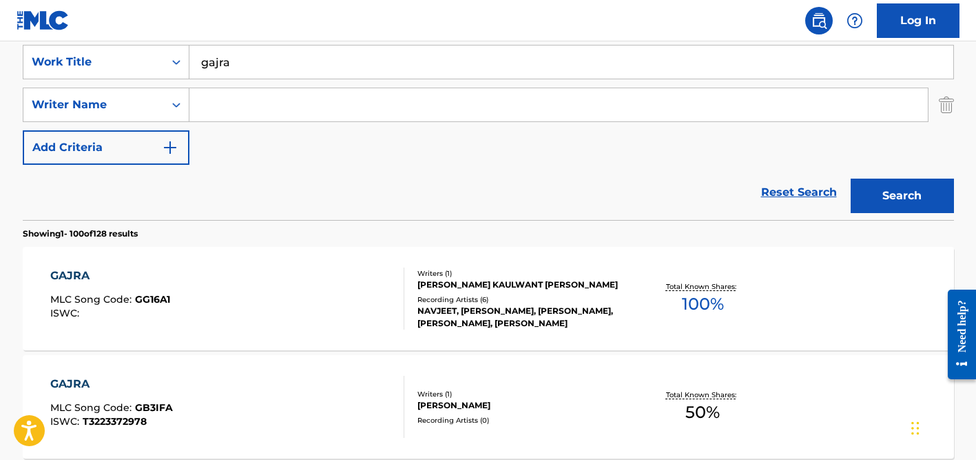
scroll to position [187, 0]
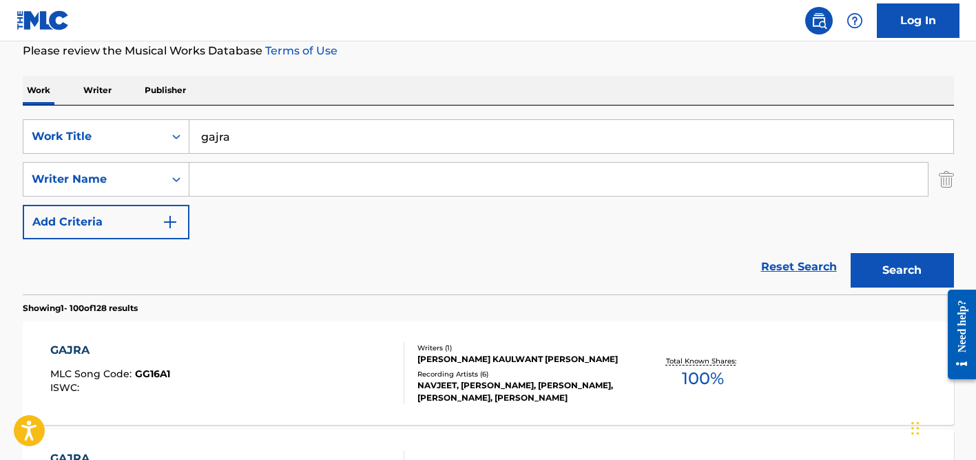
click at [256, 143] on input "gajra" at bounding box center [571, 136] width 764 height 33
paste input "Sutte Haite"
type input "Sutte Haite"
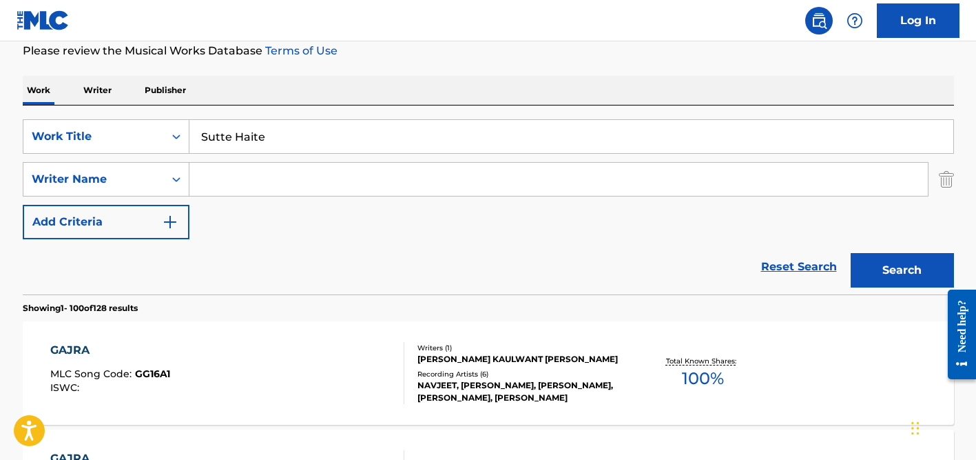
click at [851, 253] on button "Search" at bounding box center [902, 270] width 103 height 34
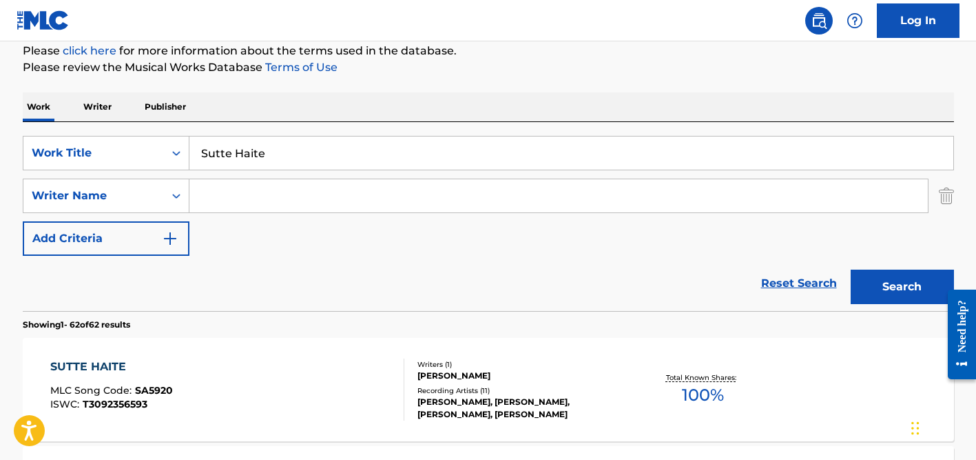
scroll to position [161, 0]
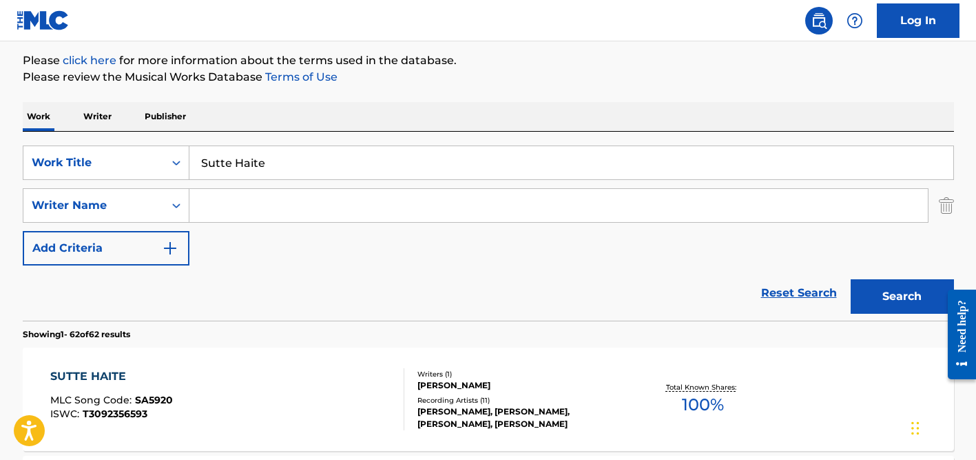
click at [266, 207] on input "Search Form" at bounding box center [558, 205] width 739 height 33
type input "[PERSON_NAME]"
click at [271, 167] on input "Sutte Haite" at bounding box center [571, 162] width 764 height 33
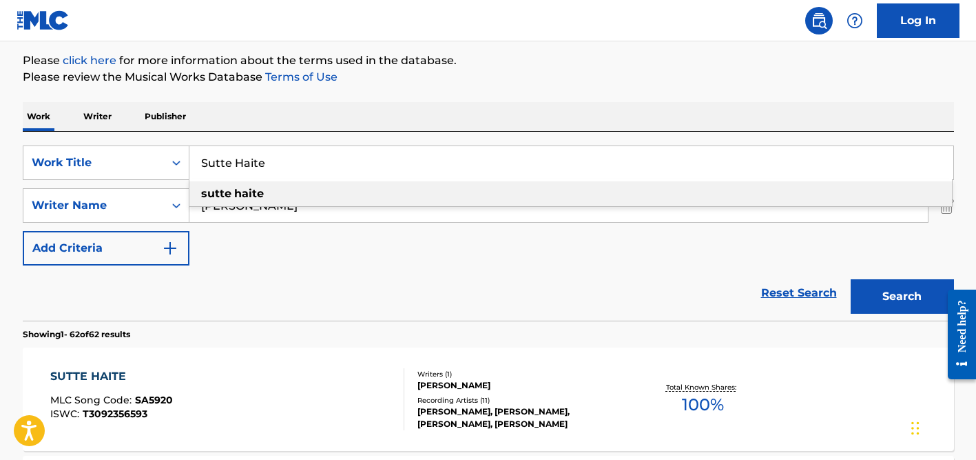
click at [271, 167] on input "Sutte Haite" at bounding box center [571, 162] width 764 height 33
paste input "12 to 12"
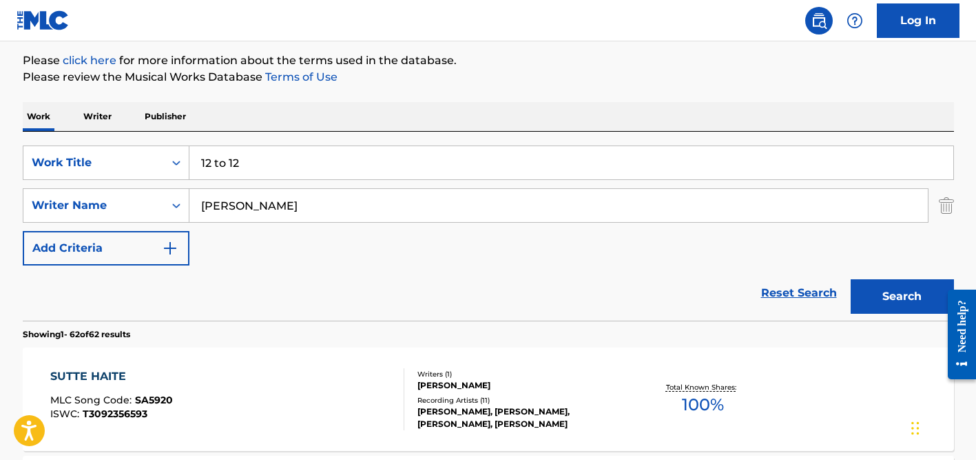
click at [306, 132] on div "SearchWithCriteria08e9da27-e66e-4657-b124-8e6c01b2297c Work Title 12 to 12 Sear…" at bounding box center [489, 226] width 932 height 189
click at [306, 190] on input "[PERSON_NAME]" at bounding box center [558, 205] width 739 height 33
click at [851, 279] on button "Search" at bounding box center [902, 296] width 103 height 34
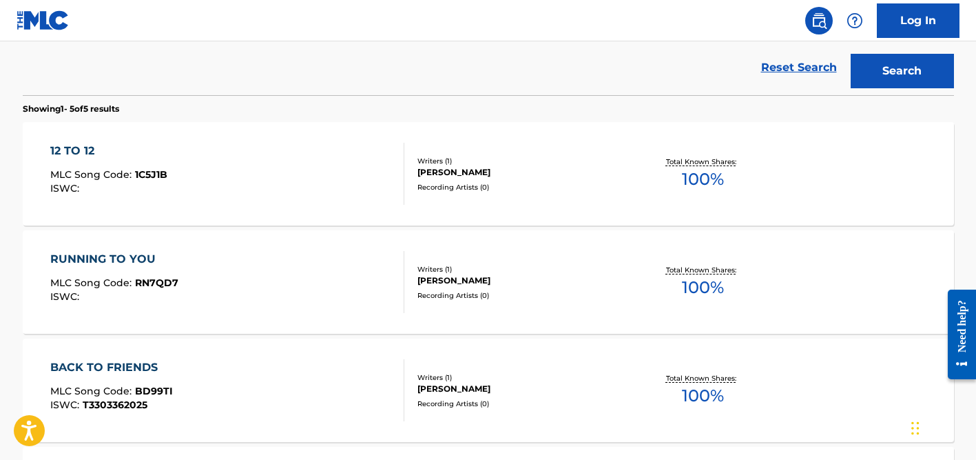
scroll to position [0, 0]
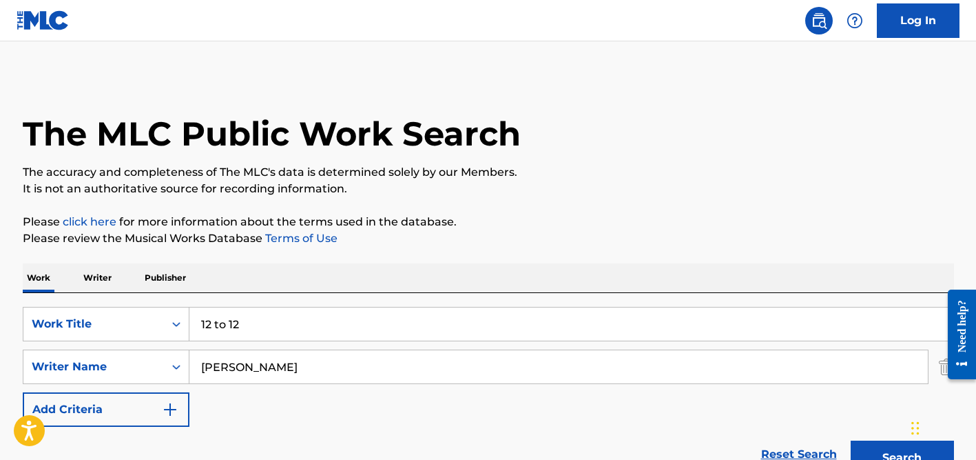
click at [233, 329] on input "12 to 12" at bounding box center [571, 323] width 764 height 33
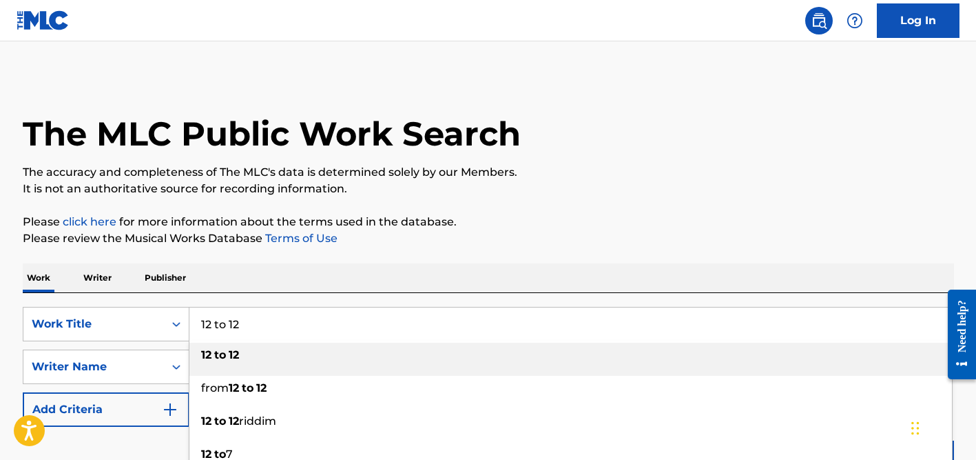
click at [233, 329] on input "12 to 12" at bounding box center [571, 323] width 764 height 33
paste input "[PERSON_NAME]"
type input "[PERSON_NAME]"
click at [276, 287] on div "Work Writer Publisher" at bounding box center [489, 277] width 932 height 29
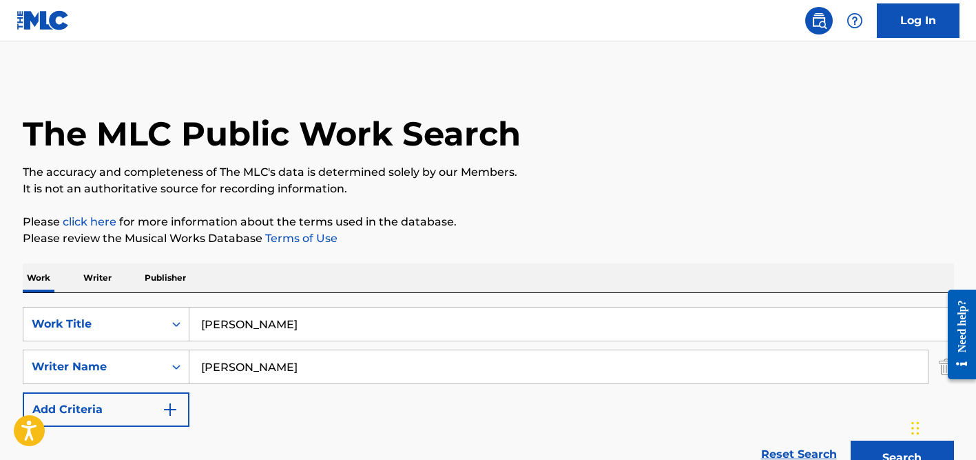
click at [254, 374] on input "[PERSON_NAME]" at bounding box center [558, 366] width 739 height 33
type input "ortac"
click at [851, 440] on button "Search" at bounding box center [902, 457] width 103 height 34
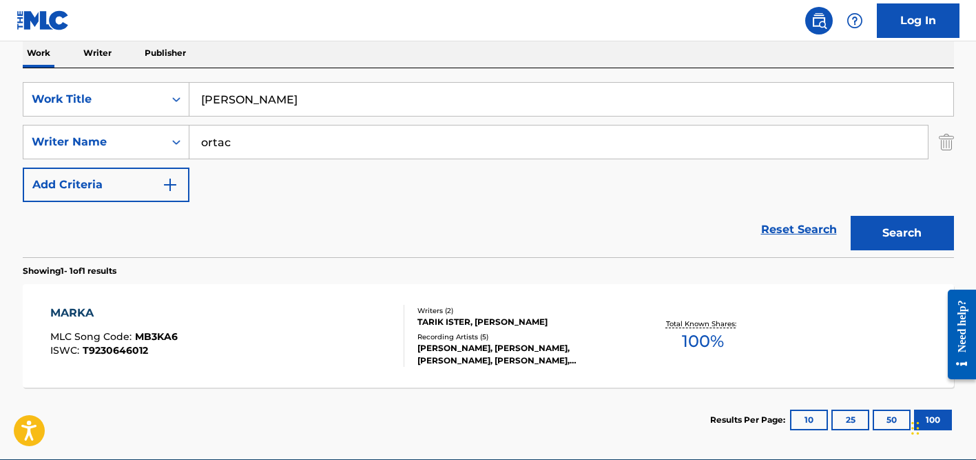
scroll to position [290, 0]
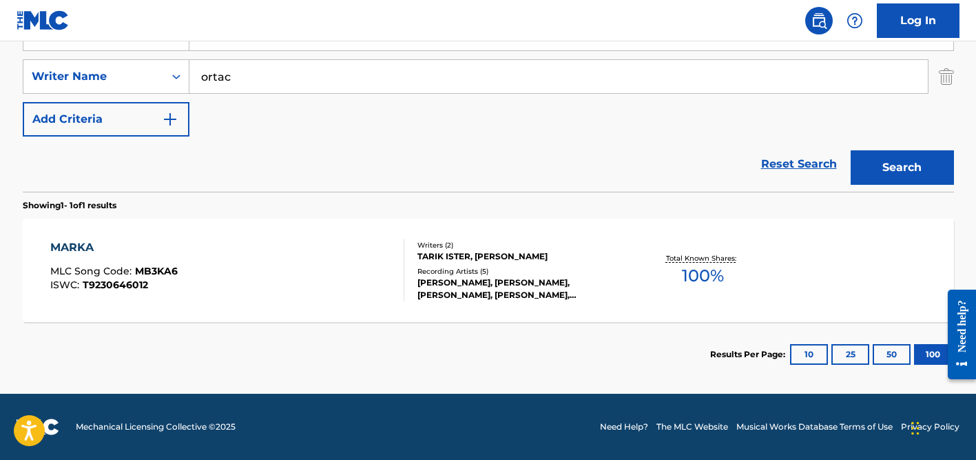
click at [505, 262] on div "Writers ( 2 ) [PERSON_NAME], [PERSON_NAME] Recording Artists ( 5 ) [PERSON_NAME…" at bounding box center [514, 270] width 221 height 61
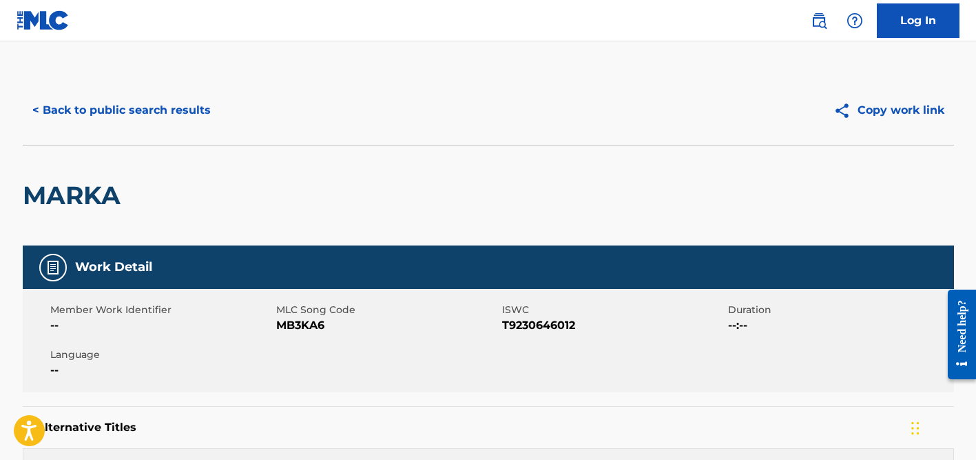
click at [167, 106] on button "< Back to public search results" at bounding box center [122, 110] width 198 height 34
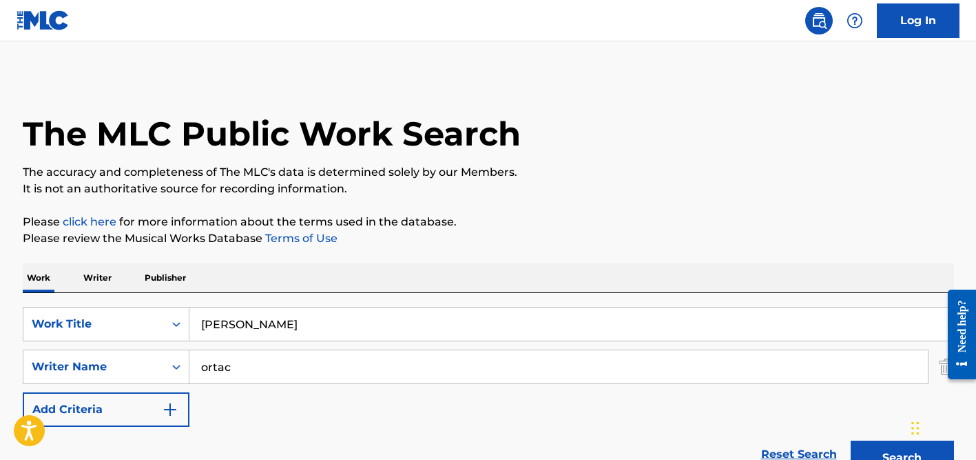
scroll to position [211, 0]
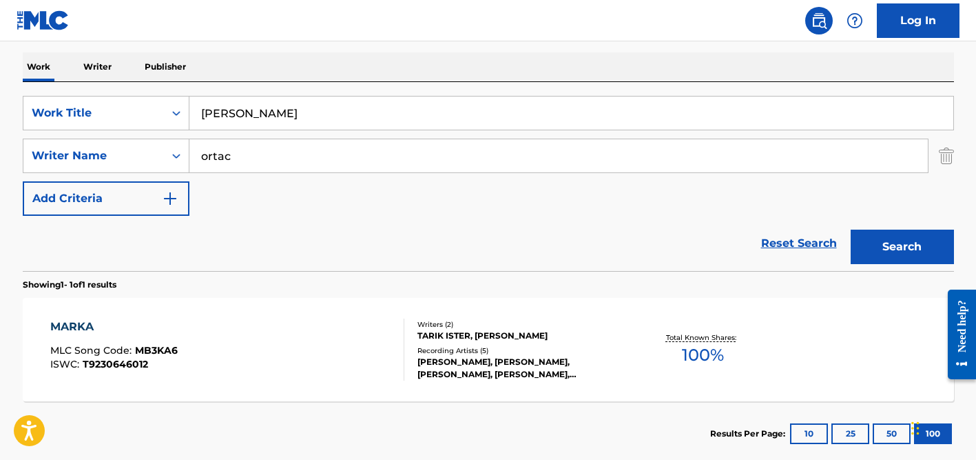
click at [301, 114] on input "[PERSON_NAME]" at bounding box center [571, 112] width 764 height 33
paste input "Chota Bhai"
type input "Chota Bhai"
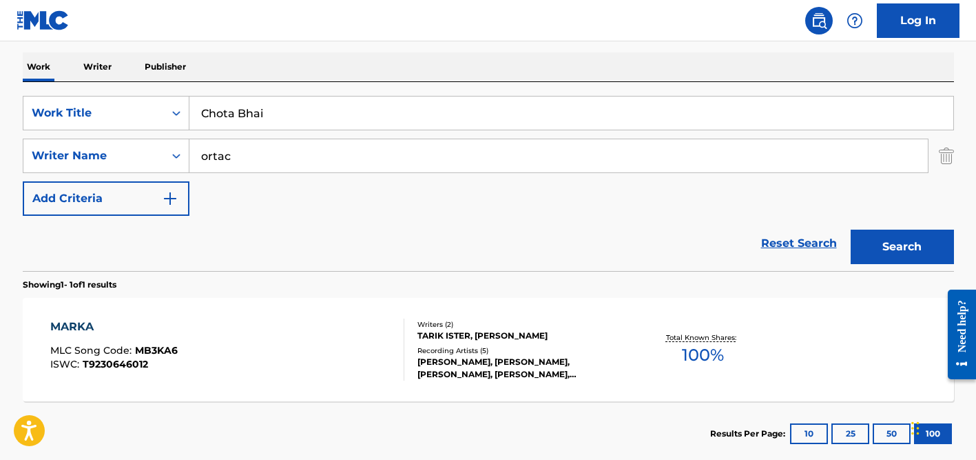
click at [290, 151] on input "ortac" at bounding box center [558, 155] width 739 height 33
type input "garg"
click at [851, 229] on button "Search" at bounding box center [902, 246] width 103 height 34
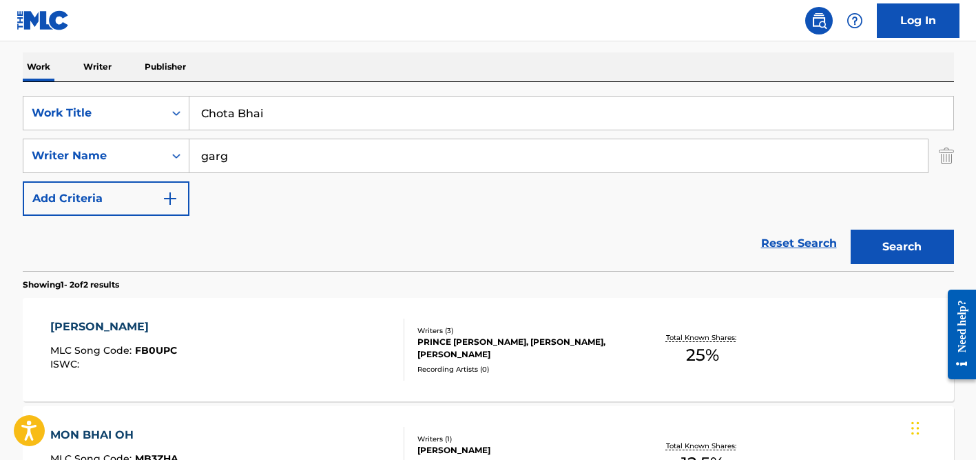
click at [296, 158] on input "garg" at bounding box center [558, 155] width 739 height 33
click at [851, 229] on button "Search" at bounding box center [902, 246] width 103 height 34
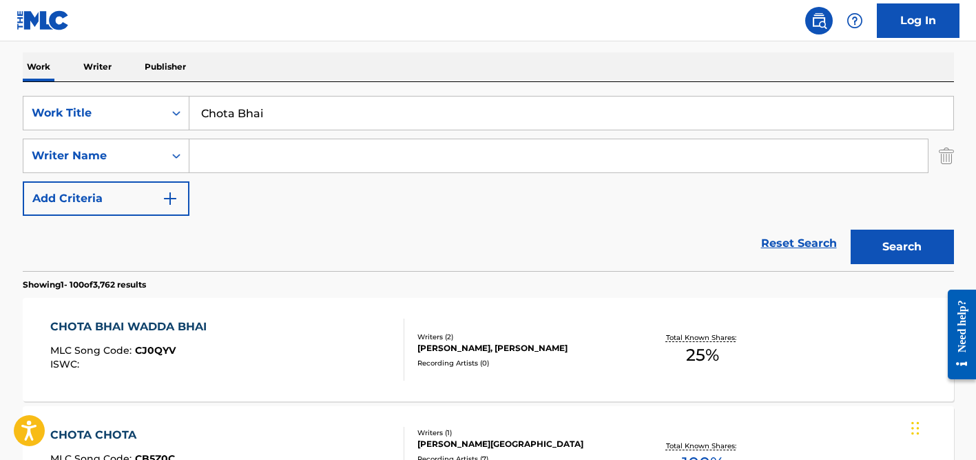
click at [320, 108] on input "Chota Bhai" at bounding box center [571, 112] width 764 height 33
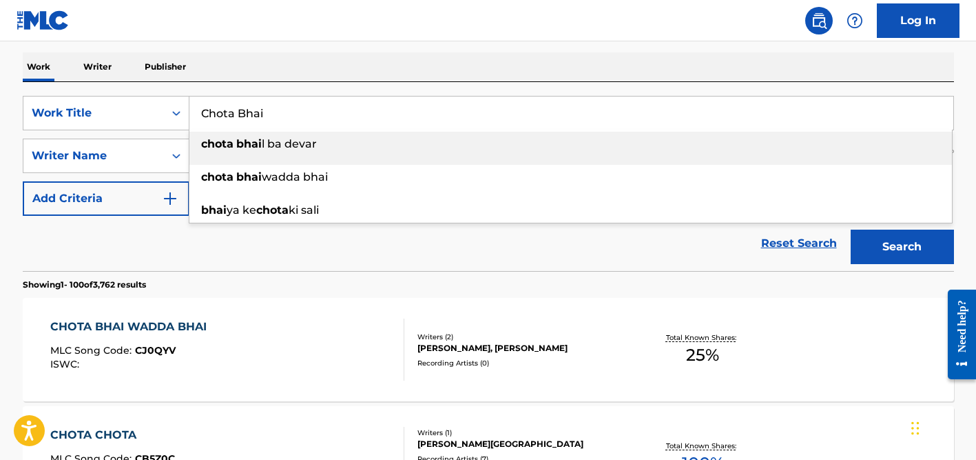
click at [320, 108] on input "Chota Bhai" at bounding box center [571, 112] width 764 height 33
paste input "Uğraşma"
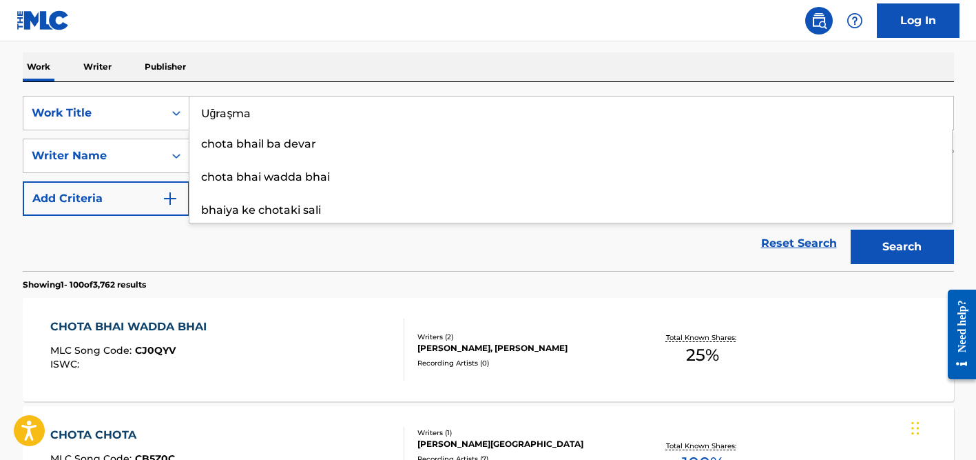
click at [234, 111] on input "Uğraşma" at bounding box center [571, 112] width 764 height 33
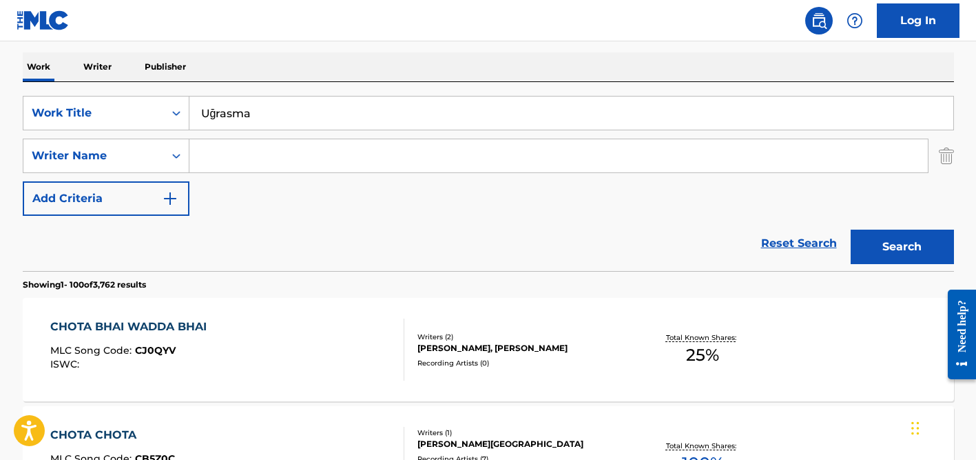
click at [216, 111] on input "Uğrasma" at bounding box center [571, 112] width 764 height 33
click at [851, 229] on button "Search" at bounding box center [902, 246] width 103 height 34
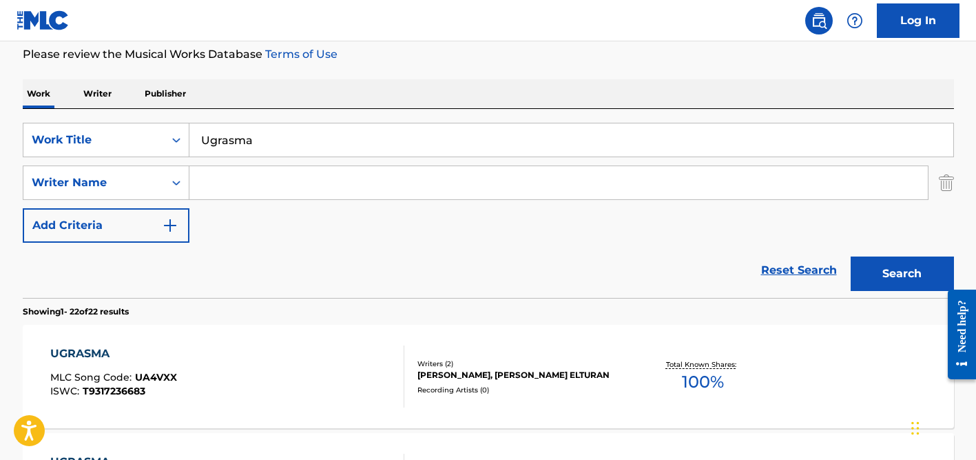
scroll to position [149, 0]
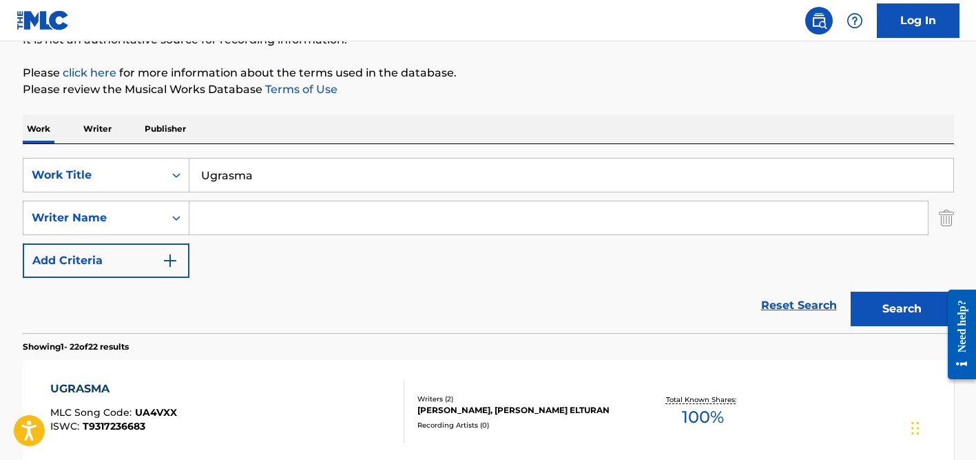
click at [259, 173] on input "Ugrasma" at bounding box center [571, 174] width 764 height 33
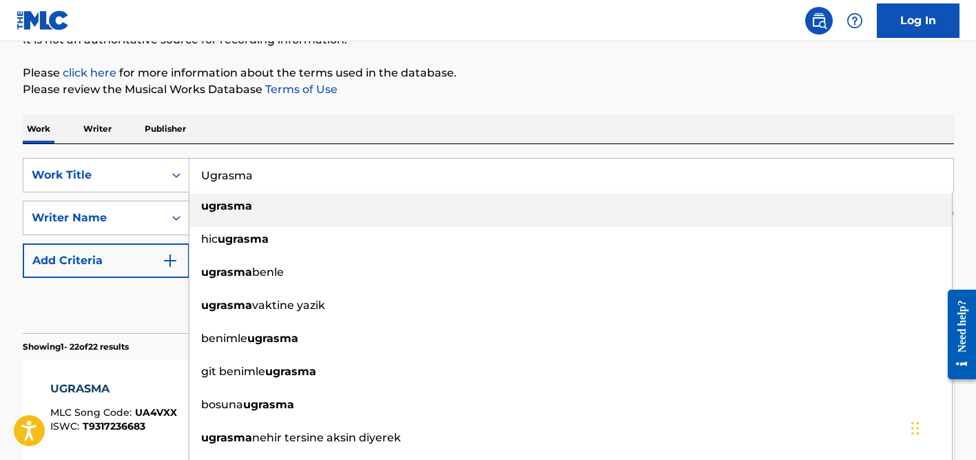
click at [259, 173] on input "Ugrasma" at bounding box center [571, 174] width 764 height 33
paste input "Aashiqui Hai Meri"
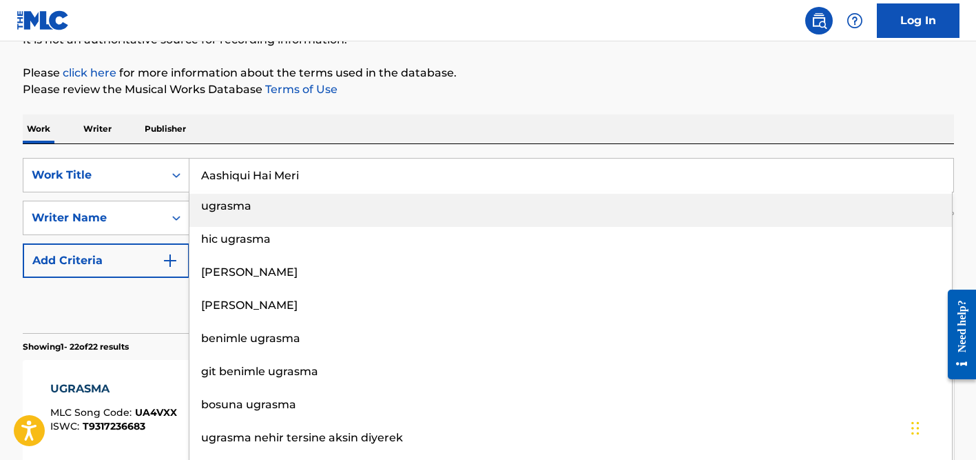
type input "Aashiqui Hai Meri"
click at [290, 128] on div "Work Writer Publisher" at bounding box center [489, 128] width 932 height 29
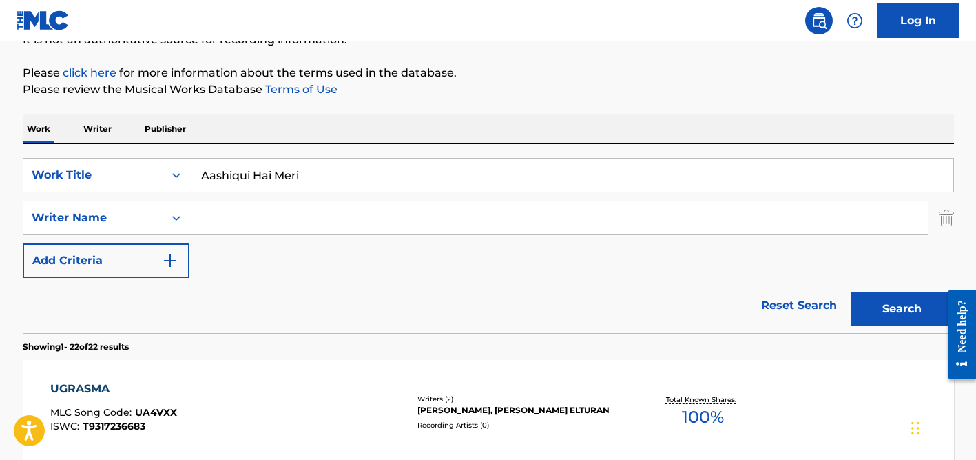
click at [290, 209] on input "Search Form" at bounding box center [558, 217] width 739 height 33
click at [851, 291] on button "Search" at bounding box center [902, 308] width 103 height 34
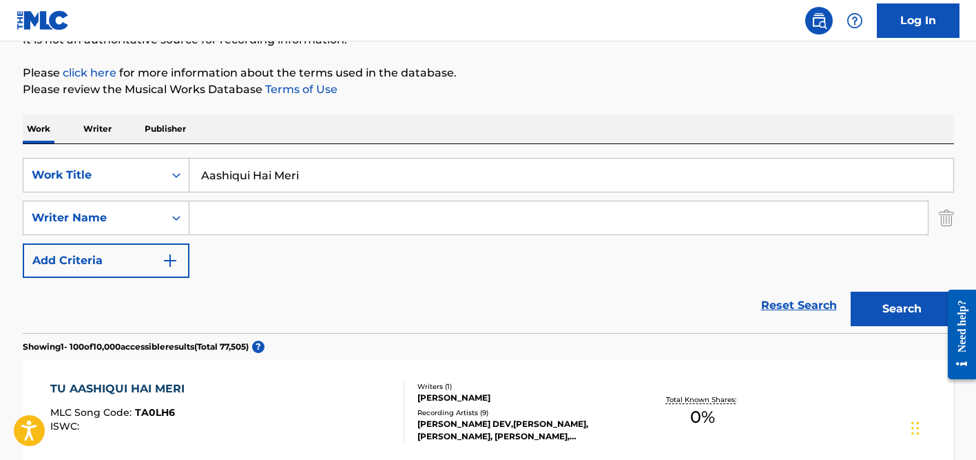
click at [247, 205] on input "Search Form" at bounding box center [558, 217] width 739 height 33
type input "[PERSON_NAME]"
click at [851, 291] on button "Search" at bounding box center [902, 308] width 103 height 34
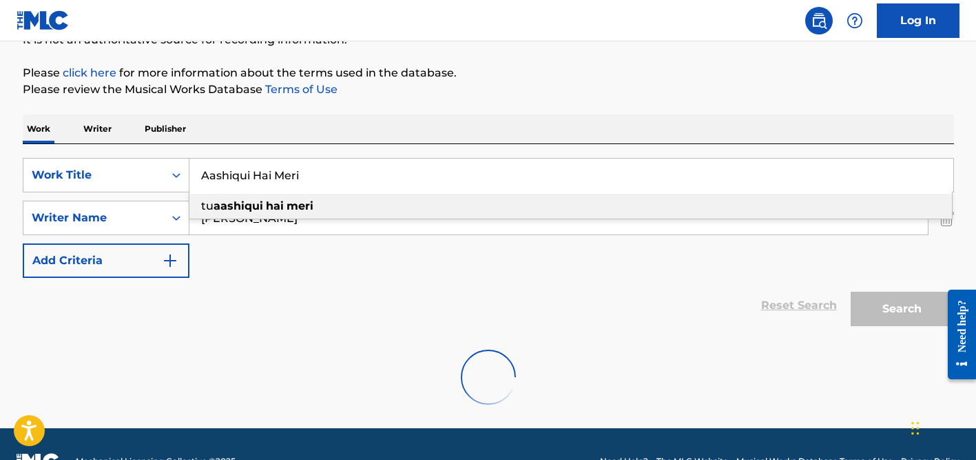
click at [264, 170] on input "Aashiqui Hai Meri" at bounding box center [571, 174] width 764 height 33
paste input "SOUTH ATL"
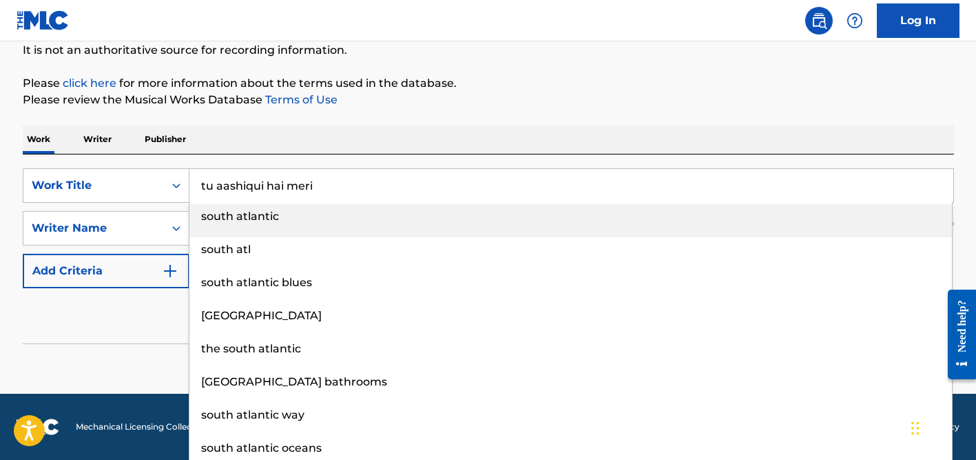
click at [286, 182] on input "tu aashiqui hai meri" at bounding box center [571, 185] width 764 height 33
paste input "SOUTH ATL"
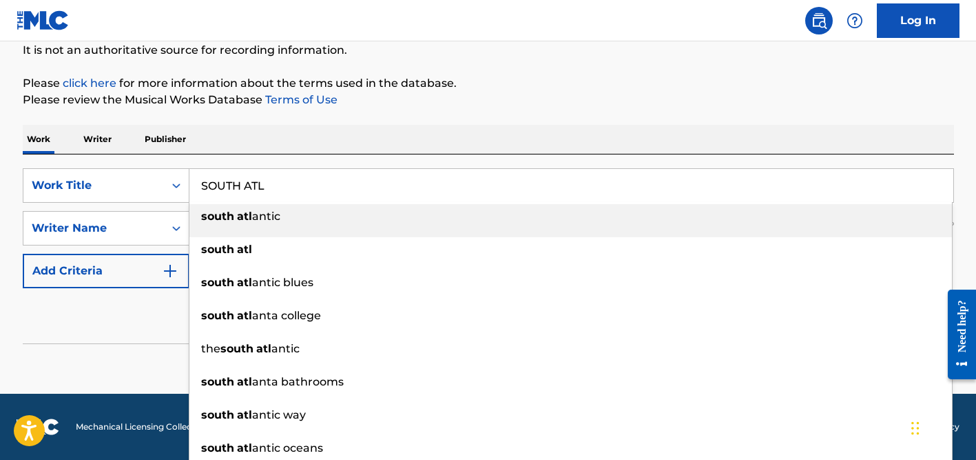
type input "SOUTH ATL"
click at [310, 133] on div "Work Writer Publisher" at bounding box center [489, 139] width 932 height 29
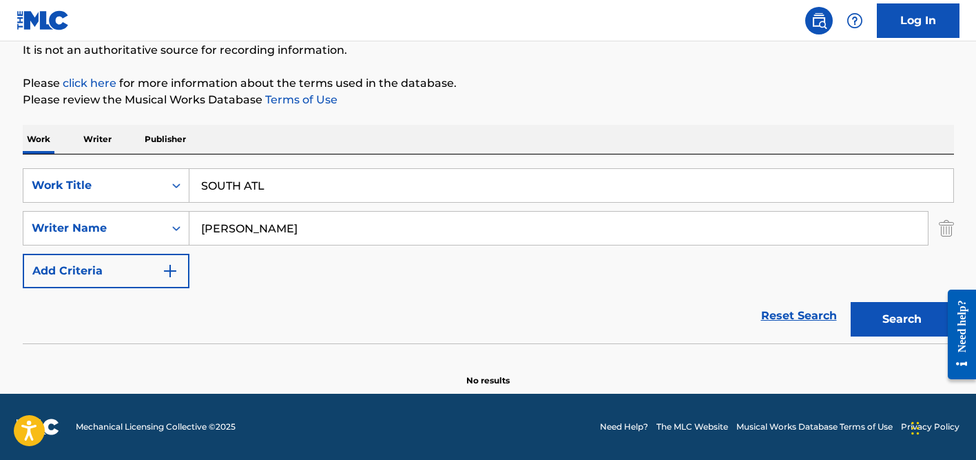
click at [314, 220] on input "[PERSON_NAME]" at bounding box center [558, 228] width 739 height 33
click at [851, 302] on button "Search" at bounding box center [902, 319] width 103 height 34
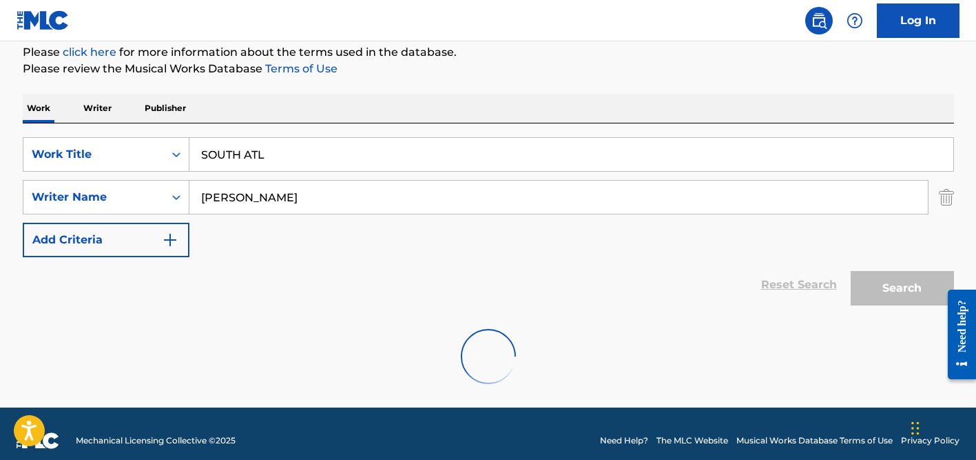
scroll to position [183, 0]
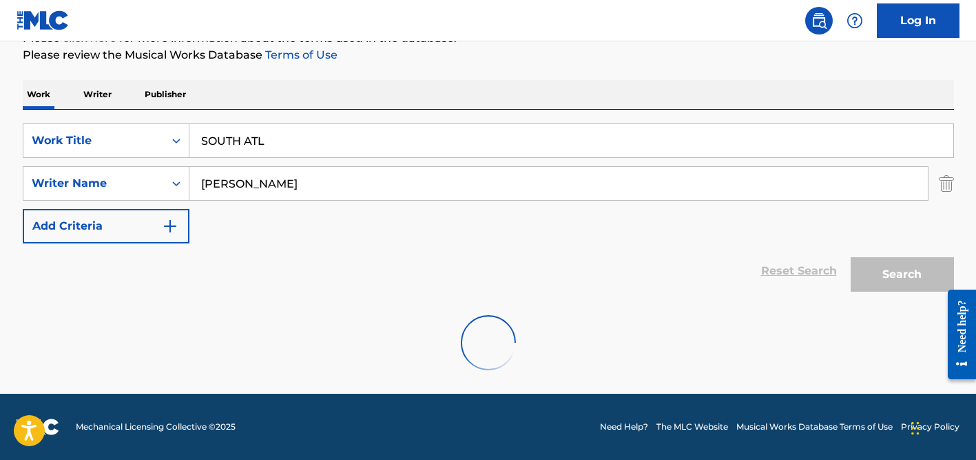
click at [291, 182] on input "[PERSON_NAME]" at bounding box center [558, 183] width 739 height 33
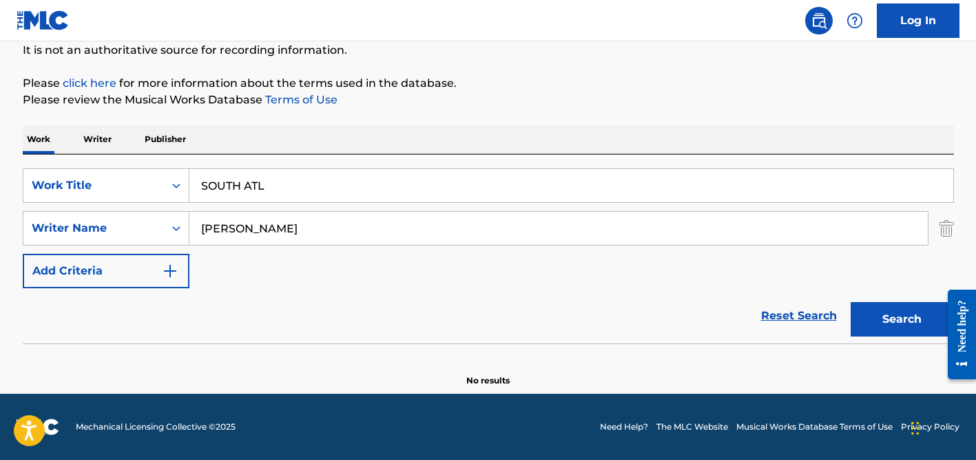
scroll to position [138, 0]
click at [249, 216] on input "[PERSON_NAME]" at bounding box center [558, 228] width 739 height 33
click at [851, 302] on button "Search" at bounding box center [902, 319] width 103 height 34
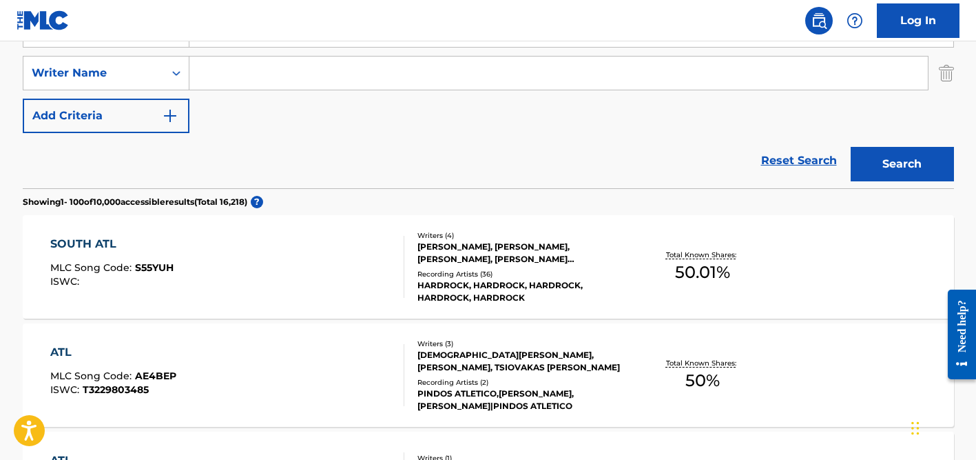
scroll to position [376, 0]
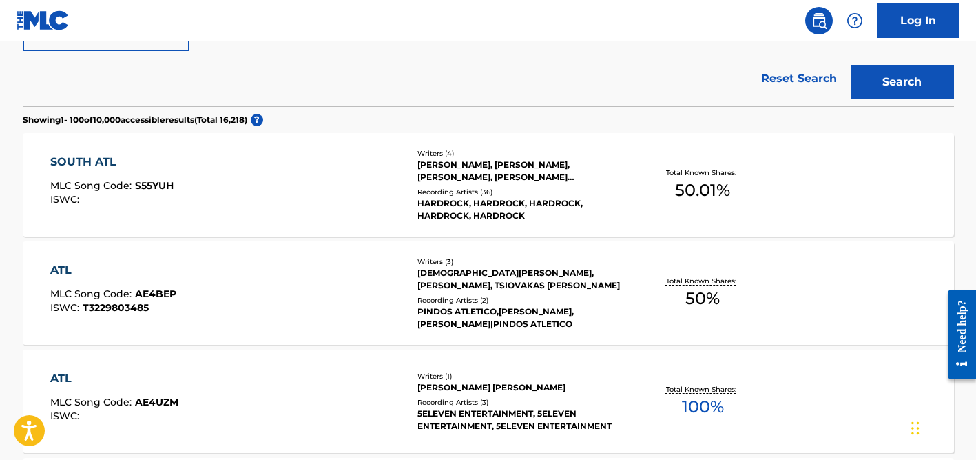
click at [451, 182] on div "[PERSON_NAME], [PERSON_NAME], [PERSON_NAME], [PERSON_NAME] [PERSON_NAME]" at bounding box center [522, 170] width 208 height 25
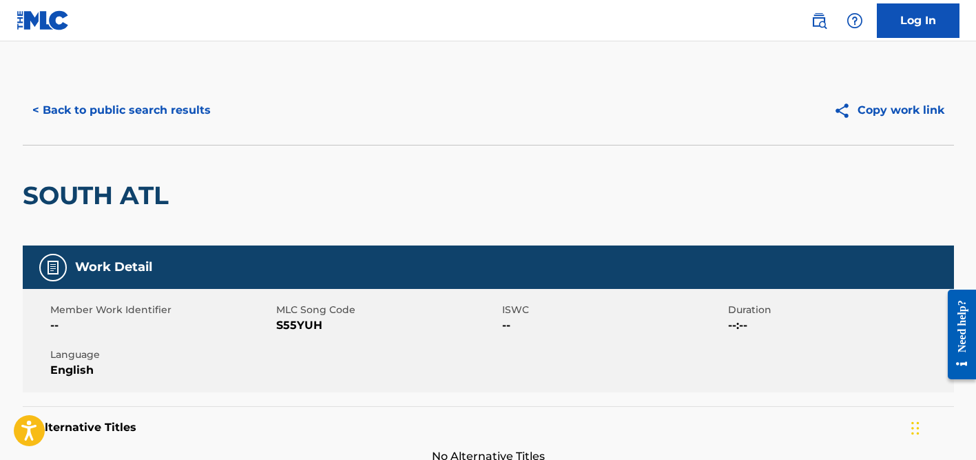
click at [100, 107] on button "< Back to public search results" at bounding box center [122, 110] width 198 height 34
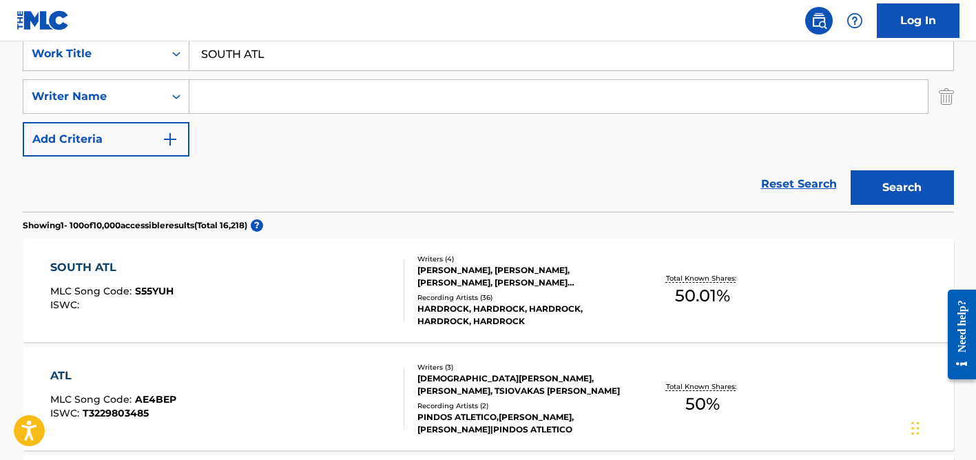
scroll to position [264, 0]
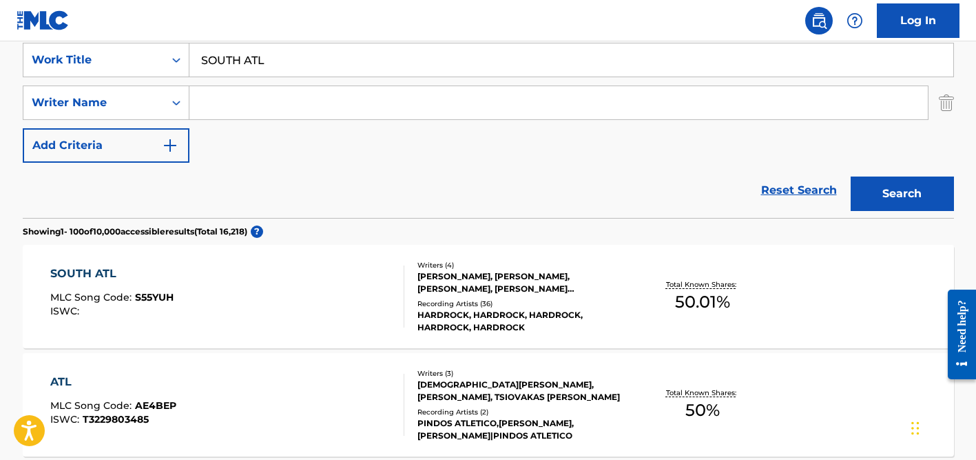
click at [286, 63] on input "SOUTH ATL" at bounding box center [571, 59] width 764 height 33
paste input "[PERSON_NAME] Hai Tujhame"
type input "[PERSON_NAME] Hai Tujhame"
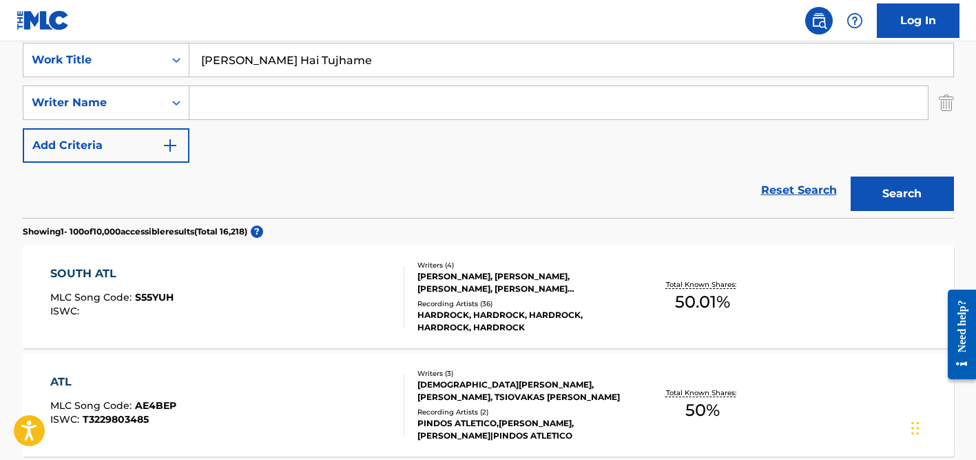
click at [851, 176] on button "Search" at bounding box center [902, 193] width 103 height 34
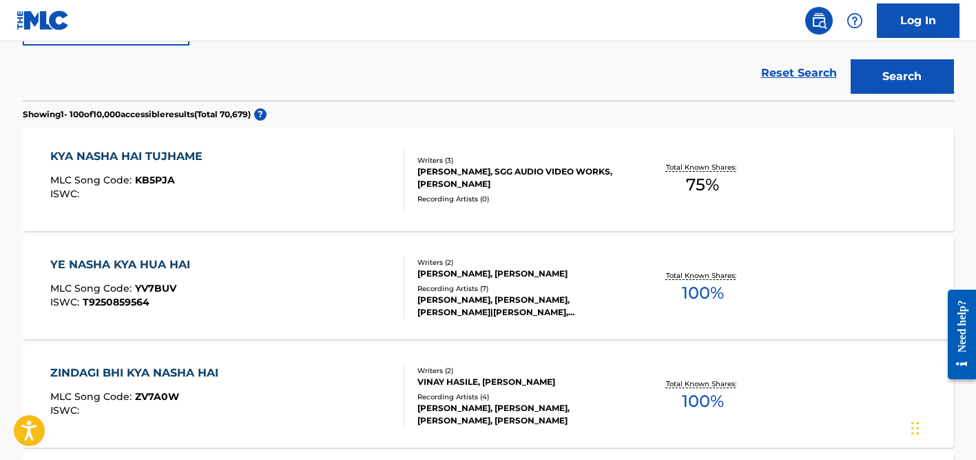
scroll to position [384, 0]
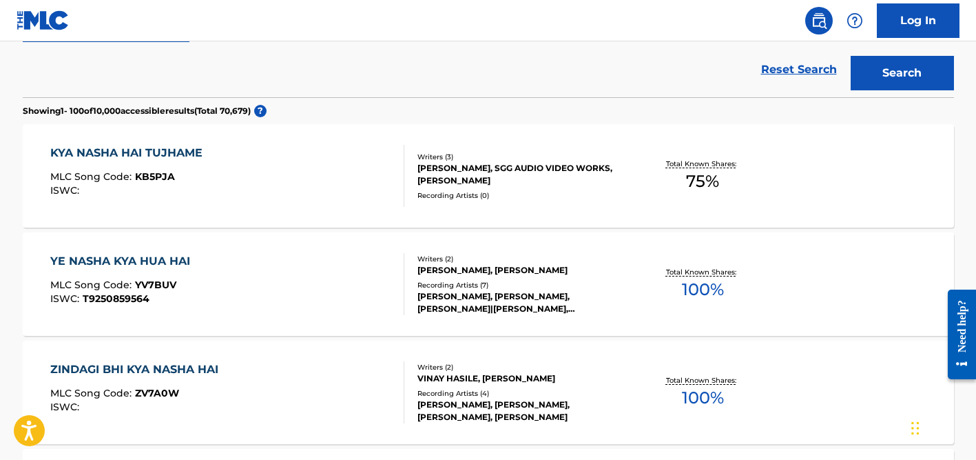
click at [442, 205] on div "KYA NASHA HAI TUJHAME MLC Song Code : KB5PJA ISWC : Writers ( 3 ) [PERSON_NAME]…" at bounding box center [489, 175] width 932 height 103
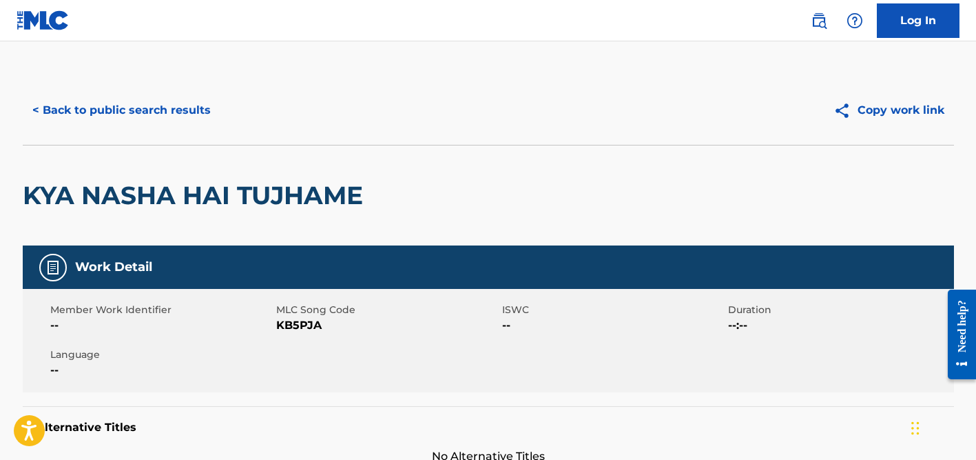
click at [149, 106] on button "< Back to public search results" at bounding box center [122, 110] width 198 height 34
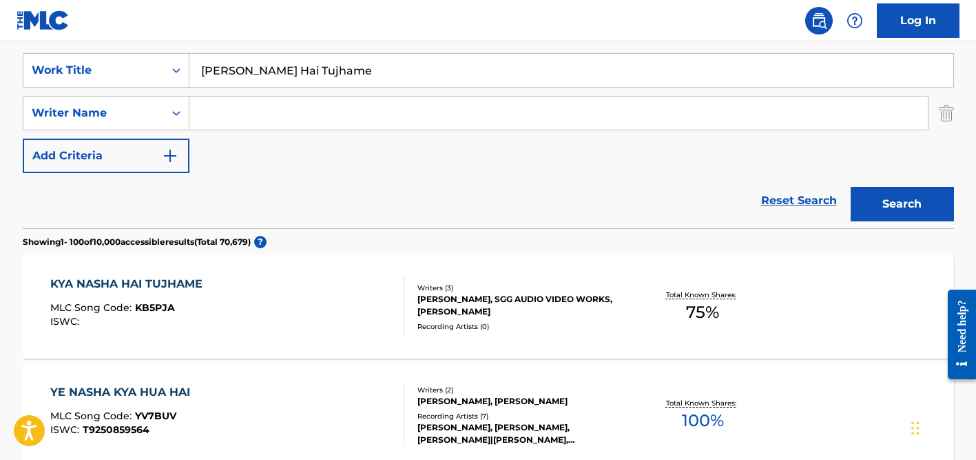
scroll to position [251, 0]
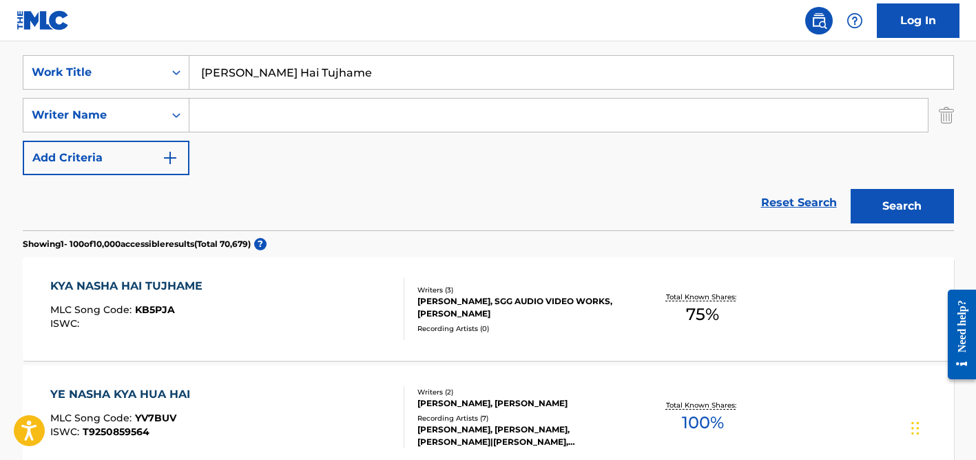
click at [304, 70] on input "[PERSON_NAME] Hai Tujhame" at bounding box center [571, 72] width 764 height 33
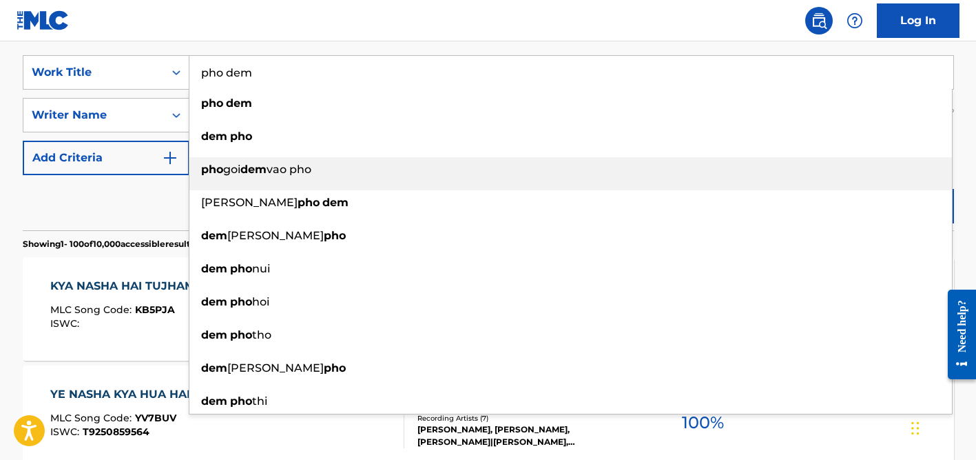
type input "pho dem"
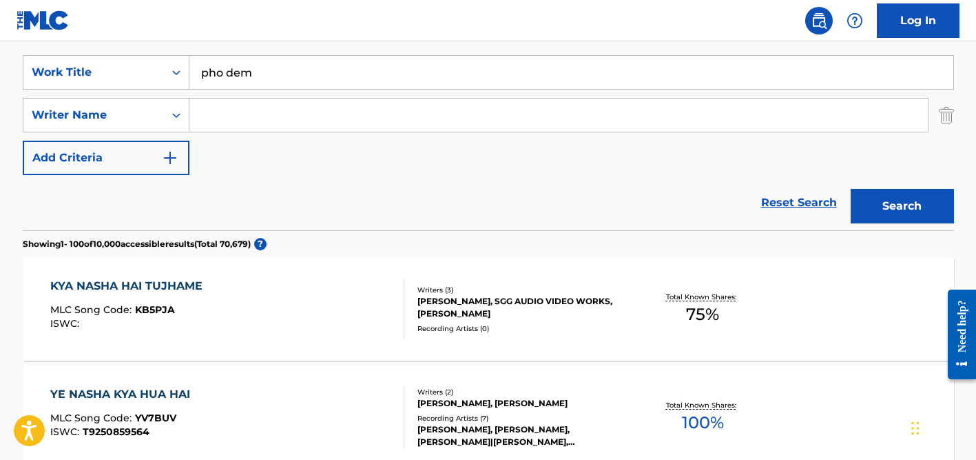
click at [147, 185] on div "Reset Search Search" at bounding box center [489, 202] width 932 height 55
click at [263, 113] on input "Search Form" at bounding box center [558, 115] width 739 height 33
paste input "[PERSON_NAME]"
type input "[PERSON_NAME]"
click at [851, 189] on button "Search" at bounding box center [902, 206] width 103 height 34
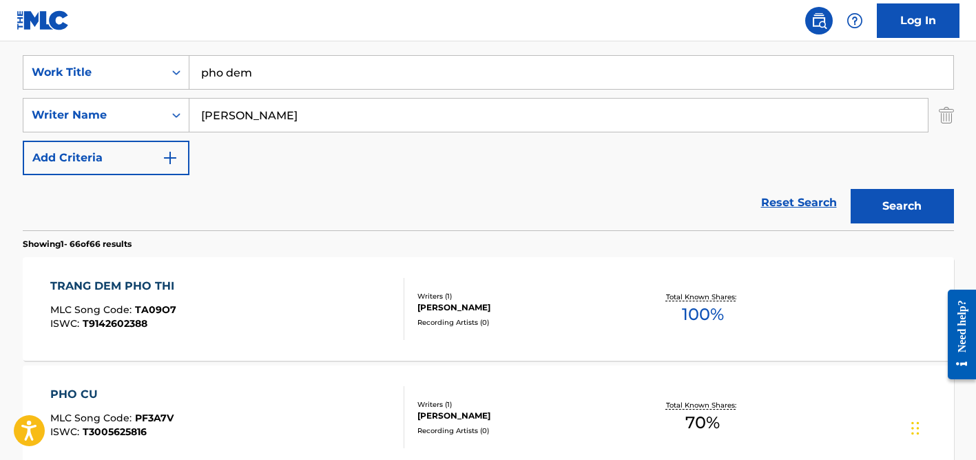
click at [300, 69] on input "pho dem" at bounding box center [571, 72] width 764 height 33
paste input "MALOKERA"
type input "MALOKERA"
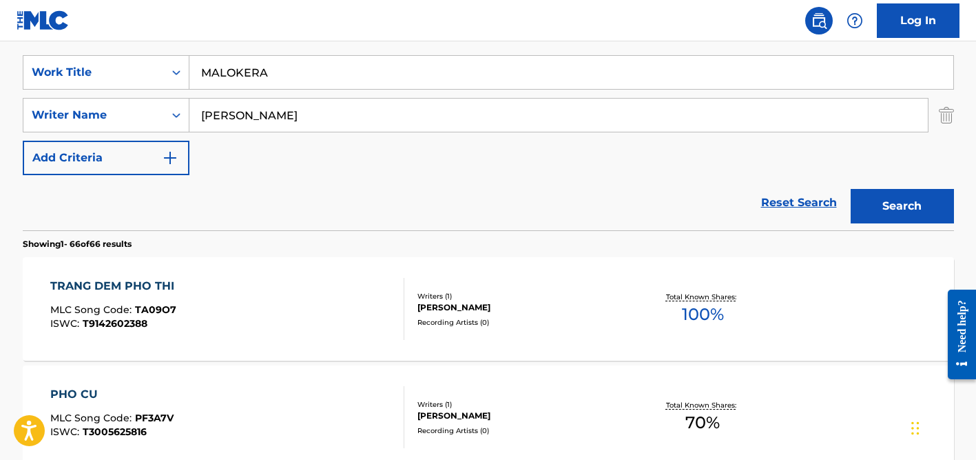
click at [285, 106] on input "[PERSON_NAME]" at bounding box center [558, 115] width 739 height 33
click at [851, 189] on button "Search" at bounding box center [902, 206] width 103 height 34
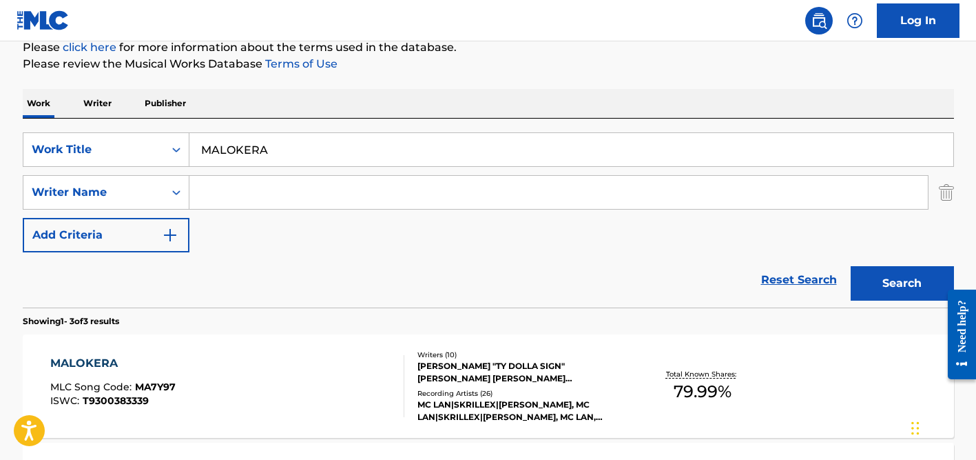
scroll to position [121, 0]
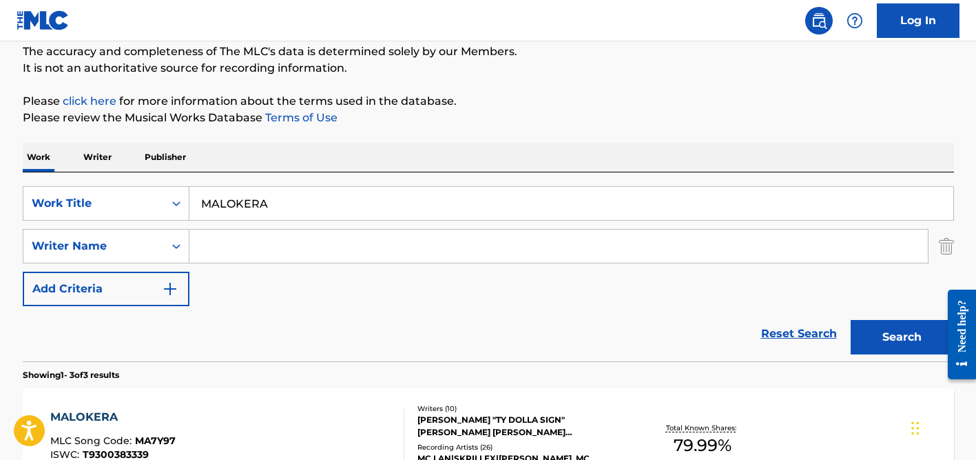
click at [256, 185] on div "SearchWithCriteria08e9da27-e66e-4657-b124-8e6c01b2297c Work Title MALOKERA Sear…" at bounding box center [489, 266] width 932 height 189
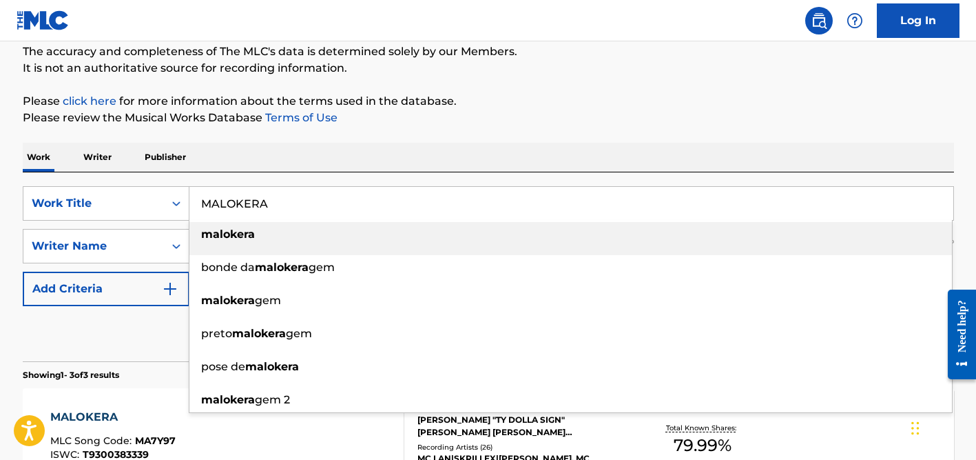
click at [256, 198] on input "MALOKERA" at bounding box center [571, 203] width 764 height 33
paste input "Slide Tem Que Tirar"
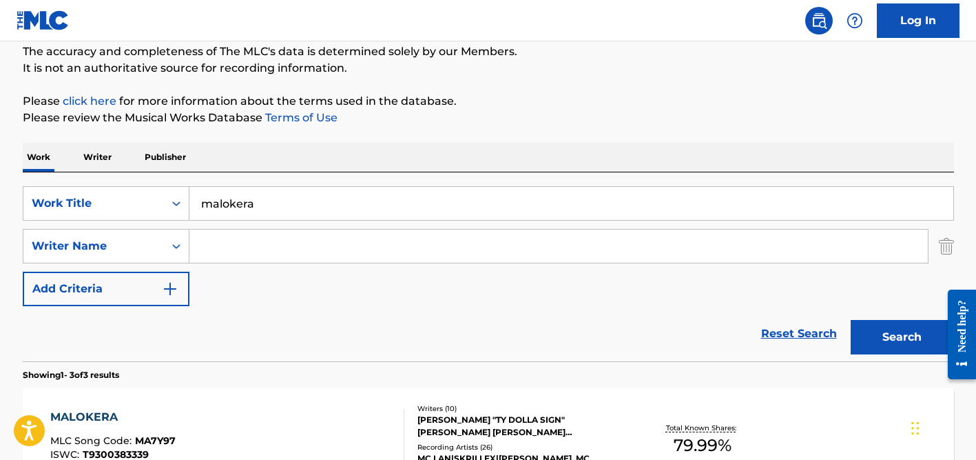
click at [250, 206] on input "malokera" at bounding box center [571, 203] width 764 height 33
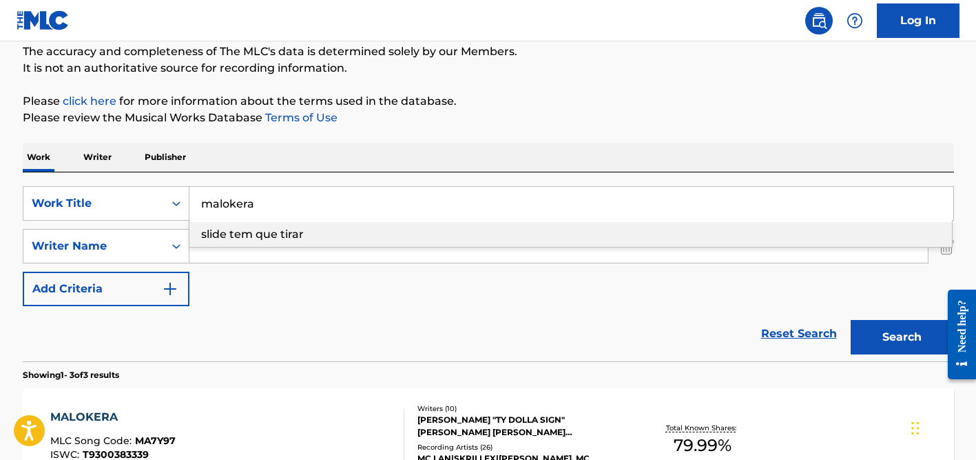
paste input "Slide Tem Que Tirar"
type input "Slide Tem Que Tirar"
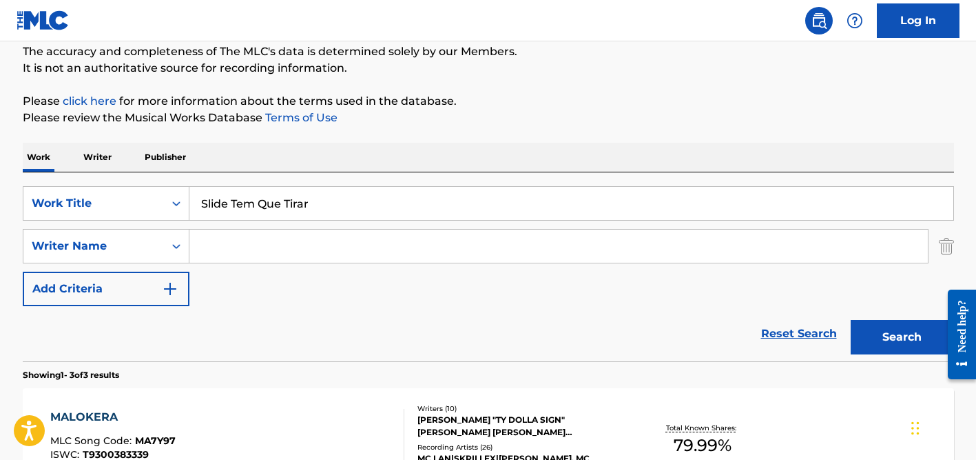
click at [274, 289] on div "SearchWithCriteria08e9da27-e66e-4657-b124-8e6c01b2297c Work Title Slide Tem Que…" at bounding box center [489, 246] width 932 height 120
click at [274, 242] on input "Search Form" at bounding box center [558, 245] width 739 height 33
click at [851, 320] on button "Search" at bounding box center [902, 337] width 103 height 34
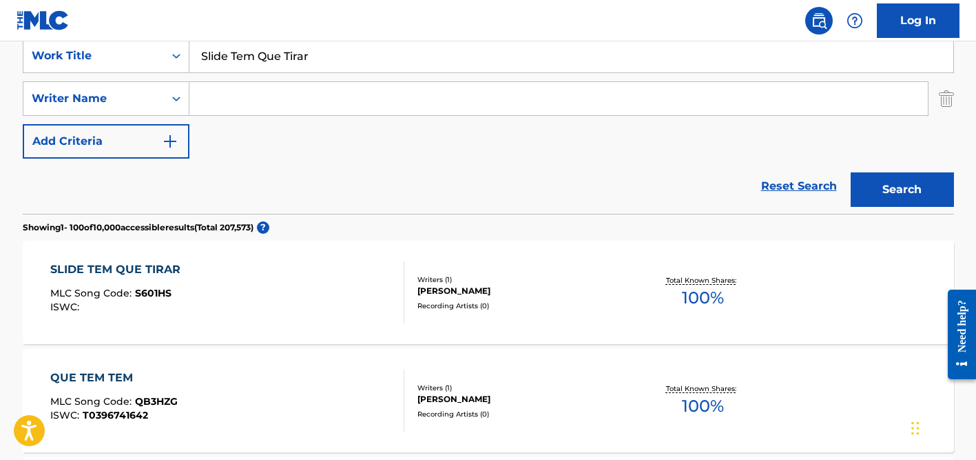
scroll to position [274, 0]
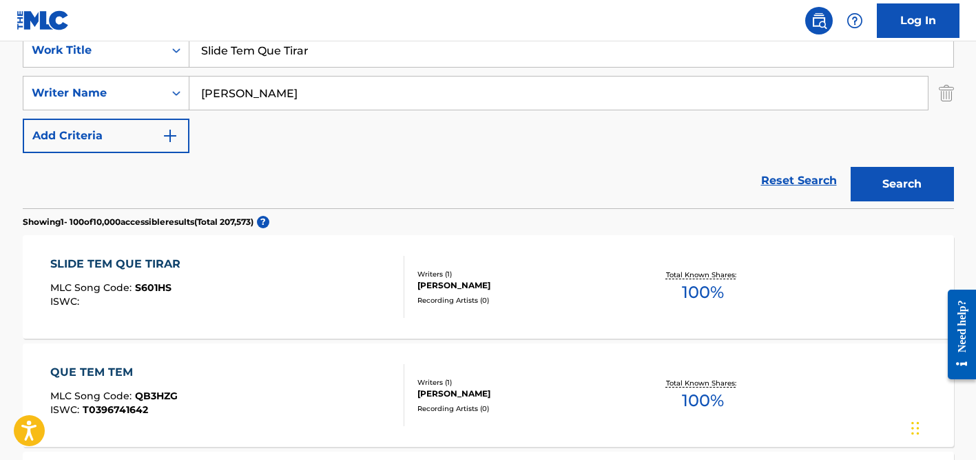
type input "[PERSON_NAME]"
click at [287, 51] on input "Slide Tem Que Tirar" at bounding box center [571, 50] width 764 height 33
paste input "blackout"
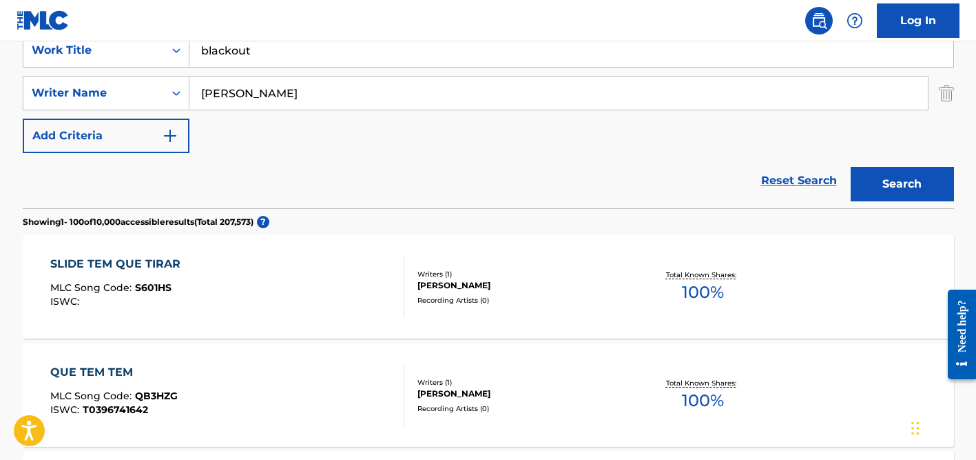
type input "blackout"
click at [851, 167] on button "Search" at bounding box center [902, 184] width 103 height 34
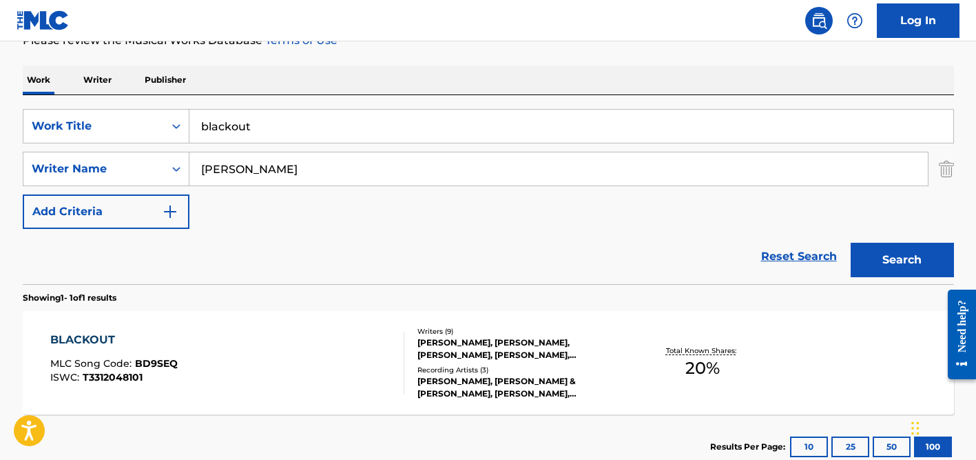
scroll to position [207, 0]
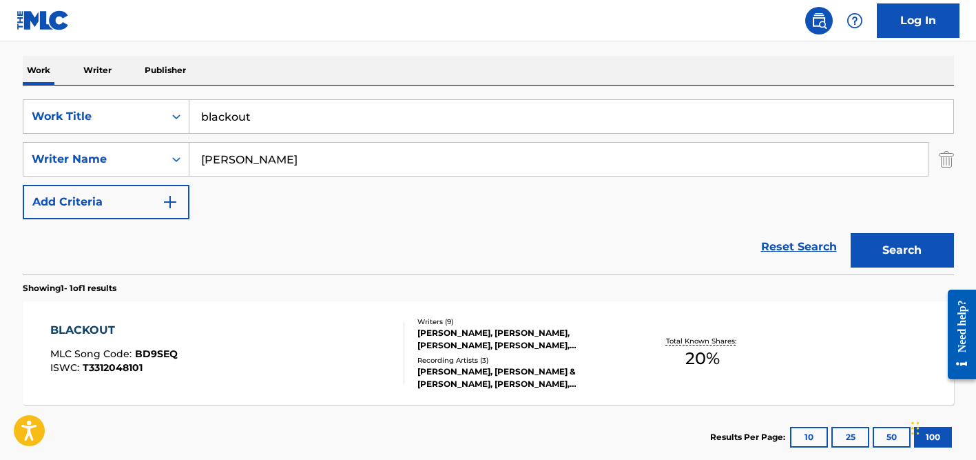
click at [484, 351] on div "Writers ( 9 ) [PERSON_NAME], [PERSON_NAME], [PERSON_NAME], [PERSON_NAME], [PERS…" at bounding box center [514, 353] width 221 height 74
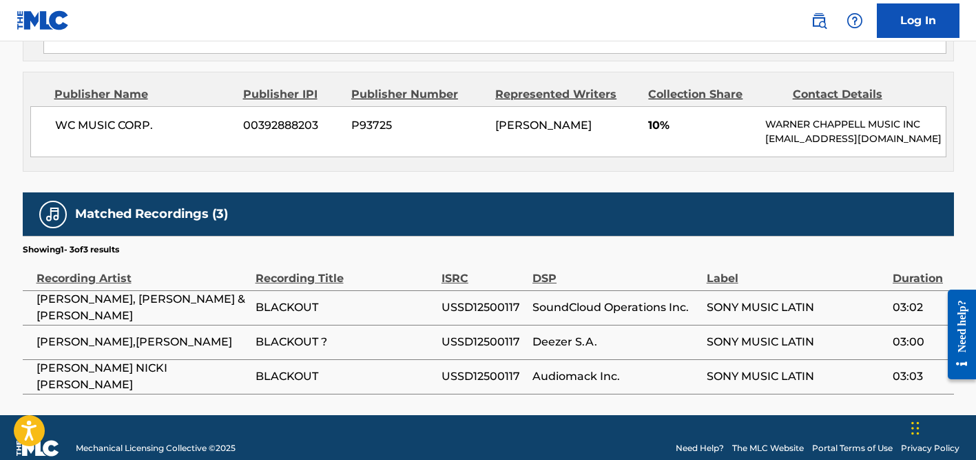
scroll to position [983, 0]
